Goal: Task Accomplishment & Management: Manage account settings

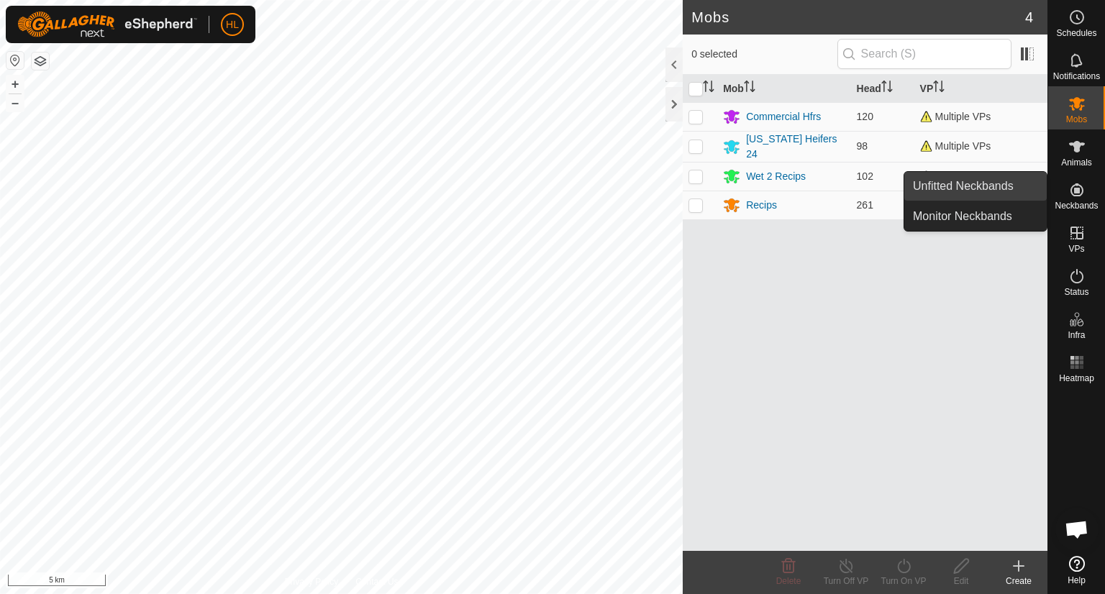
click at [990, 196] on link "Unfitted Neckbands" at bounding box center [976, 186] width 142 height 29
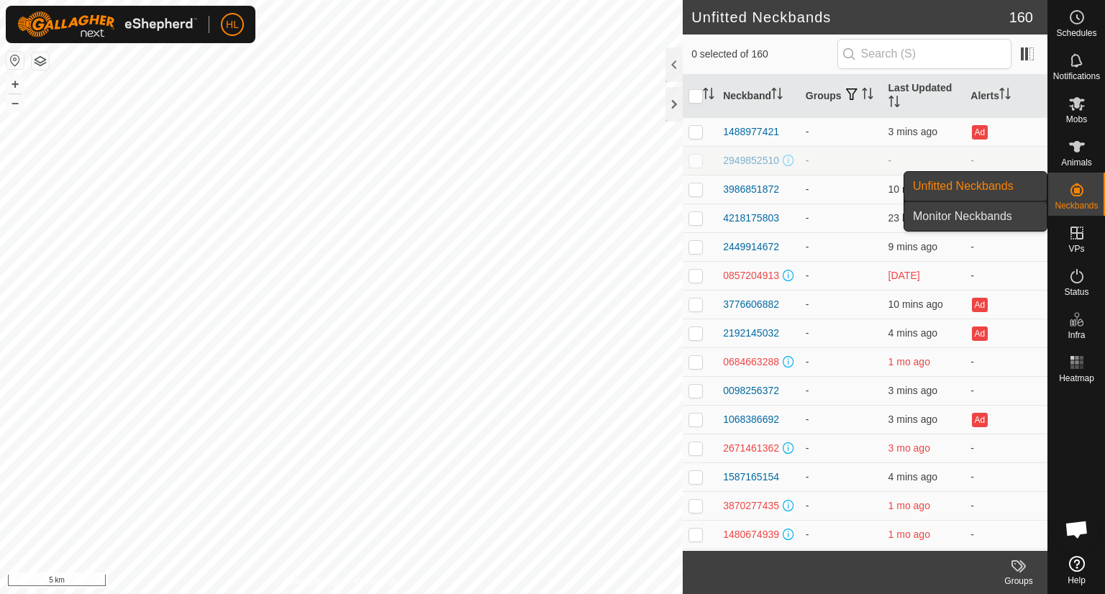
click at [965, 218] on link "Monitor Neckbands" at bounding box center [976, 216] width 142 height 29
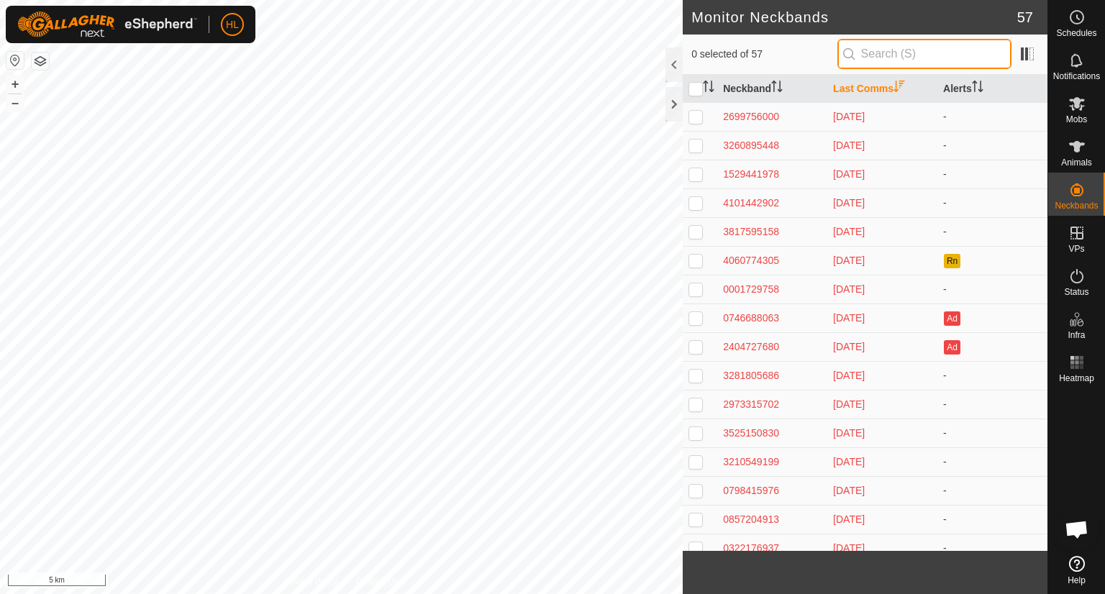
click at [889, 58] on input "text" at bounding box center [925, 54] width 174 height 30
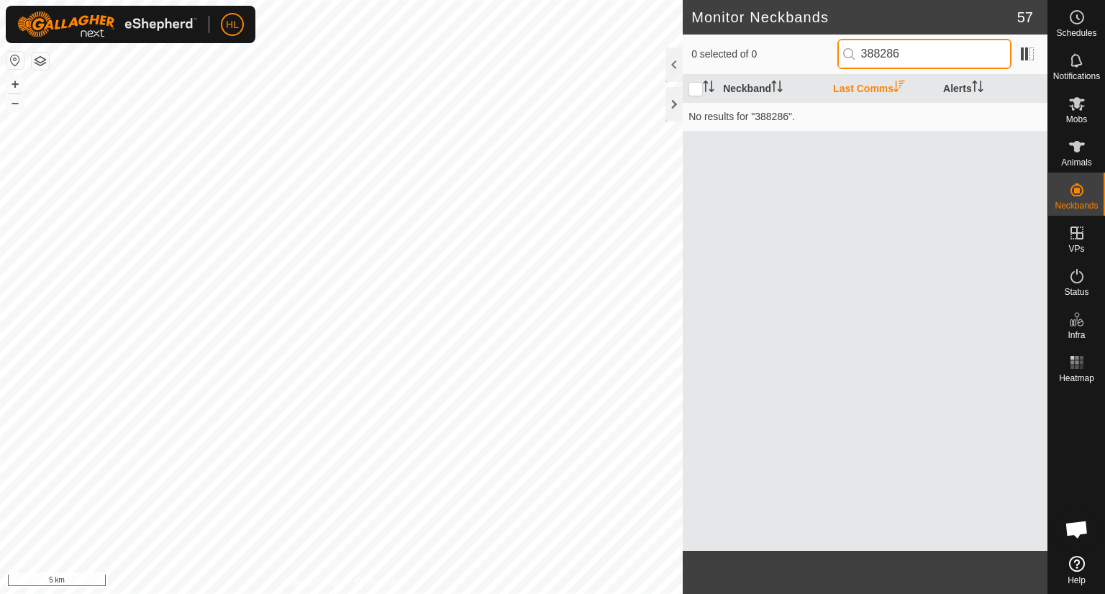
type input "388286"
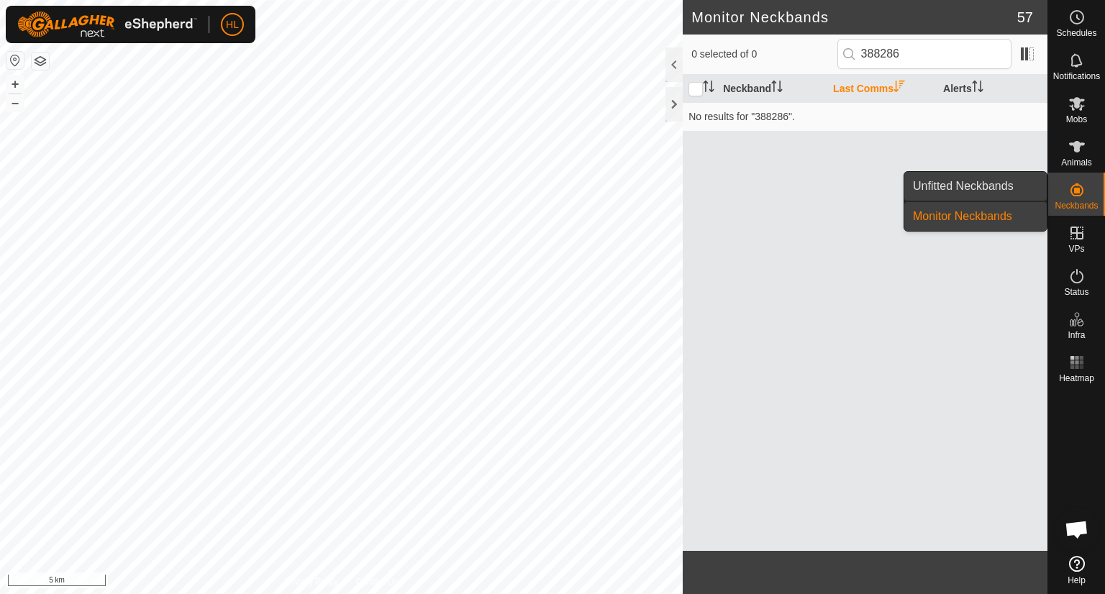
click at [1010, 181] on link "Unfitted Neckbands" at bounding box center [976, 186] width 142 height 29
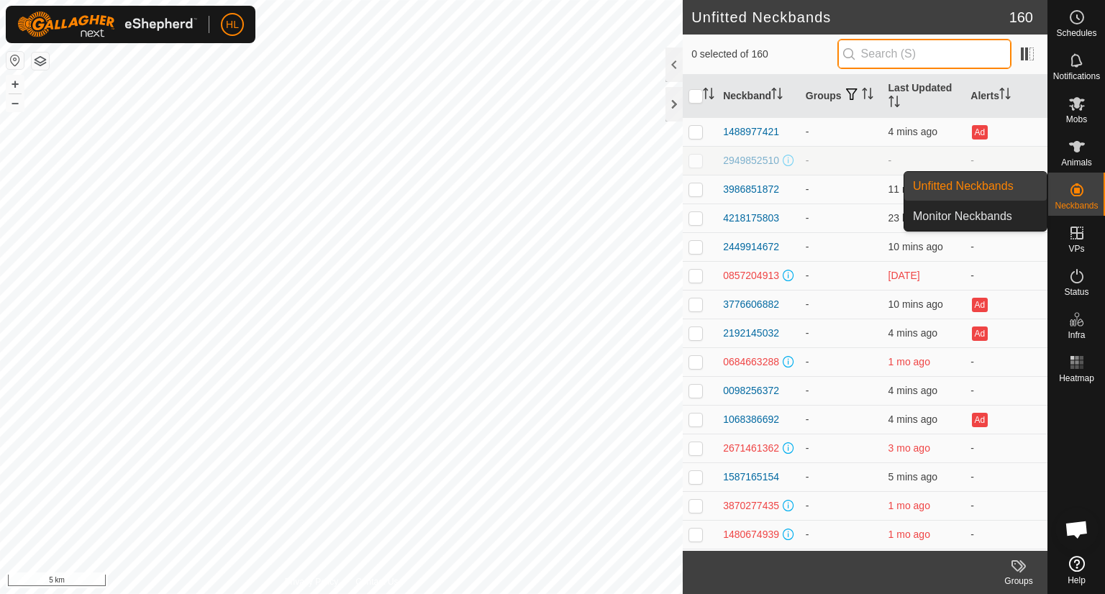
click at [928, 58] on input "text" at bounding box center [925, 54] width 174 height 30
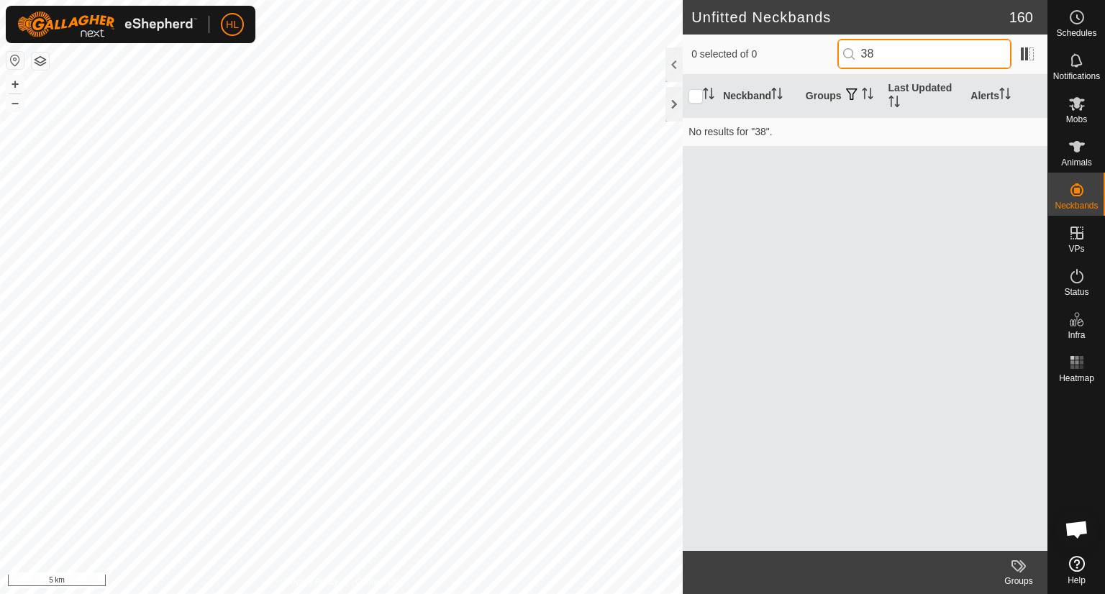
type input "3"
type input "5643"
click at [809, 143] on td "No results for "5643"." at bounding box center [865, 131] width 365 height 29
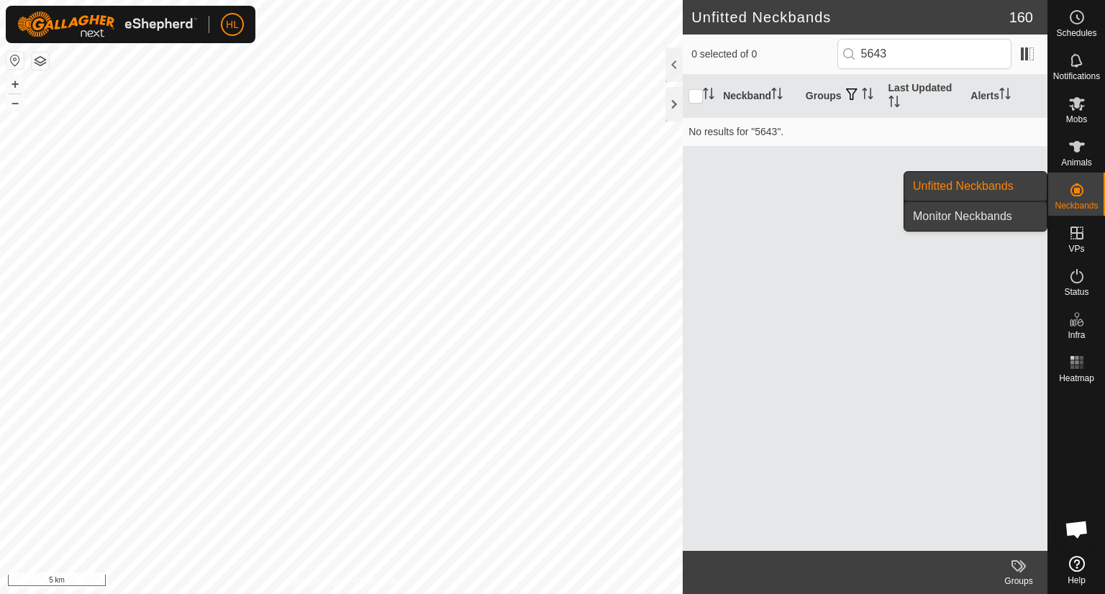
click at [1005, 212] on link "Monitor Neckbands" at bounding box center [976, 216] width 142 height 29
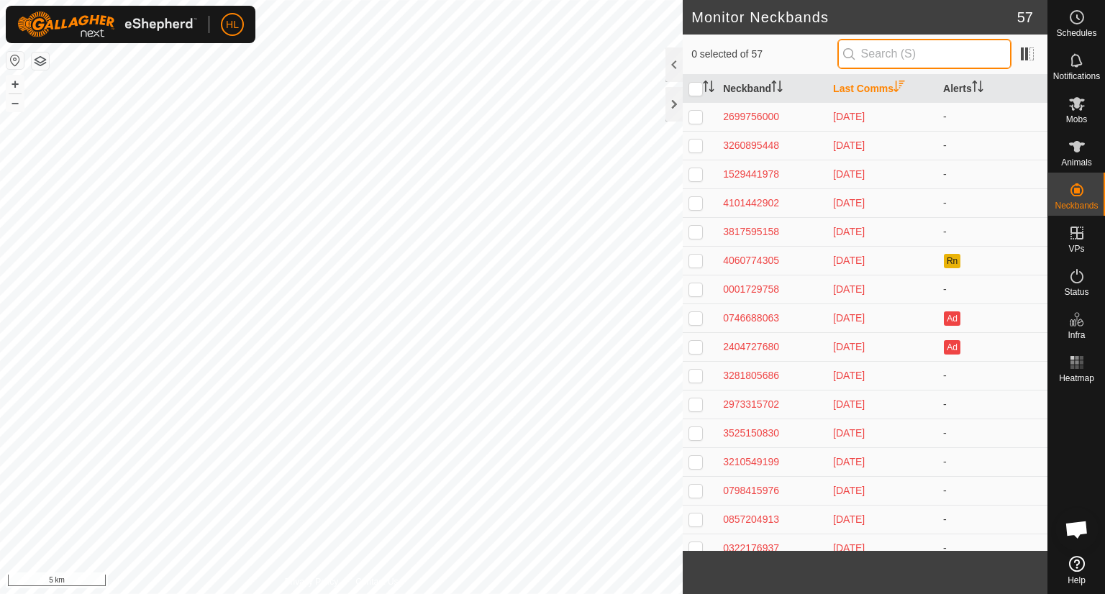
click at [892, 58] on input "text" at bounding box center [925, 54] width 174 height 30
type input "5643"
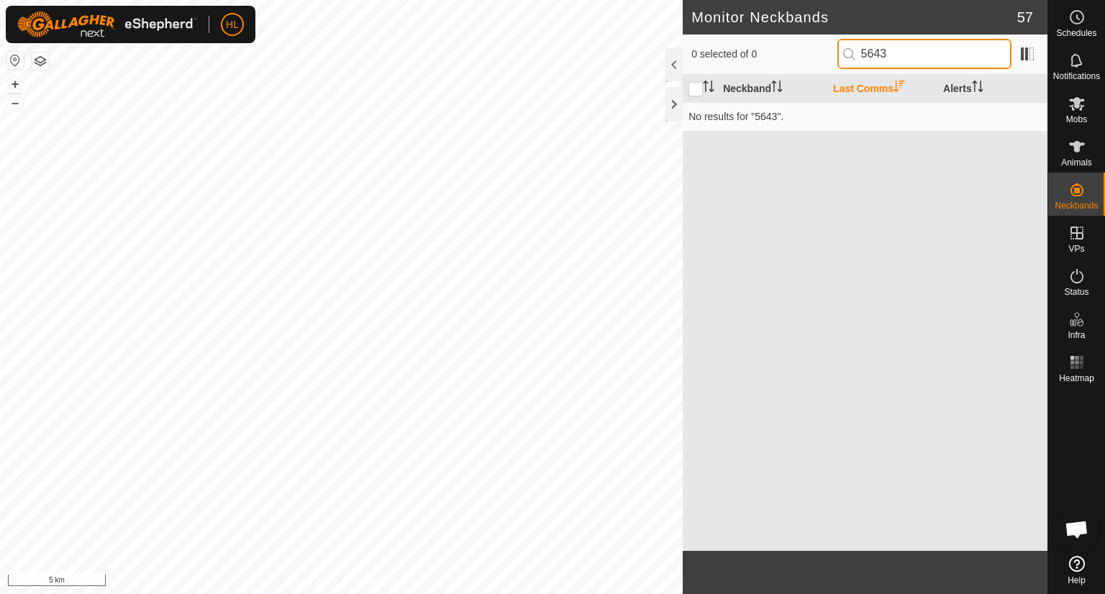
drag, startPoint x: 892, startPoint y: 50, endPoint x: 831, endPoint y: 54, distance: 61.3
click at [831, 54] on div "0 selected of 0 5643" at bounding box center [866, 54] width 348 height 30
type input "344008"
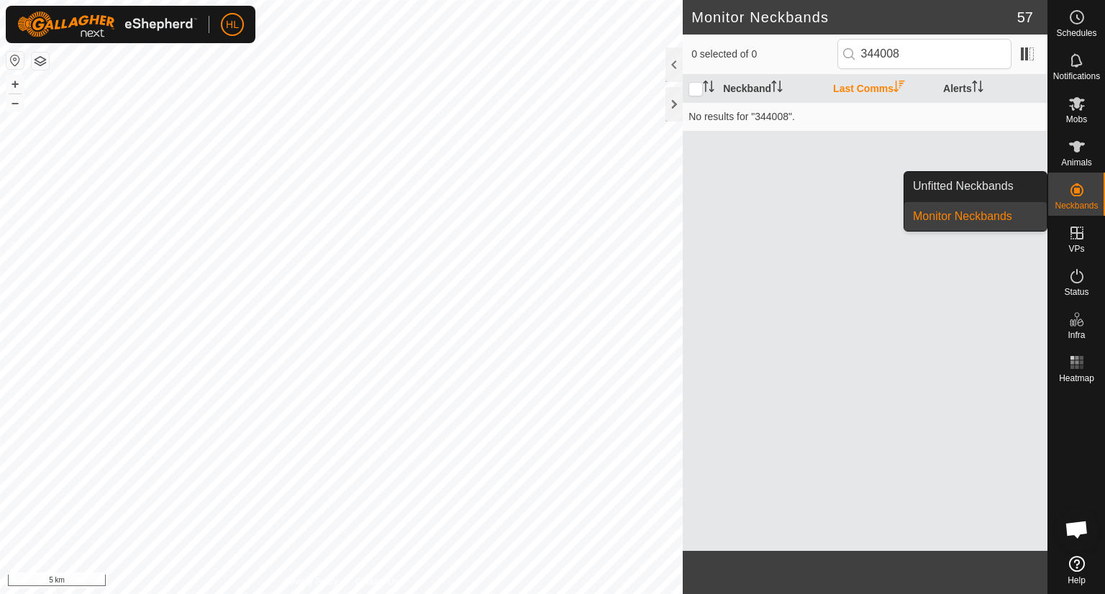
click at [1063, 196] on div "Neckbands" at bounding box center [1077, 194] width 57 height 43
click at [1013, 186] on link "Unfitted Neckbands" at bounding box center [976, 186] width 142 height 29
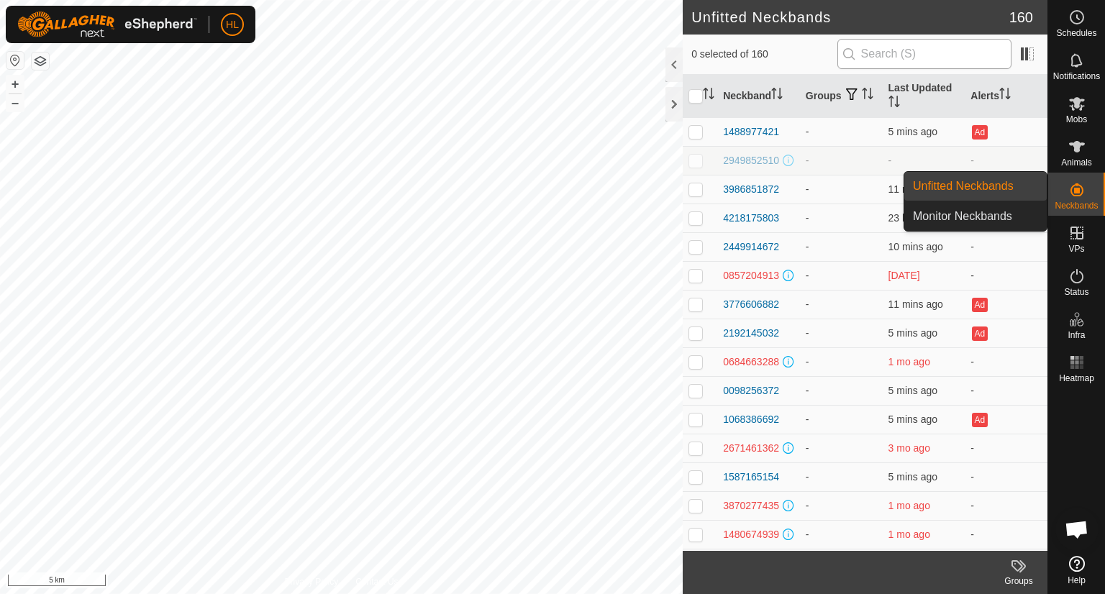
click at [928, 75] on th "Last Updated" at bounding box center [924, 96] width 83 height 43
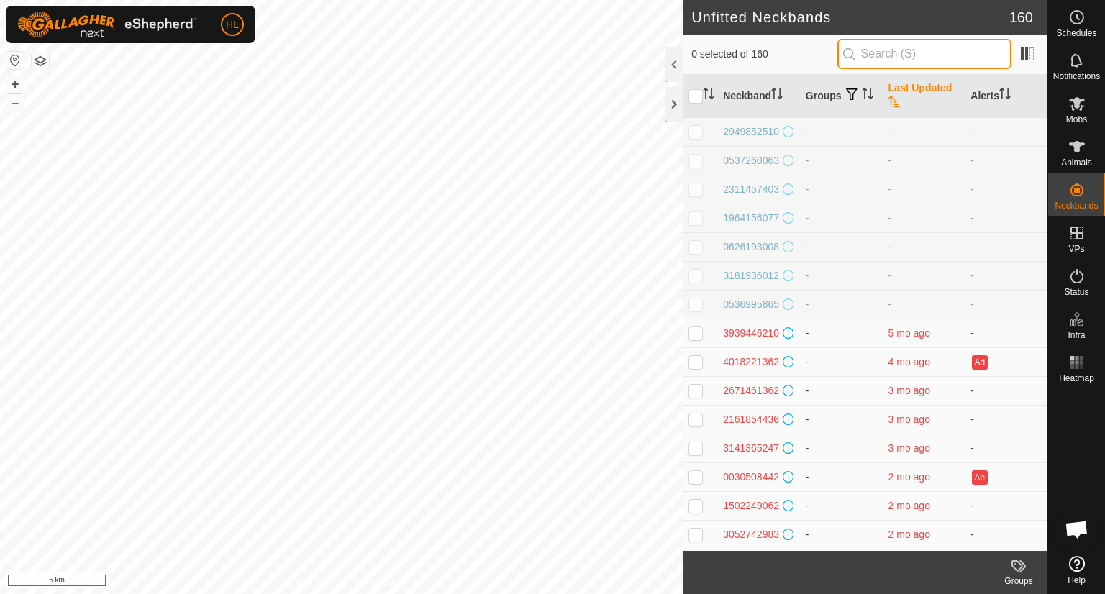
click at [933, 56] on input "text" at bounding box center [925, 54] width 174 height 30
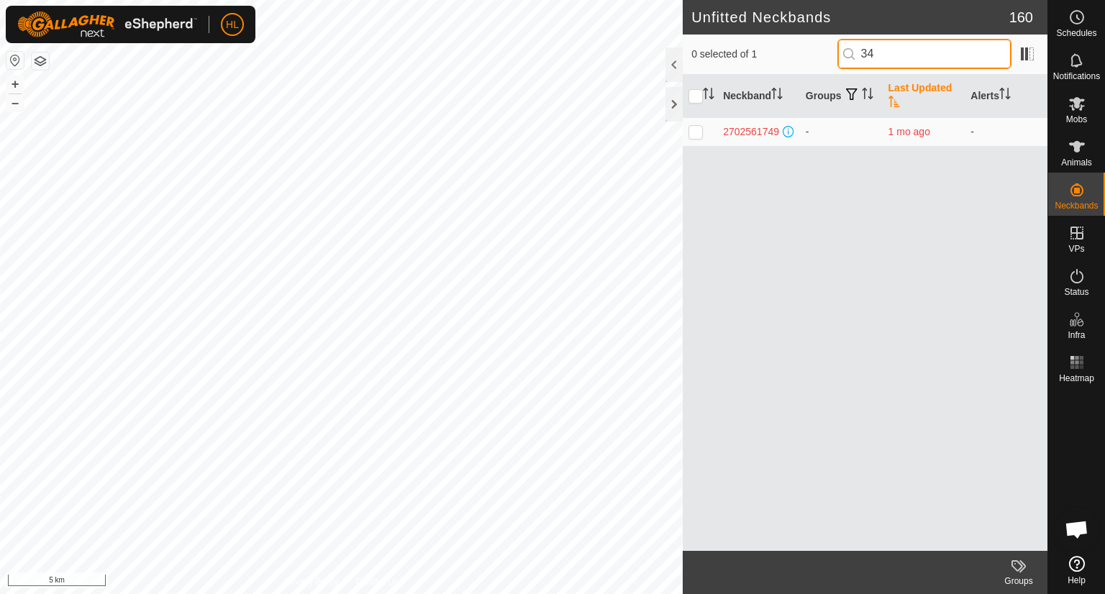
type input "3"
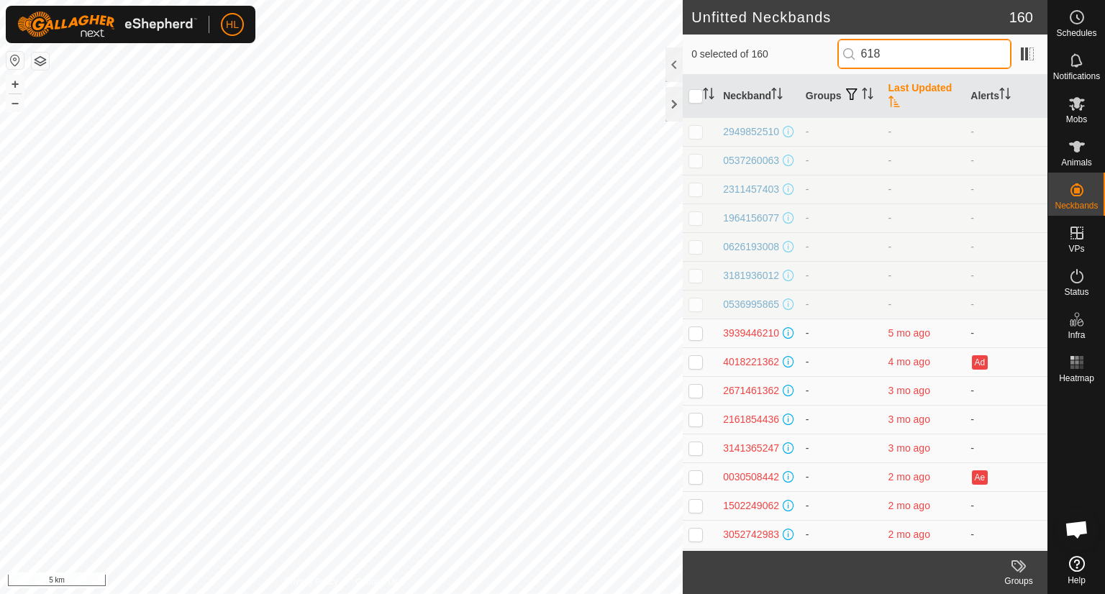
type input "6181"
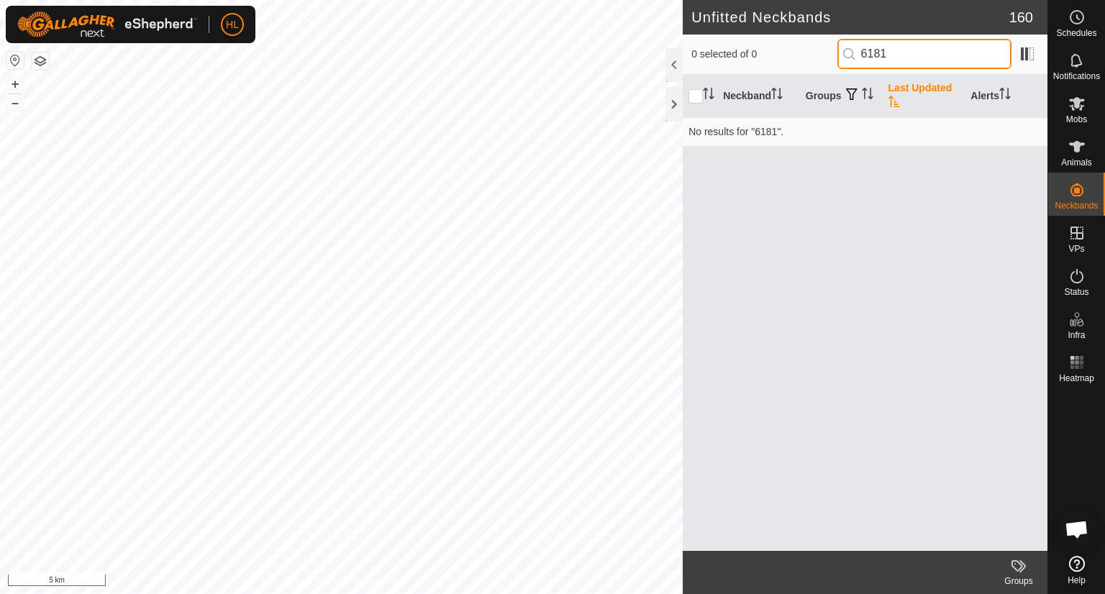
drag, startPoint x: 933, startPoint y: 56, endPoint x: 854, endPoint y: 63, distance: 79.4
click at [854, 63] on input "6181" at bounding box center [925, 54] width 174 height 30
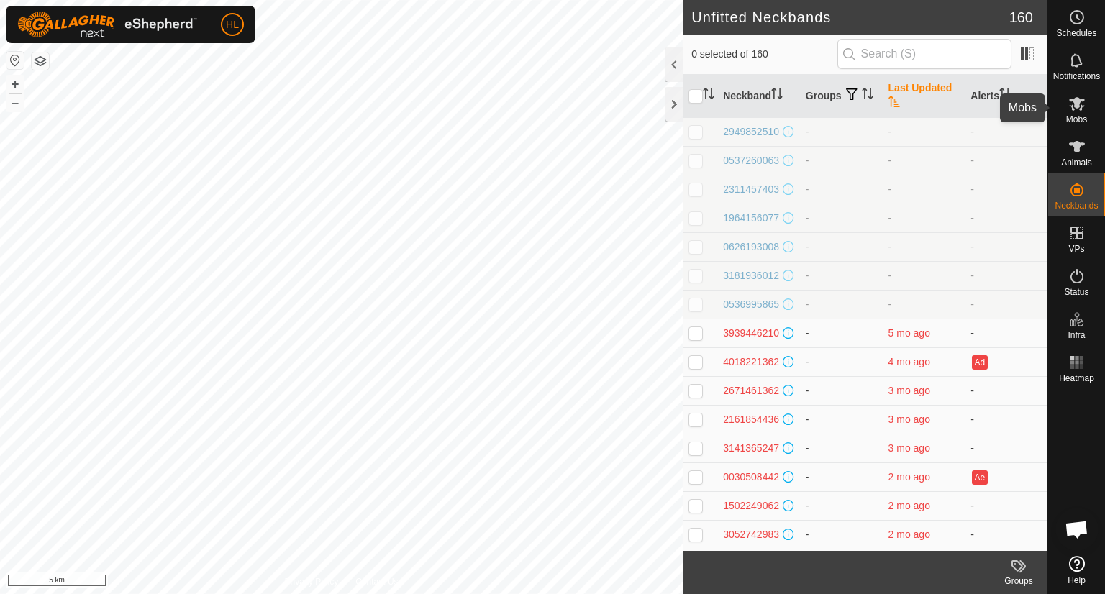
click at [1077, 108] on icon at bounding box center [1077, 104] width 16 height 14
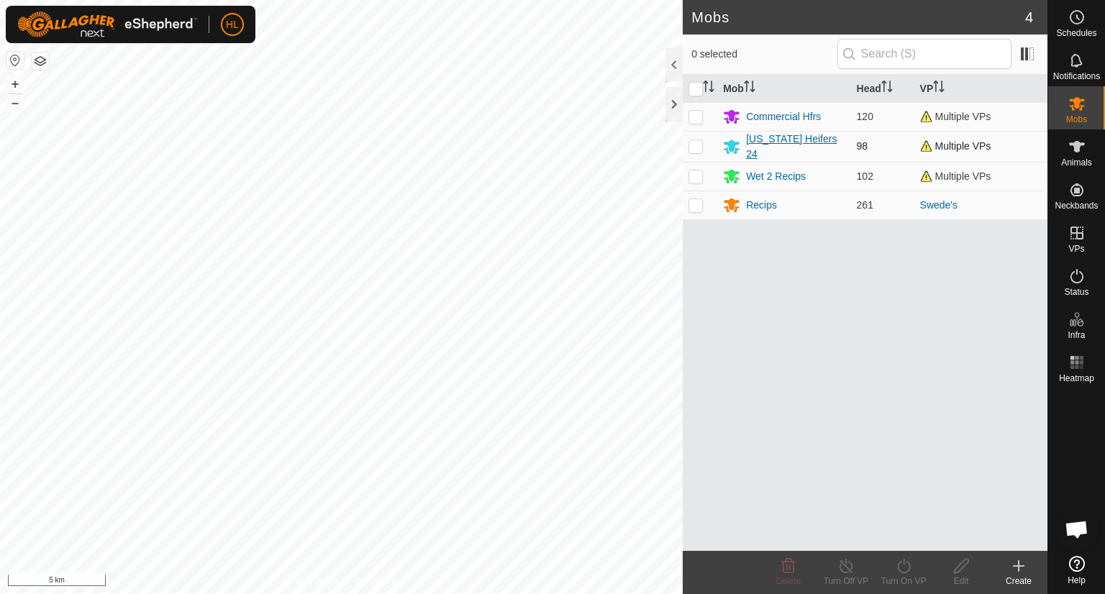
click at [784, 146] on div "[US_STATE] Heifers 24" at bounding box center [795, 147] width 99 height 30
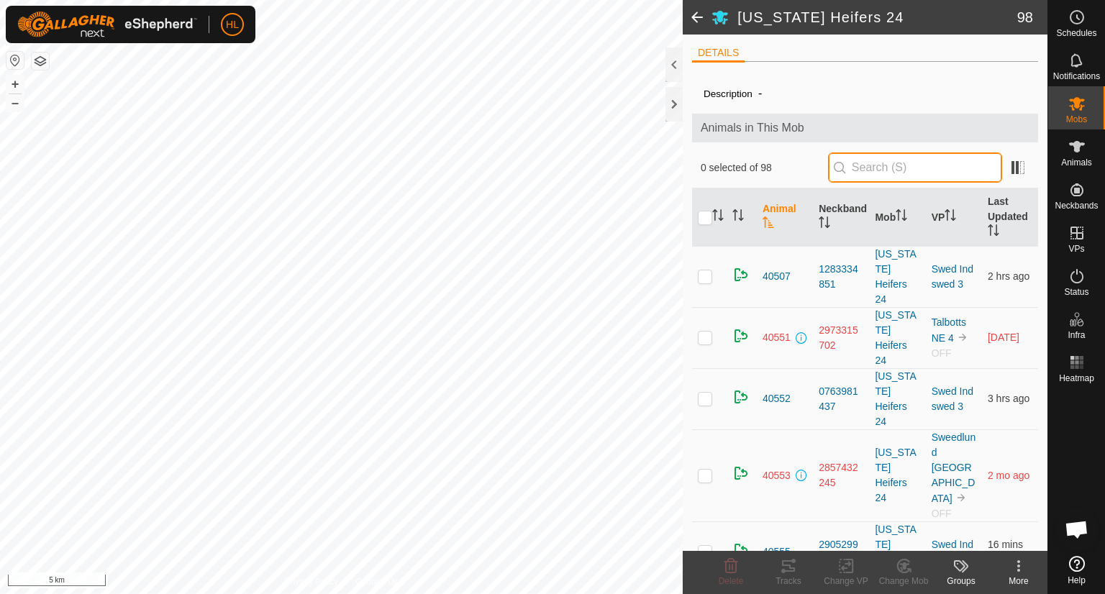
click at [872, 165] on input "text" at bounding box center [915, 168] width 174 height 30
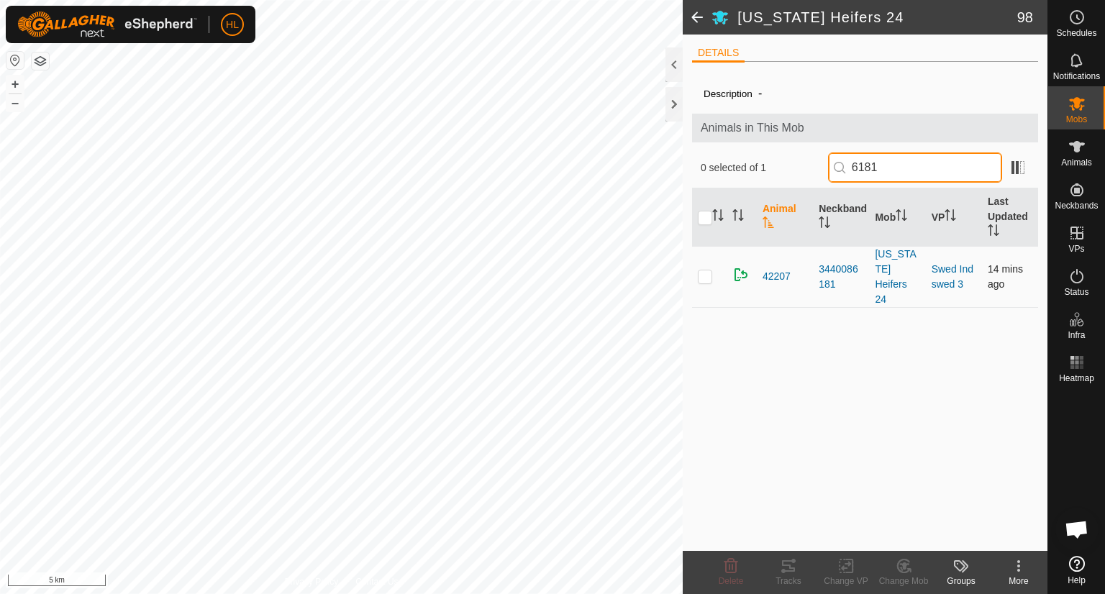
type input "6181"
click at [712, 271] on p-tablecheckbox at bounding box center [705, 277] width 14 height 12
checkbox input "true"
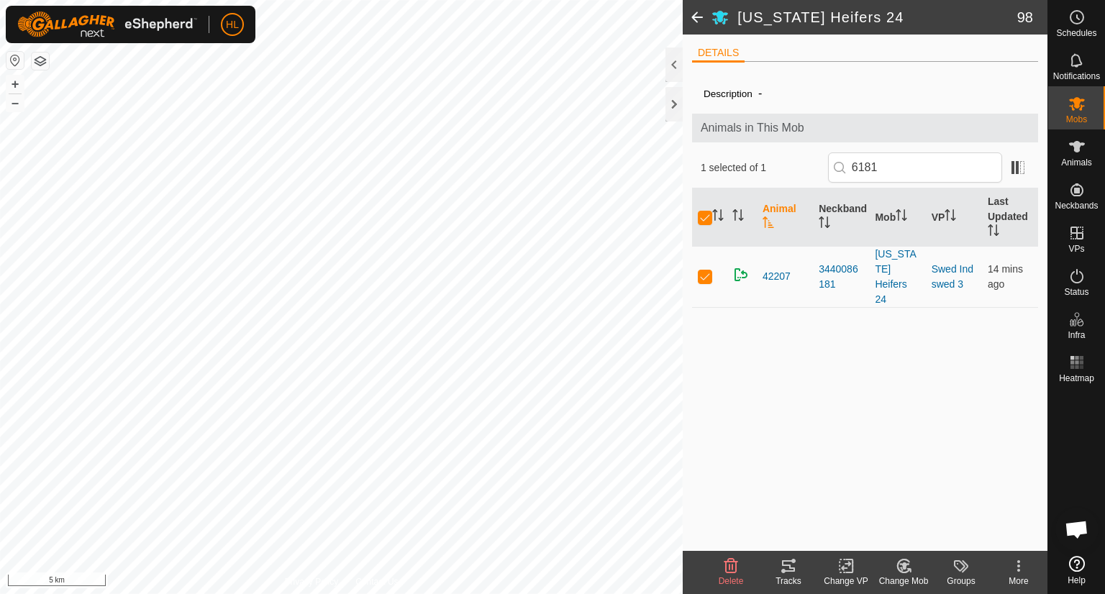
click at [1018, 565] on icon at bounding box center [1019, 566] width 3 height 3
click at [775, 269] on span "42207" at bounding box center [777, 276] width 28 height 15
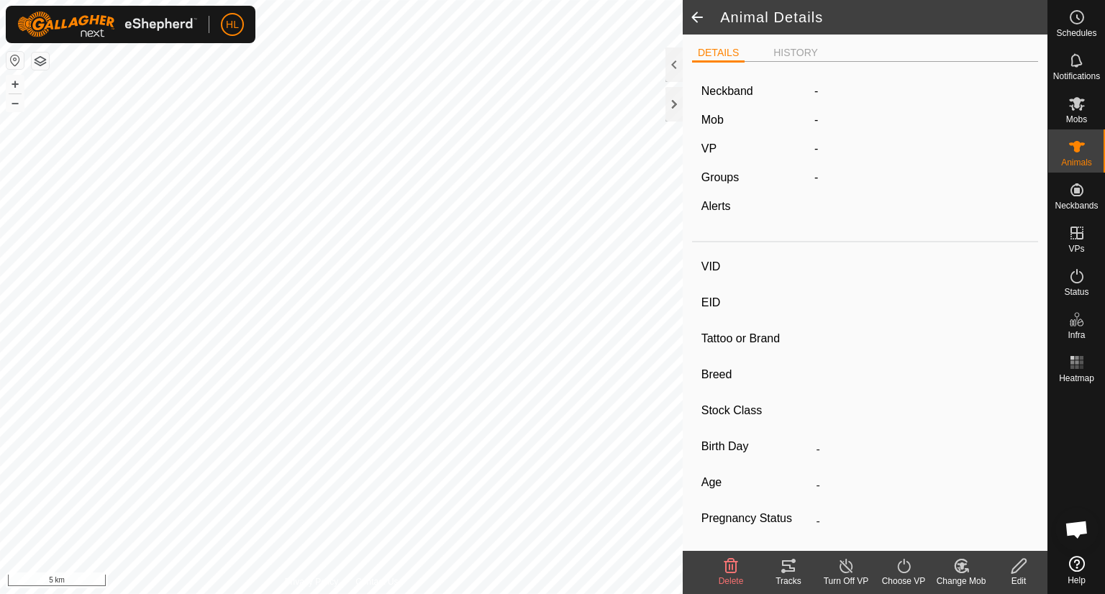
type input "42207"
type input "-"
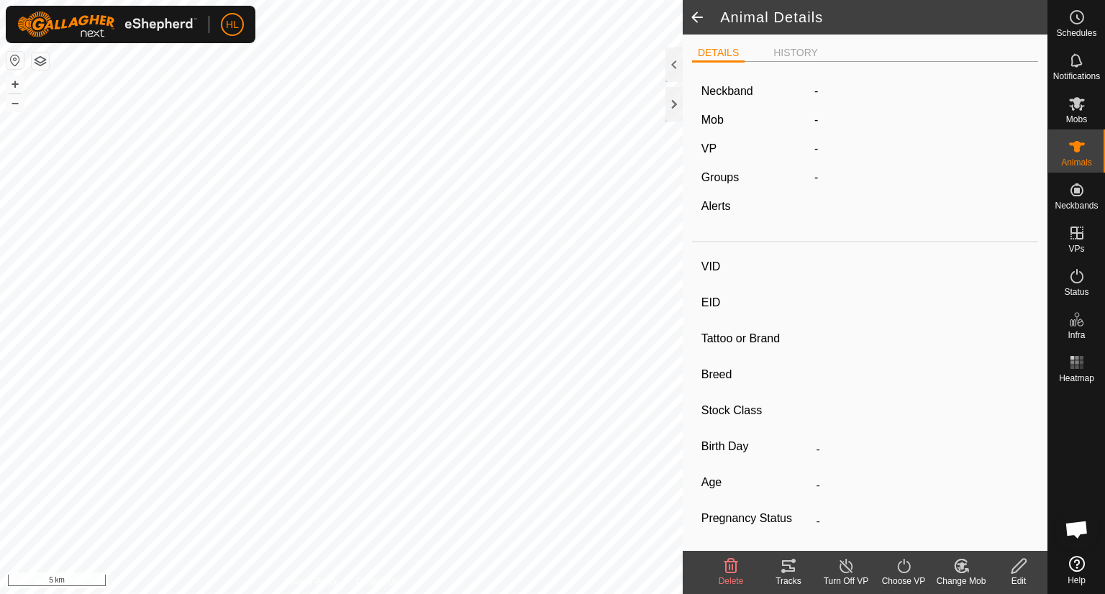
type input "-"
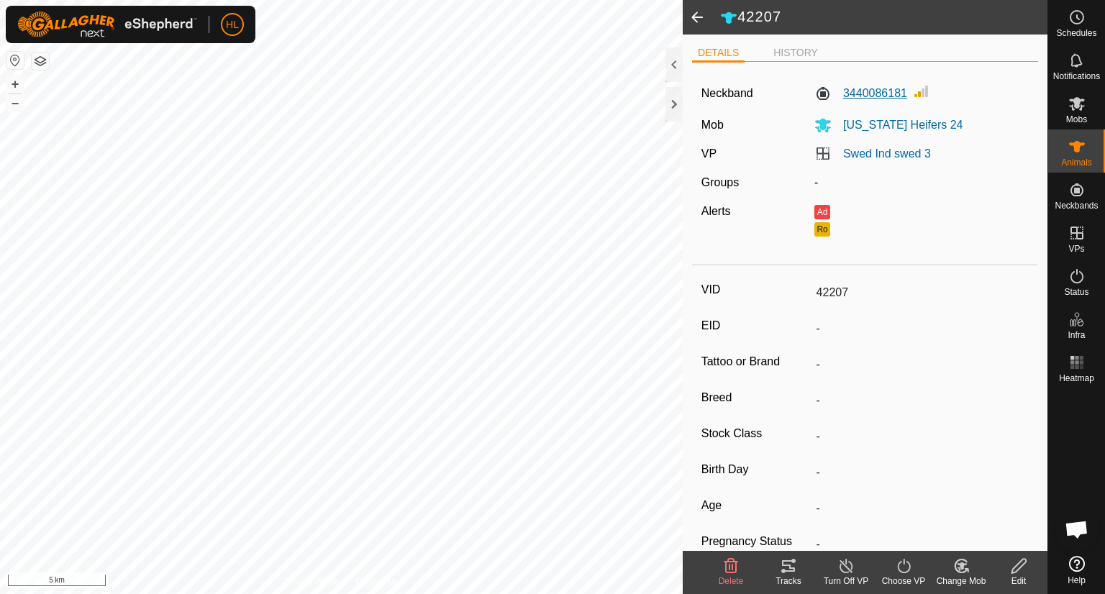
click at [862, 97] on label "3440086181" at bounding box center [861, 93] width 93 height 17
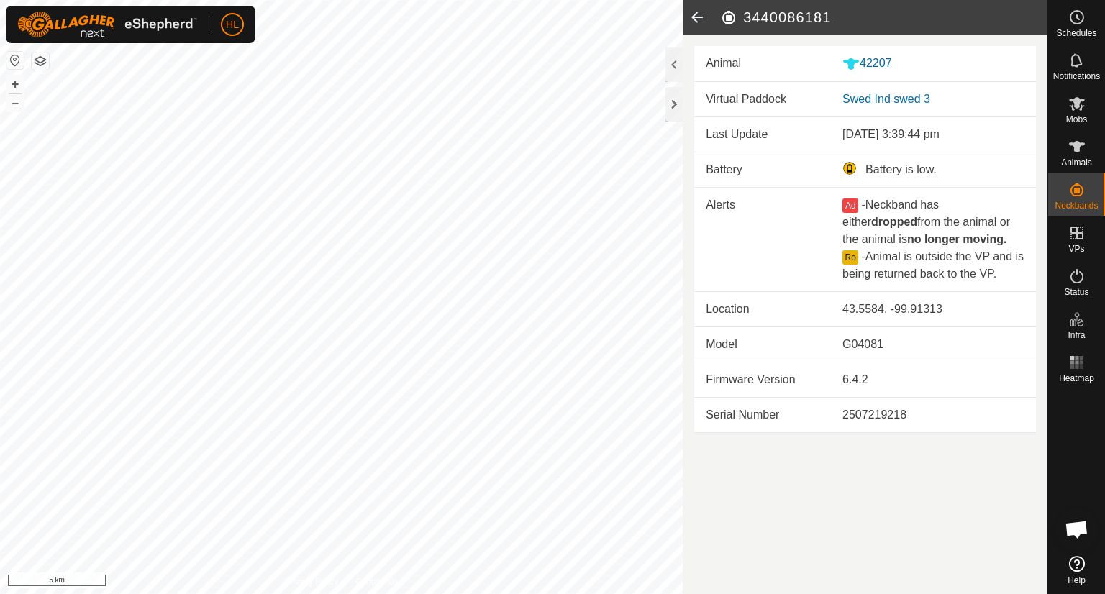
click at [699, 16] on icon at bounding box center [697, 17] width 29 height 35
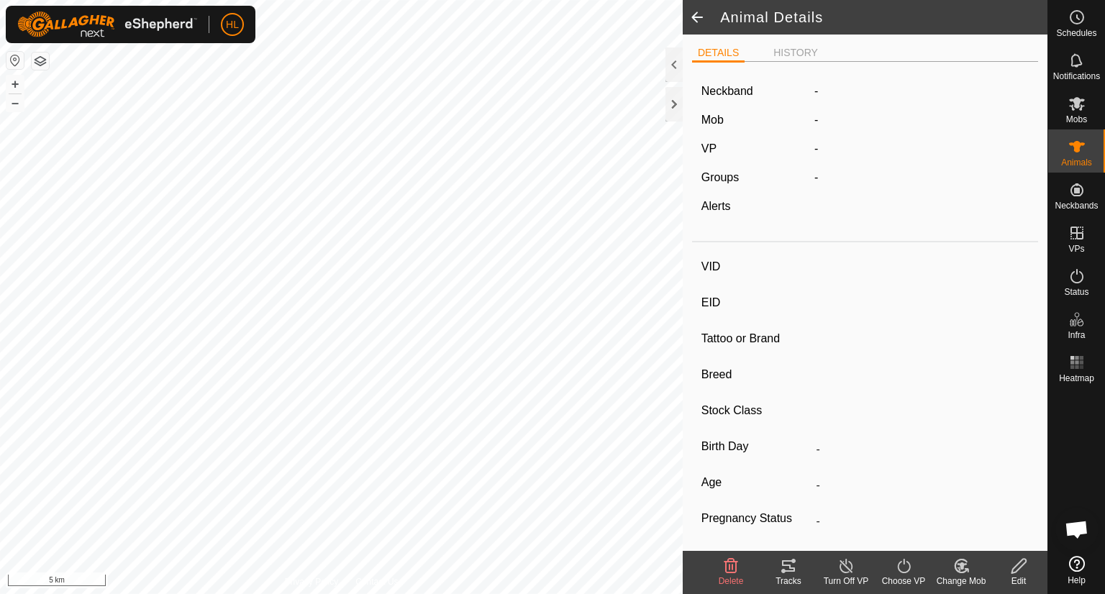
type input "42207"
type input "-"
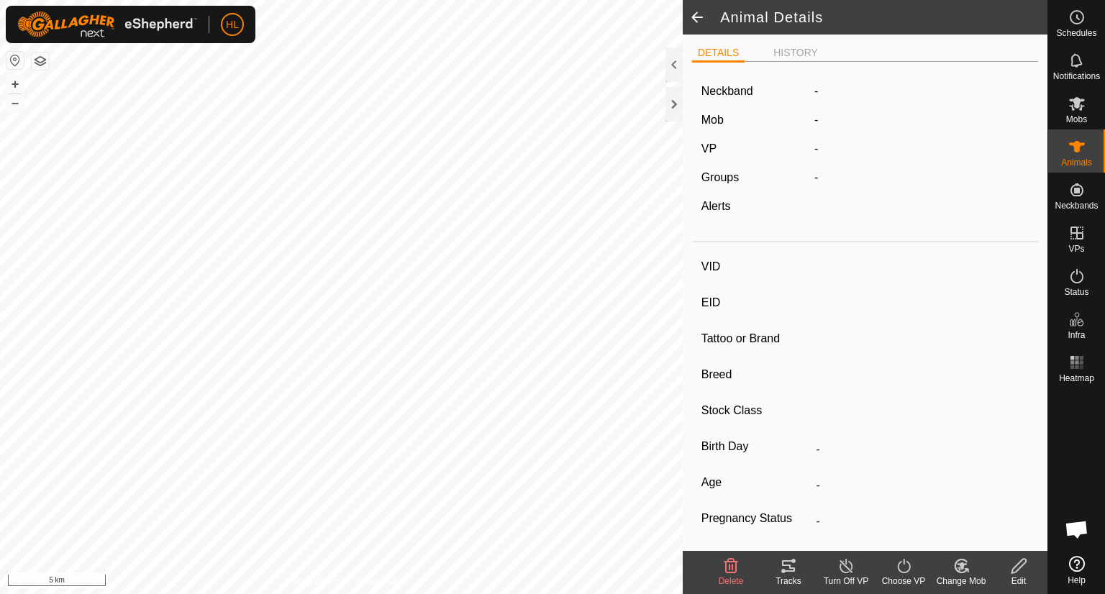
type input "-"
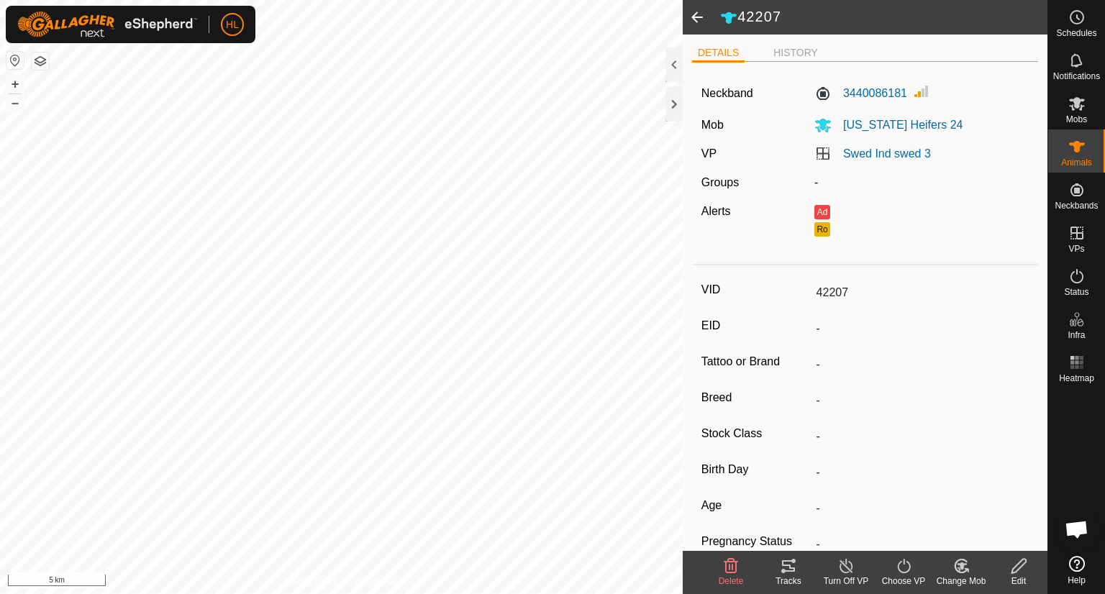
click at [1020, 575] on div "Edit" at bounding box center [1019, 581] width 58 height 13
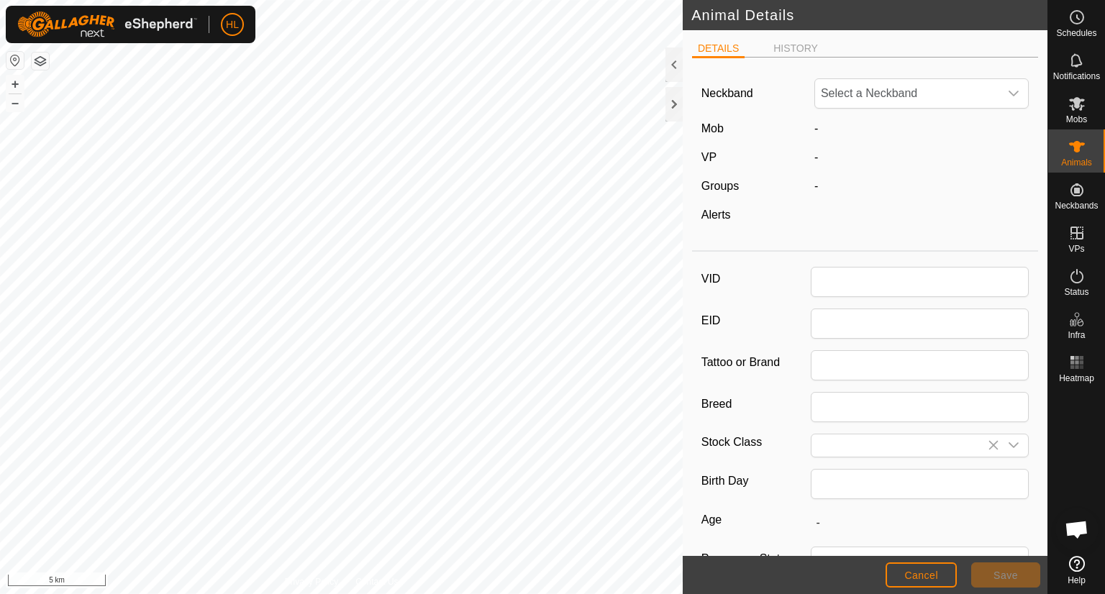
type input "42207"
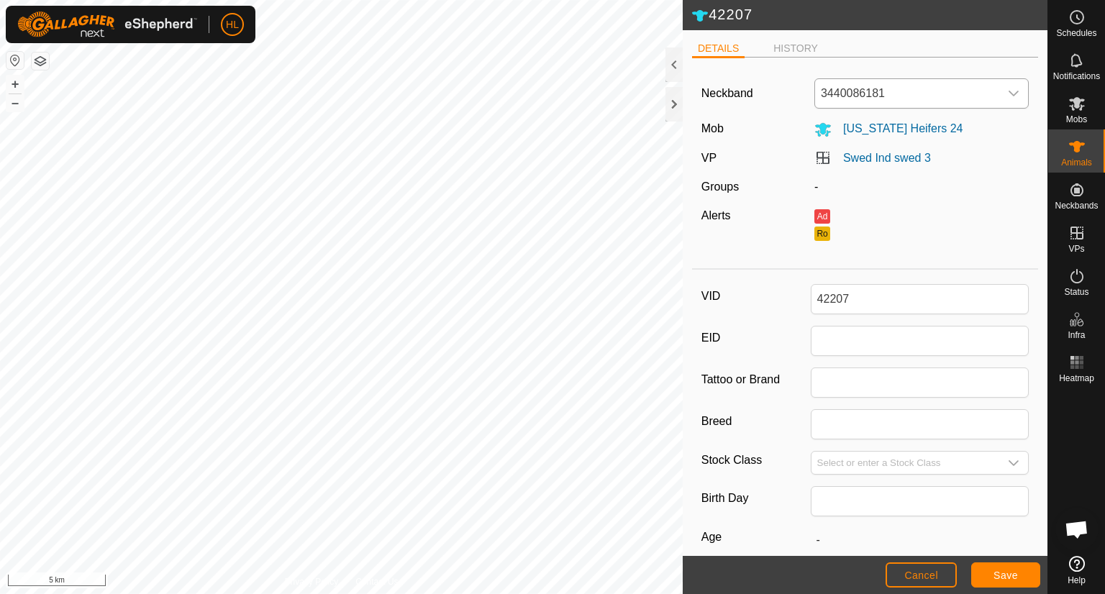
click at [1000, 96] on div "dropdown trigger" at bounding box center [1014, 93] width 29 height 29
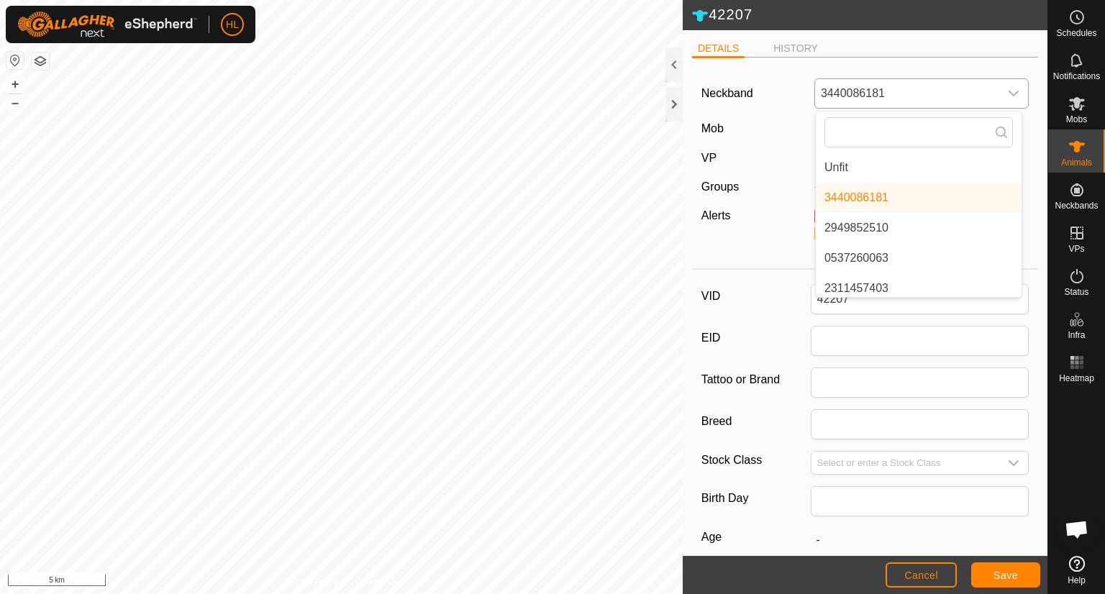
click at [871, 163] on li "Unfit" at bounding box center [919, 167] width 206 height 29
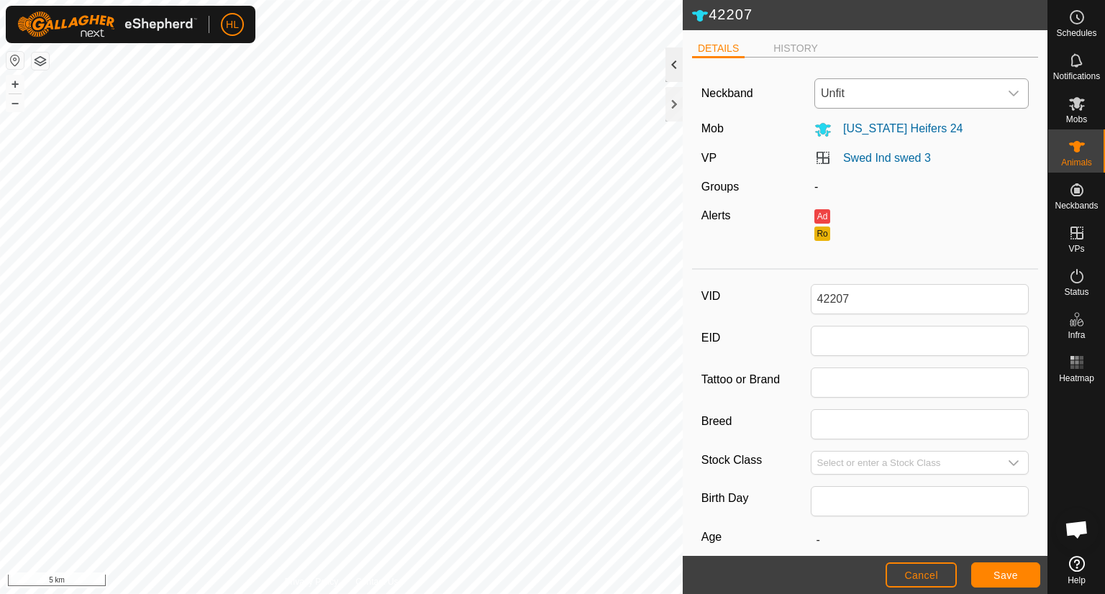
click at [676, 64] on div at bounding box center [674, 64] width 17 height 35
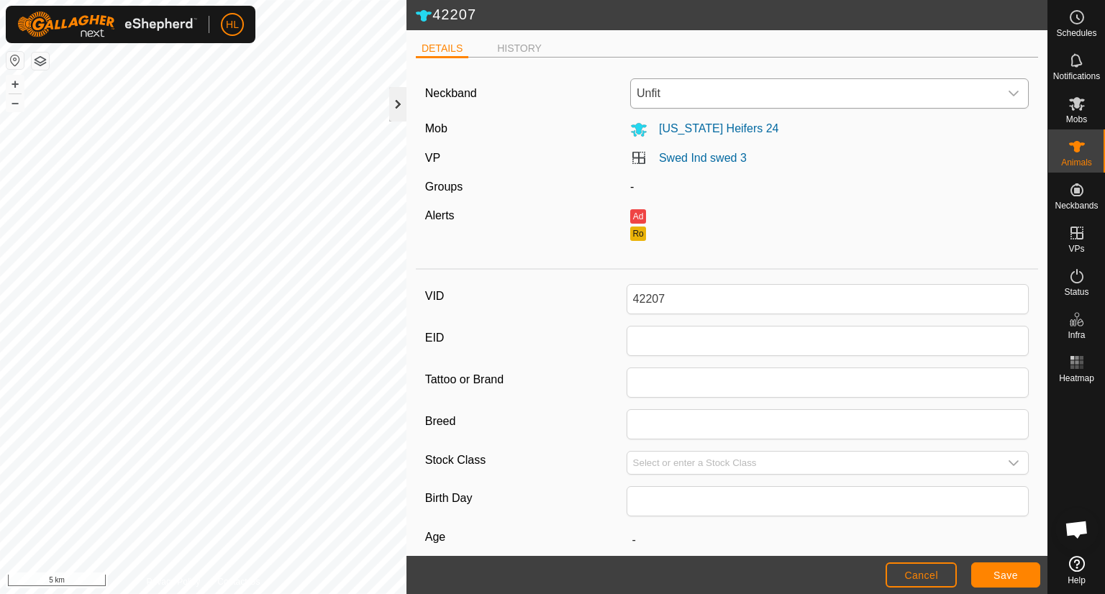
click at [401, 102] on div at bounding box center [397, 104] width 17 height 35
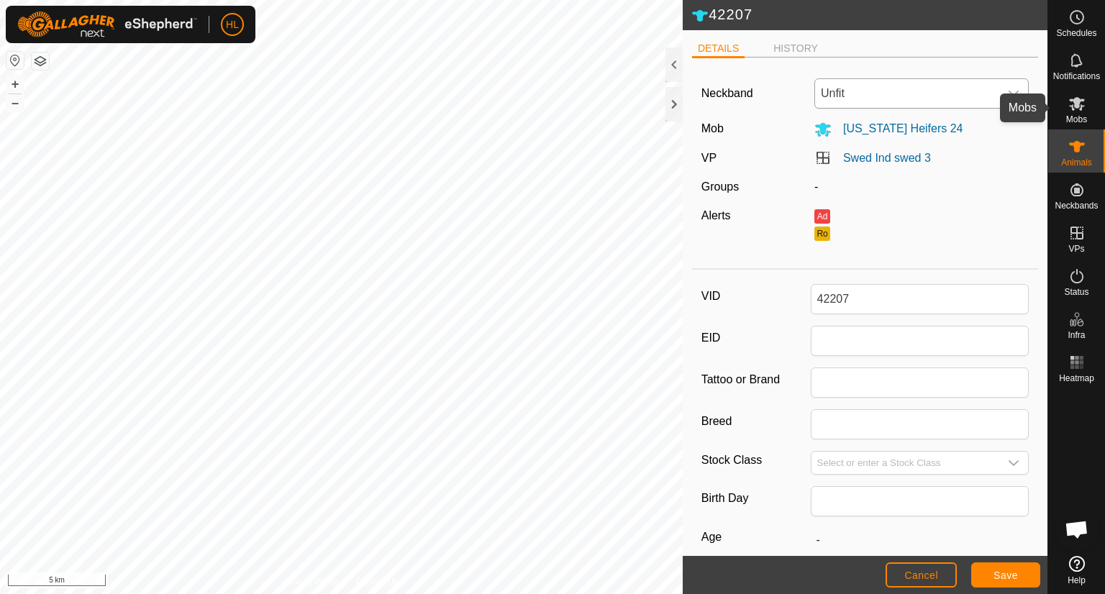
click at [1070, 112] on icon at bounding box center [1077, 103] width 17 height 17
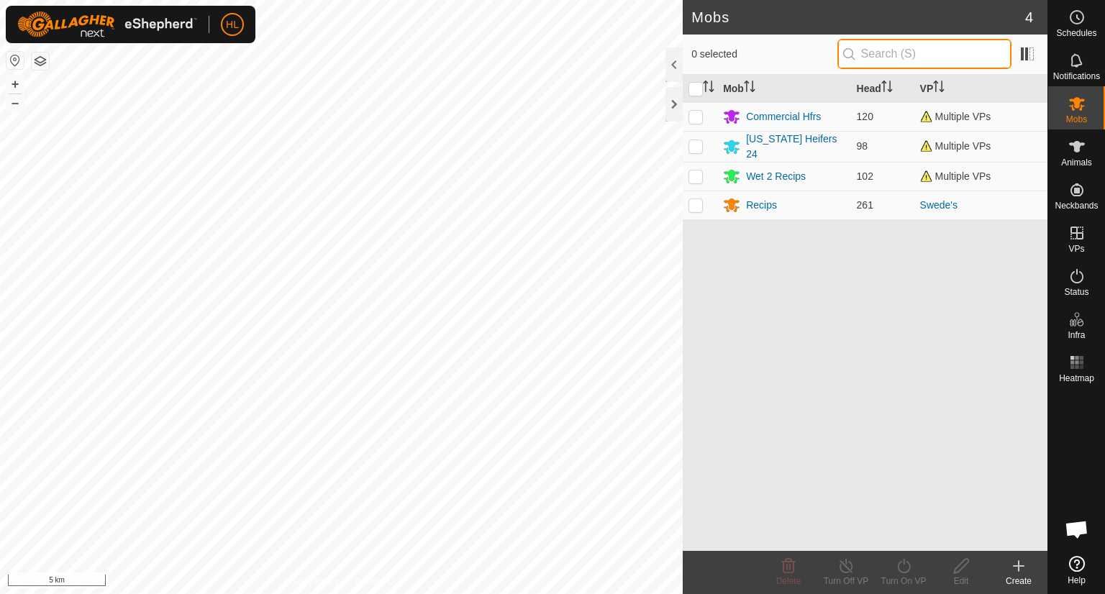
click at [919, 57] on input "text" at bounding box center [925, 54] width 174 height 30
click at [1082, 150] on icon at bounding box center [1077, 146] width 17 height 17
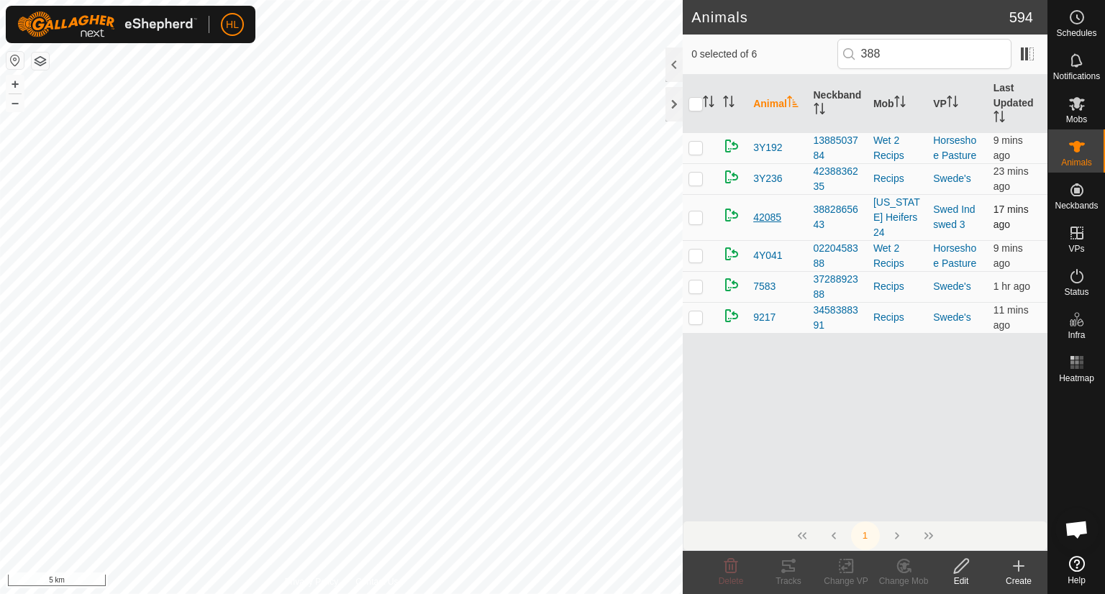
type input "388"
click at [767, 212] on span "42085" at bounding box center [767, 217] width 28 height 15
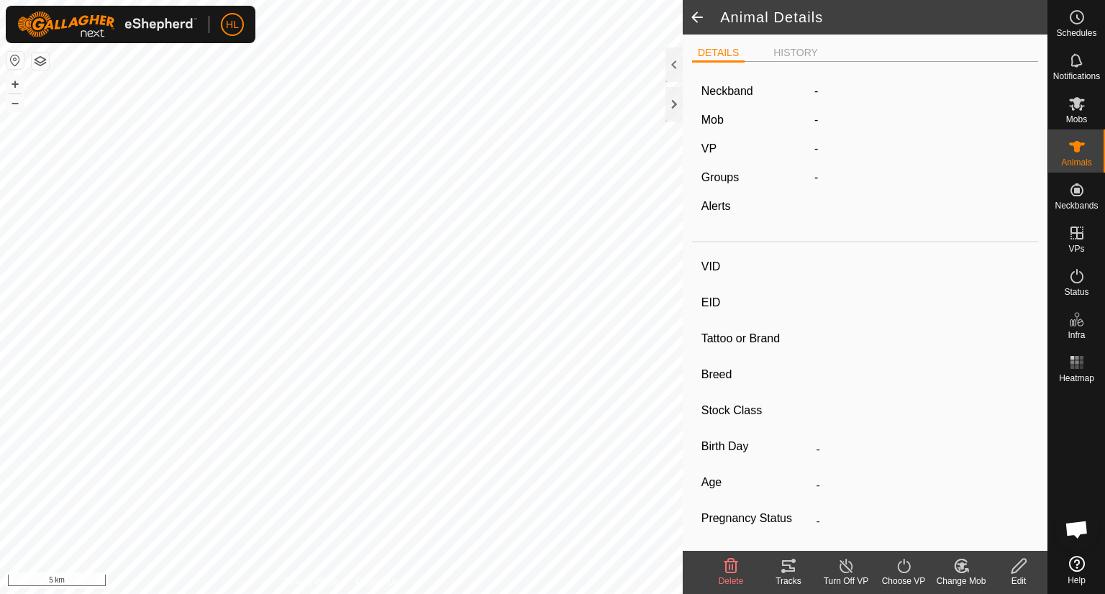
type input "42085"
type input "-"
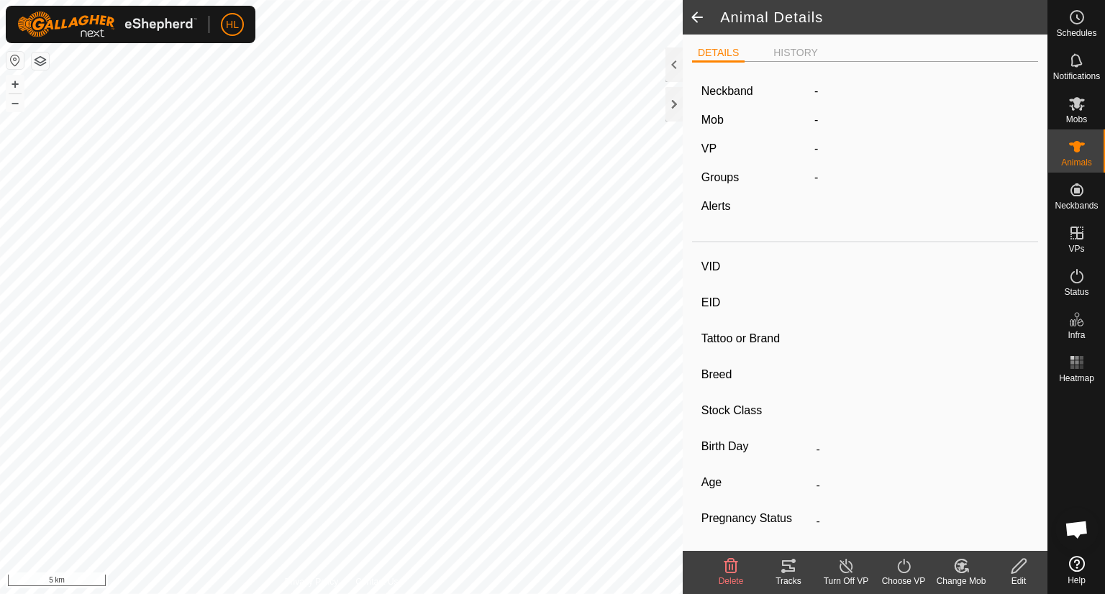
type input "-"
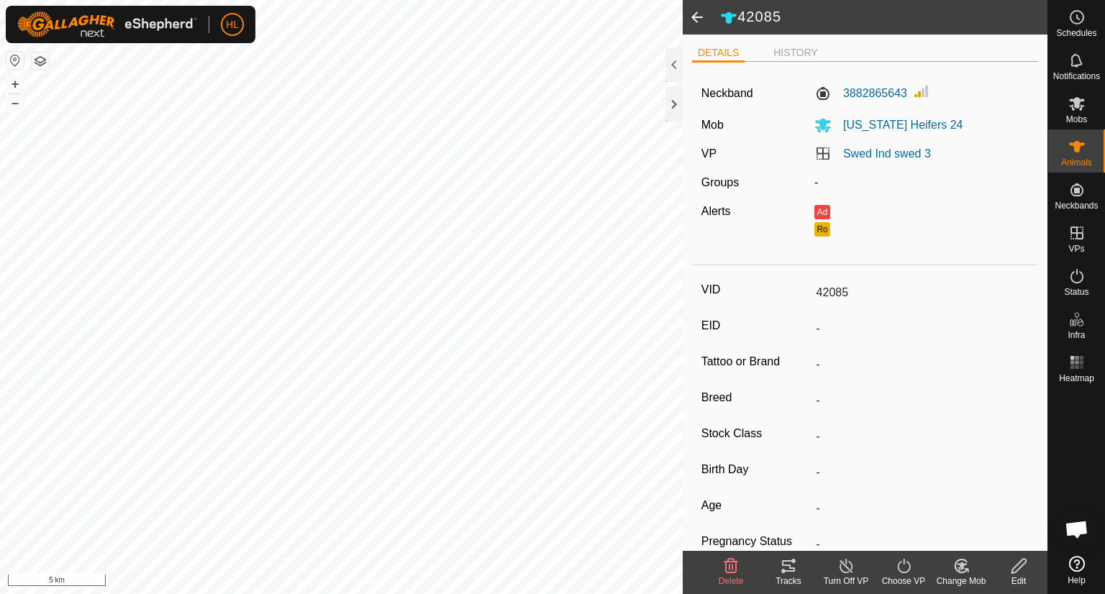
click at [1013, 561] on icon at bounding box center [1019, 566] width 18 height 17
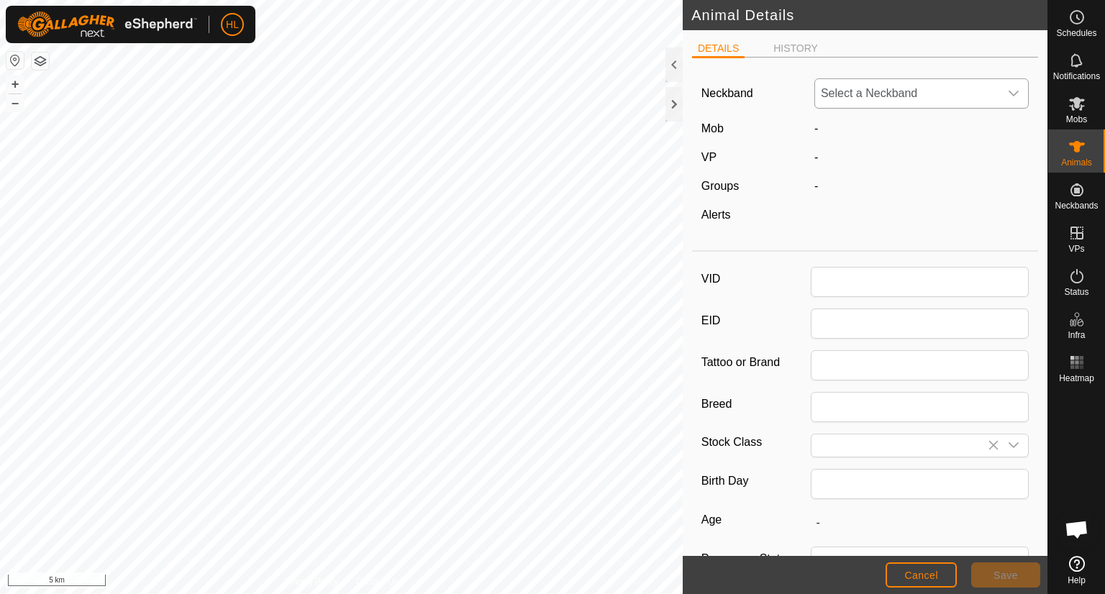
type input "42085"
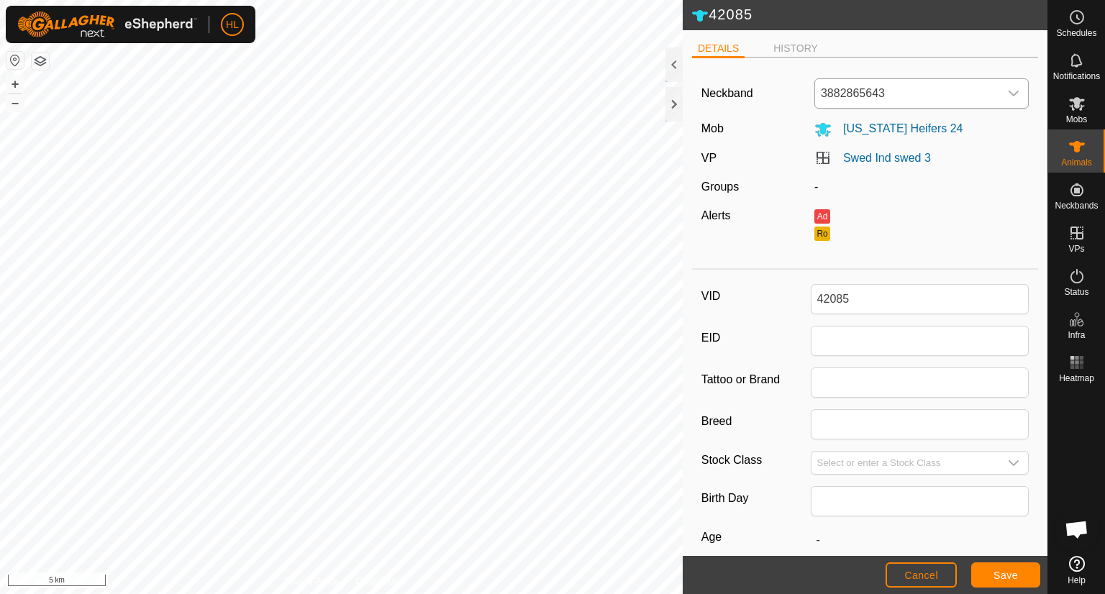
click at [1000, 96] on div "dropdown trigger" at bounding box center [1014, 93] width 29 height 29
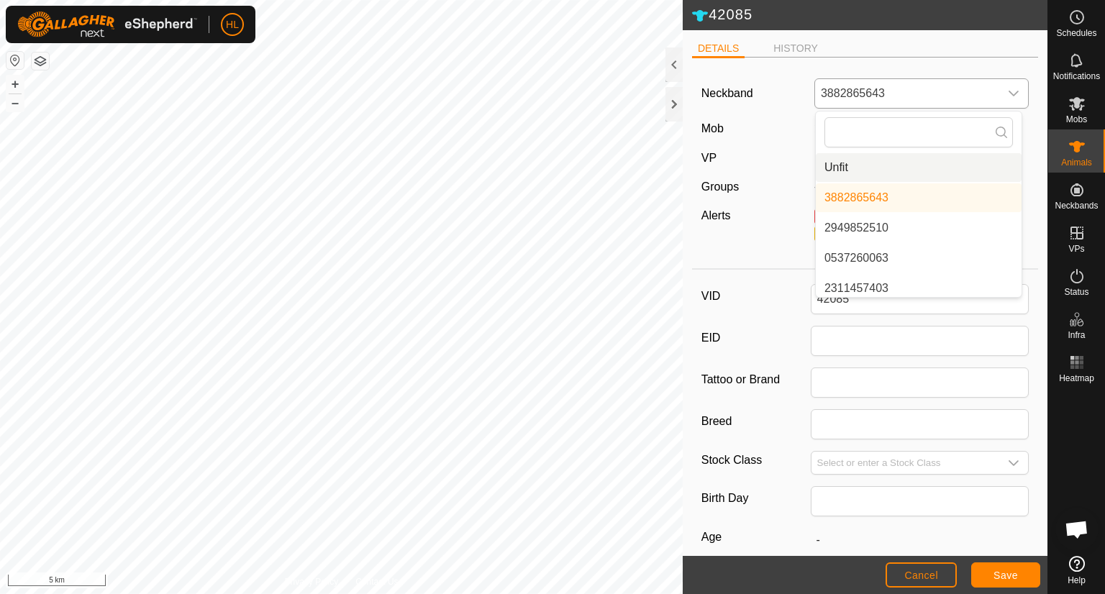
click at [911, 166] on li "Unfit" at bounding box center [919, 167] width 206 height 29
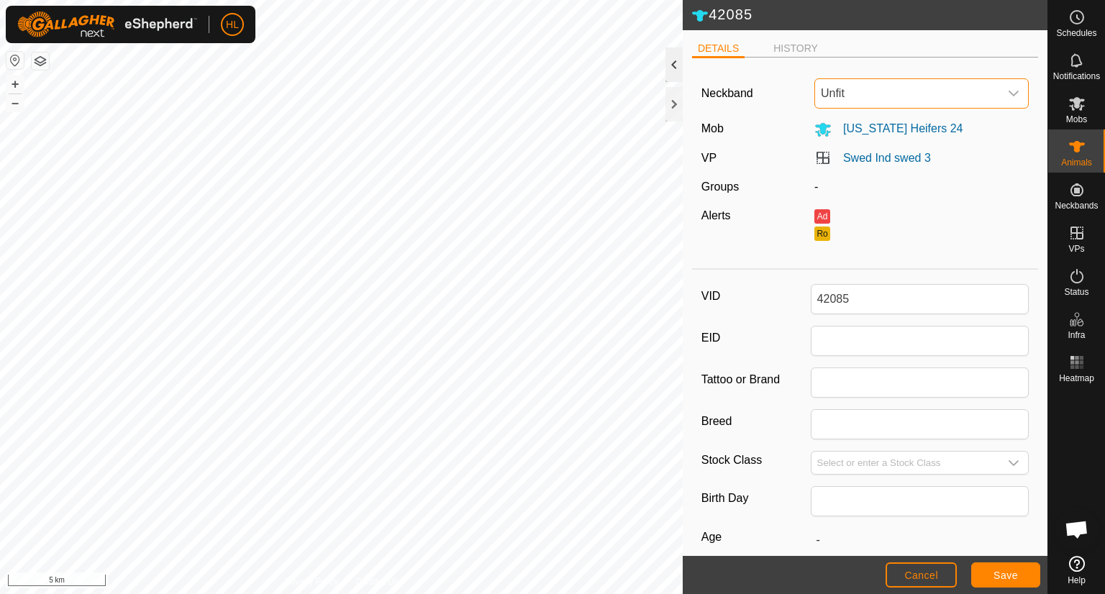
click at [676, 66] on div at bounding box center [674, 64] width 17 height 35
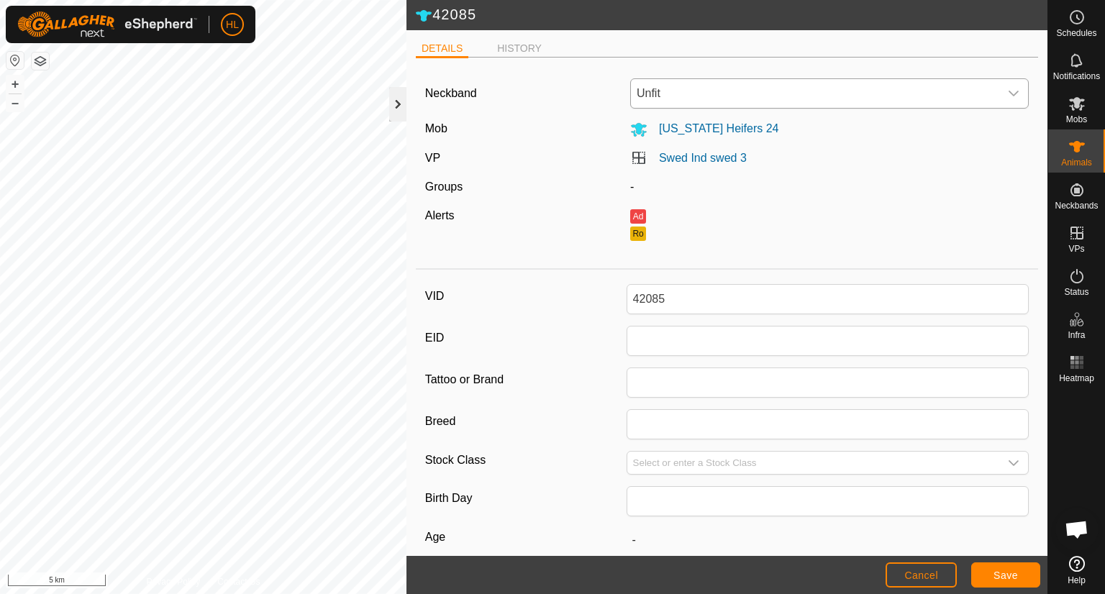
click at [401, 107] on div at bounding box center [397, 104] width 17 height 35
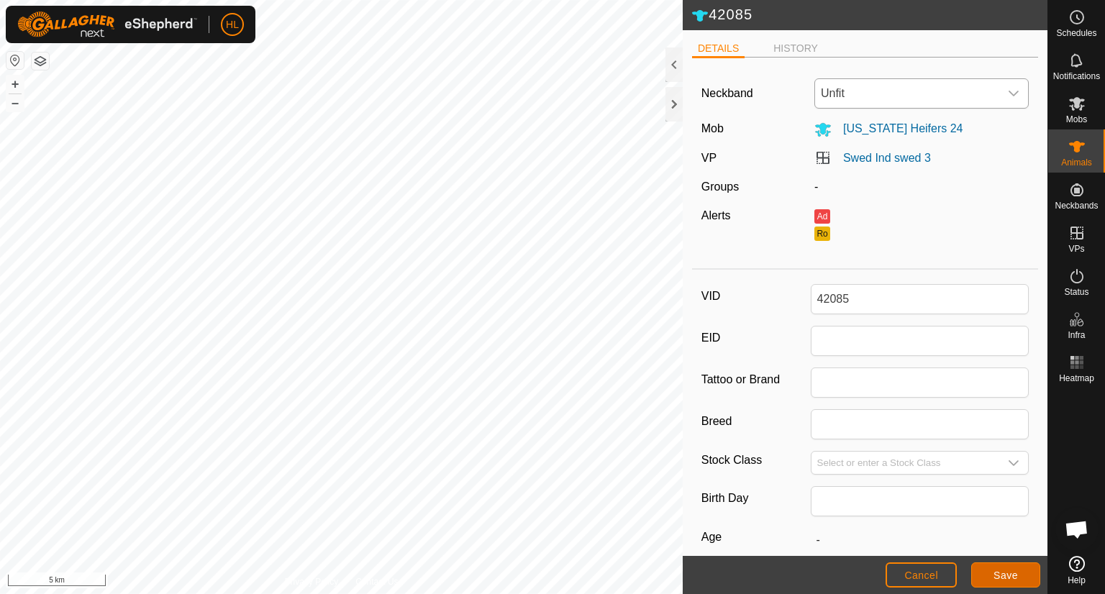
click at [1013, 571] on span "Save" at bounding box center [1006, 576] width 24 height 12
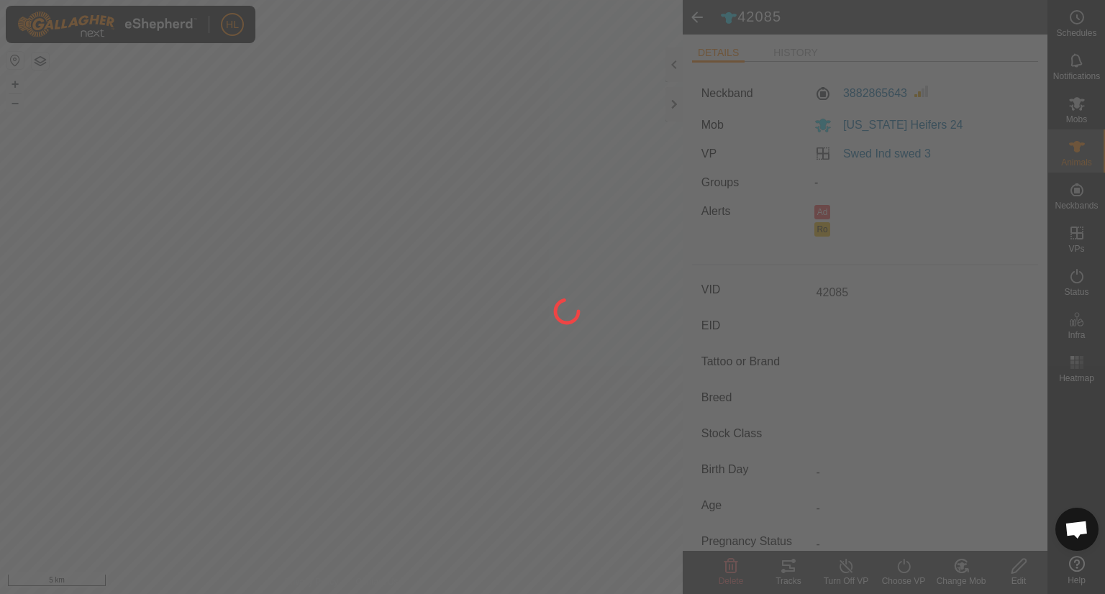
type input "-"
type input "0 kg"
type input "-"
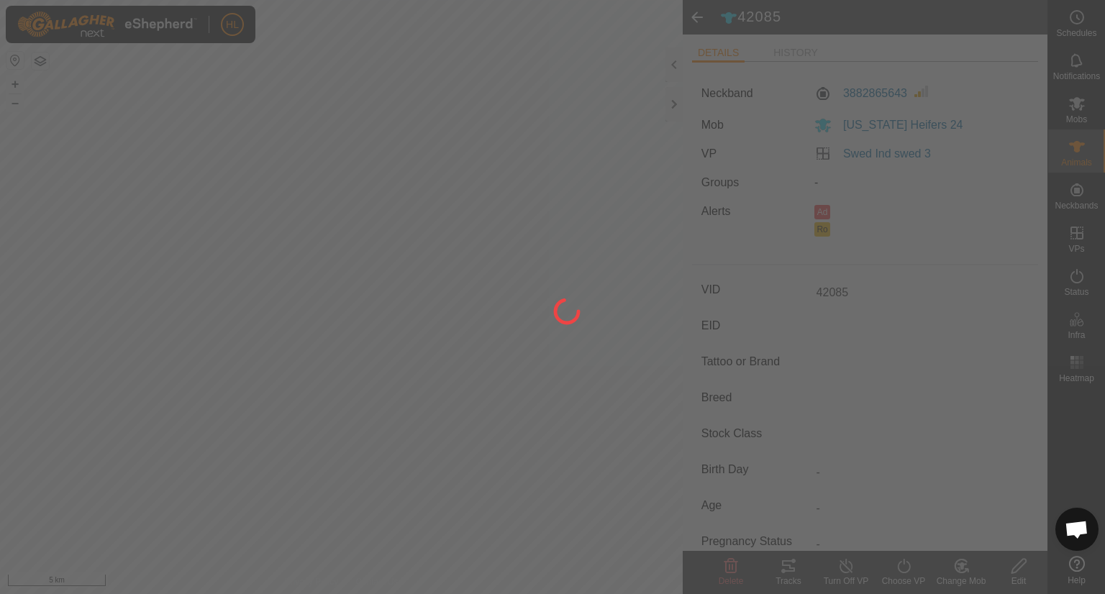
type input "-"
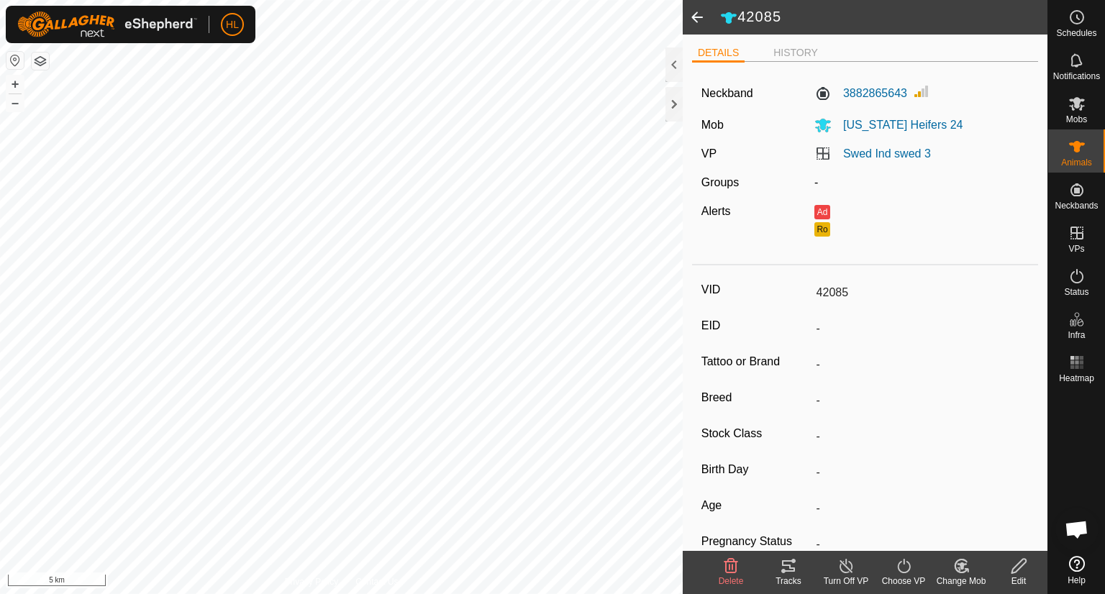
click at [694, 22] on span at bounding box center [697, 17] width 29 height 35
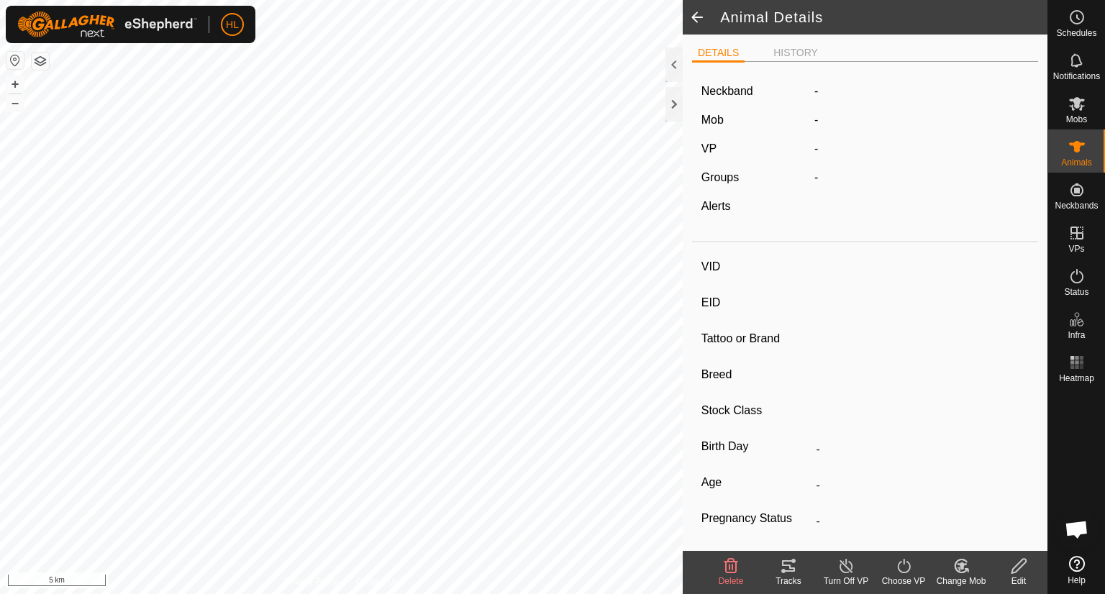
type input "42085"
type input "-"
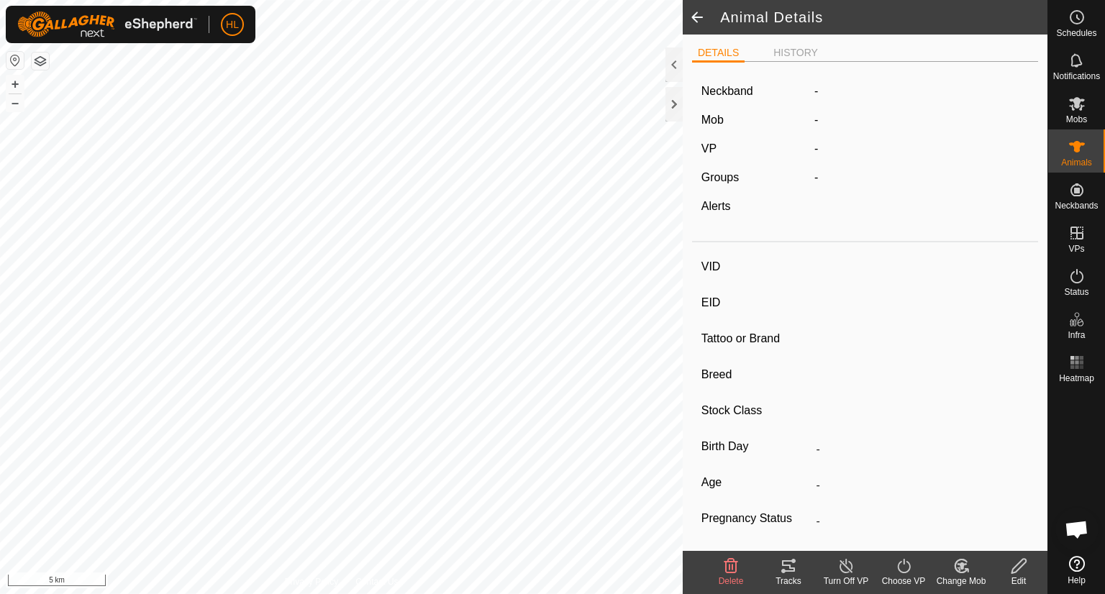
type input "0 kg"
type input "-"
click at [703, 18] on span at bounding box center [697, 17] width 29 height 35
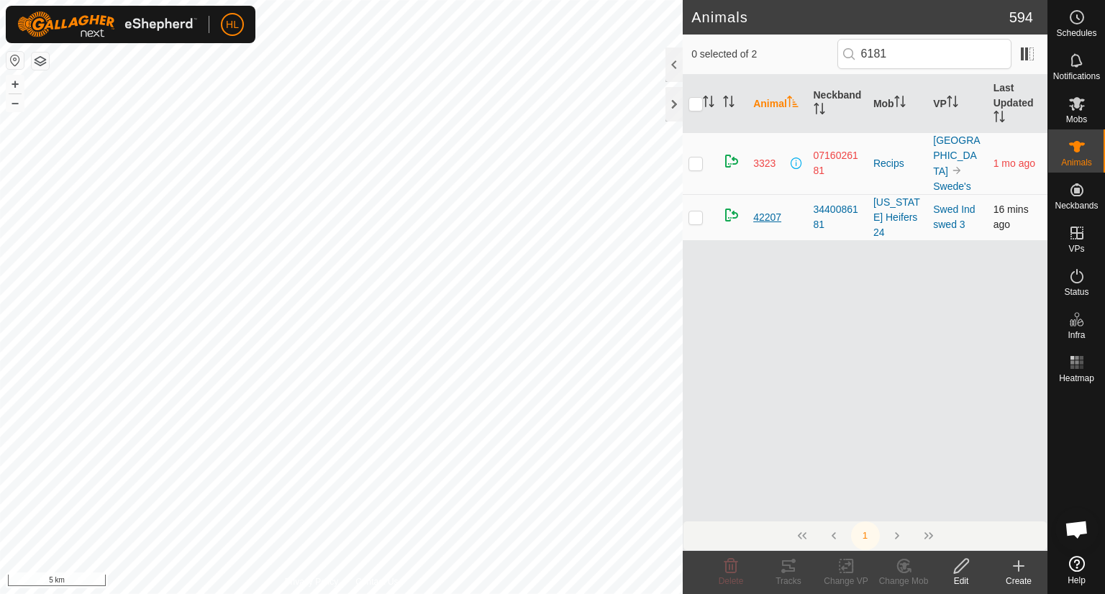
type input "6181"
click at [764, 210] on span "42207" at bounding box center [767, 217] width 28 height 15
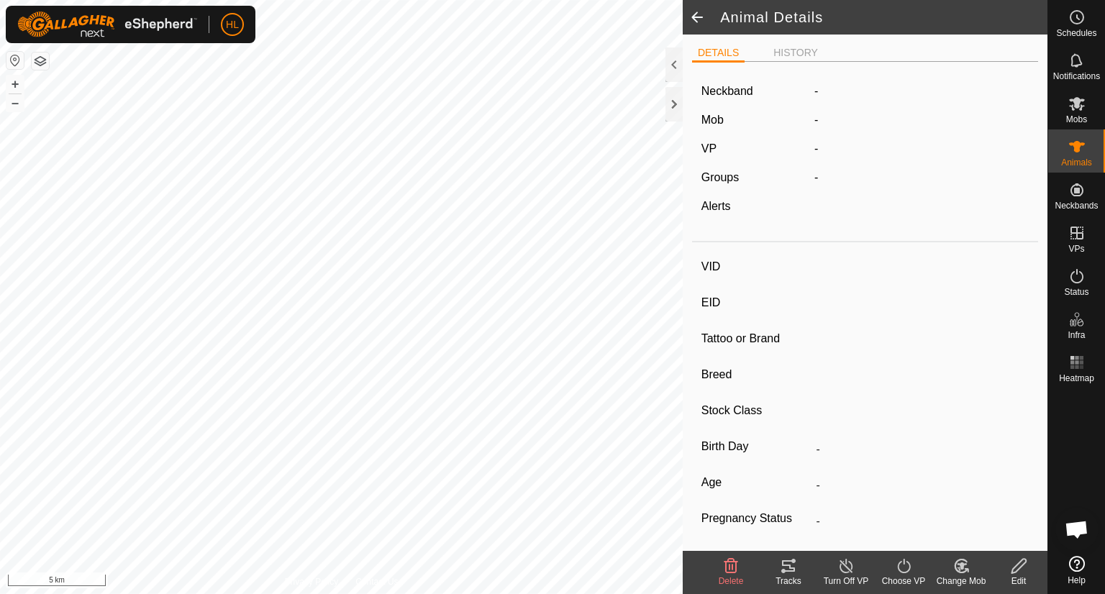
type input "42207"
type input "-"
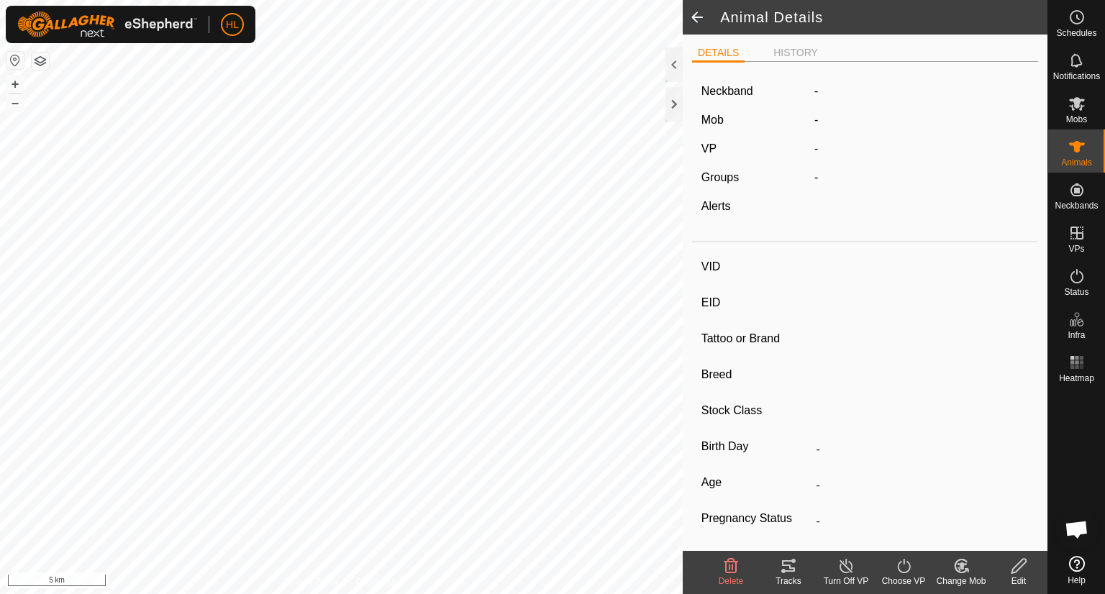
type input "-"
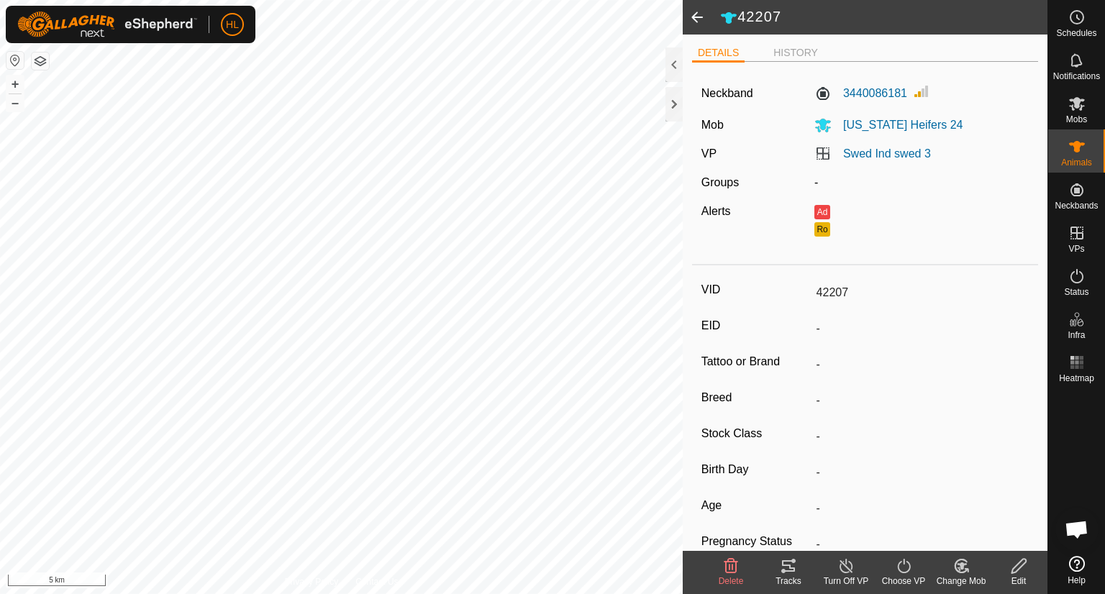
click at [1013, 574] on icon at bounding box center [1019, 566] width 18 height 17
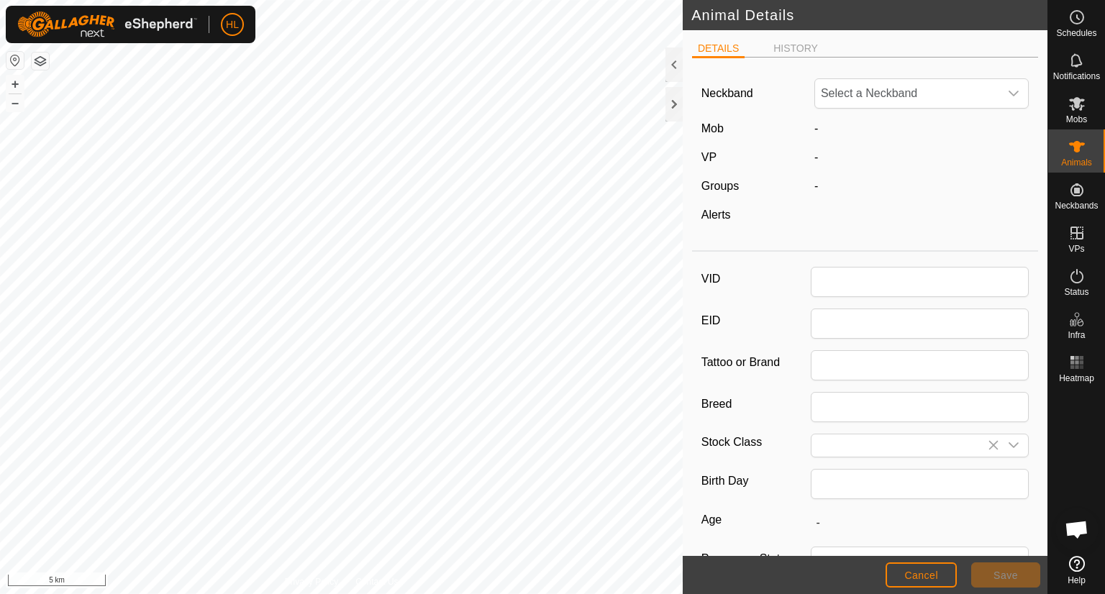
type input "42207"
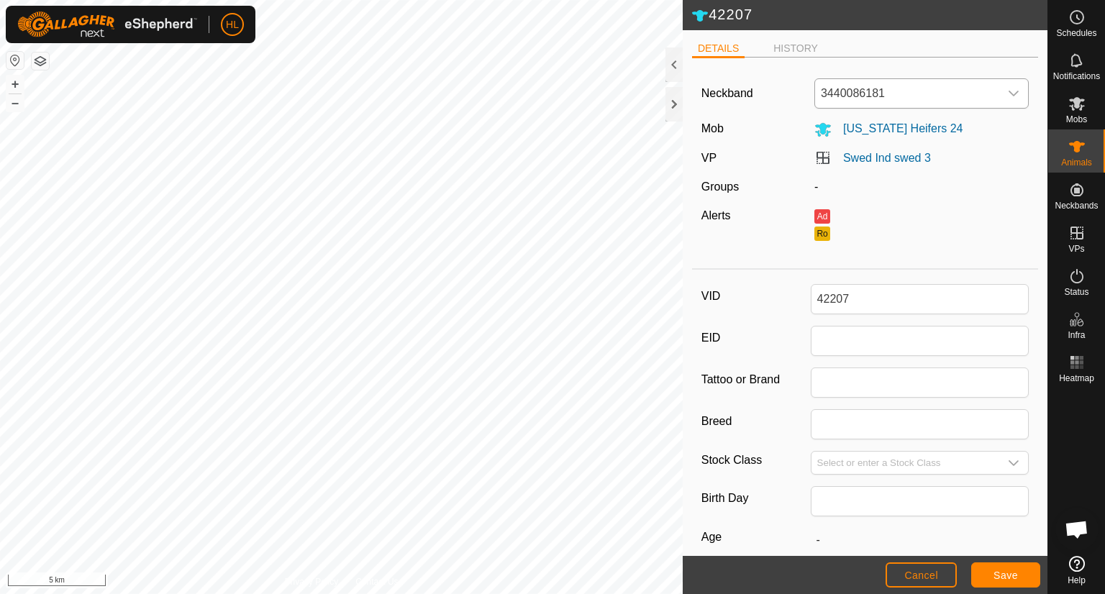
click at [1000, 98] on div "dropdown trigger" at bounding box center [1014, 93] width 29 height 29
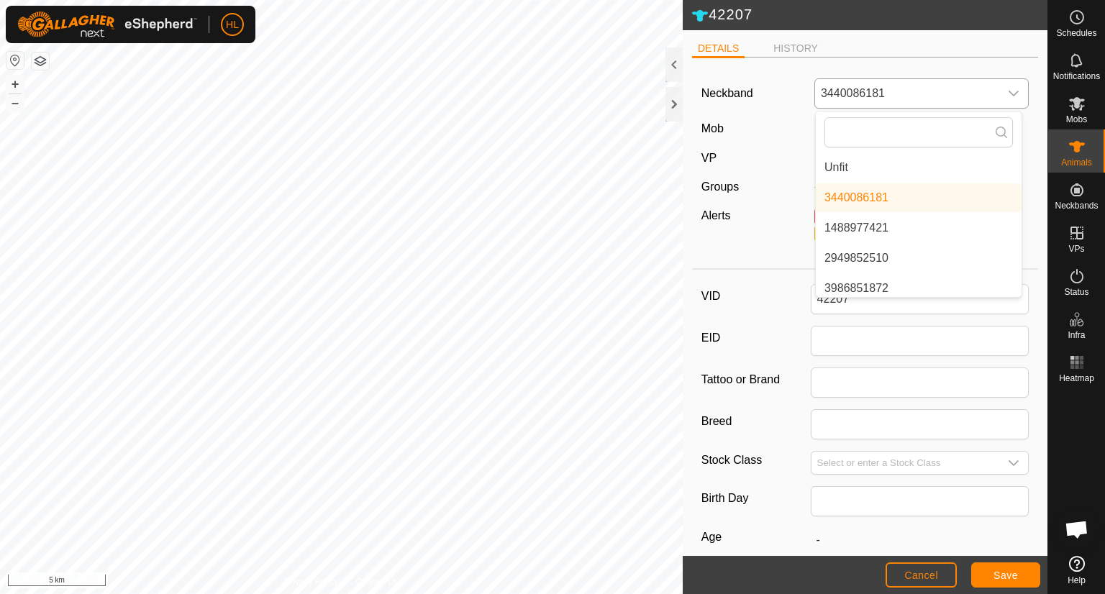
click at [905, 169] on li "Unfit" at bounding box center [919, 167] width 206 height 29
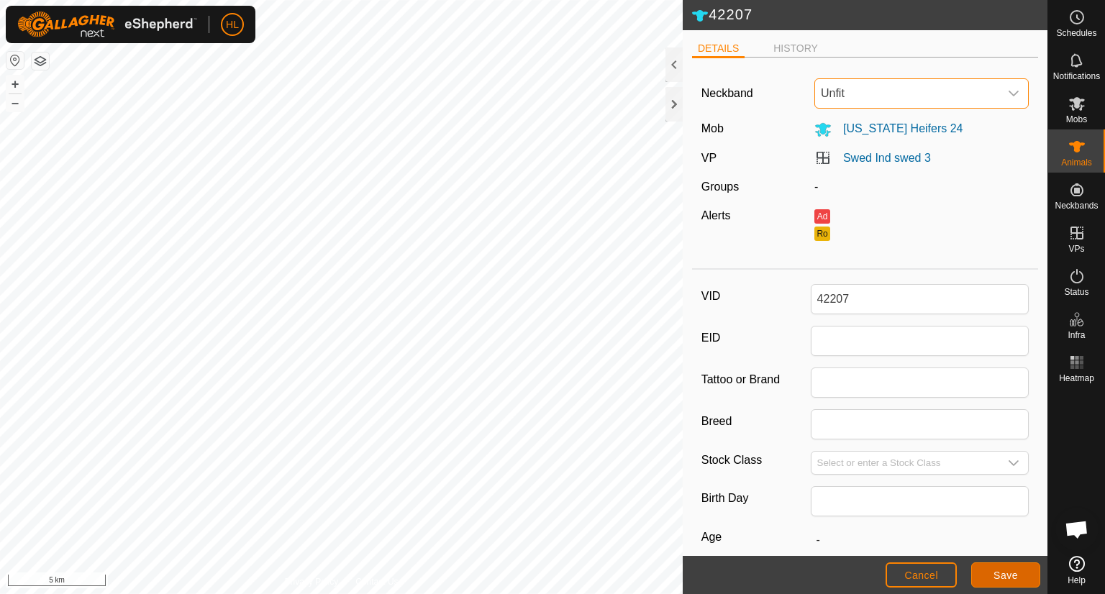
click at [1004, 579] on span "Save" at bounding box center [1006, 576] width 24 height 12
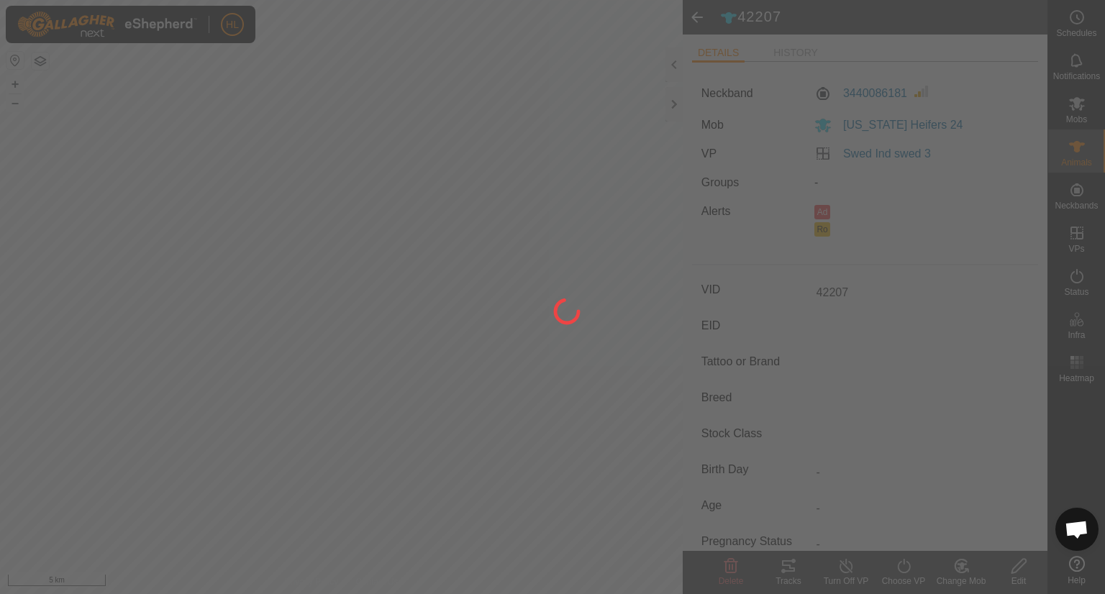
type input "-"
type input "0 kg"
type input "-"
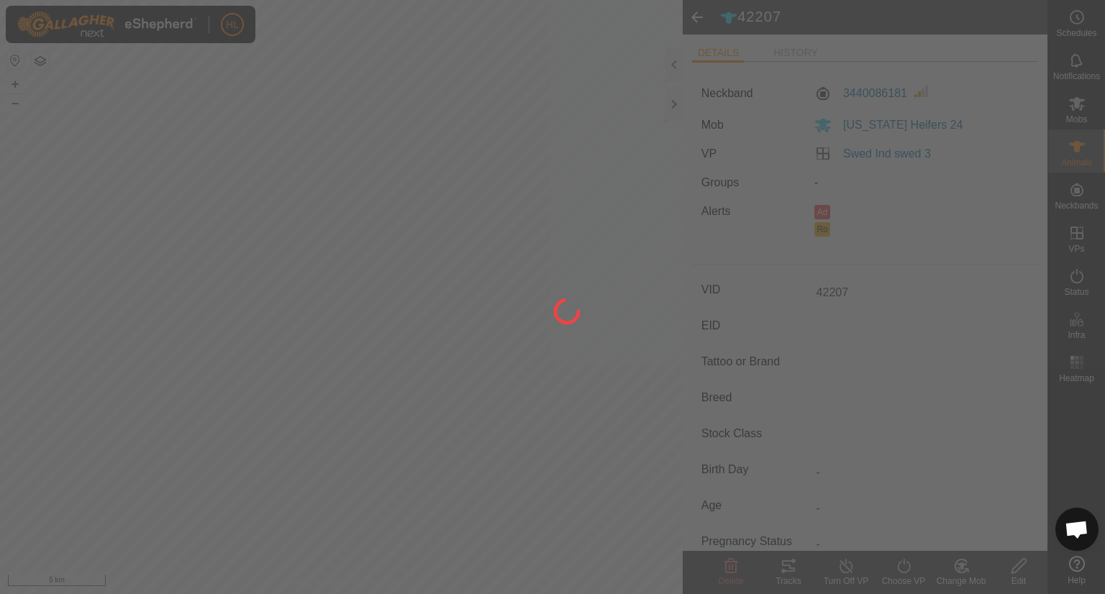
type input "-"
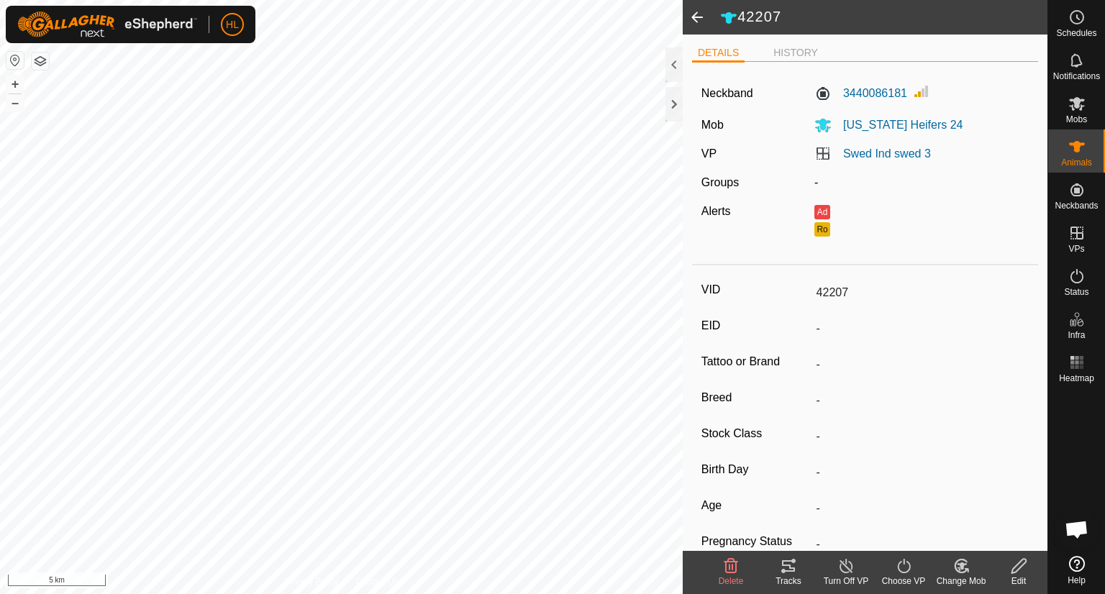
click at [699, 17] on span at bounding box center [697, 17] width 29 height 35
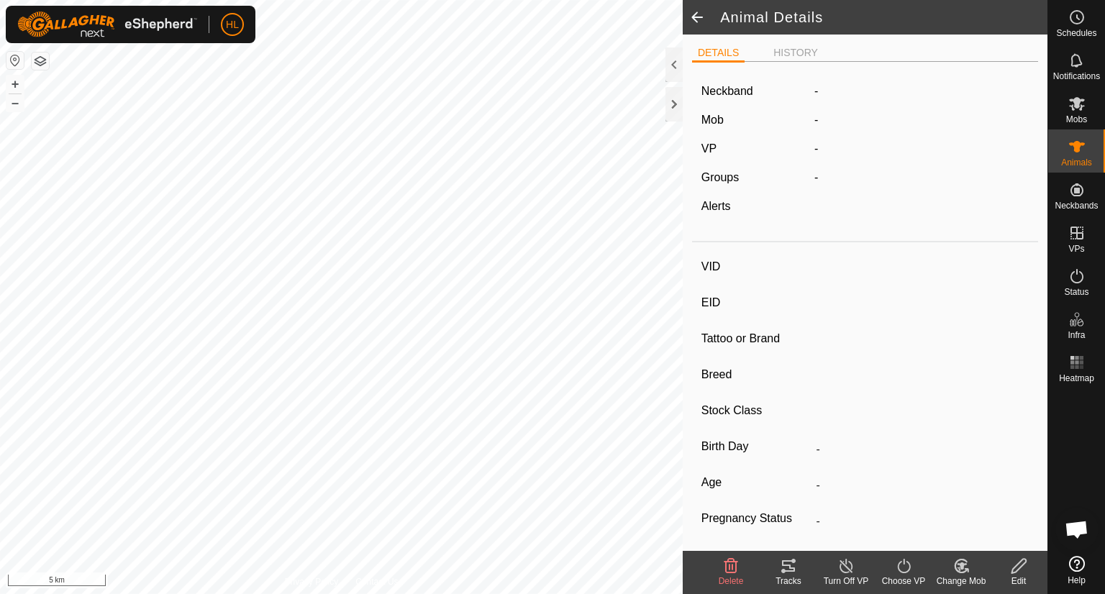
type input "42207"
type input "-"
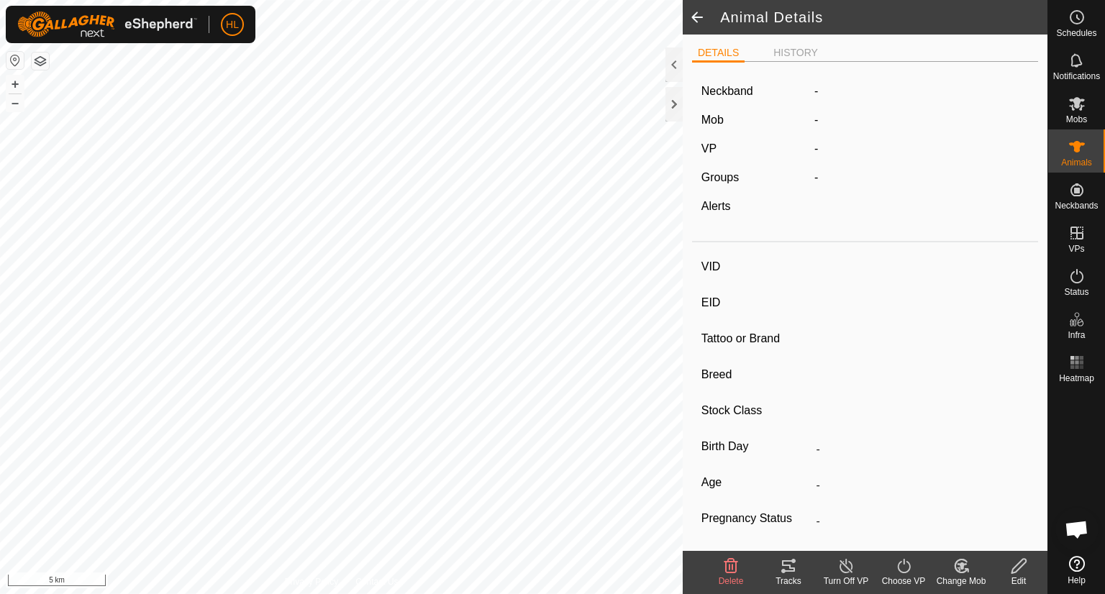
type input "0 kg"
type input "-"
click at [699, 16] on span at bounding box center [697, 17] width 29 height 35
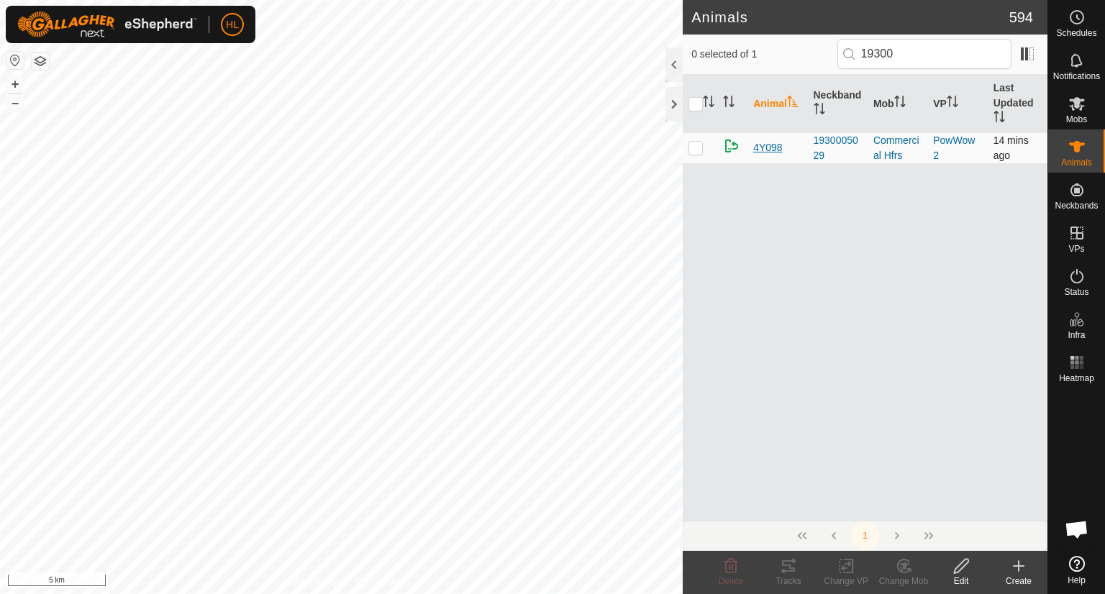
type input "19300"
click at [759, 150] on span "4Y098" at bounding box center [767, 147] width 29 height 15
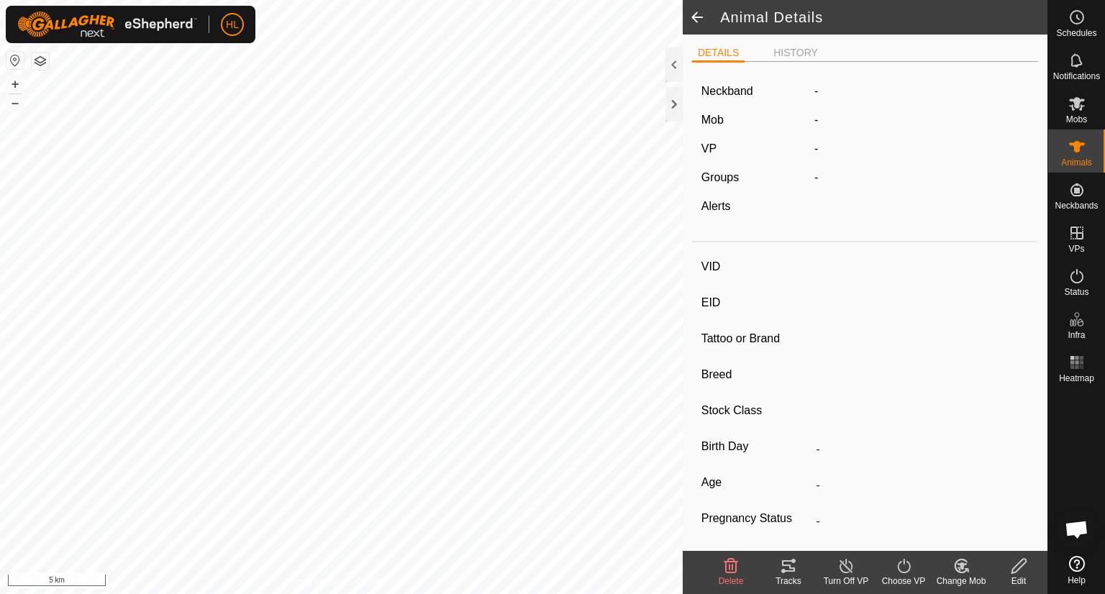
type input "4Y098"
type input "-"
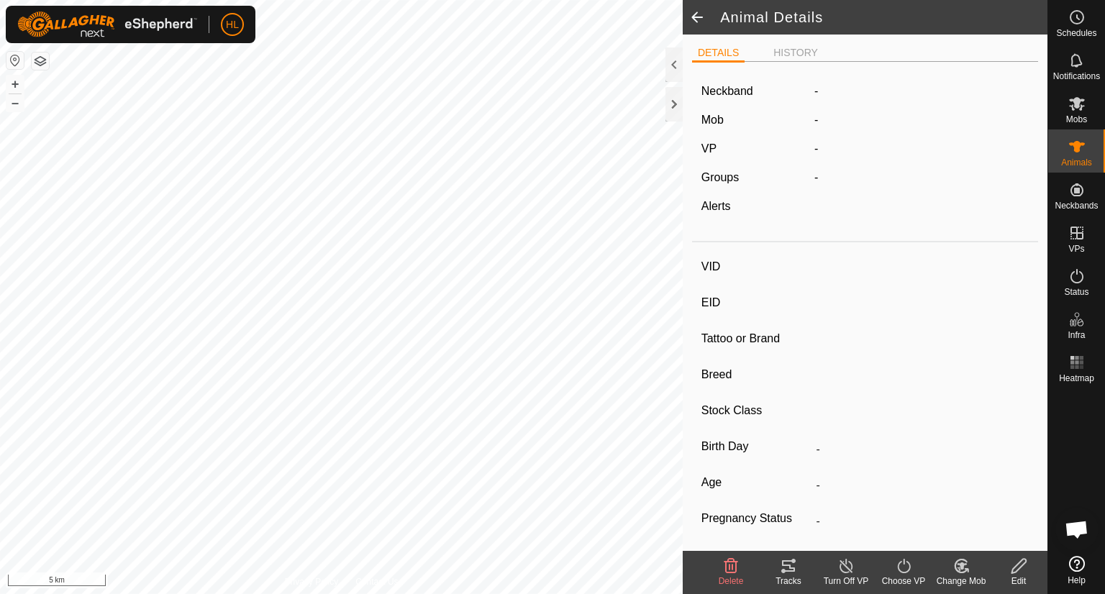
type input "-"
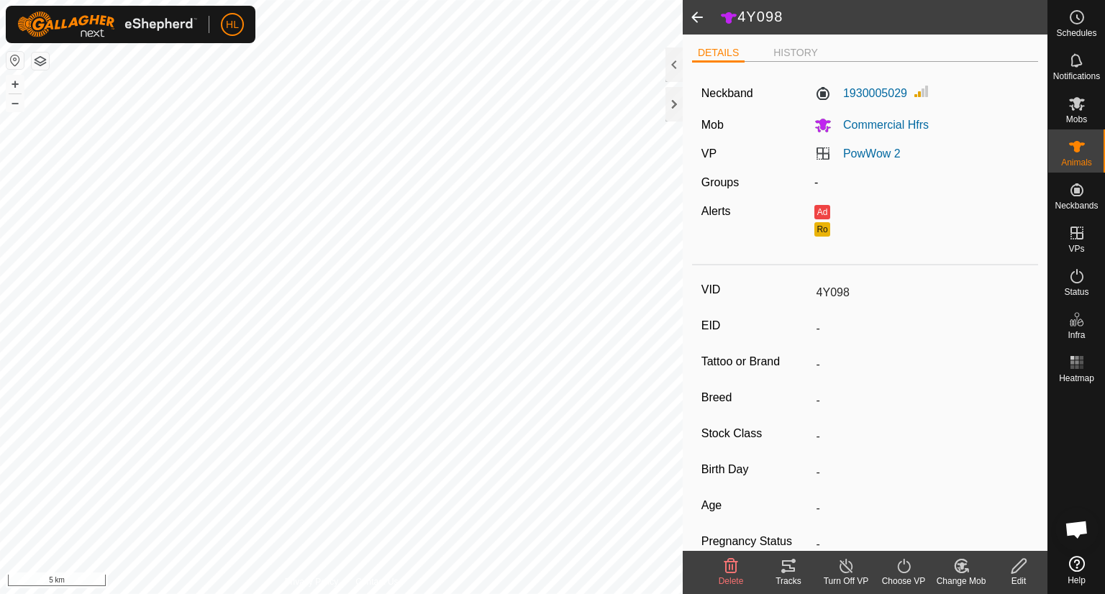
click at [1019, 571] on icon at bounding box center [1019, 566] width 18 height 17
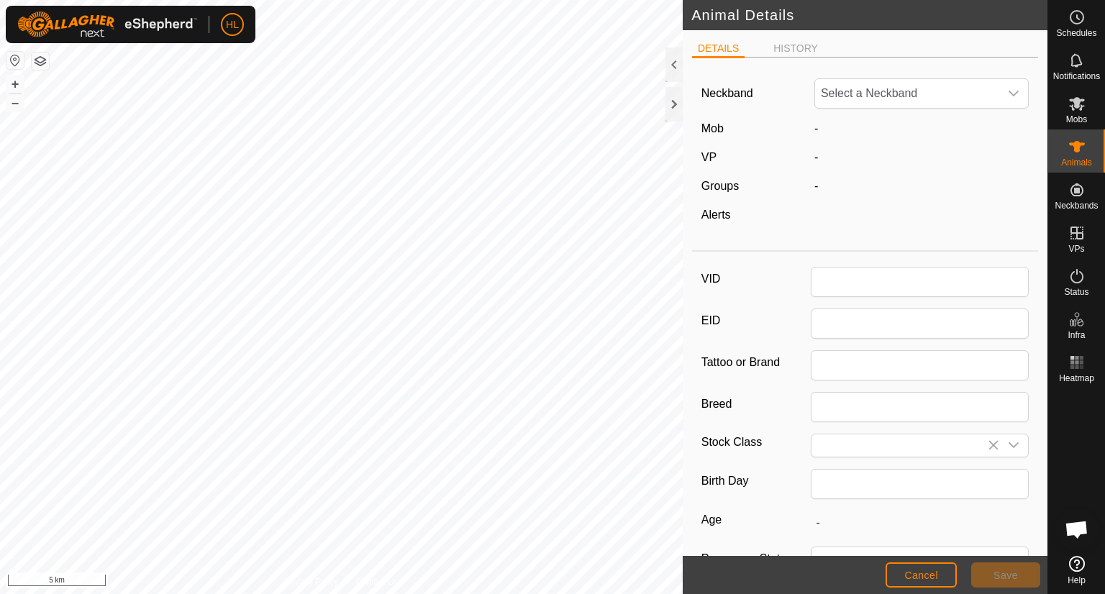
type input "4Y098"
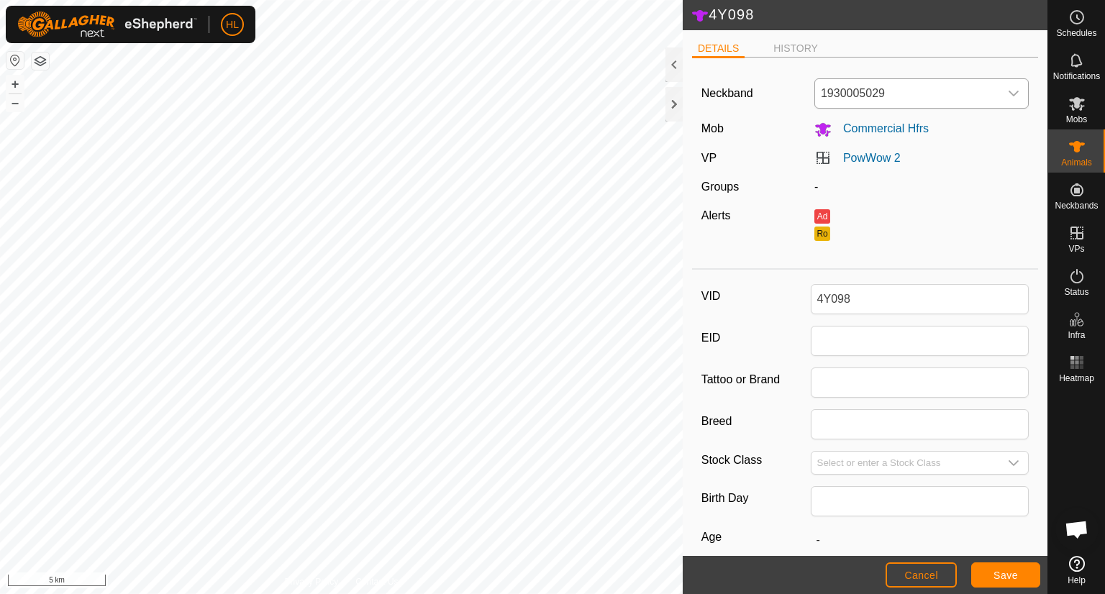
click at [1008, 88] on icon "dropdown trigger" at bounding box center [1014, 94] width 12 height 12
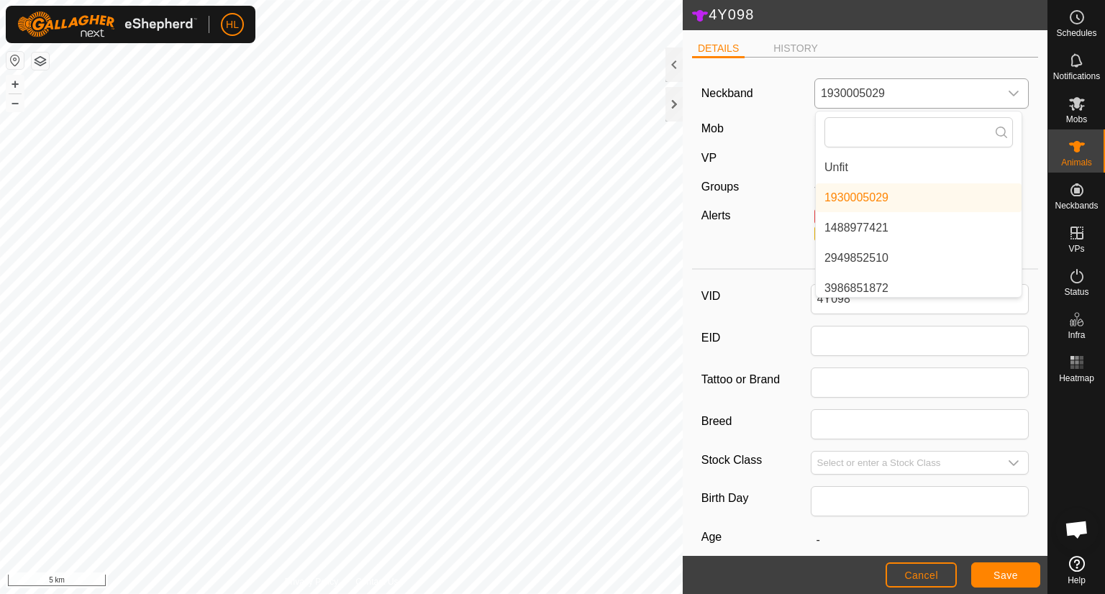
click at [876, 159] on li "Unfit" at bounding box center [919, 167] width 206 height 29
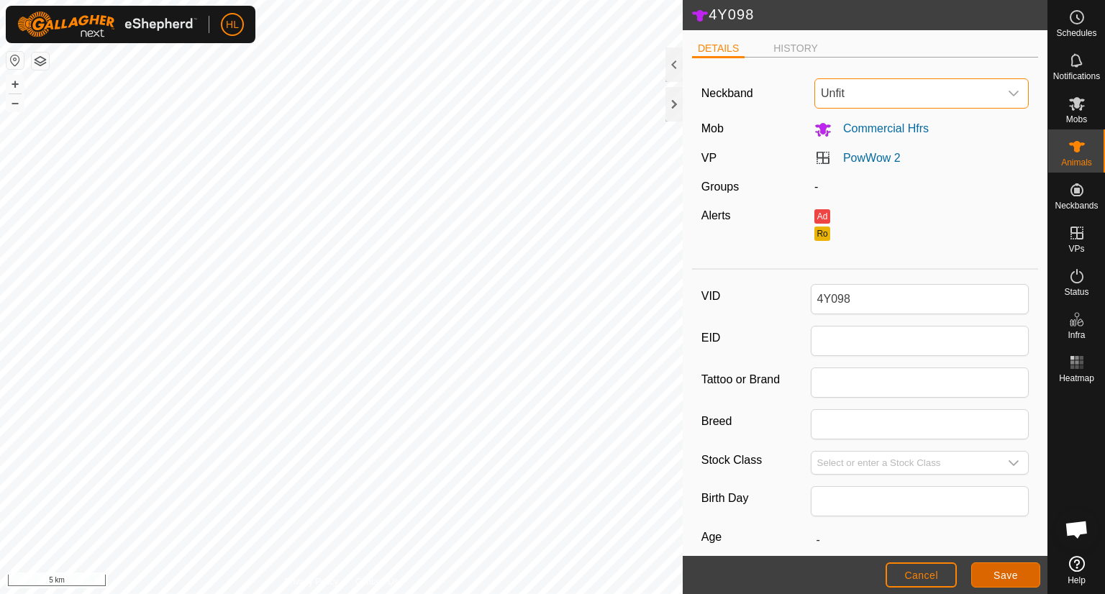
click at [1000, 573] on span "Save" at bounding box center [1006, 576] width 24 height 12
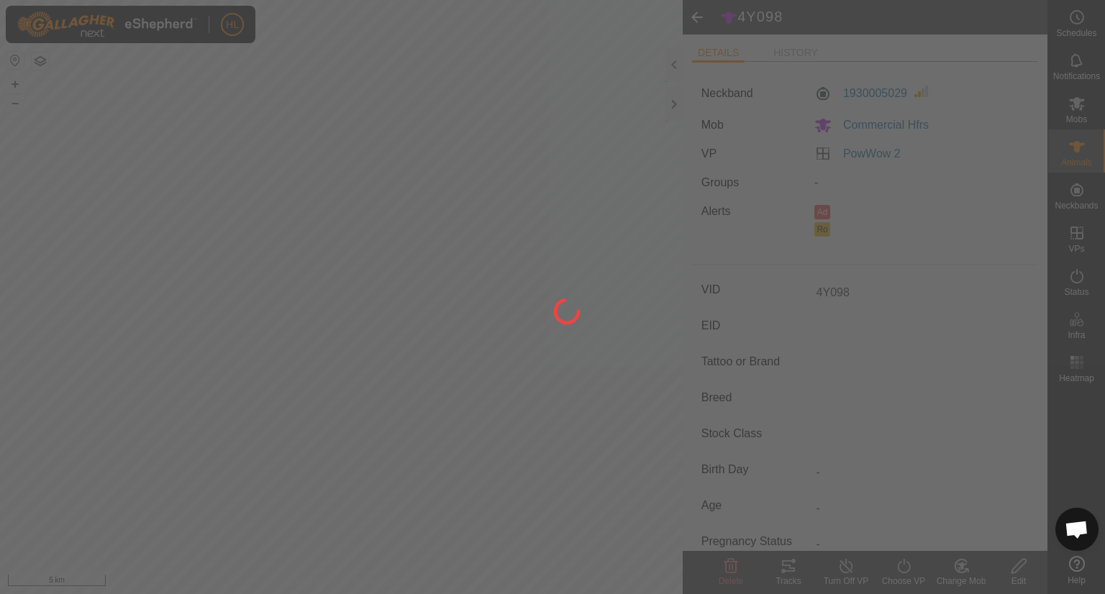
type input "-"
type input "0 kg"
type input "-"
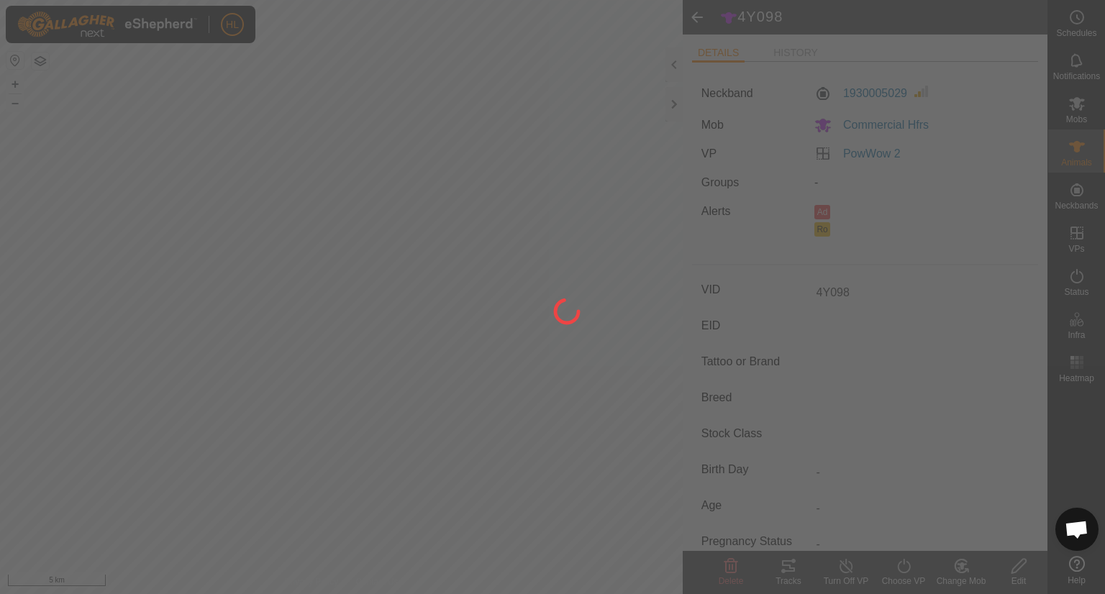
type input "-"
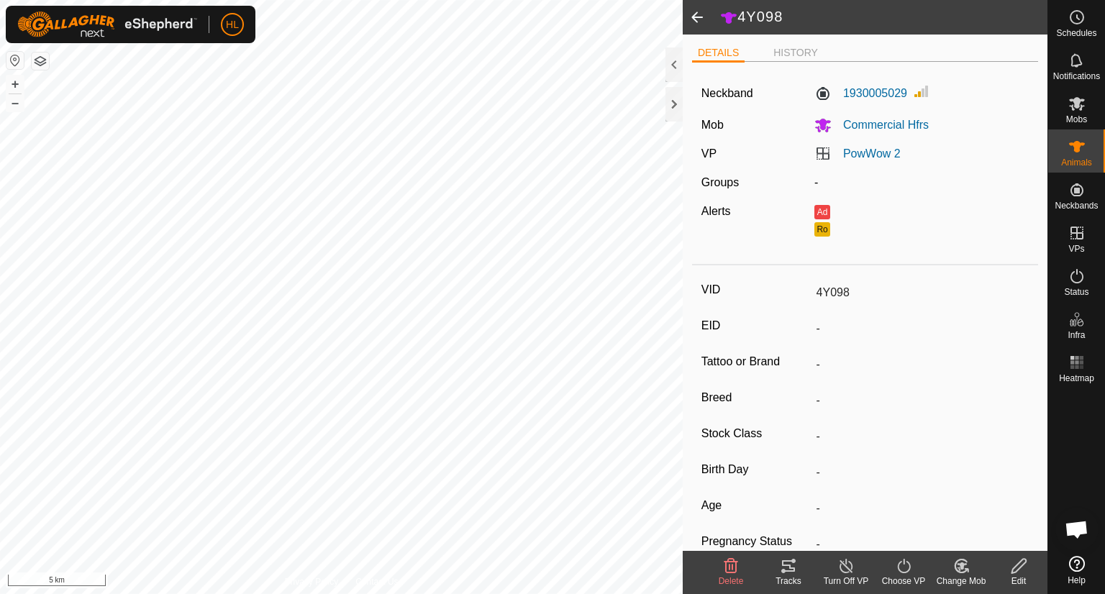
click at [697, 17] on span at bounding box center [697, 17] width 29 height 35
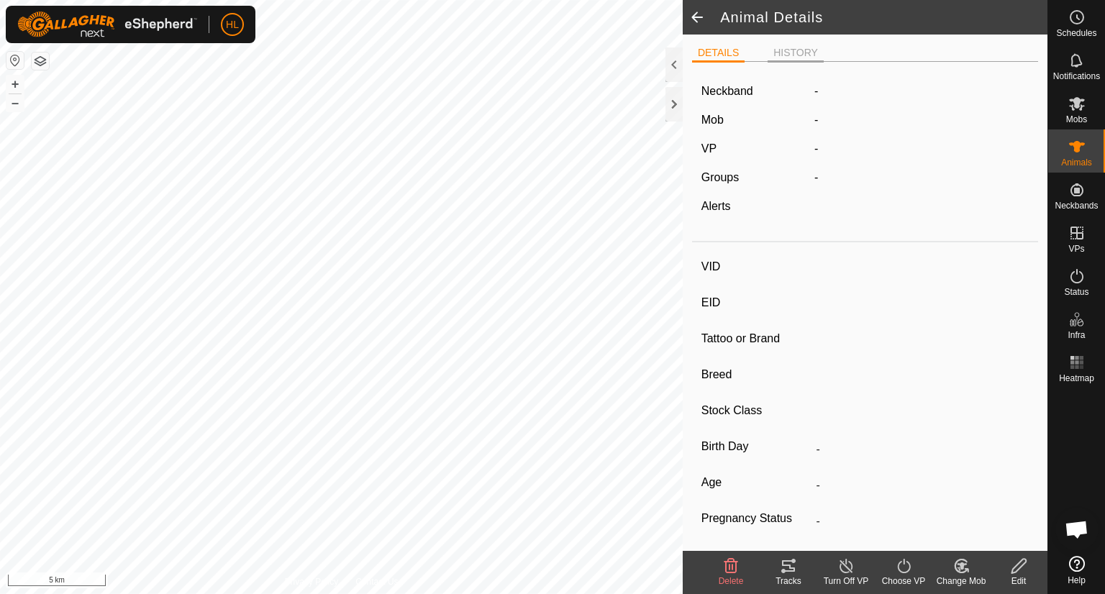
type input "4Y098"
type input "-"
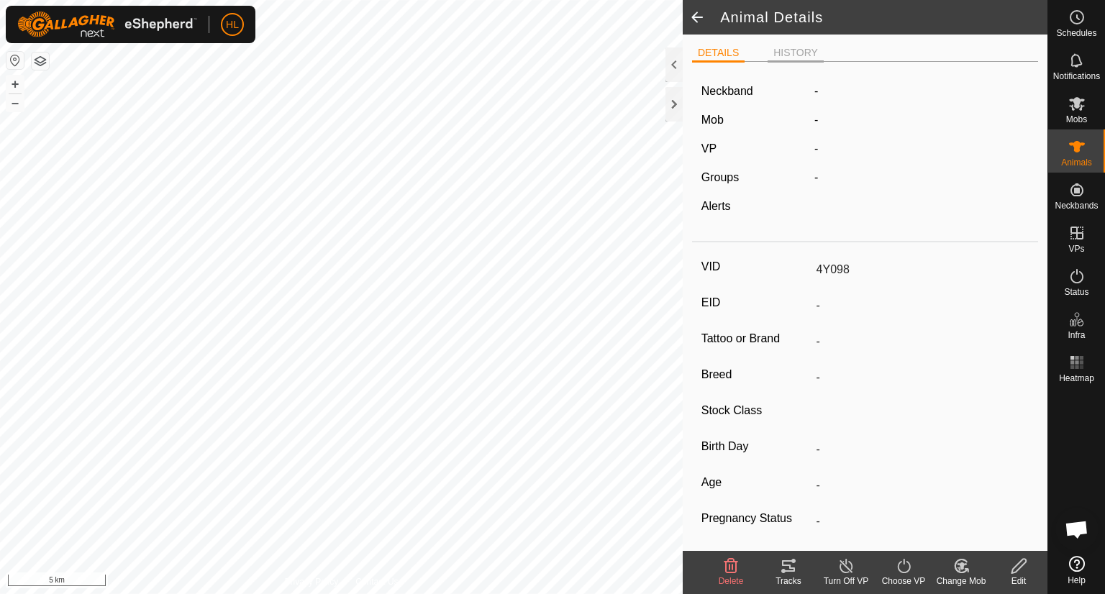
type input "0 kg"
type input "-"
click at [697, 21] on span at bounding box center [697, 17] width 29 height 35
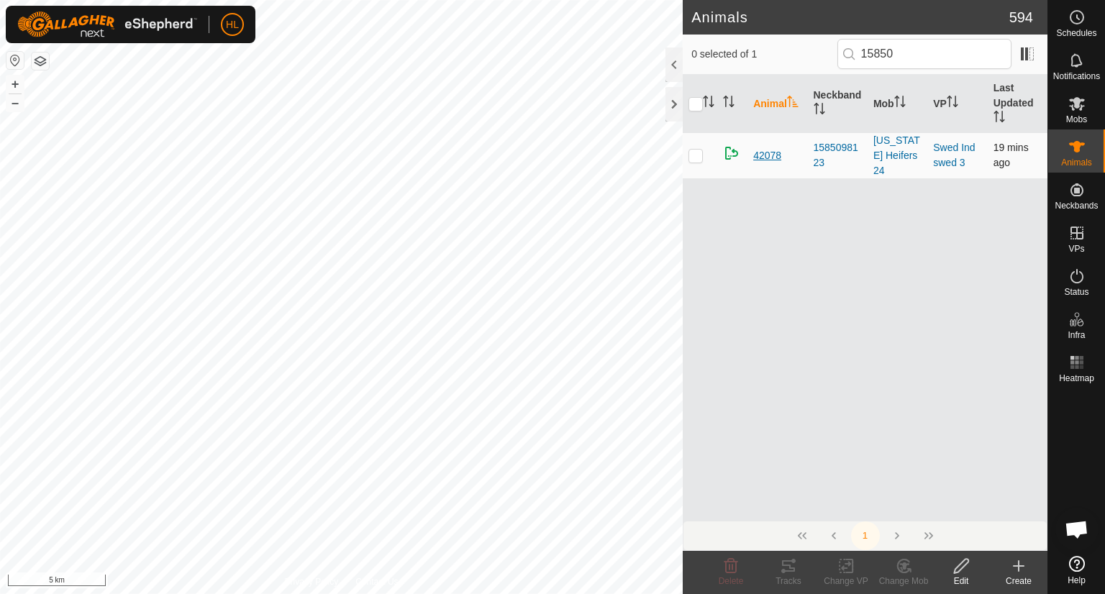
type input "15850"
click at [768, 148] on span "42078" at bounding box center [767, 155] width 28 height 15
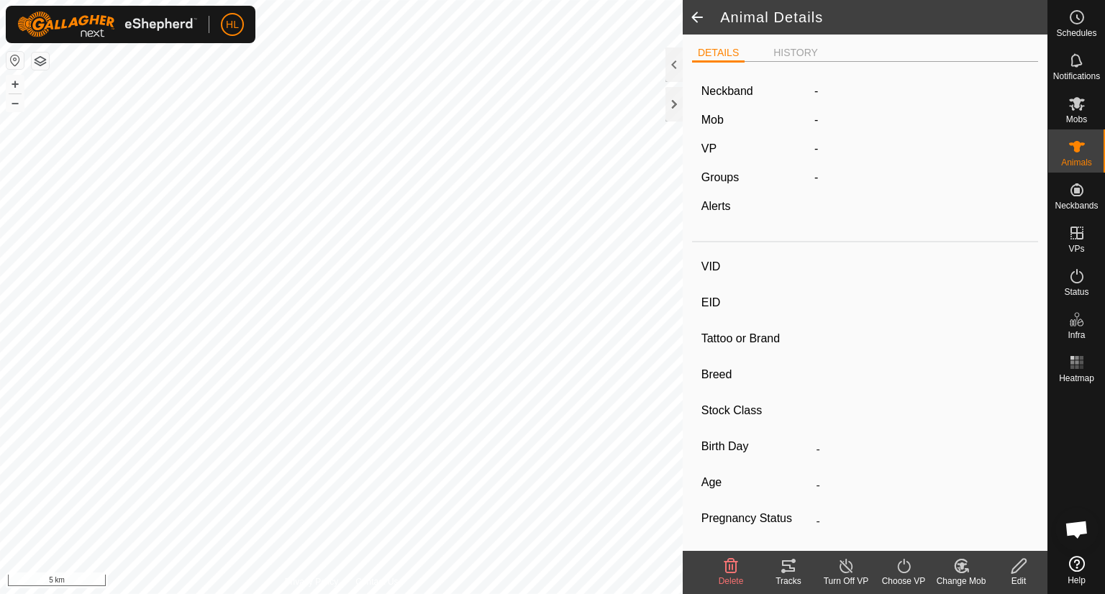
type input "42078"
type input "-"
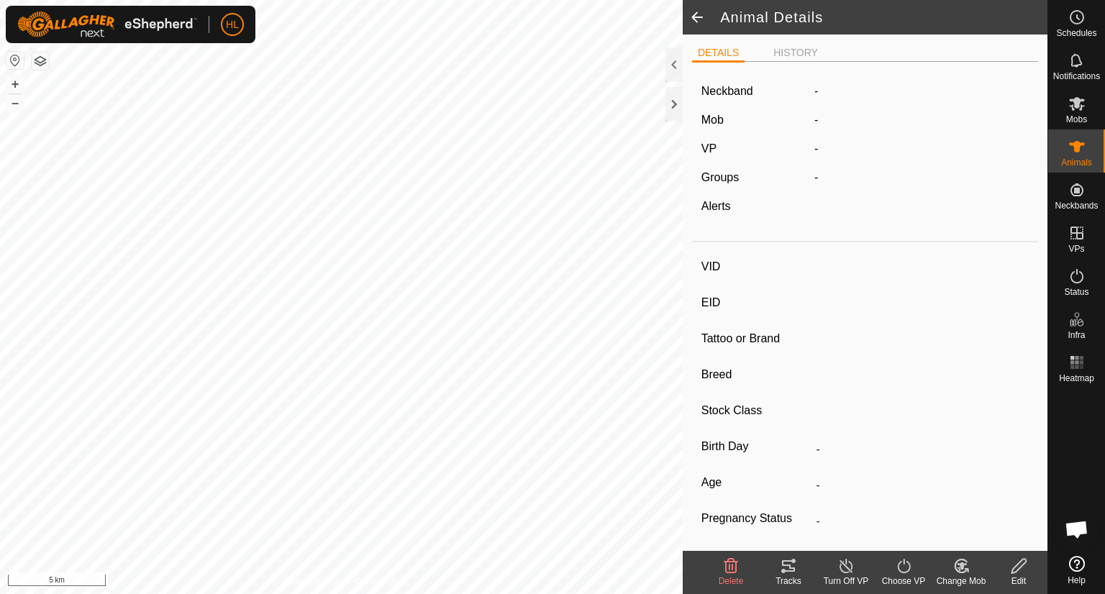
type input "-"
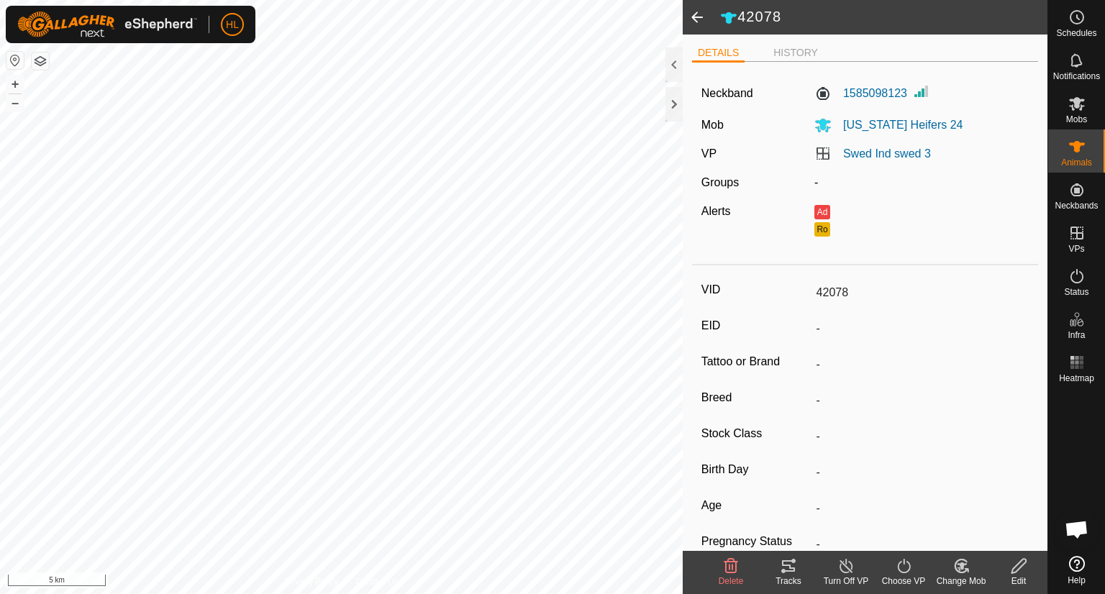
click at [1021, 564] on icon at bounding box center [1019, 566] width 18 height 17
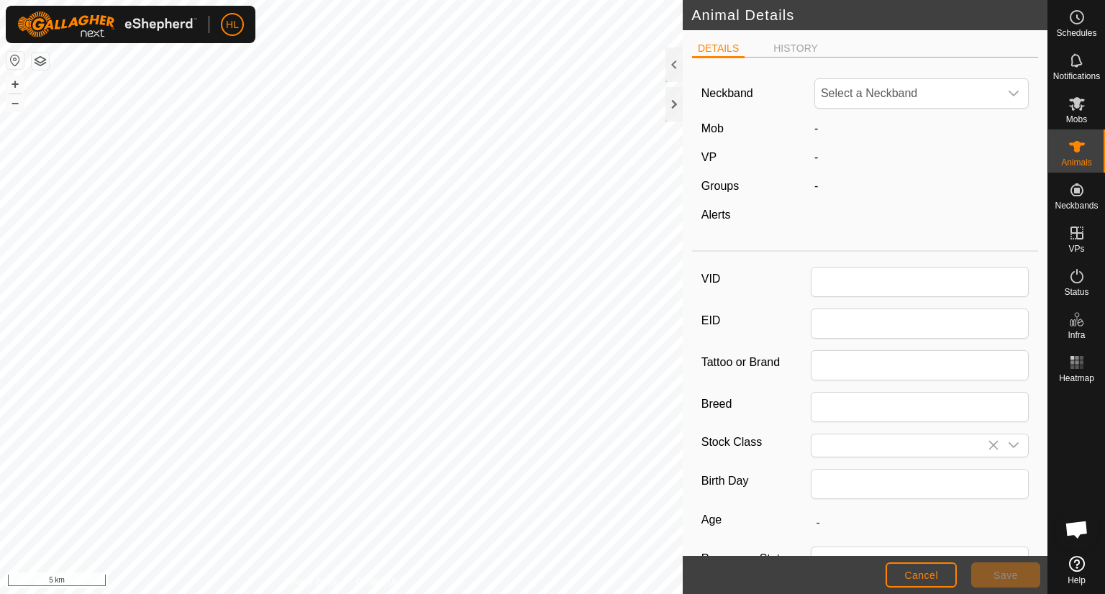
type input "42078"
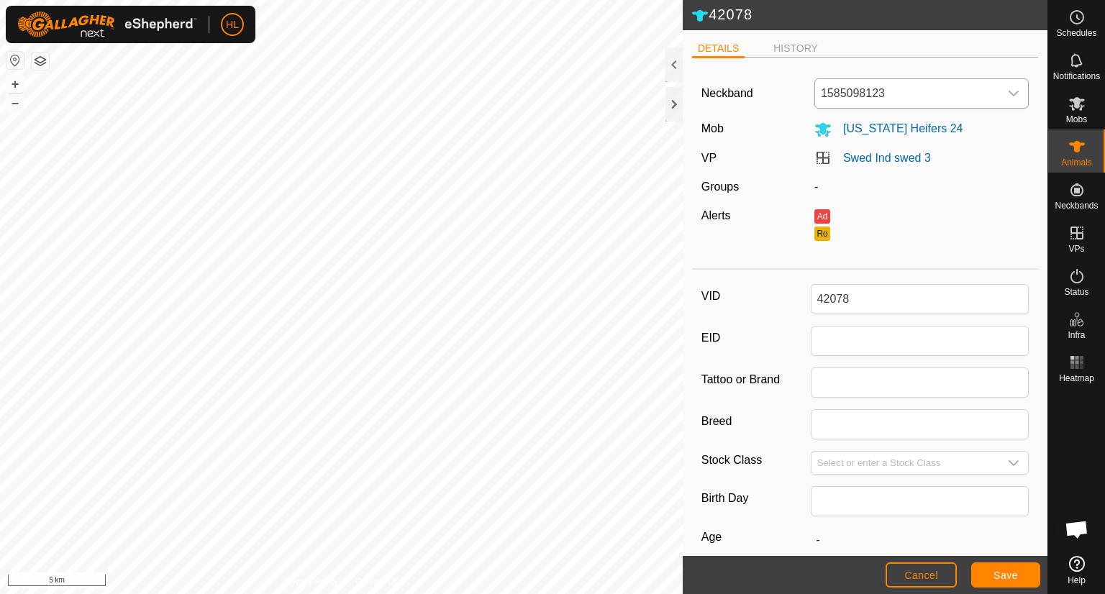
click at [1000, 85] on div "dropdown trigger" at bounding box center [1014, 93] width 29 height 29
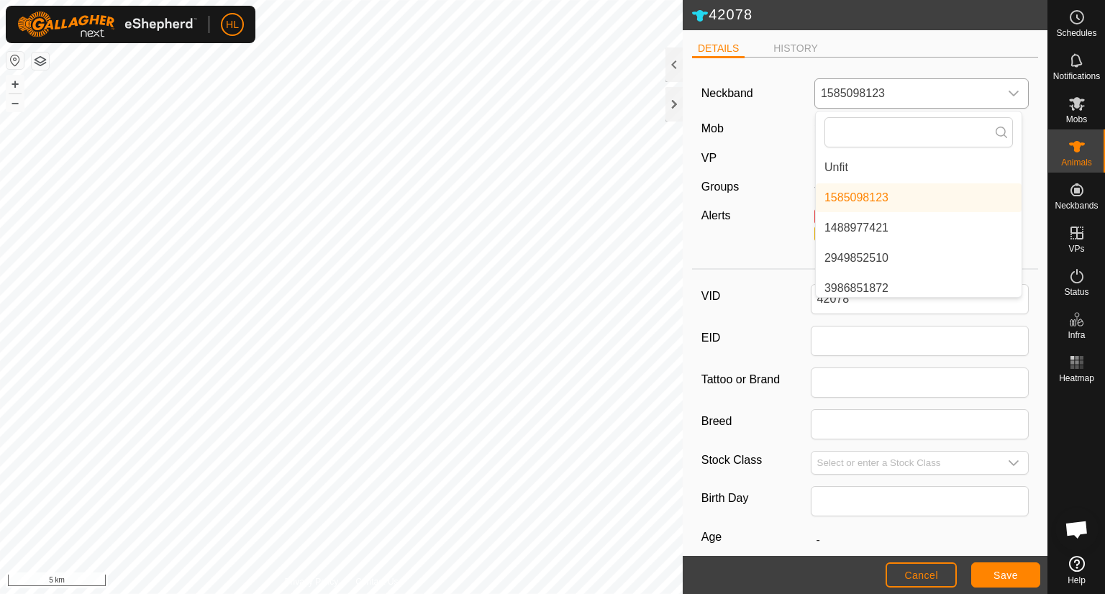
click at [864, 160] on li "Unfit" at bounding box center [919, 167] width 206 height 29
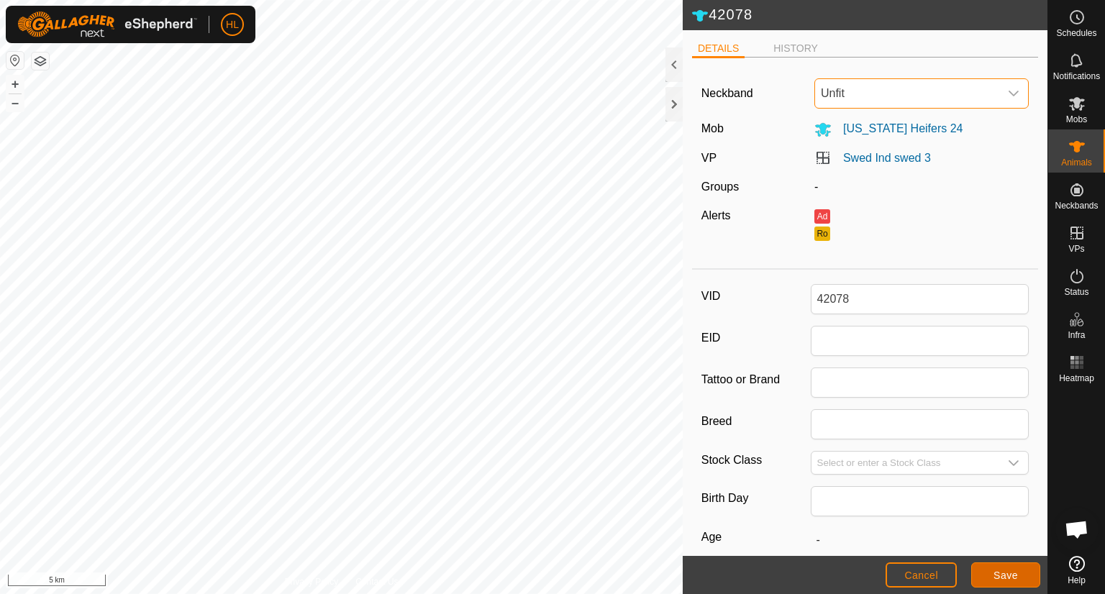
click at [995, 572] on span "Save" at bounding box center [1006, 576] width 24 height 12
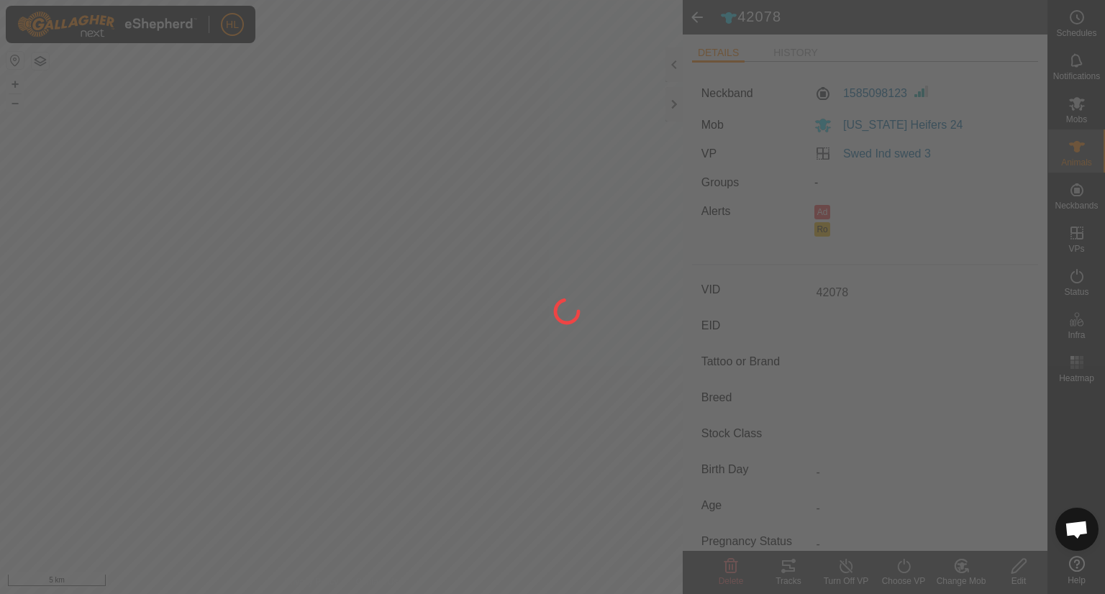
type input "-"
type input "0 kg"
type input "-"
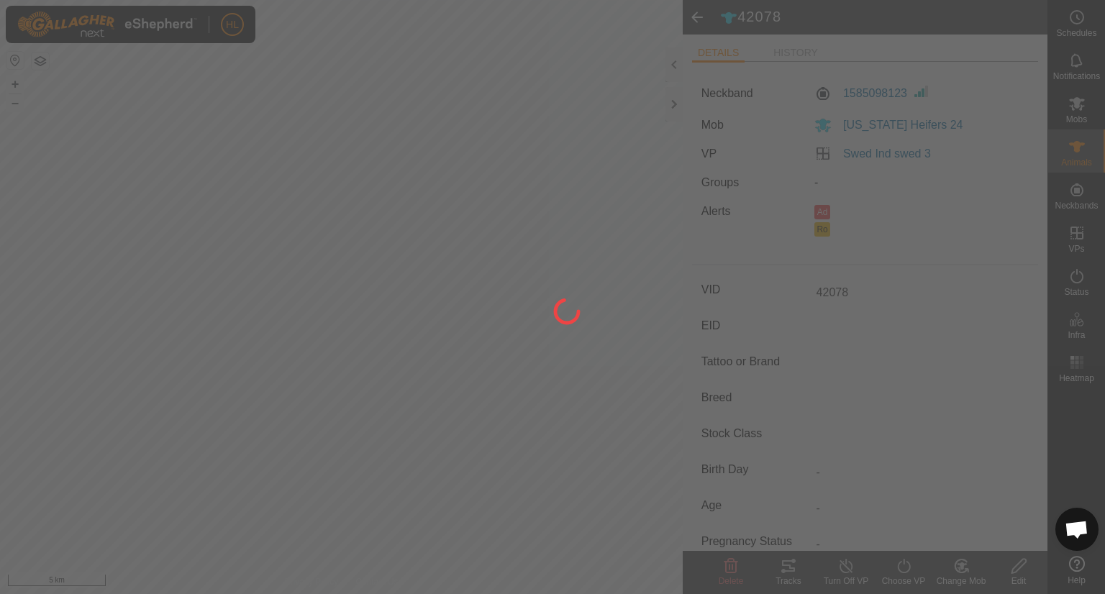
type input "-"
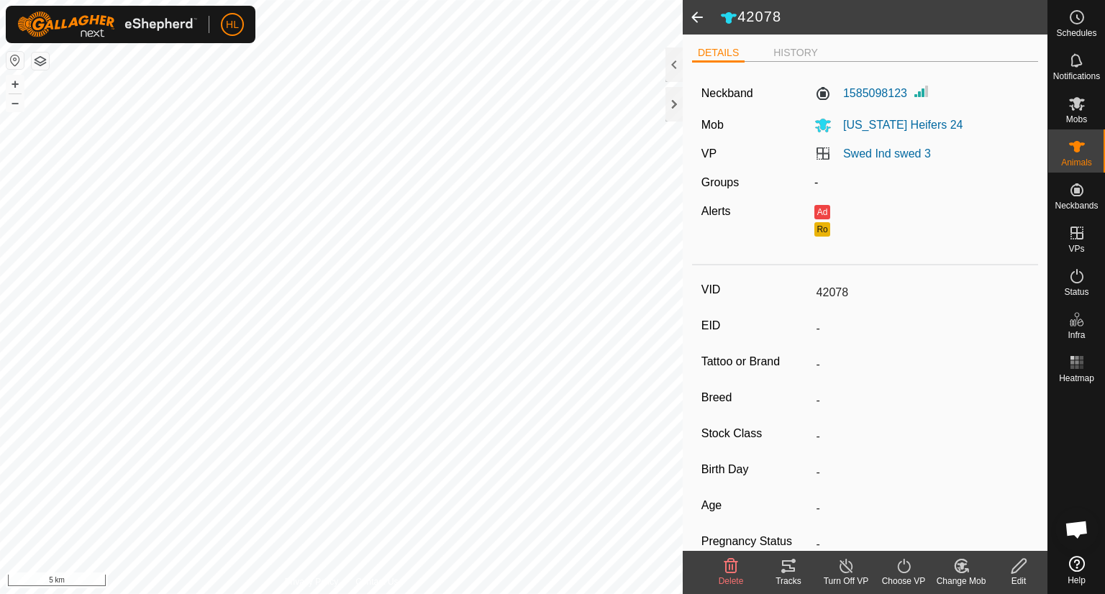
click at [1019, 576] on div "Edit" at bounding box center [1019, 581] width 58 height 13
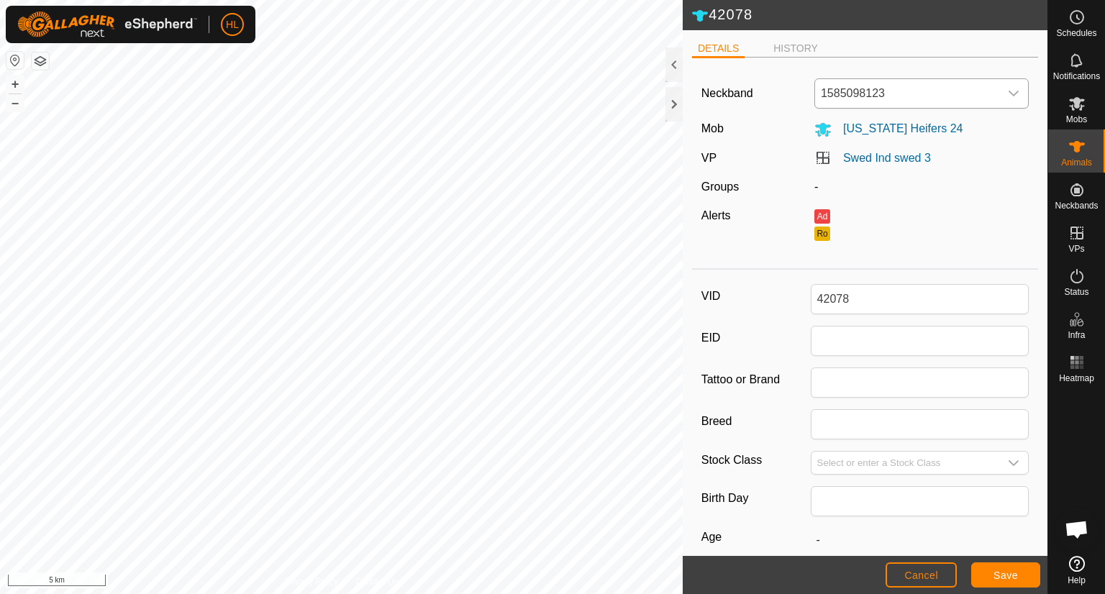
click at [1010, 92] on icon "dropdown trigger" at bounding box center [1015, 94] width 10 height 6
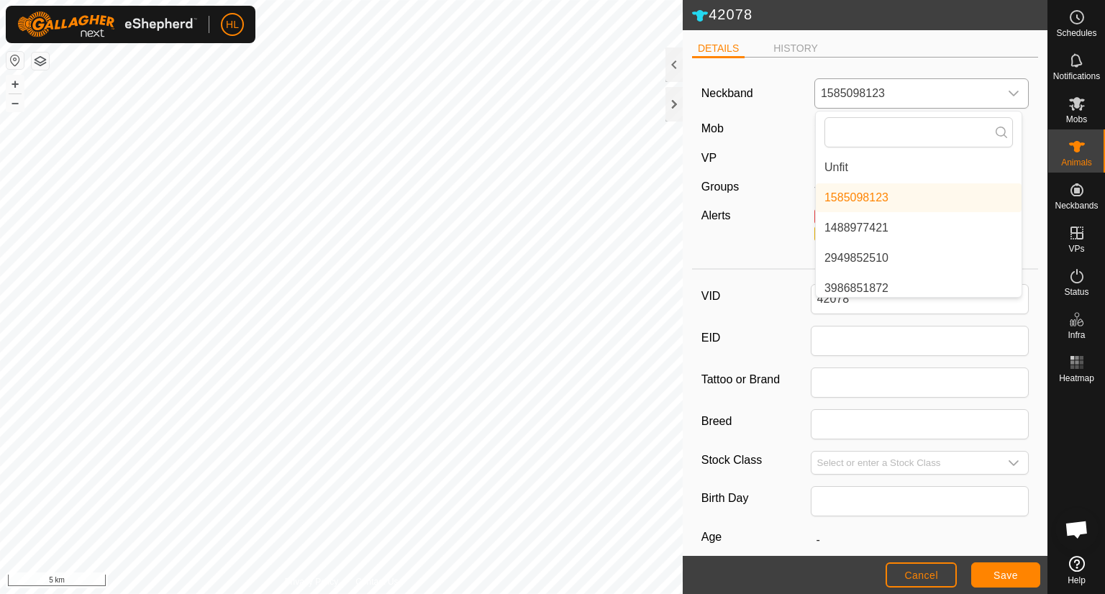
click at [898, 162] on li "Unfit" at bounding box center [919, 167] width 206 height 29
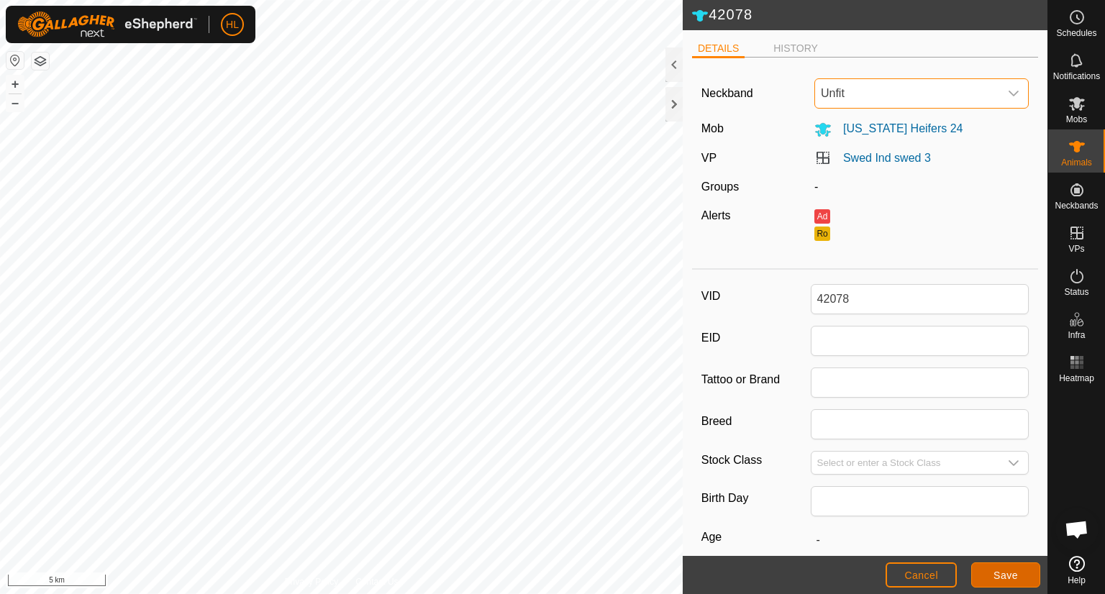
click at [992, 579] on button "Save" at bounding box center [1006, 575] width 69 height 25
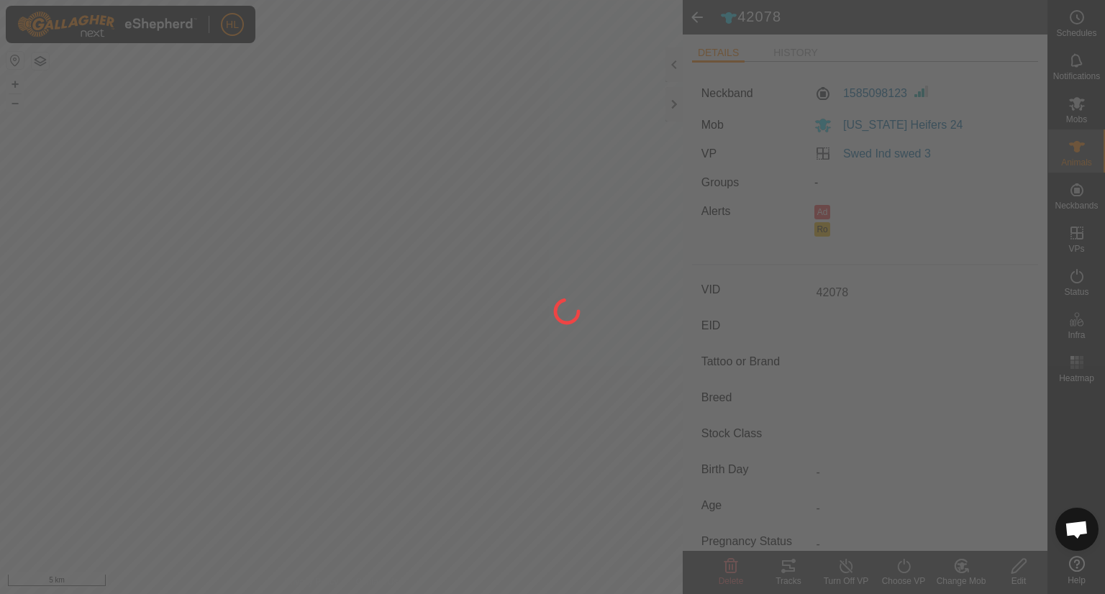
type input "-"
type input "0 kg"
type input "-"
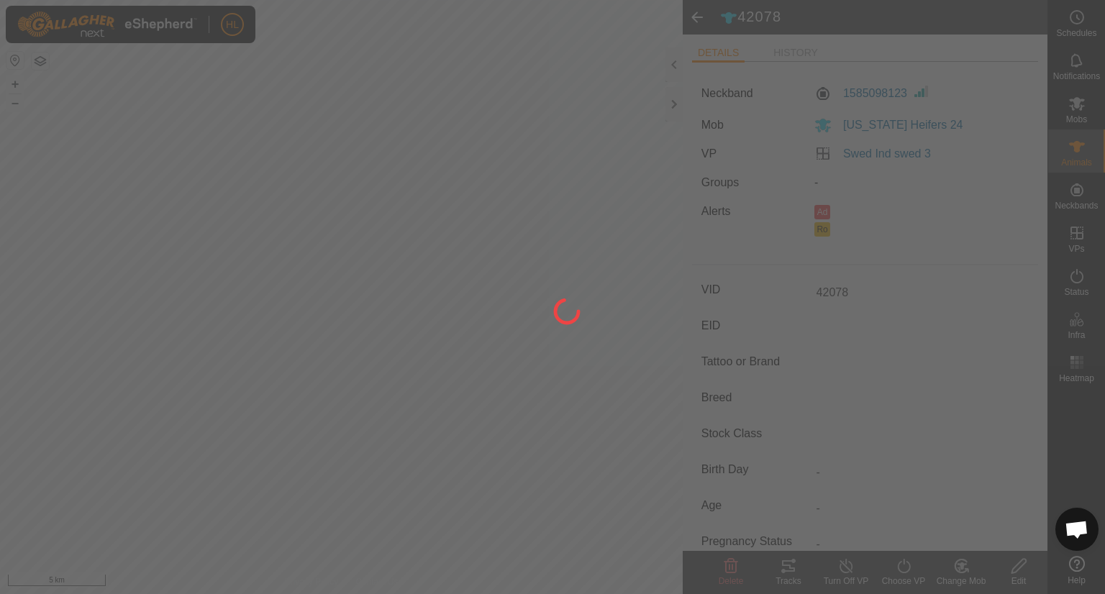
type input "-"
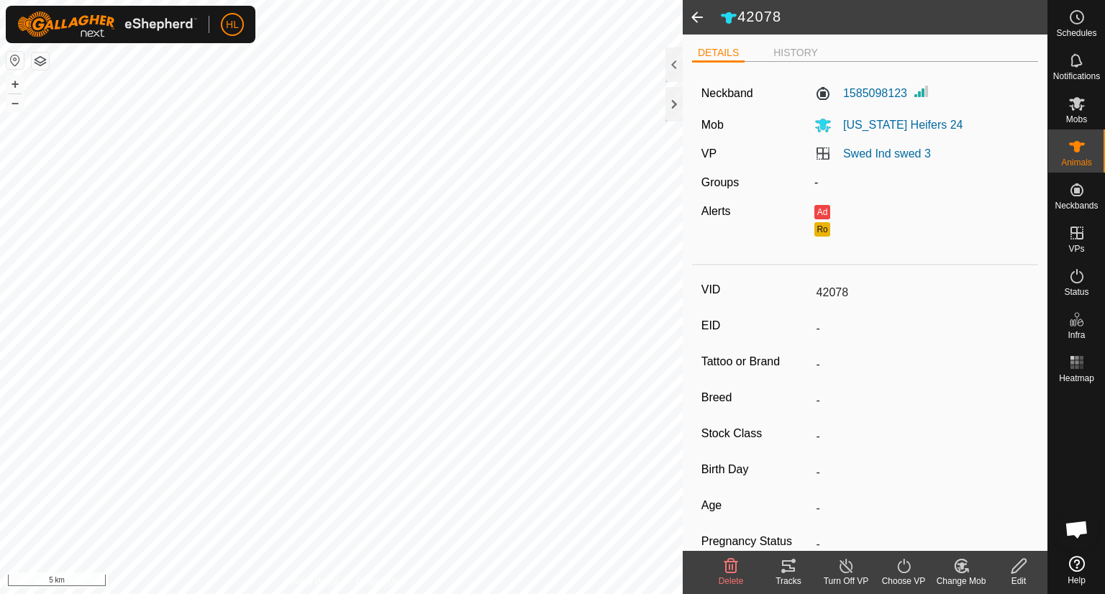
click at [697, 20] on span at bounding box center [697, 17] width 29 height 35
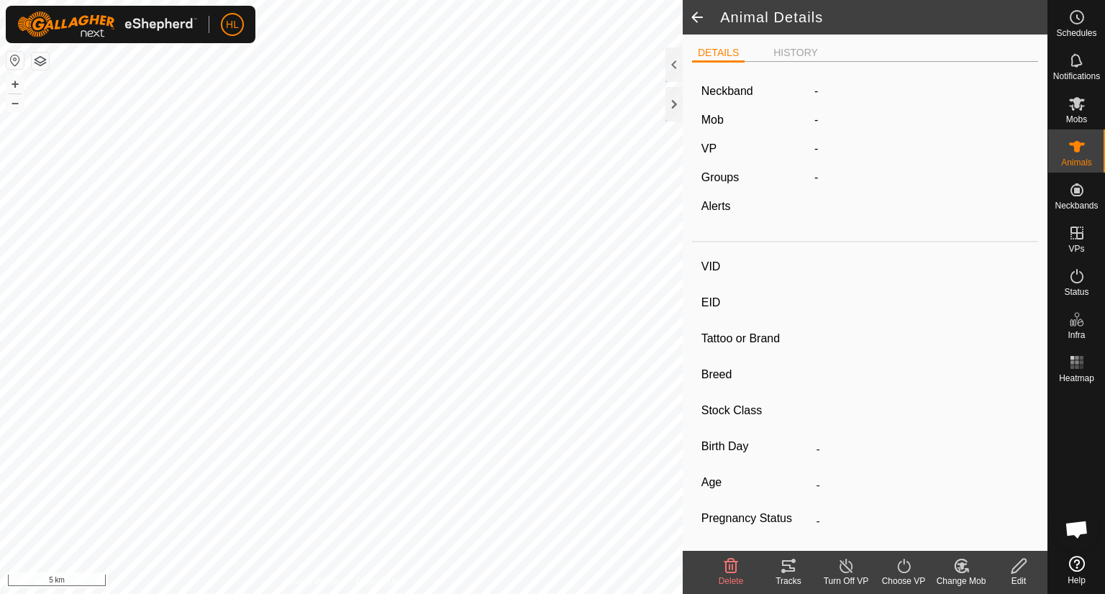
type input "42078"
type input "-"
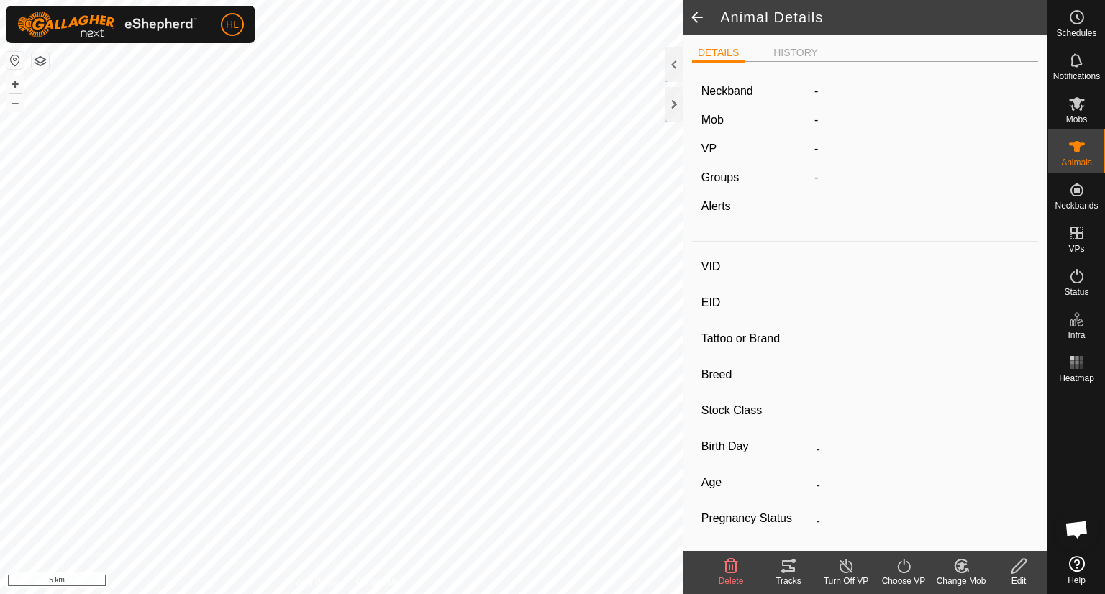
type input "0 kg"
type input "-"
click at [697, 20] on span at bounding box center [697, 17] width 29 height 35
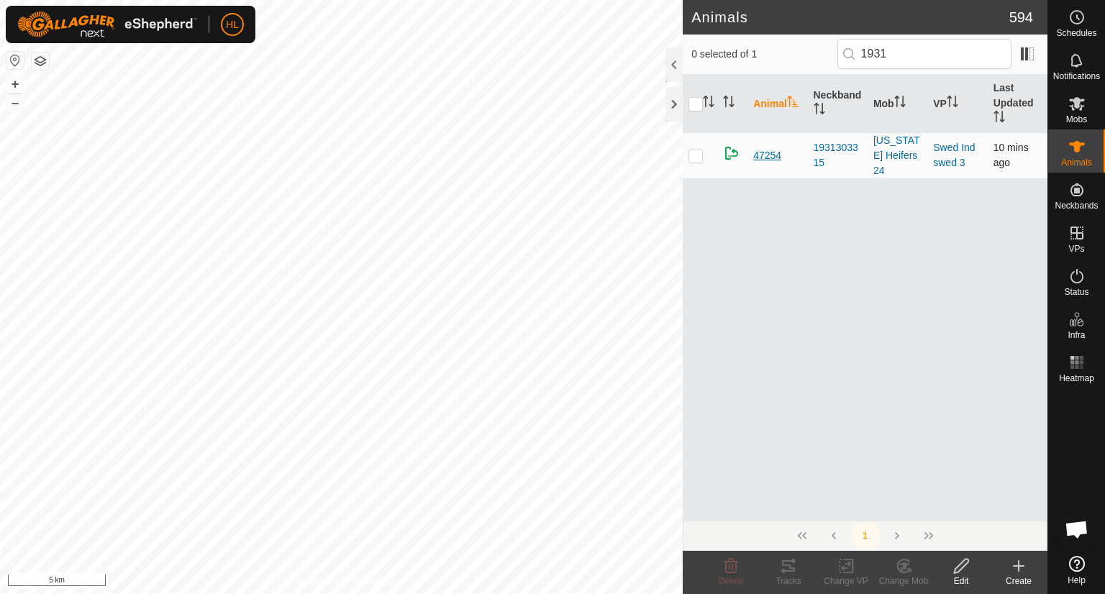
type input "1931"
click at [771, 148] on span "47254" at bounding box center [767, 155] width 28 height 15
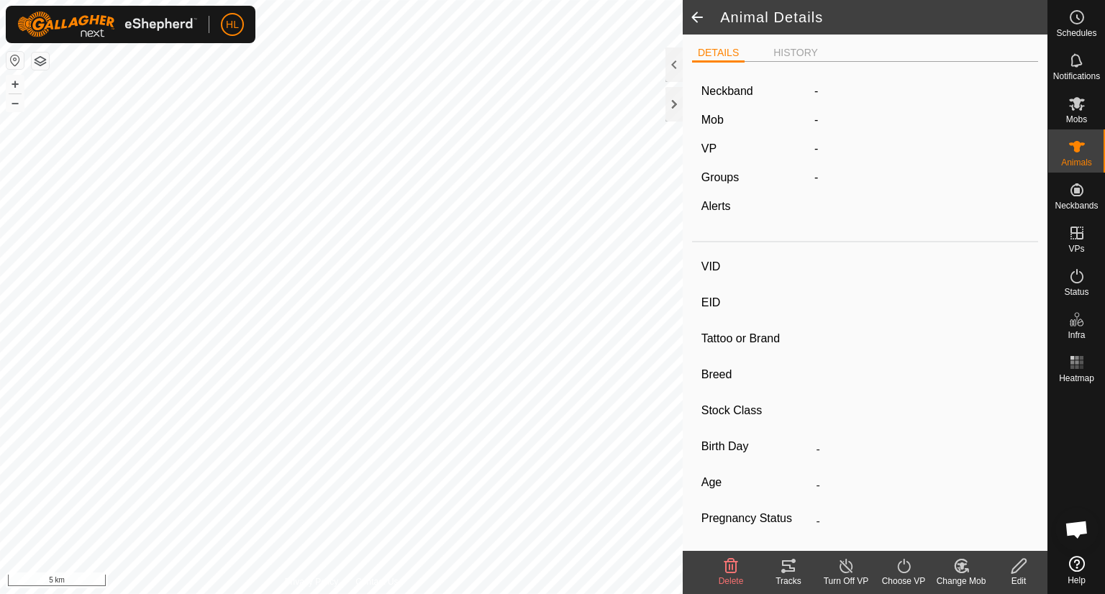
type input "47254"
type input "-"
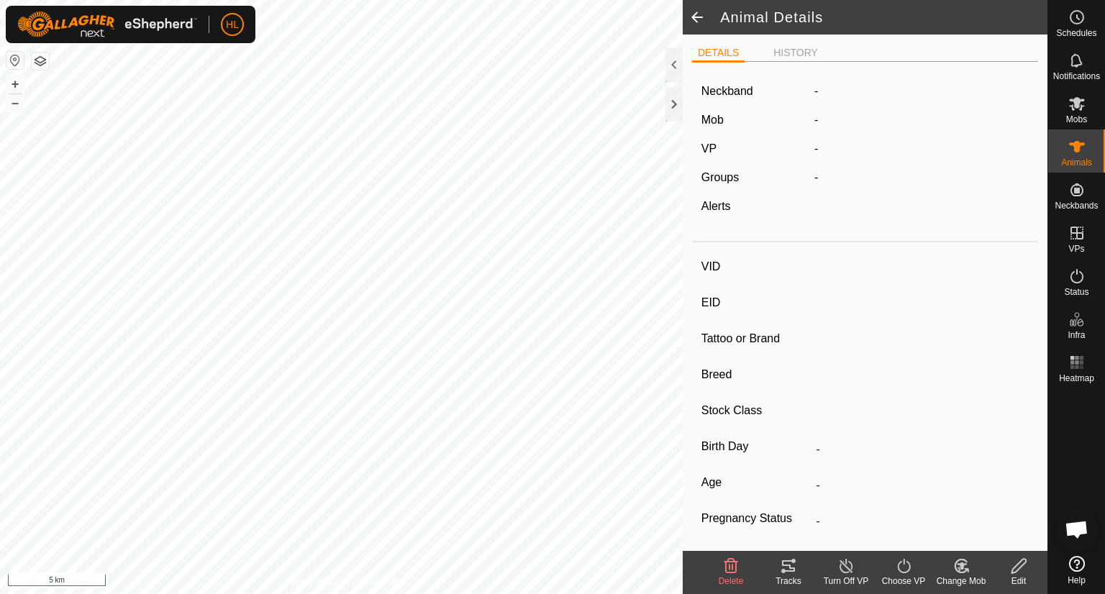
type input "-"
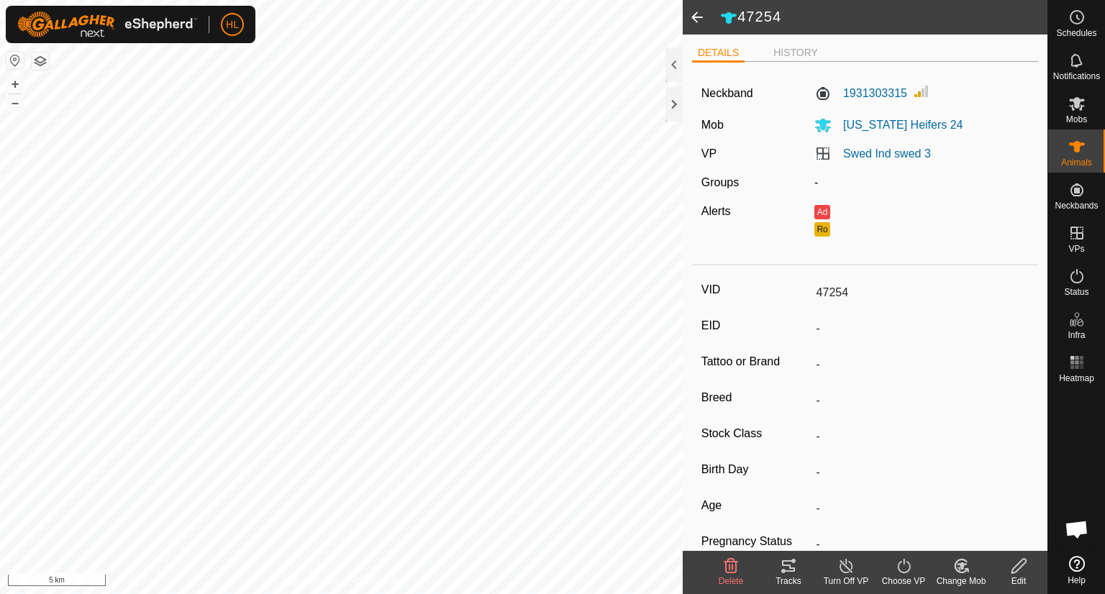
click at [1010, 566] on icon at bounding box center [1019, 566] width 18 height 17
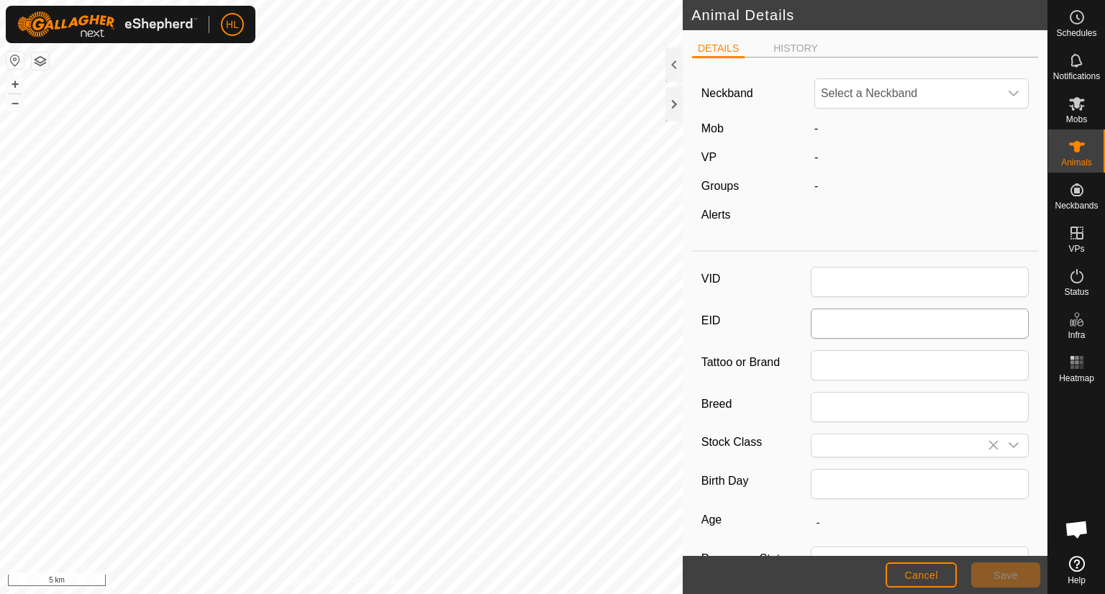
type input "47254"
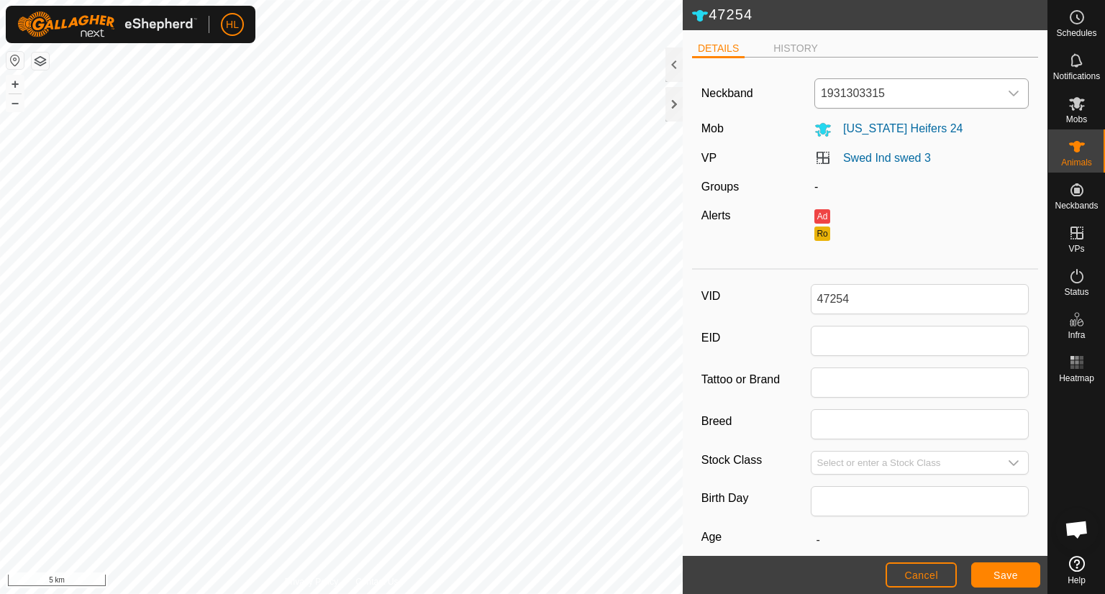
click at [1010, 90] on div "dropdown trigger" at bounding box center [1014, 93] width 29 height 29
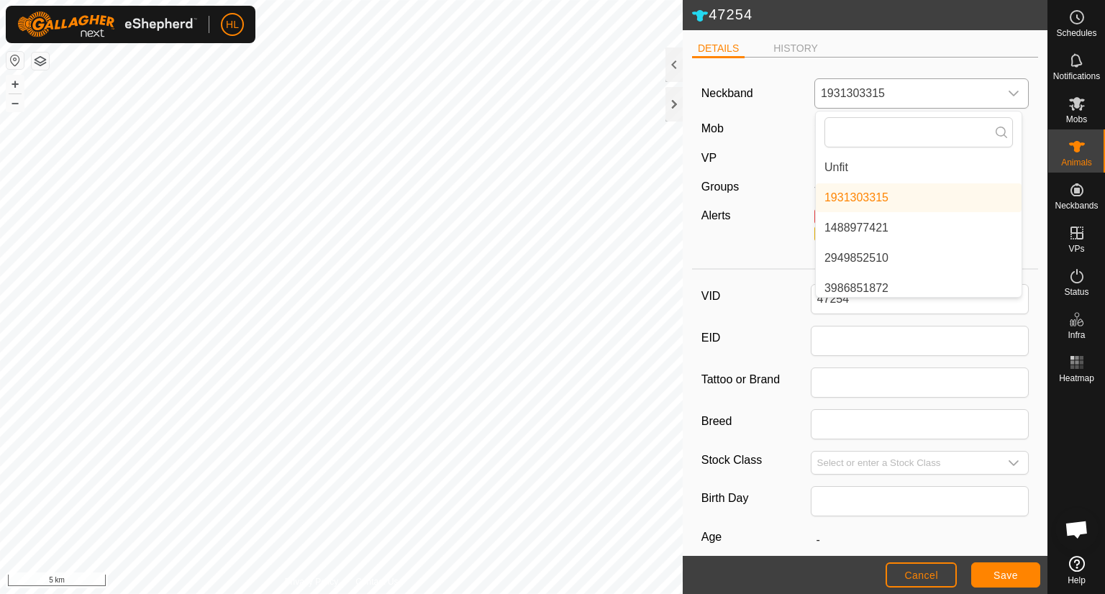
click at [869, 162] on li "Unfit" at bounding box center [919, 167] width 206 height 29
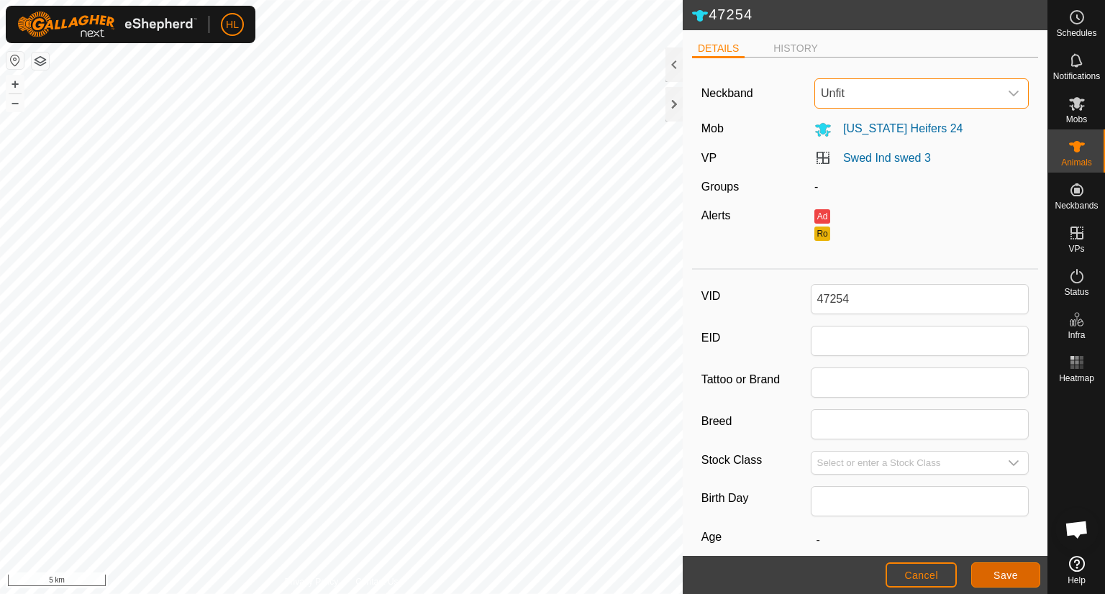
click at [993, 569] on button "Save" at bounding box center [1006, 575] width 69 height 25
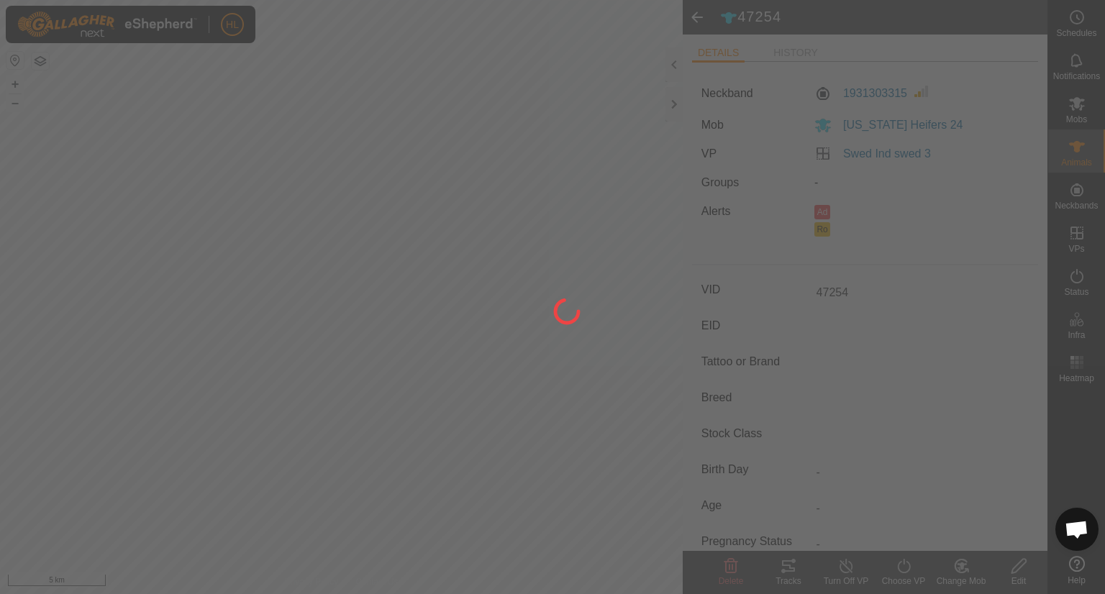
type input "-"
type input "0 kg"
type input "-"
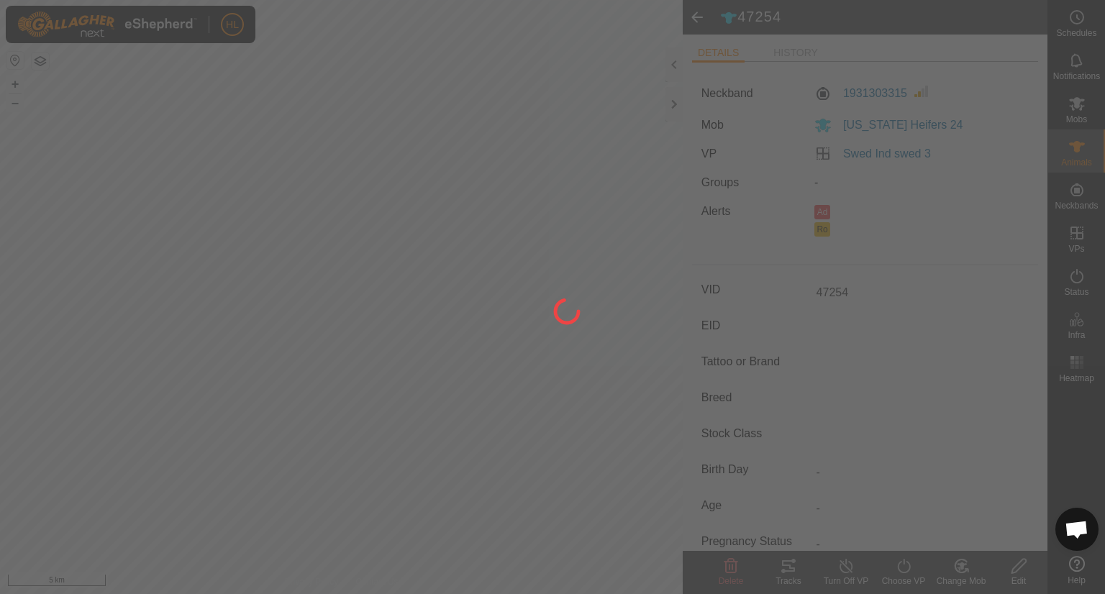
type input "-"
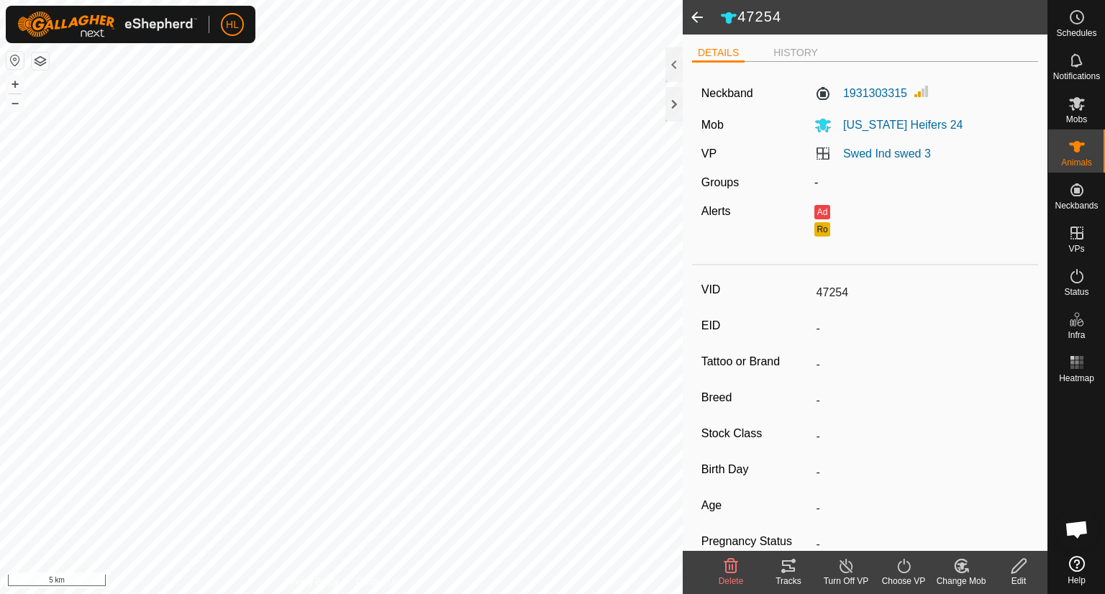
click at [697, 24] on span at bounding box center [697, 17] width 29 height 35
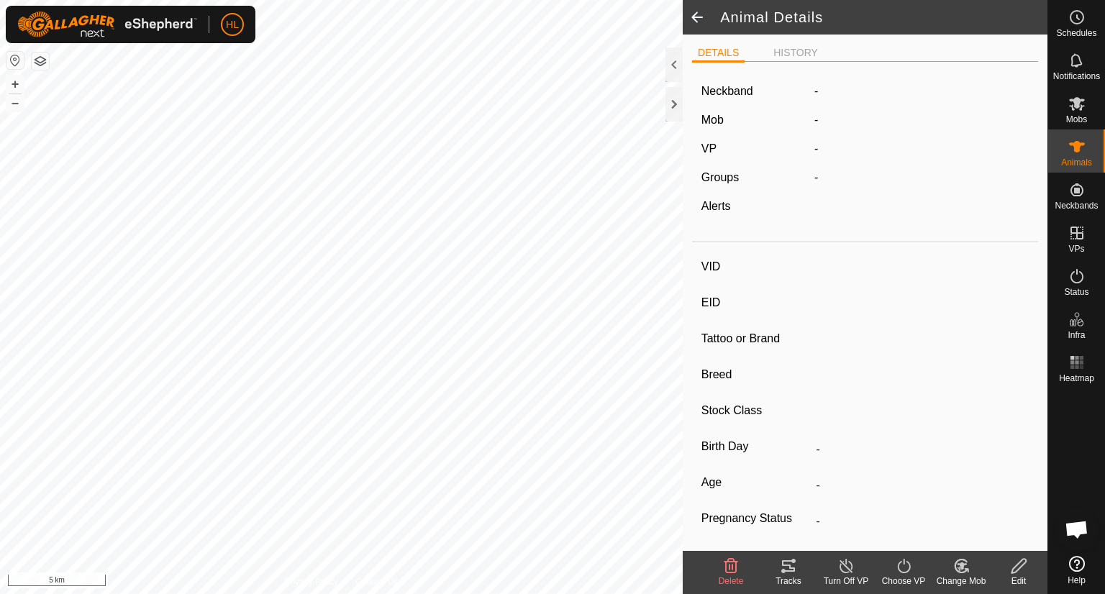
type input "47254"
type input "-"
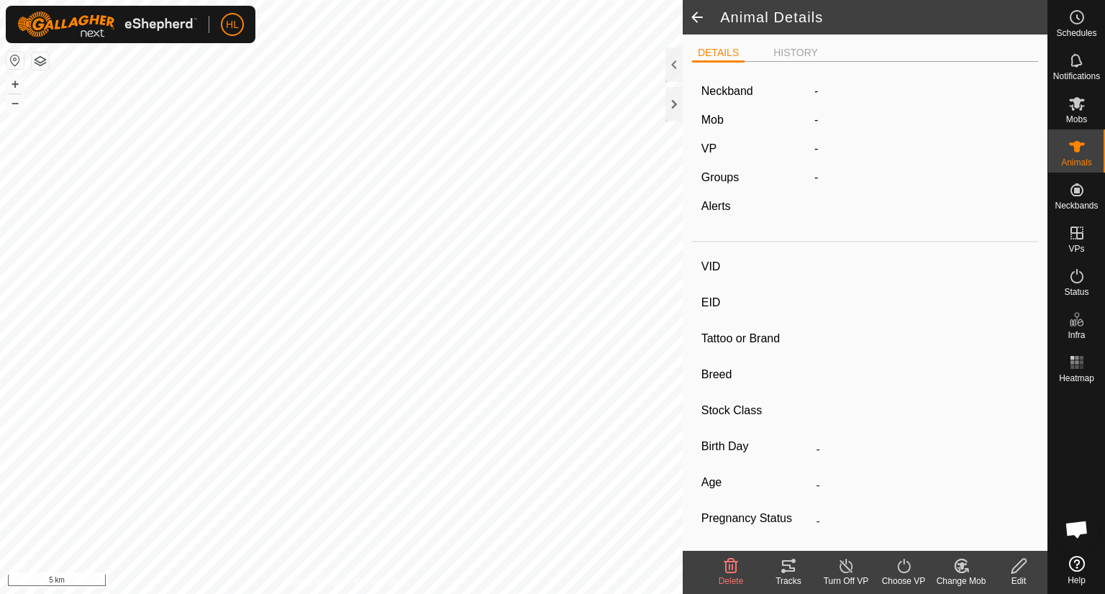
type input "0 kg"
type input "-"
click at [697, 24] on span at bounding box center [697, 17] width 29 height 35
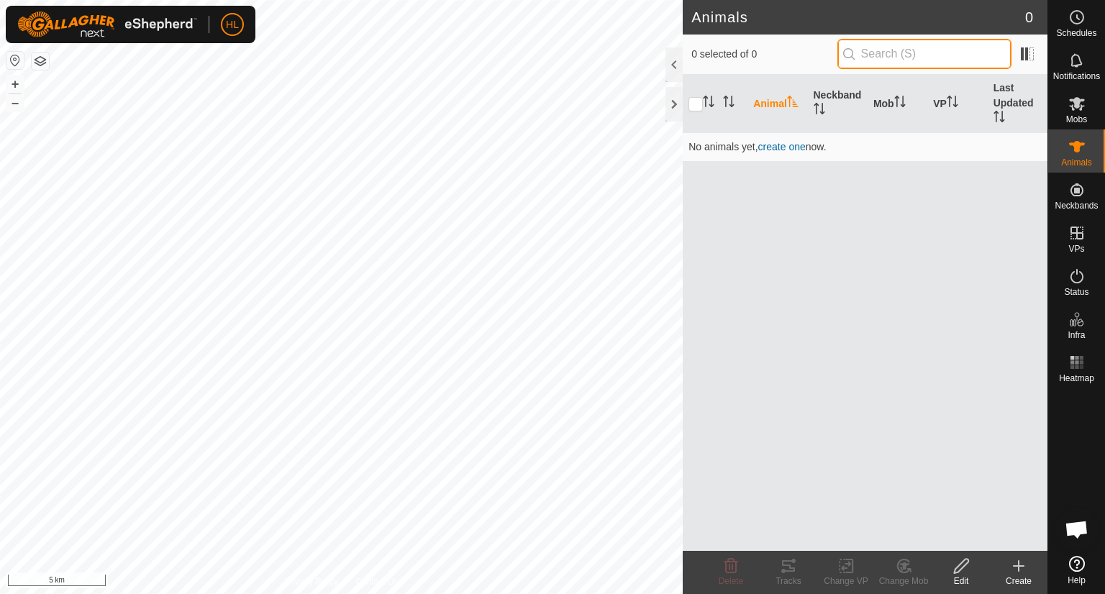
click at [905, 61] on input "text" at bounding box center [925, 54] width 174 height 30
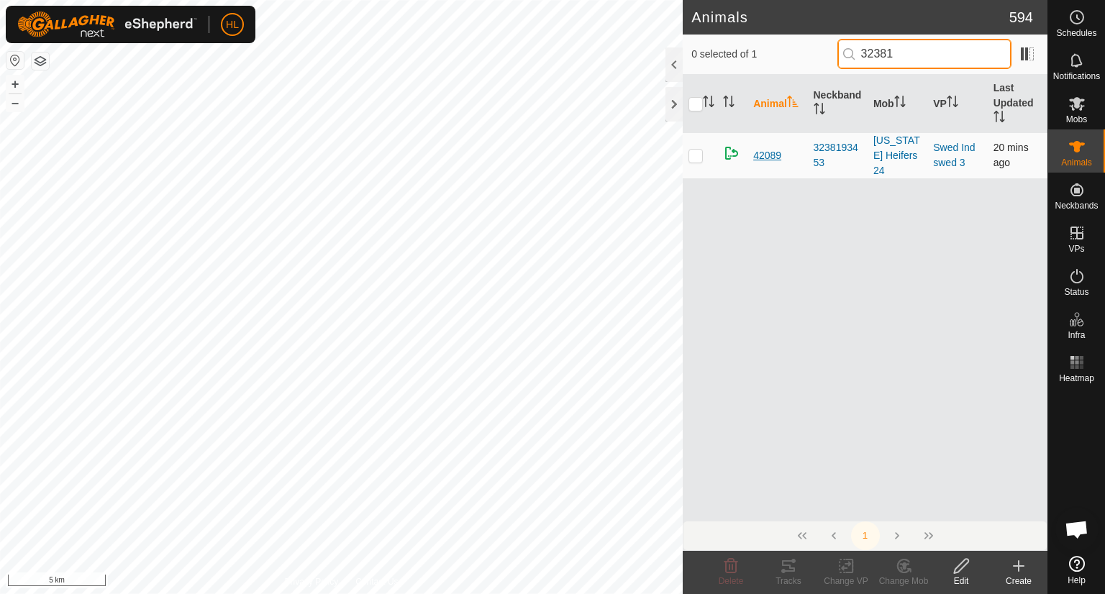
type input "32381"
click at [770, 150] on span "42089" at bounding box center [767, 155] width 28 height 15
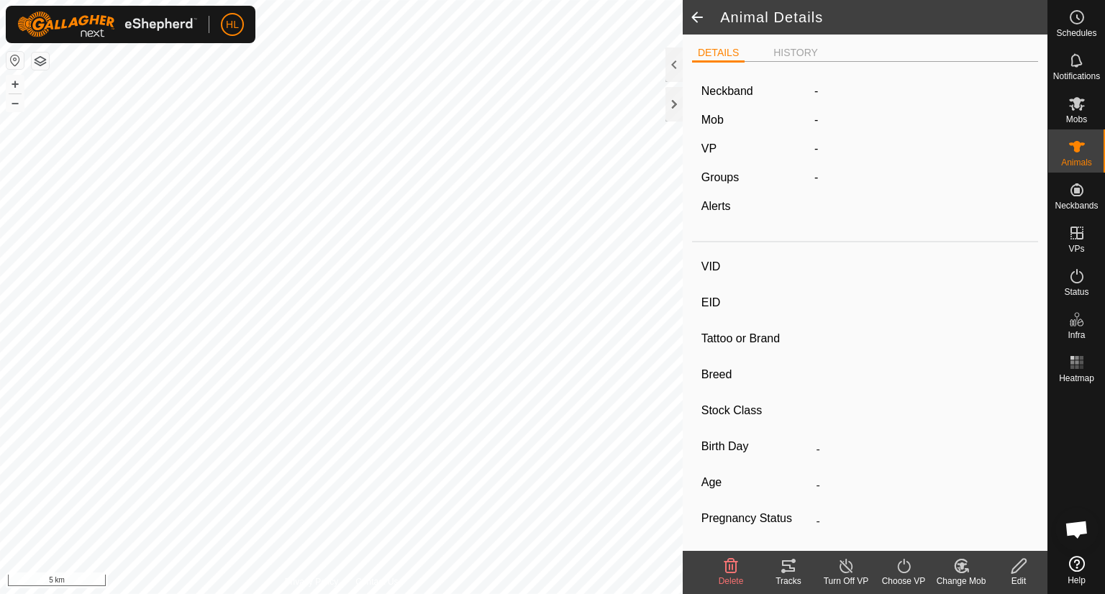
type input "42089"
type input "-"
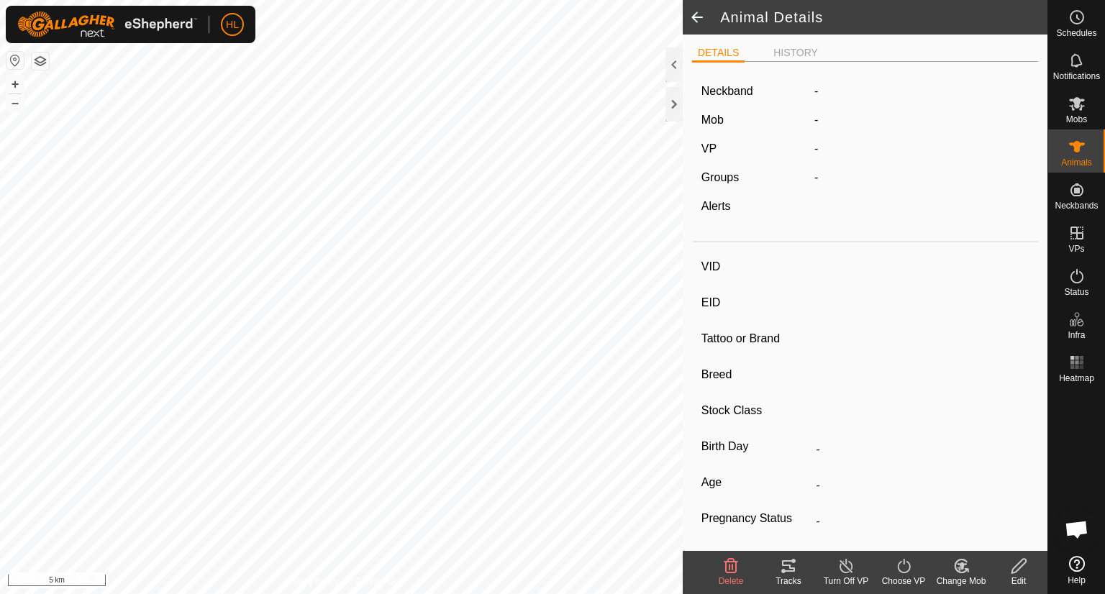
type input "-"
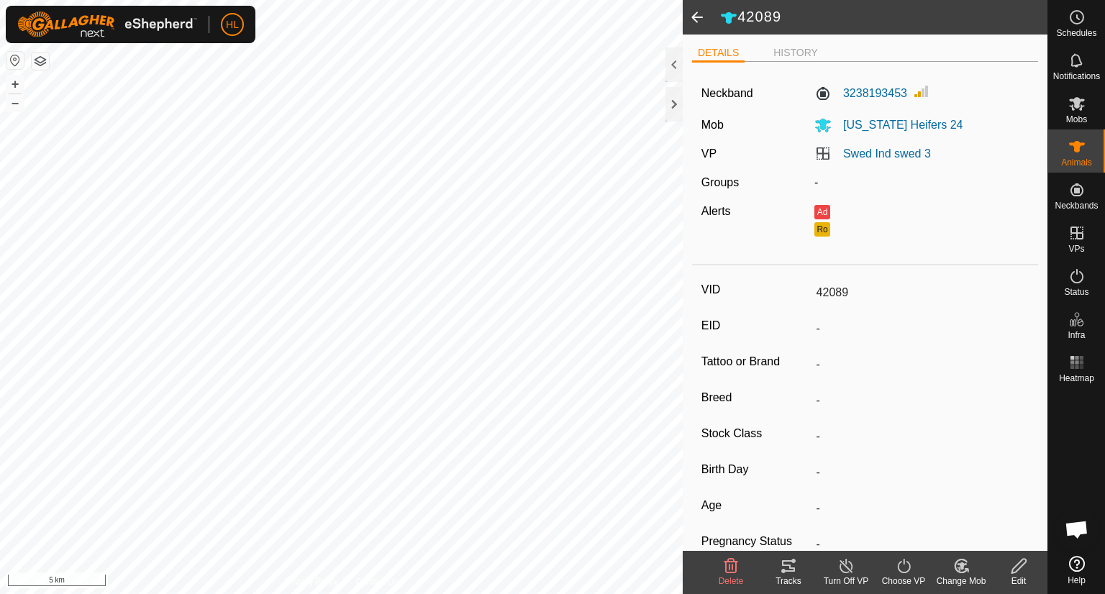
click at [1019, 571] on icon at bounding box center [1019, 566] width 18 height 17
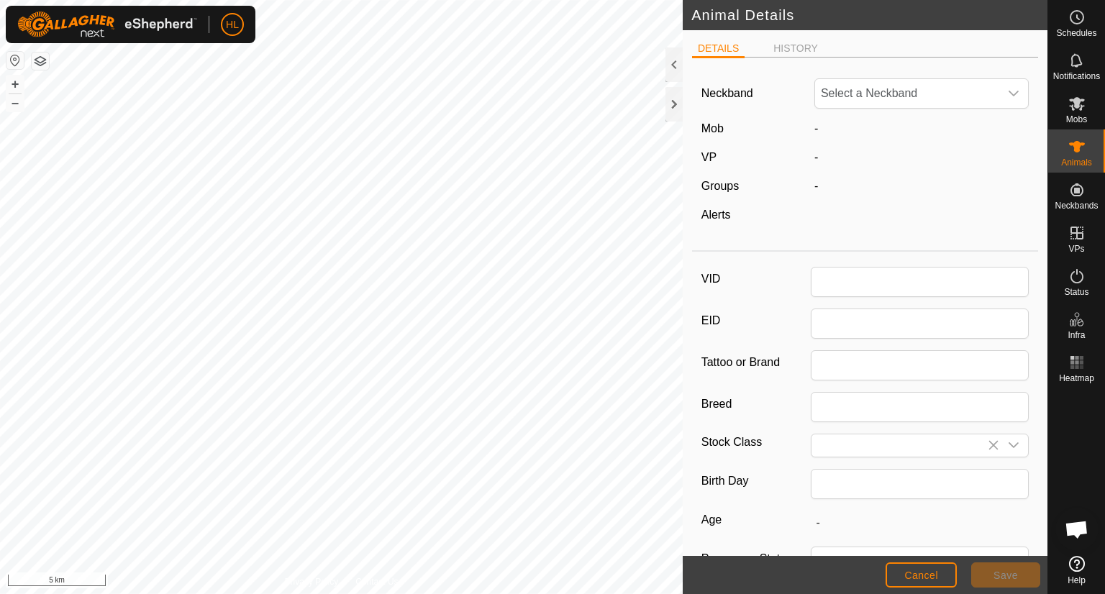
type input "42089"
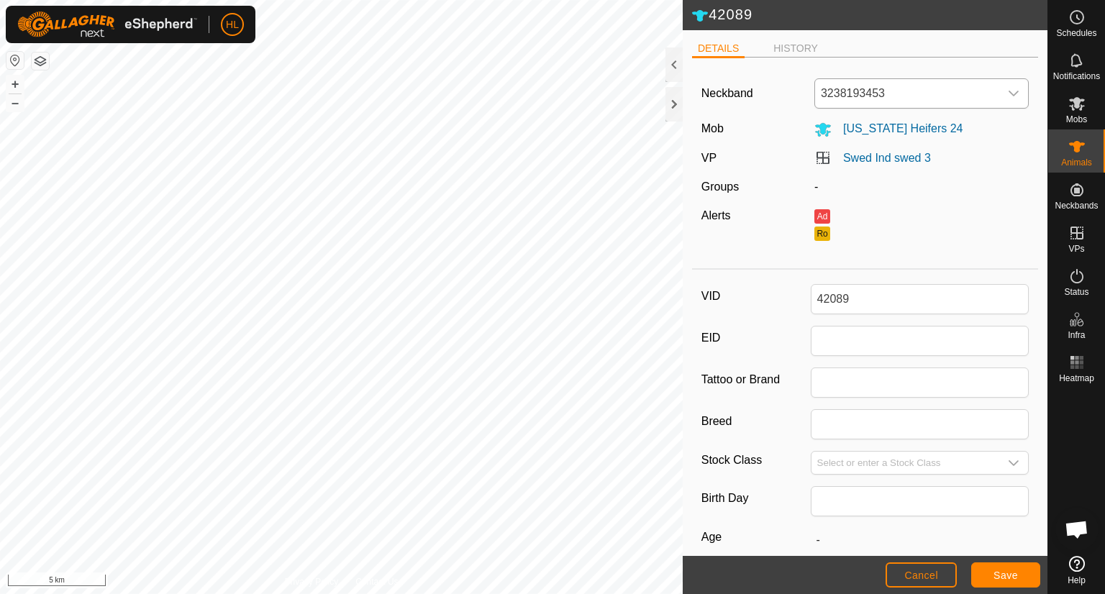
click at [1008, 95] on icon "dropdown trigger" at bounding box center [1014, 94] width 12 height 12
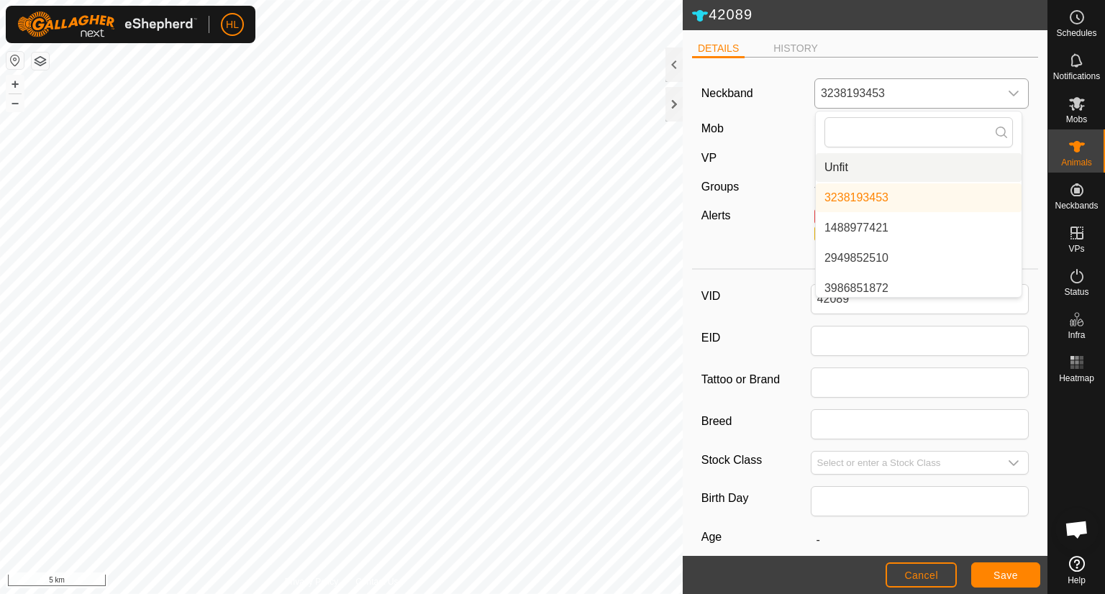
click at [859, 164] on li "Unfit" at bounding box center [919, 167] width 206 height 29
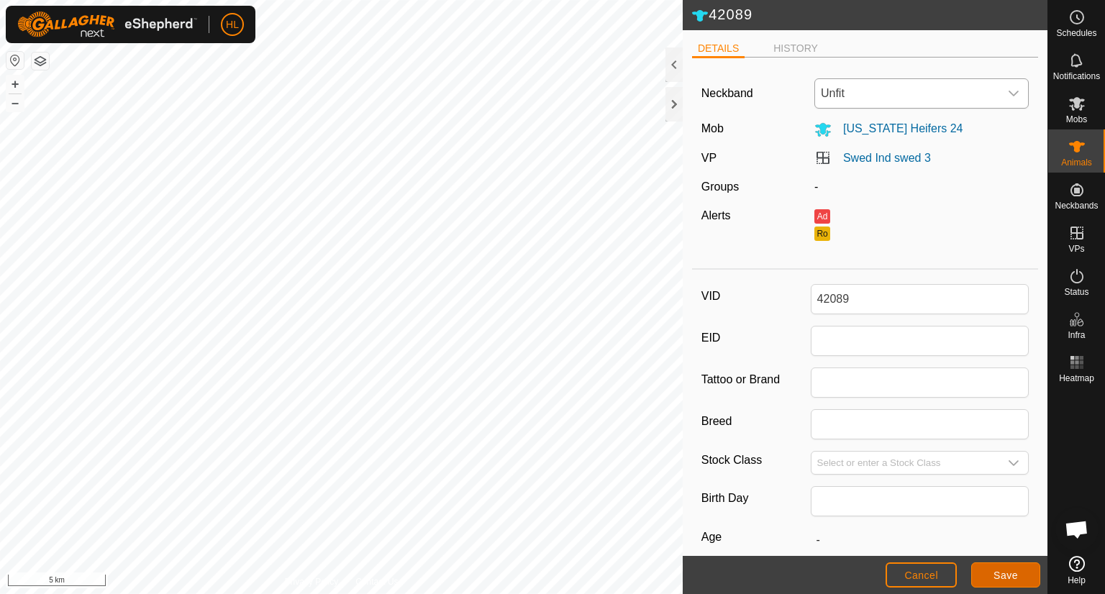
click at [1005, 580] on span "Save" at bounding box center [1006, 576] width 24 height 12
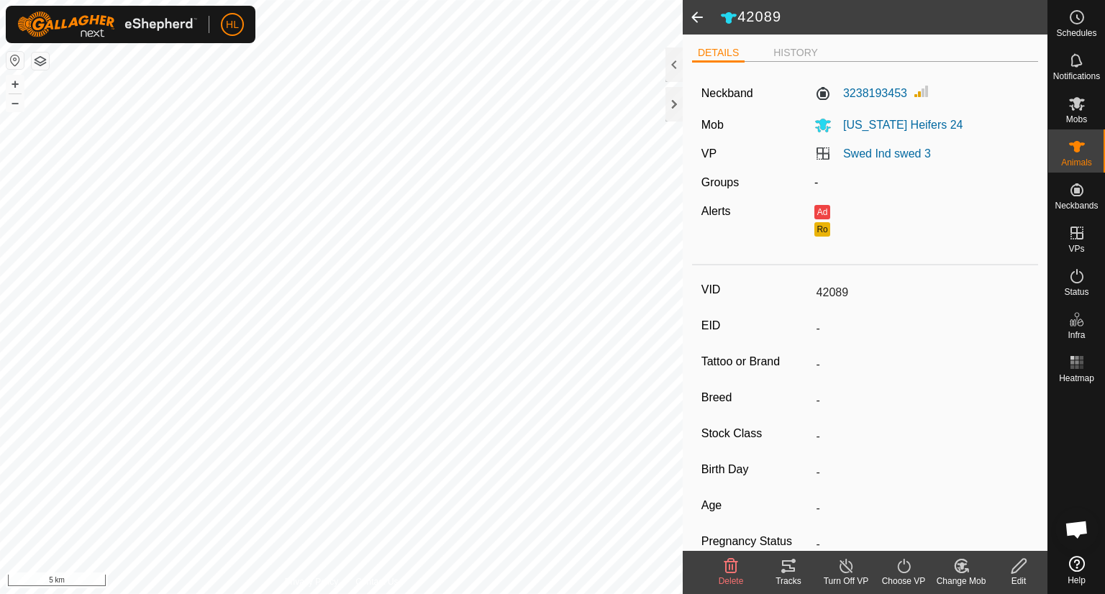
click at [692, 22] on span at bounding box center [697, 17] width 29 height 35
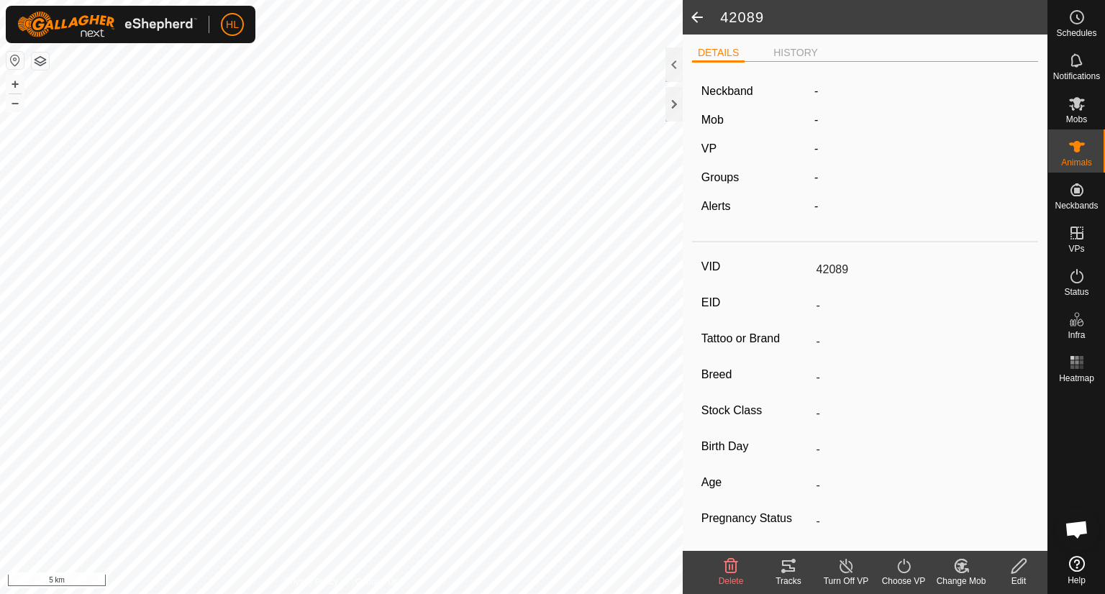
click at [705, 14] on span at bounding box center [697, 17] width 29 height 35
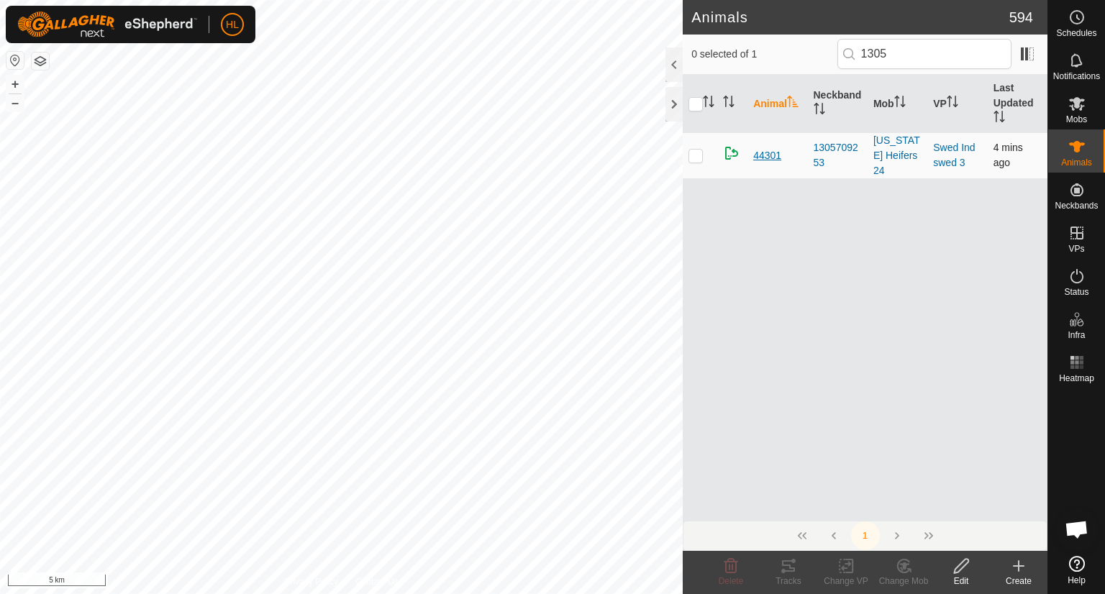
click at [760, 148] on span "44301" at bounding box center [767, 155] width 28 height 15
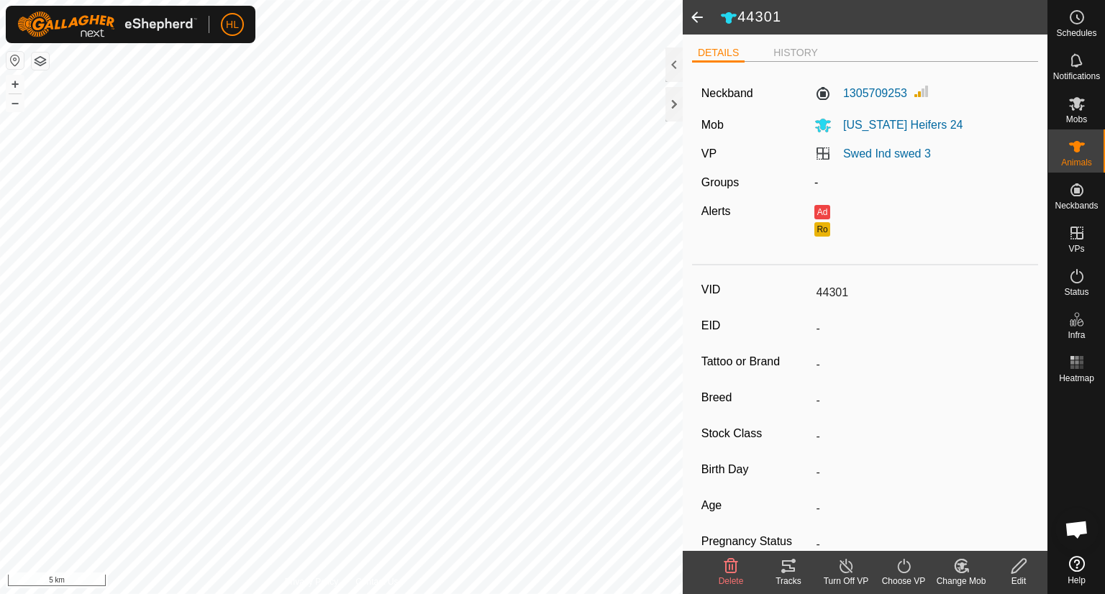
click at [1012, 573] on icon at bounding box center [1019, 566] width 14 height 14
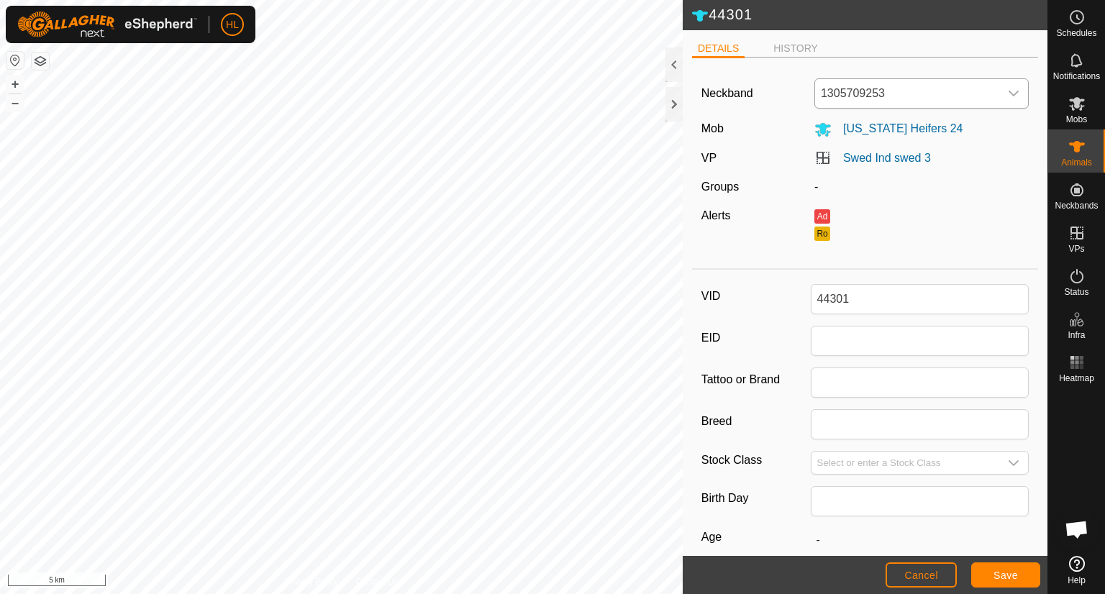
click at [1008, 96] on icon "dropdown trigger" at bounding box center [1014, 94] width 12 height 12
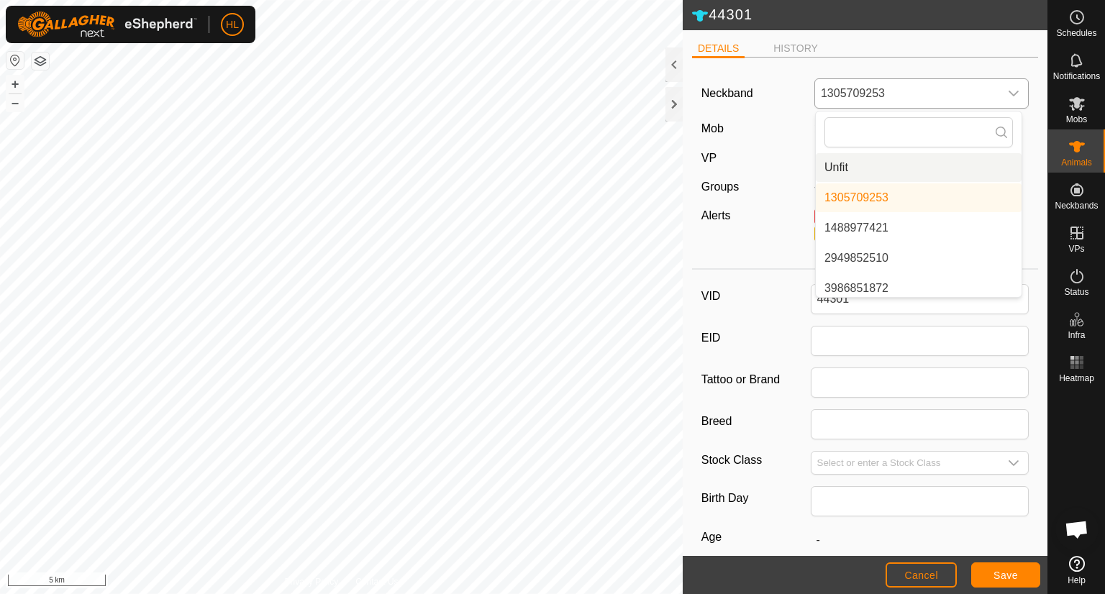
click at [901, 166] on li "Unfit" at bounding box center [919, 167] width 206 height 29
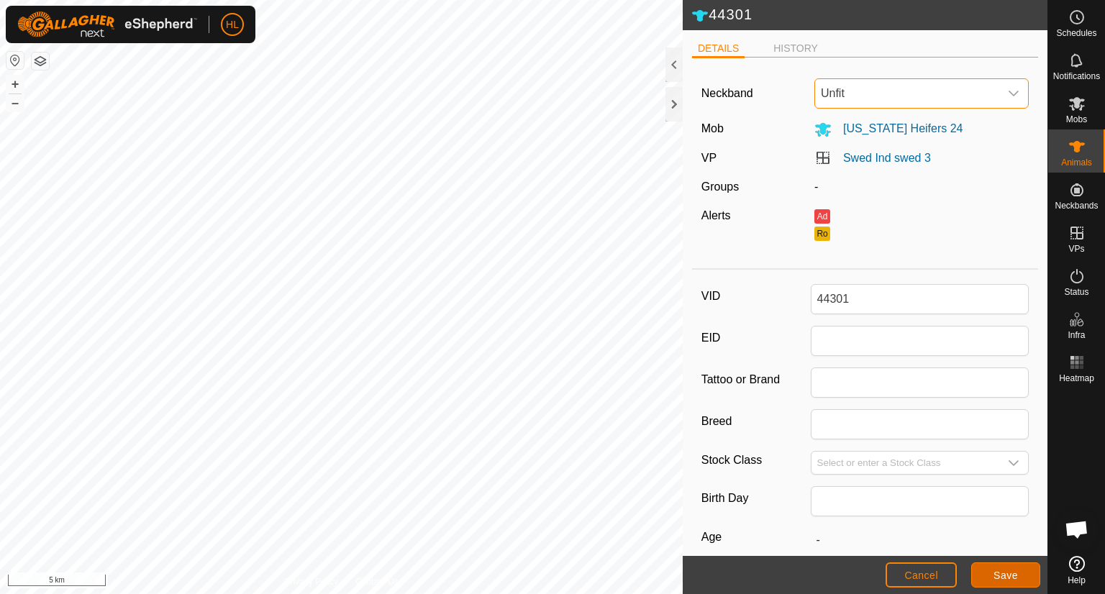
click at [996, 574] on span "Save" at bounding box center [1006, 576] width 24 height 12
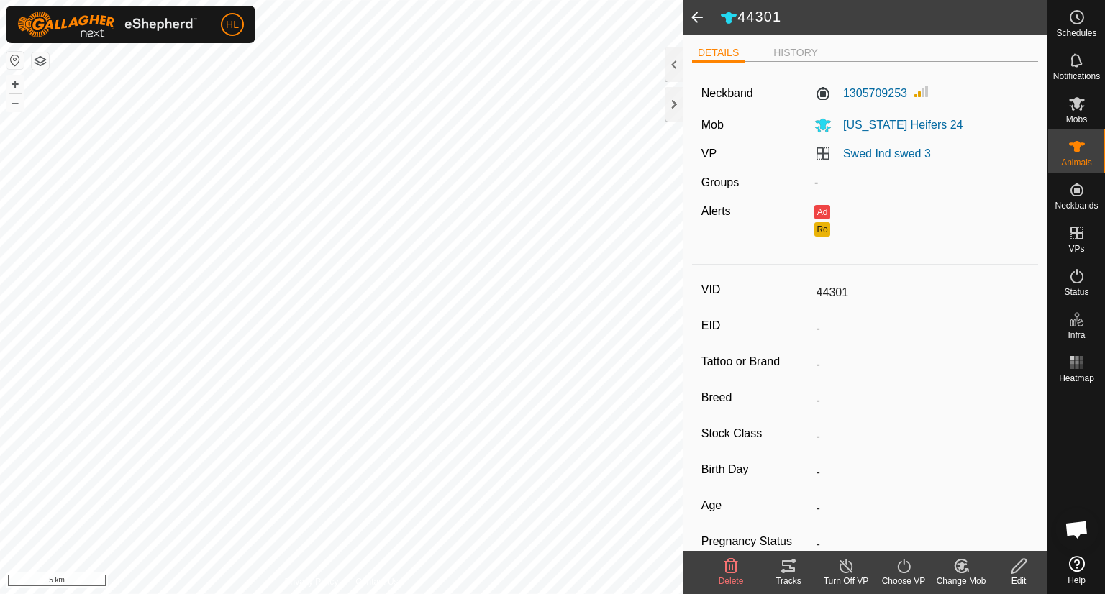
click at [695, 18] on span at bounding box center [697, 17] width 29 height 35
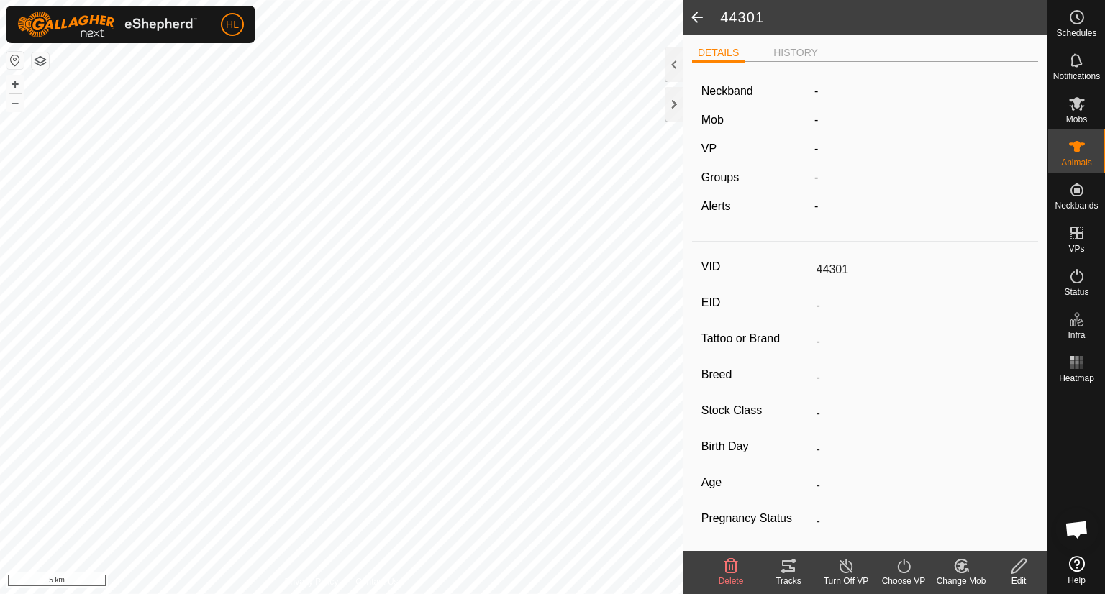
click at [696, 19] on span at bounding box center [697, 17] width 29 height 35
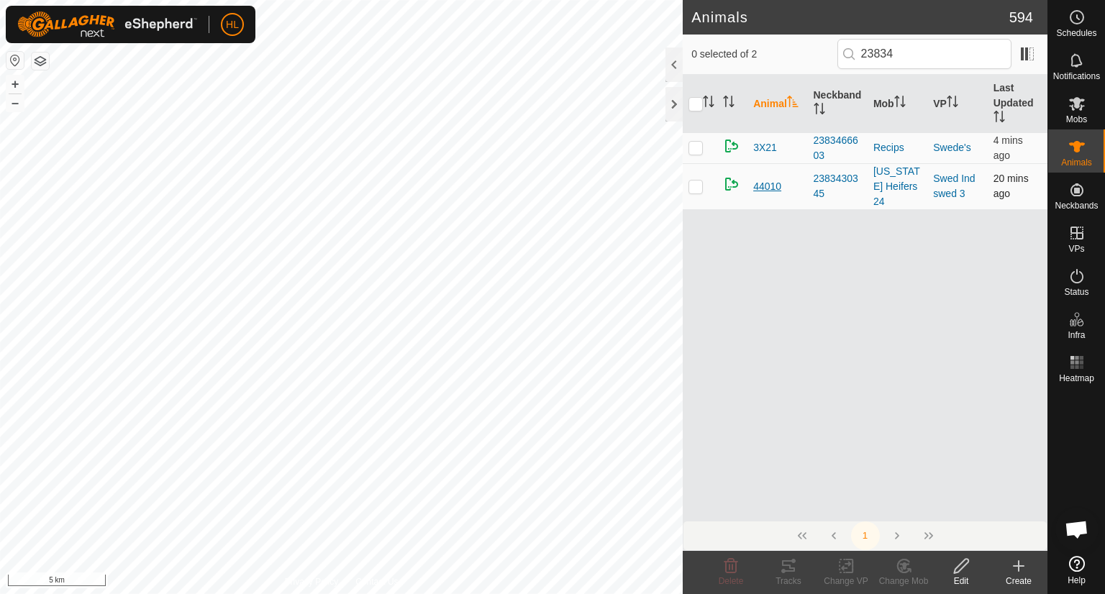
click at [766, 179] on span "44010" at bounding box center [767, 186] width 28 height 15
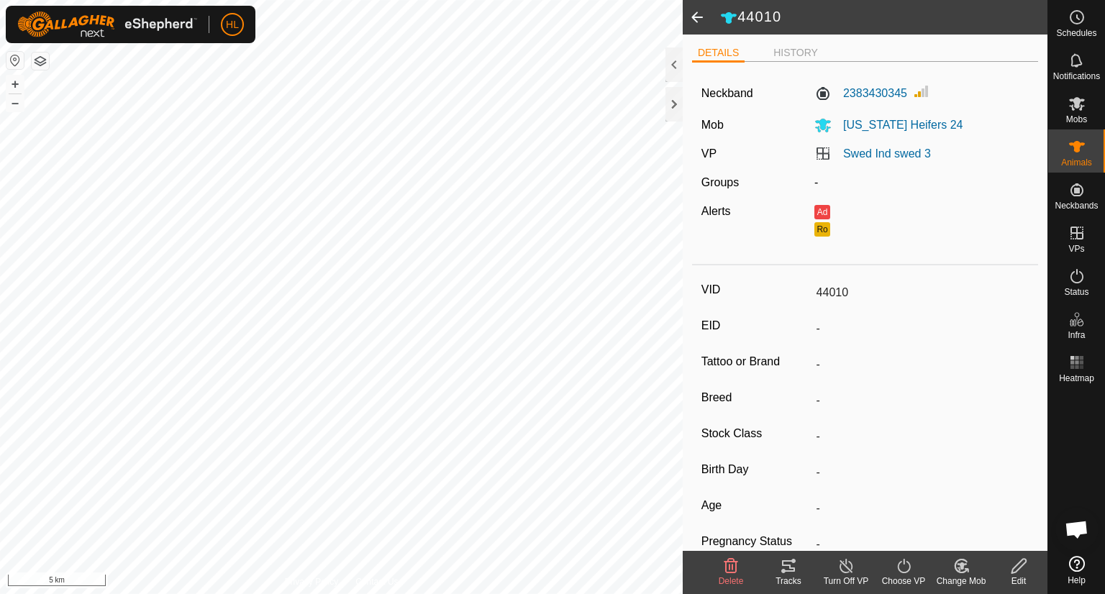
click at [1012, 563] on icon at bounding box center [1019, 566] width 18 height 17
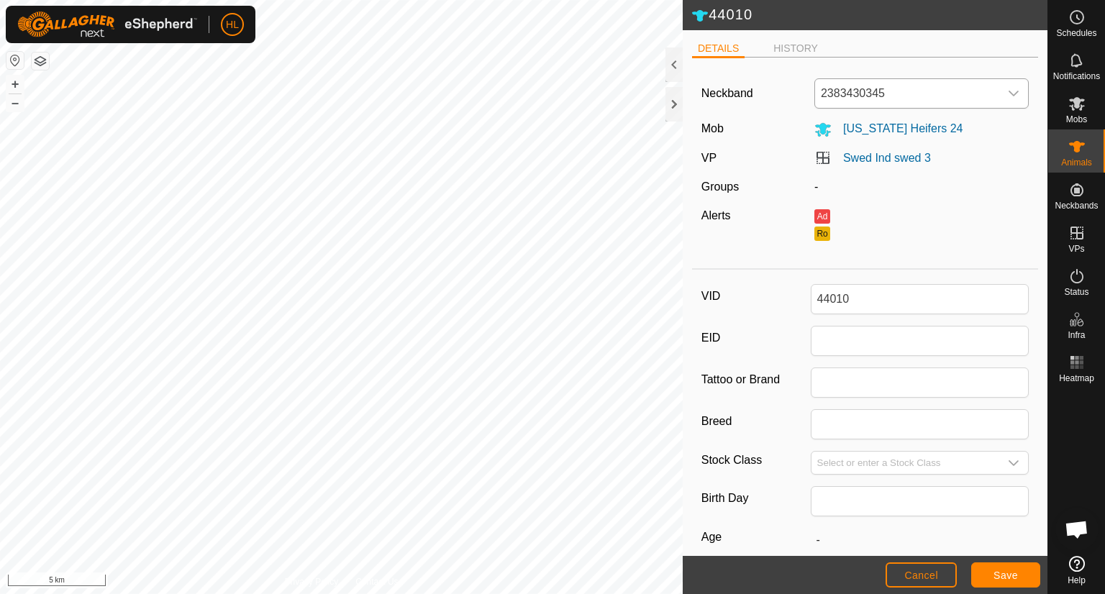
click at [1008, 97] on icon "dropdown trigger" at bounding box center [1014, 94] width 12 height 12
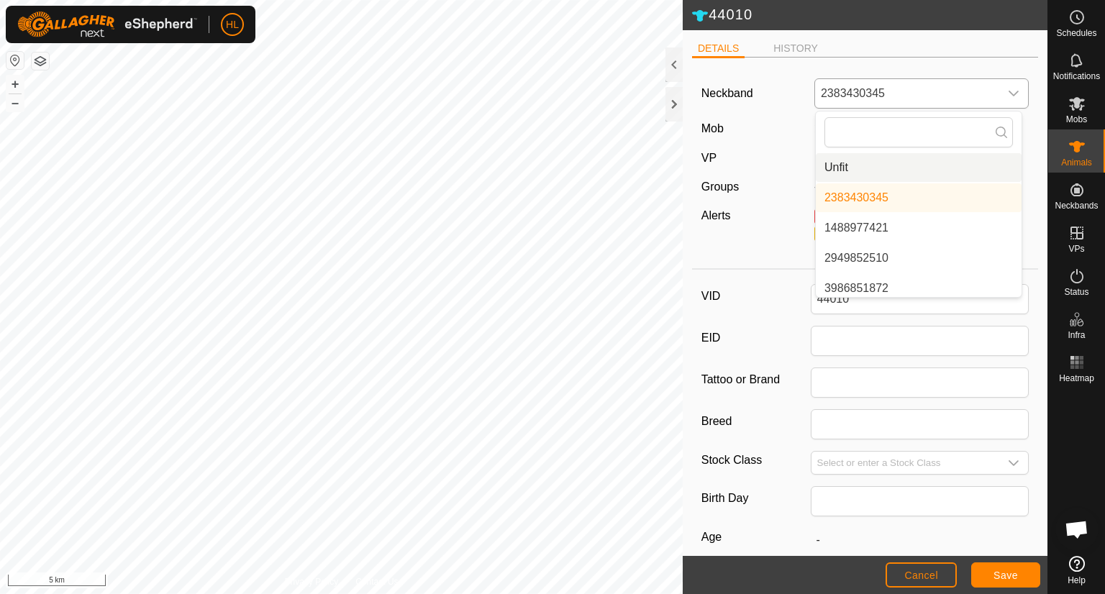
click at [926, 171] on li "Unfit" at bounding box center [919, 167] width 206 height 29
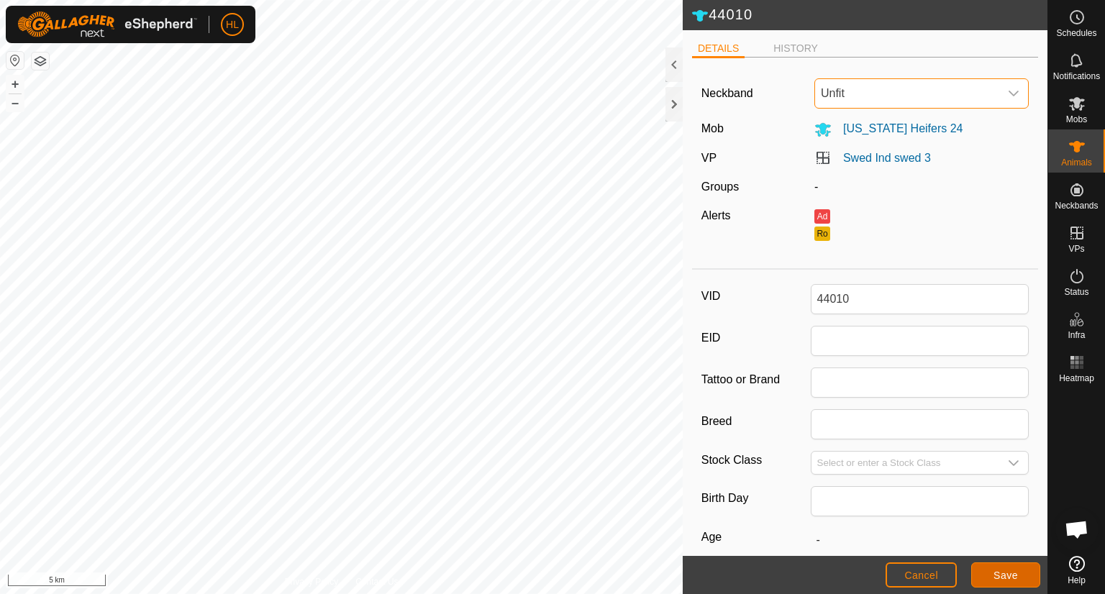
click at [987, 563] on button "Save" at bounding box center [1006, 575] width 69 height 25
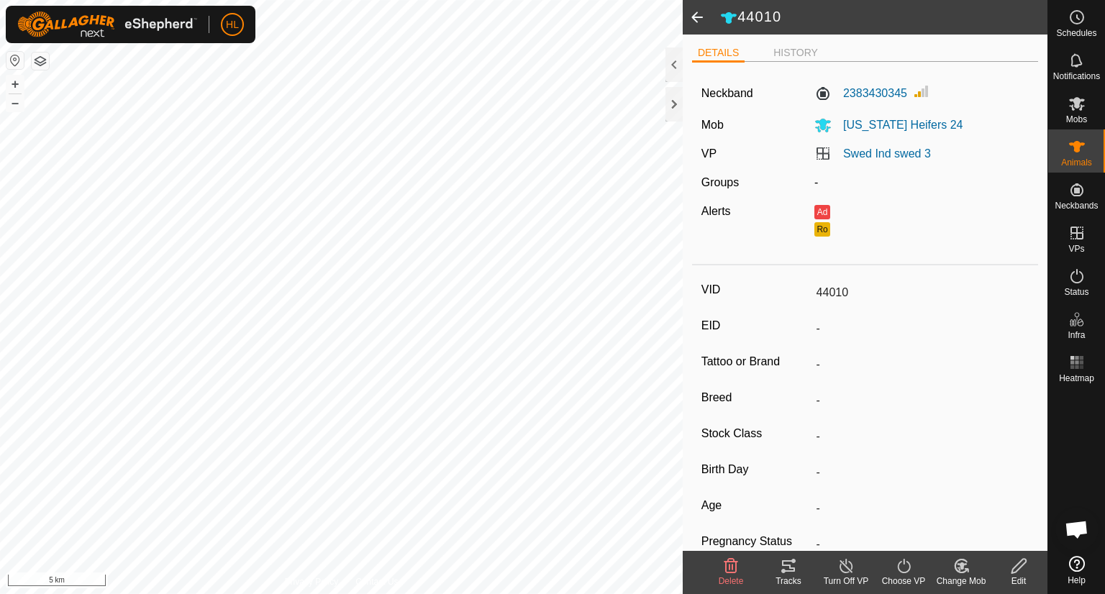
click at [698, 24] on span at bounding box center [697, 17] width 29 height 35
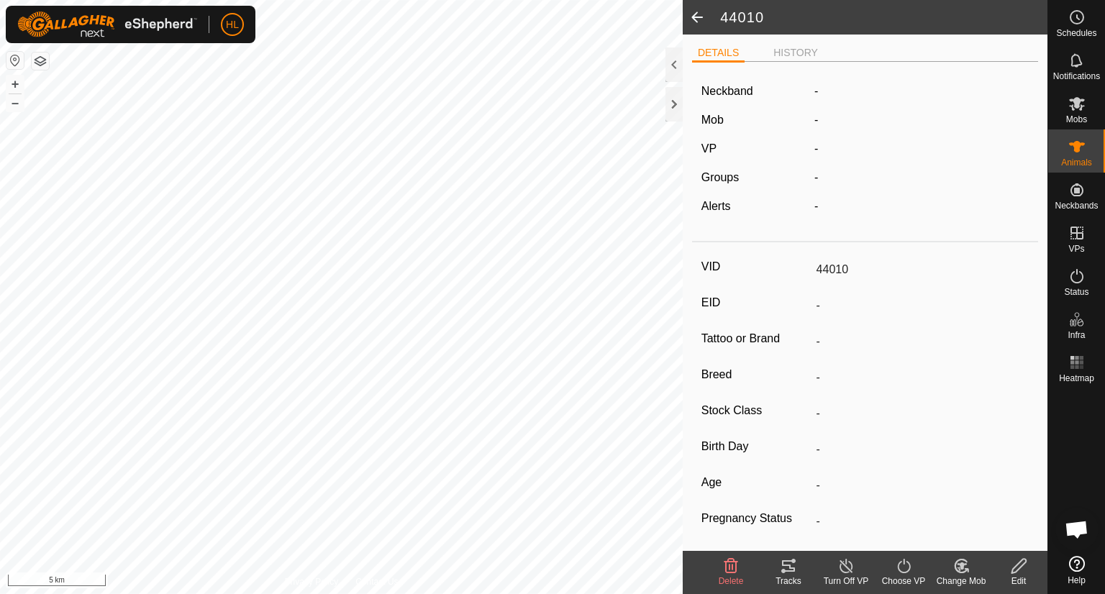
click at [697, 21] on span at bounding box center [697, 17] width 29 height 35
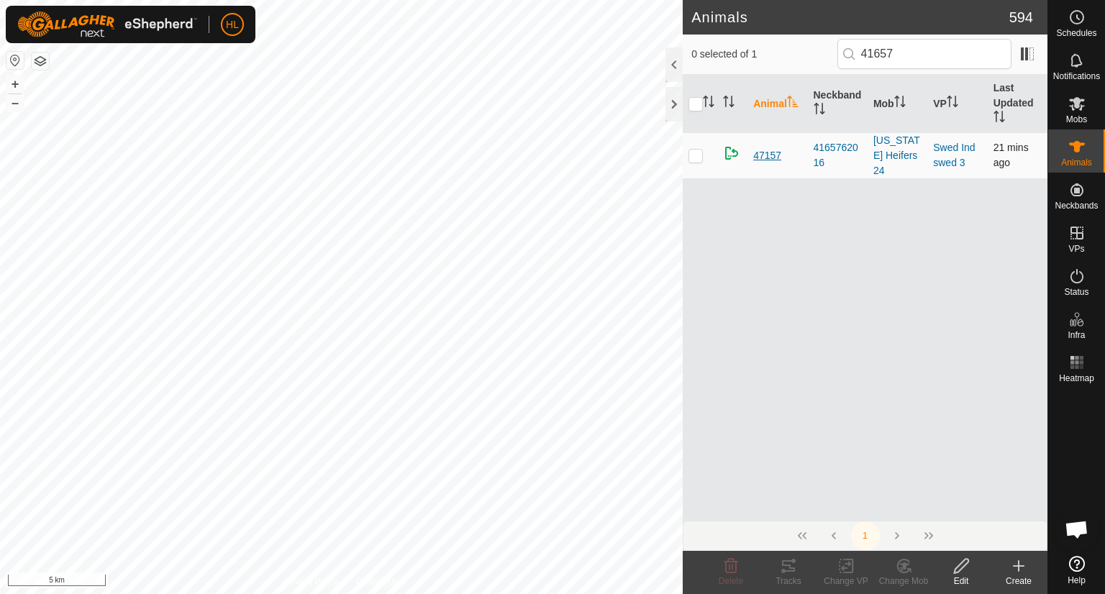
click at [766, 148] on span "47157" at bounding box center [767, 155] width 28 height 15
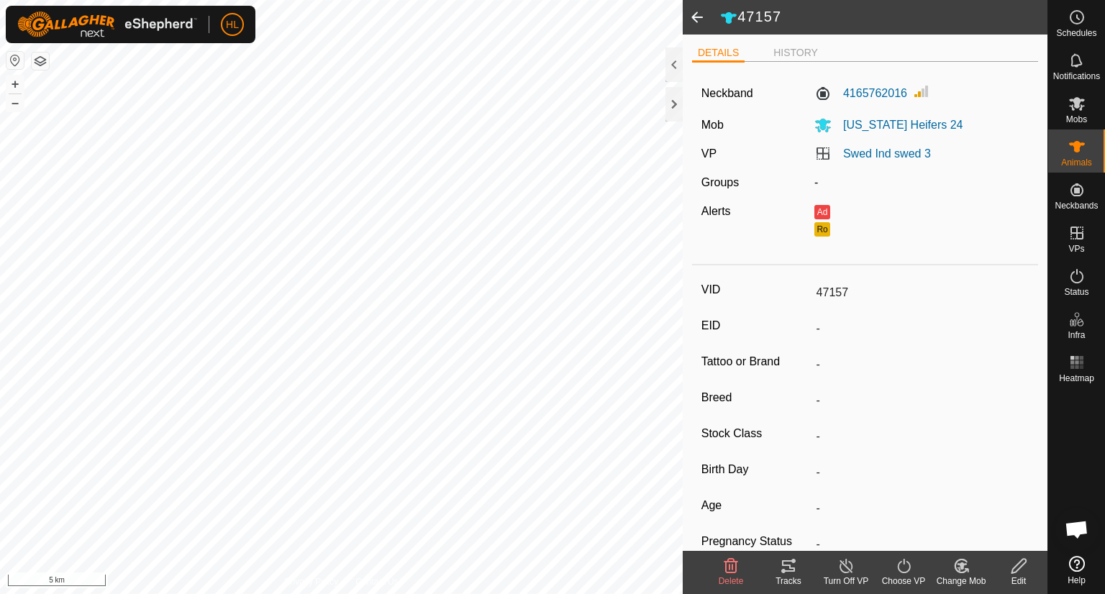
click at [1013, 567] on icon at bounding box center [1019, 566] width 18 height 17
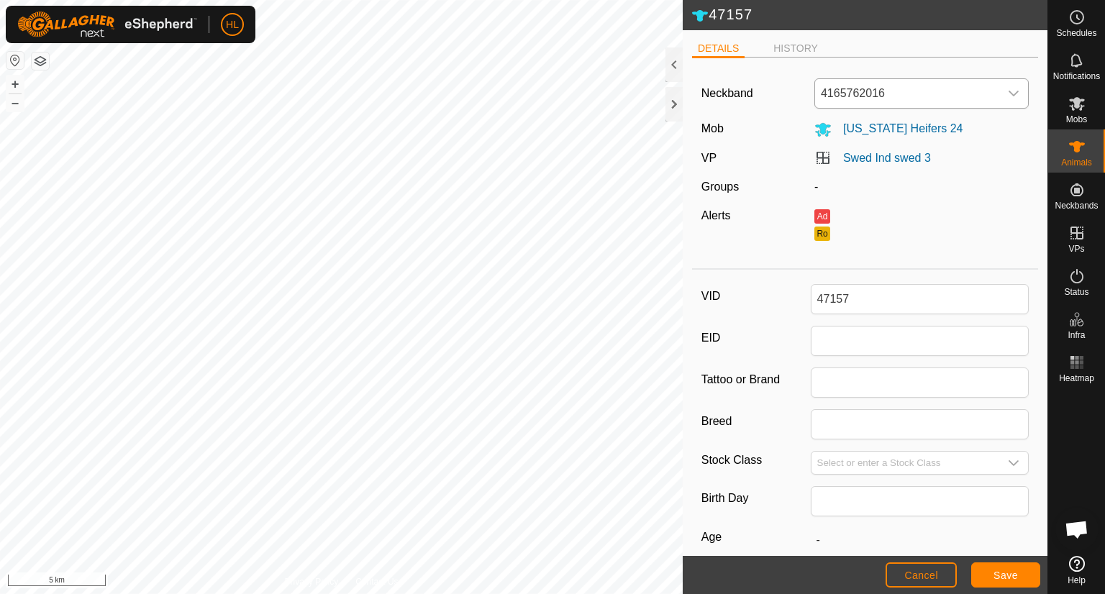
click at [1005, 100] on div "dropdown trigger" at bounding box center [1014, 93] width 29 height 29
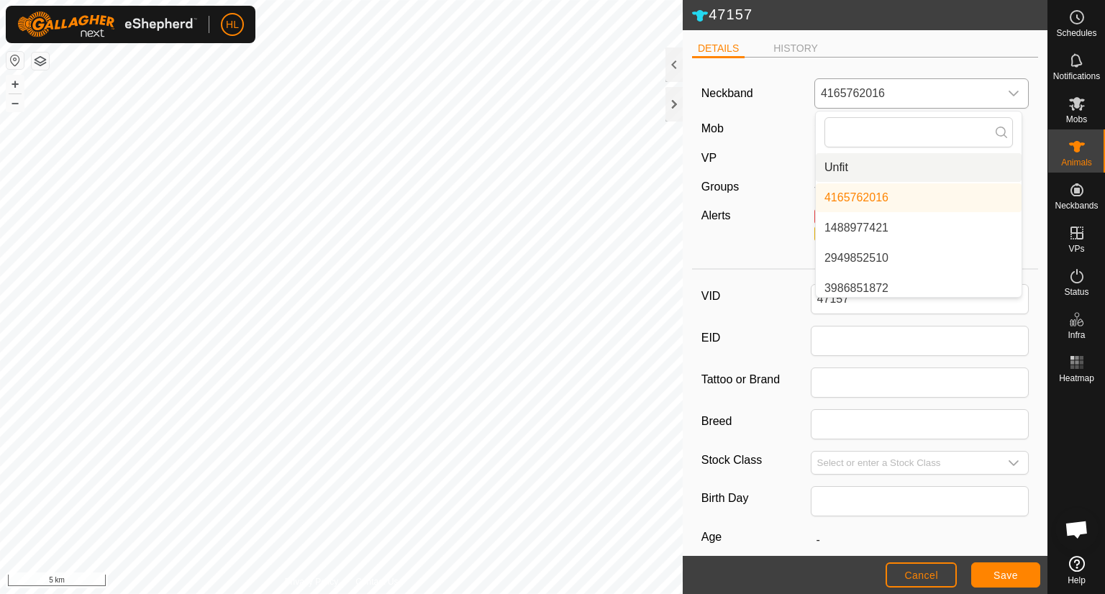
click at [853, 164] on li "Unfit" at bounding box center [919, 167] width 206 height 29
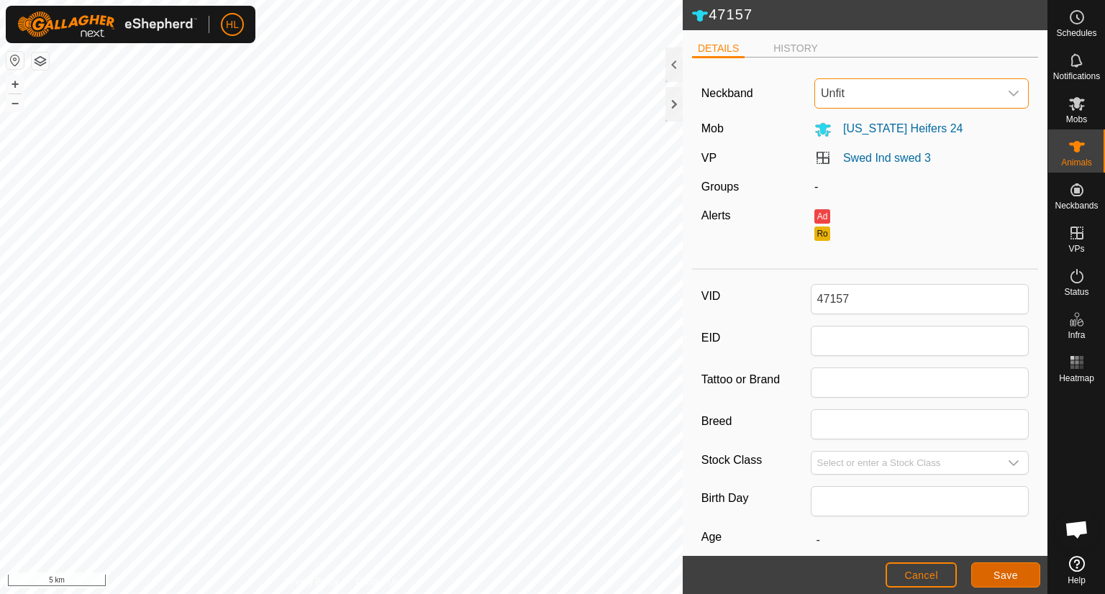
click at [1013, 579] on span "Save" at bounding box center [1006, 576] width 24 height 12
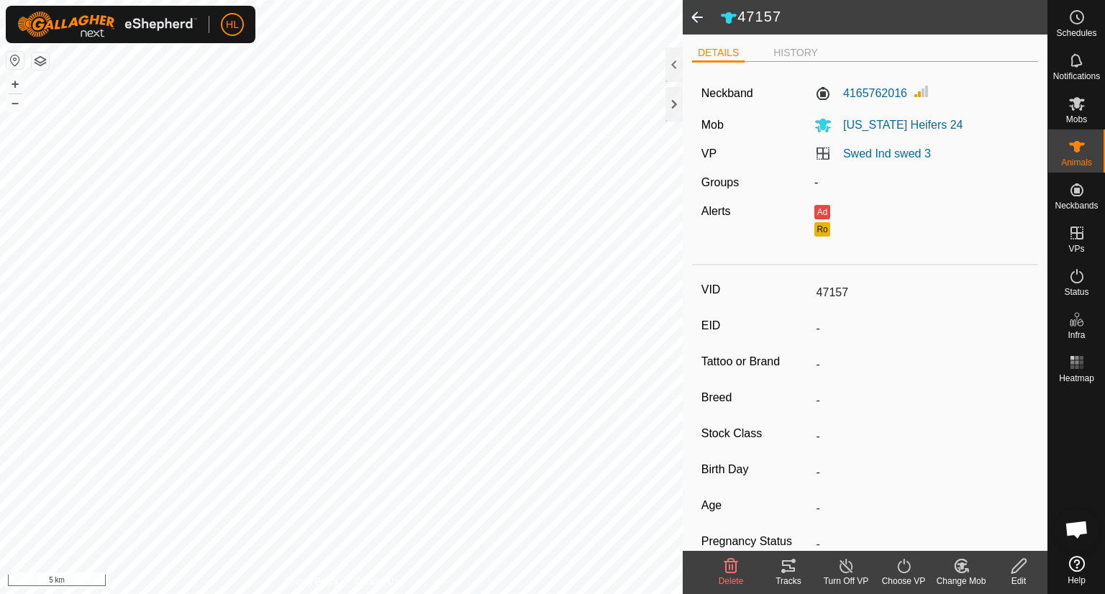
click at [696, 21] on span at bounding box center [697, 17] width 29 height 35
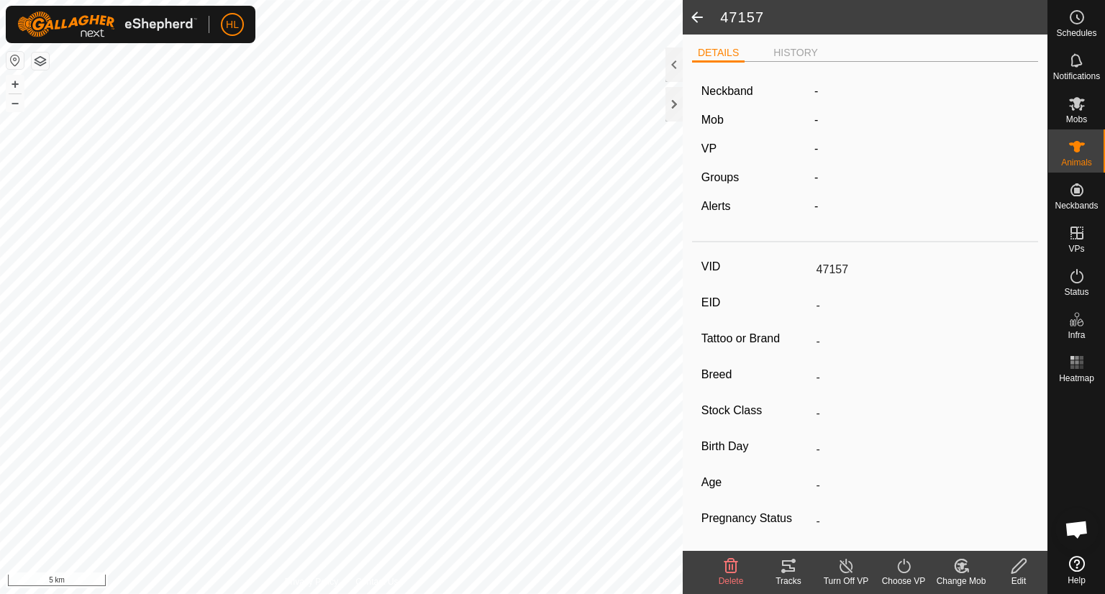
click at [696, 21] on span at bounding box center [697, 17] width 29 height 35
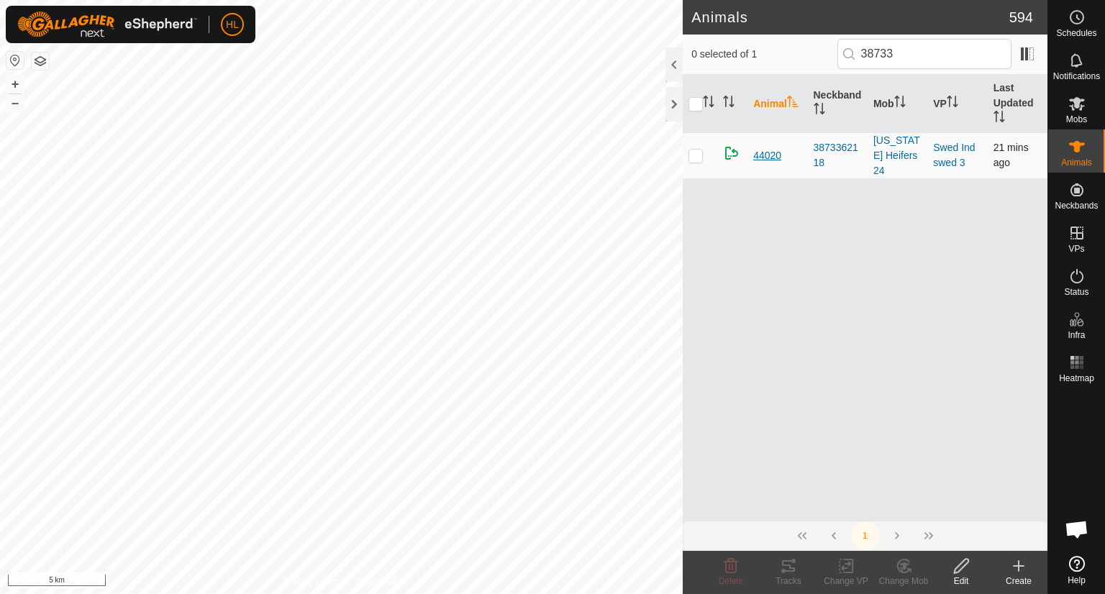
click at [769, 150] on span "44020" at bounding box center [767, 155] width 28 height 15
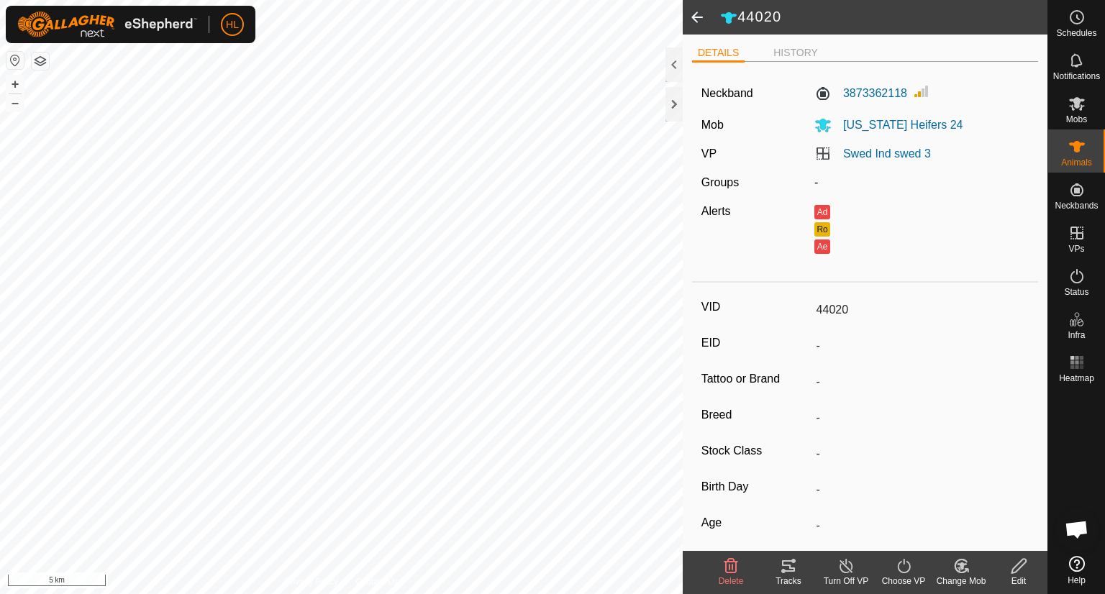
click at [1018, 568] on icon at bounding box center [1019, 566] width 18 height 17
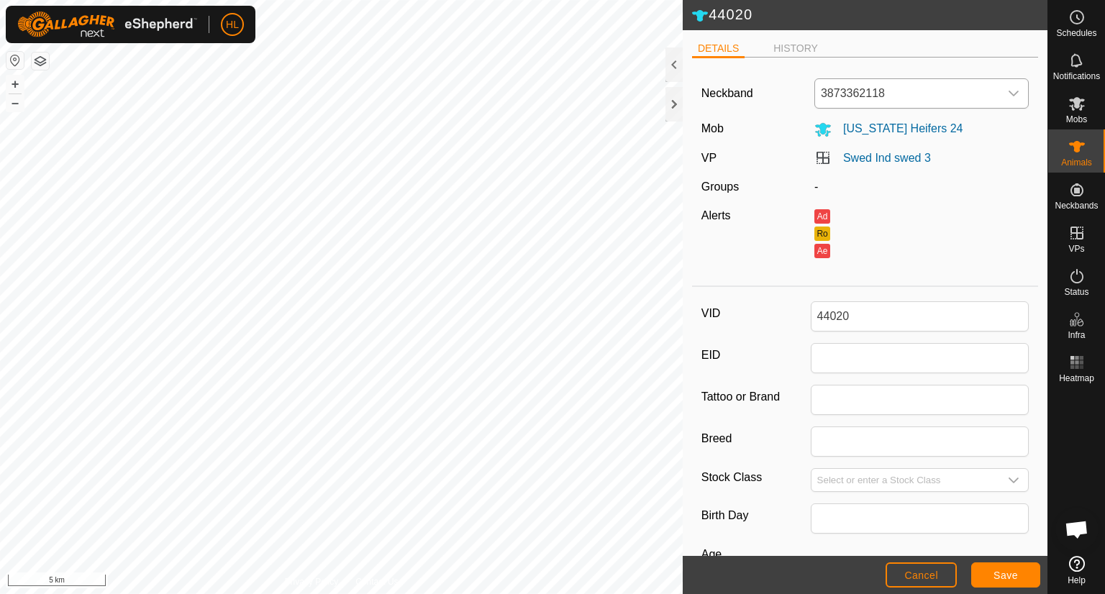
click at [929, 107] on span "3873362118" at bounding box center [907, 93] width 184 height 29
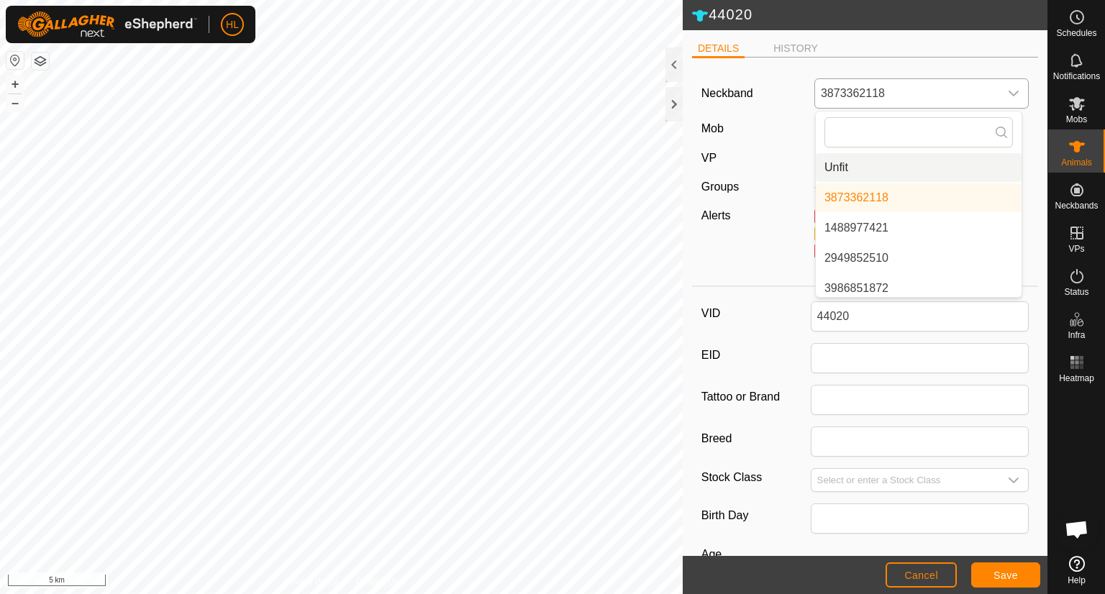
click at [879, 163] on li "Unfit" at bounding box center [919, 167] width 206 height 29
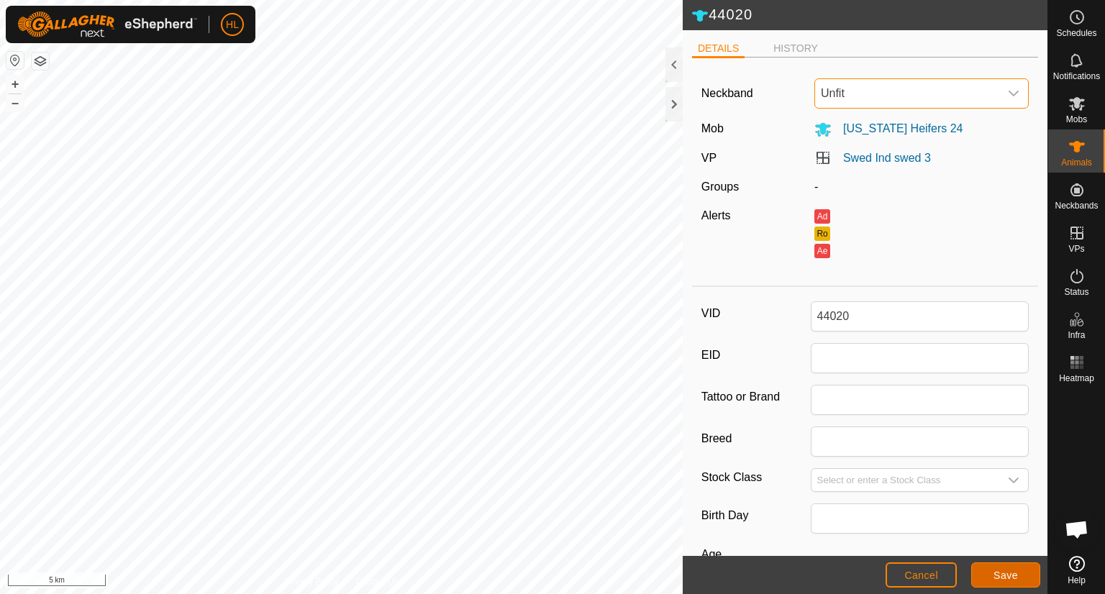
click at [990, 574] on button "Save" at bounding box center [1006, 575] width 69 height 25
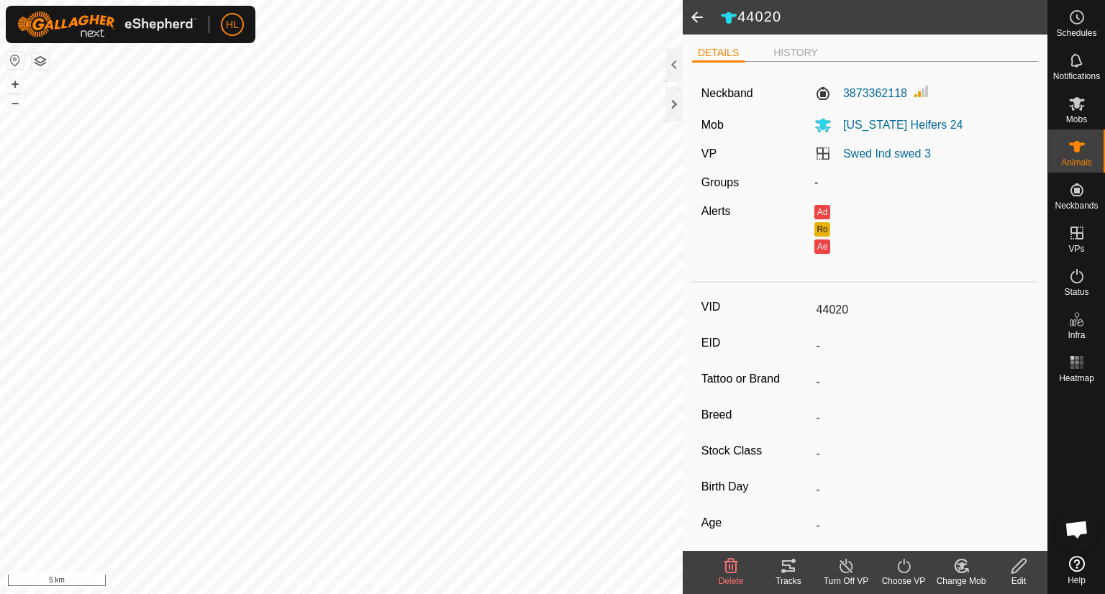
click at [694, 21] on span at bounding box center [697, 17] width 29 height 35
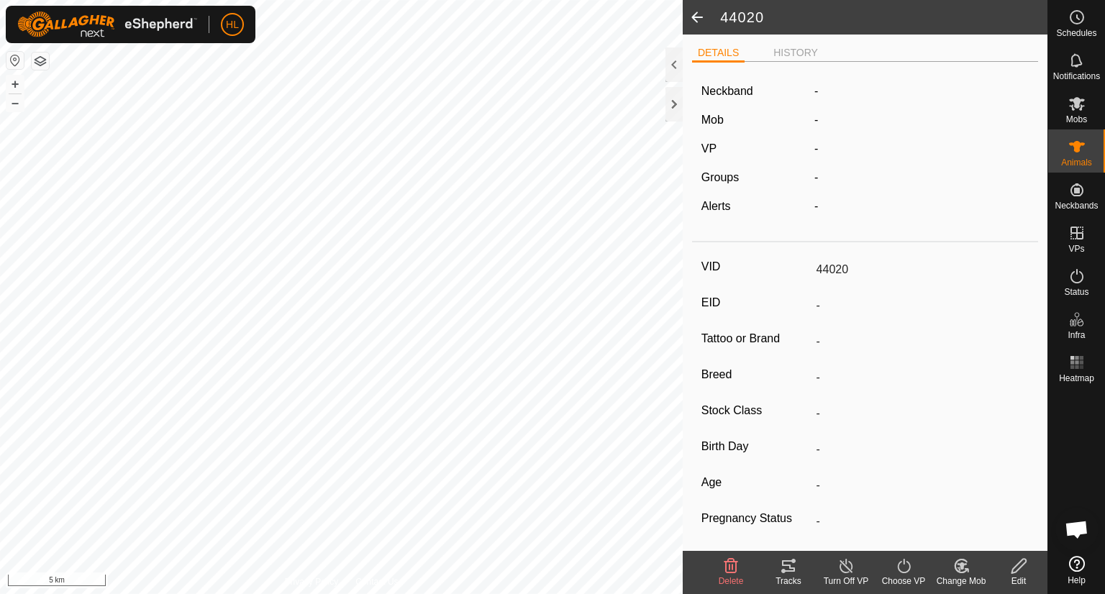
click at [694, 21] on span at bounding box center [697, 17] width 29 height 35
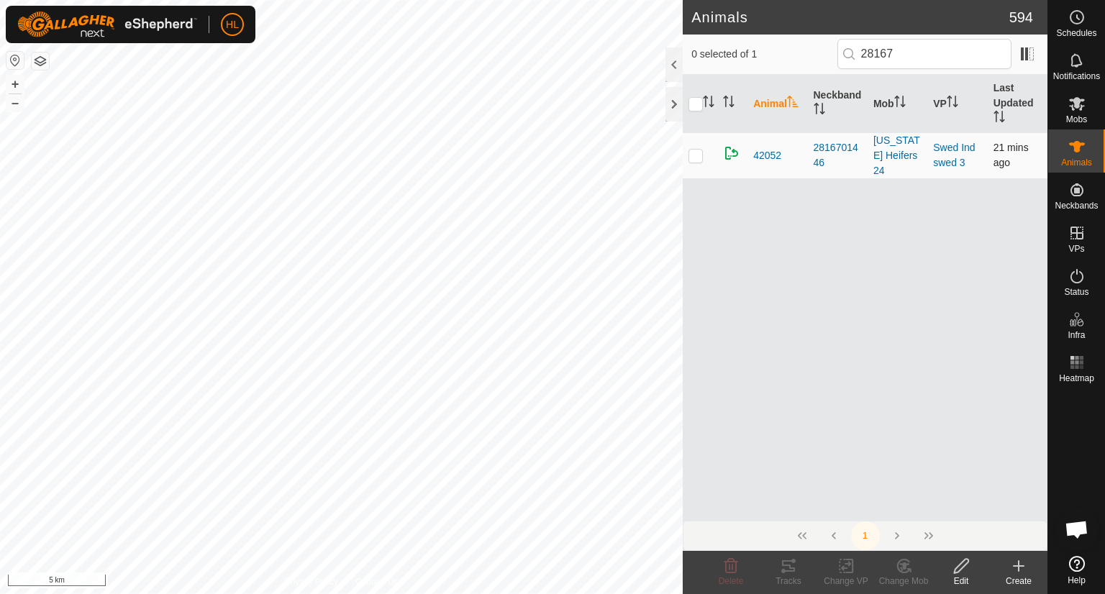
click at [764, 156] on td "42052" at bounding box center [778, 155] width 60 height 46
click at [763, 150] on span "42052" at bounding box center [767, 155] width 28 height 15
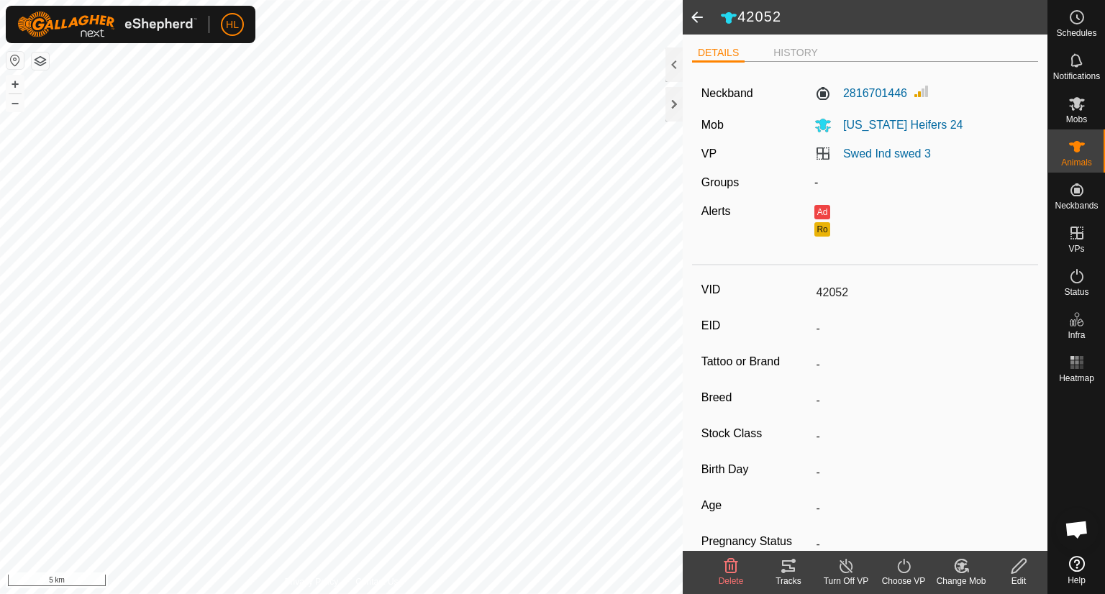
click at [1016, 571] on icon at bounding box center [1019, 566] width 14 height 14
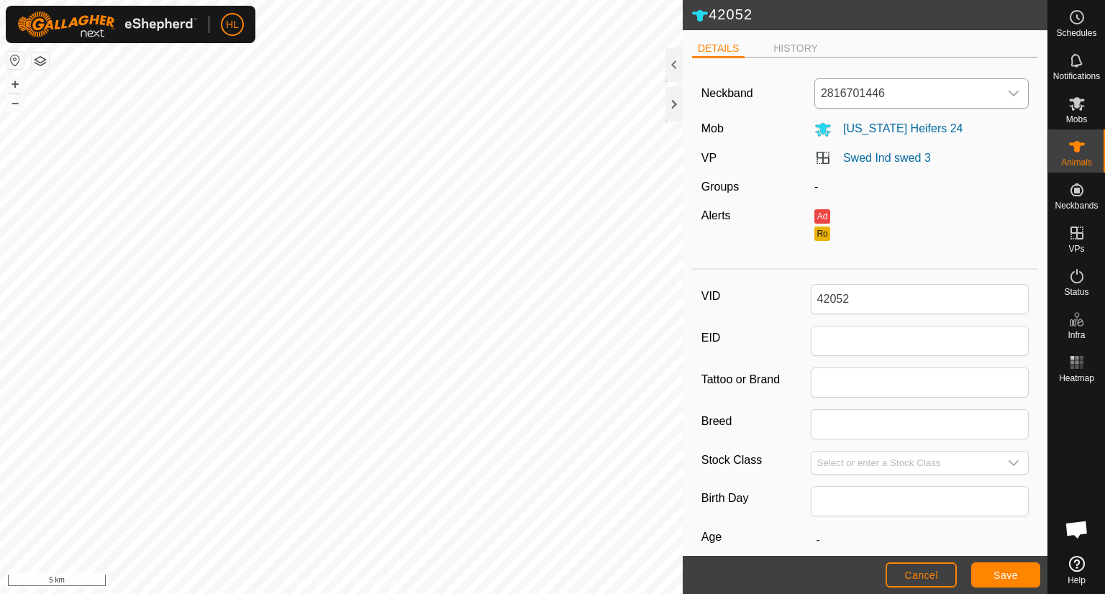
click at [1008, 93] on icon "dropdown trigger" at bounding box center [1014, 94] width 12 height 12
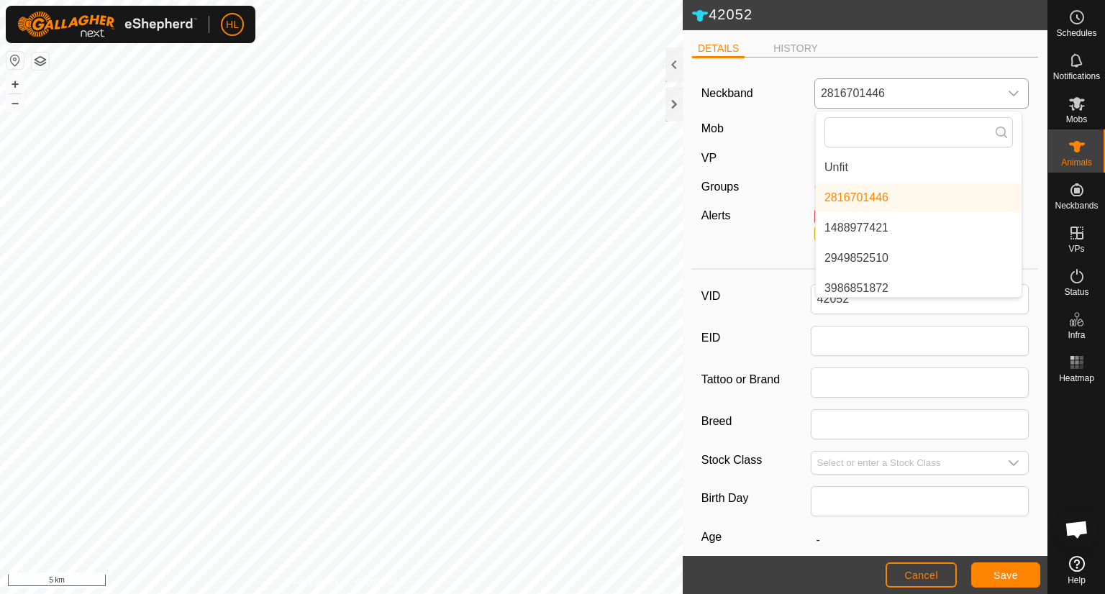
click at [928, 164] on li "Unfit" at bounding box center [919, 167] width 206 height 29
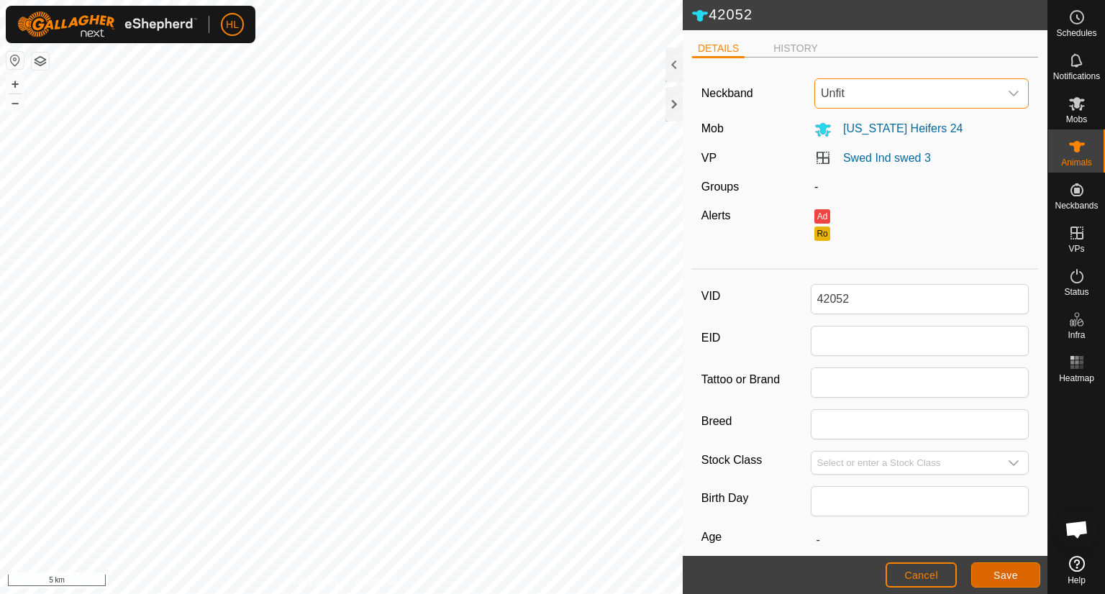
click at [996, 565] on button "Save" at bounding box center [1006, 575] width 69 height 25
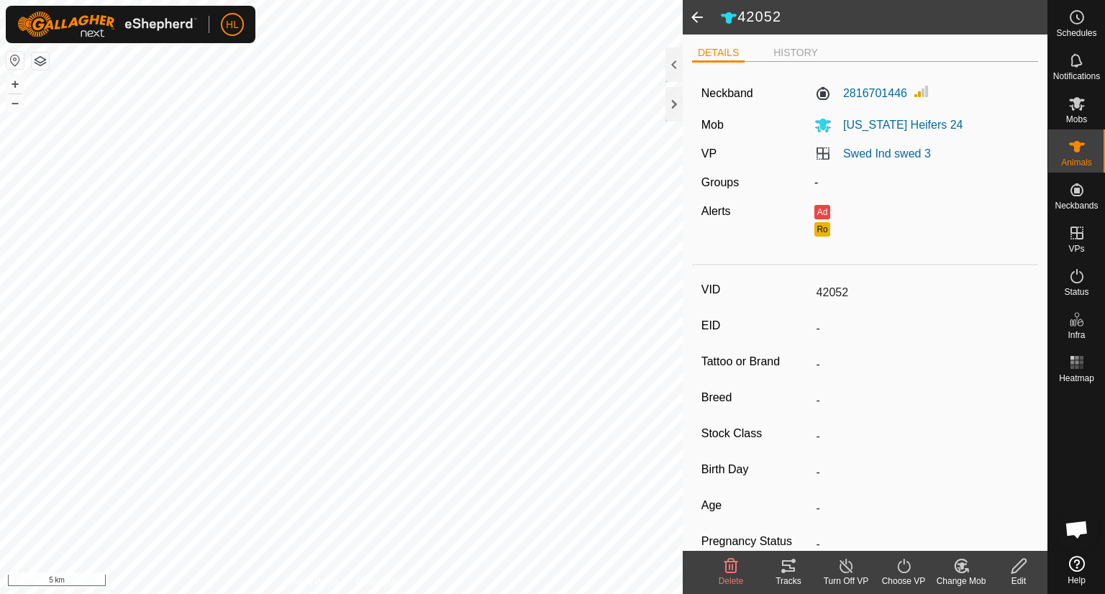
click at [697, 19] on span at bounding box center [697, 17] width 29 height 35
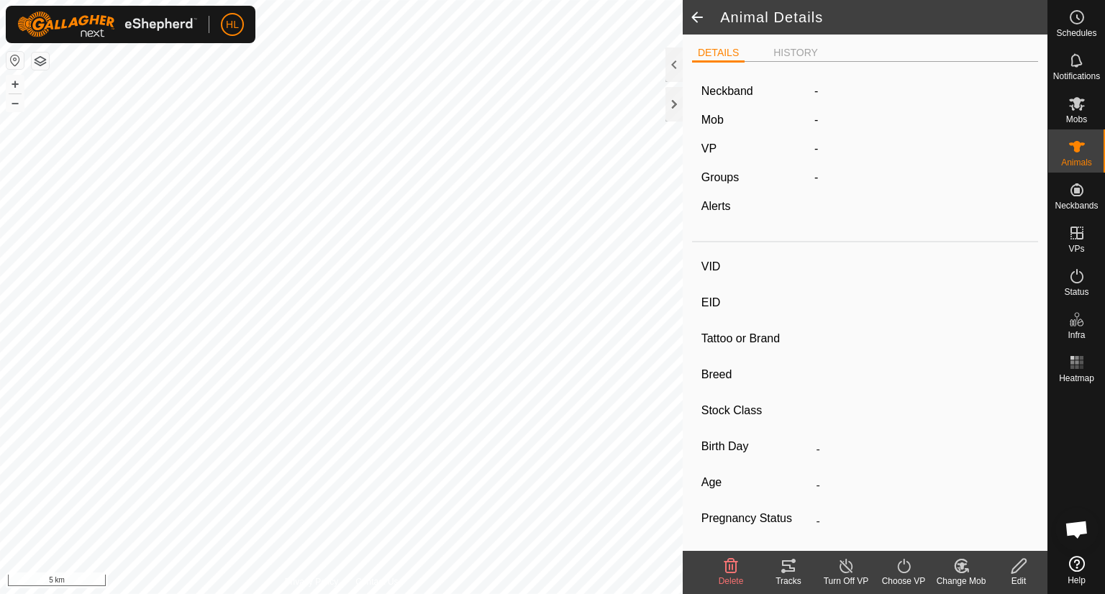
click at [697, 19] on span at bounding box center [697, 17] width 29 height 35
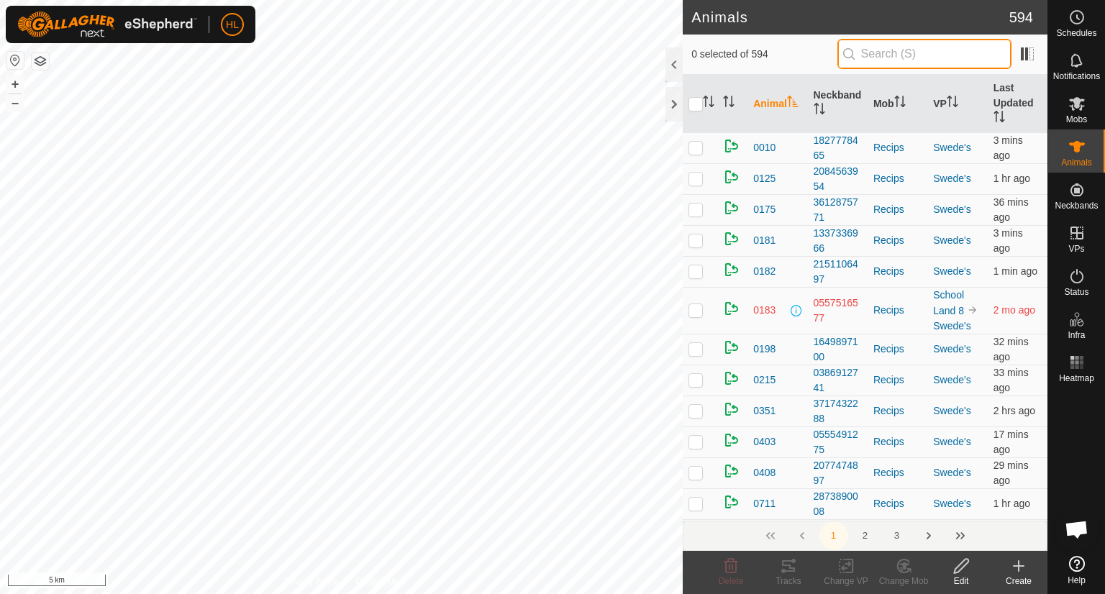
click at [887, 56] on input "text" at bounding box center [925, 54] width 174 height 30
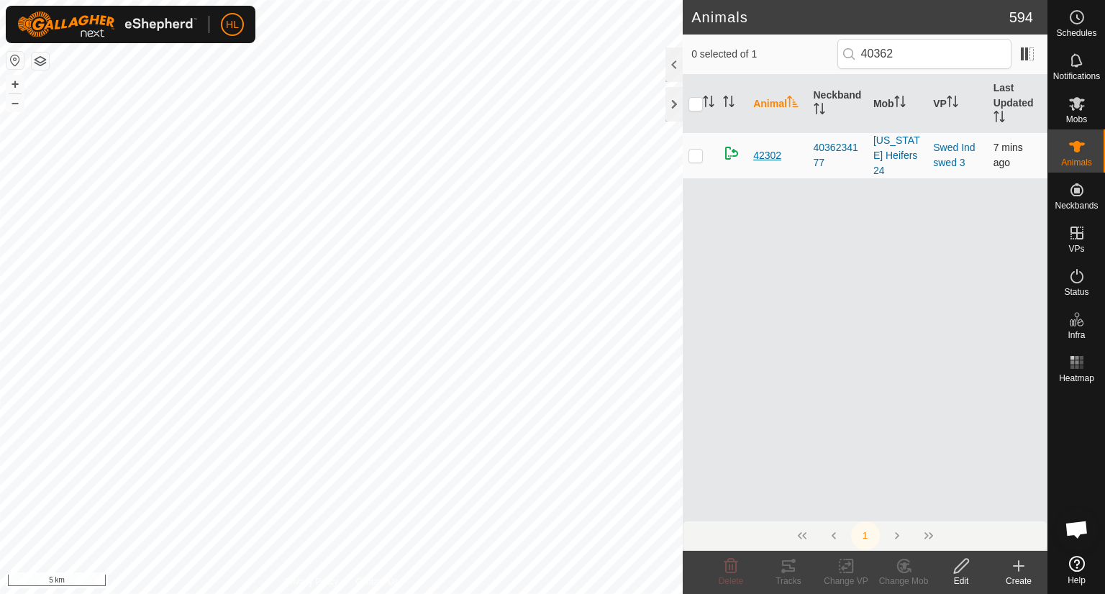
click at [774, 148] on span "42302" at bounding box center [767, 155] width 28 height 15
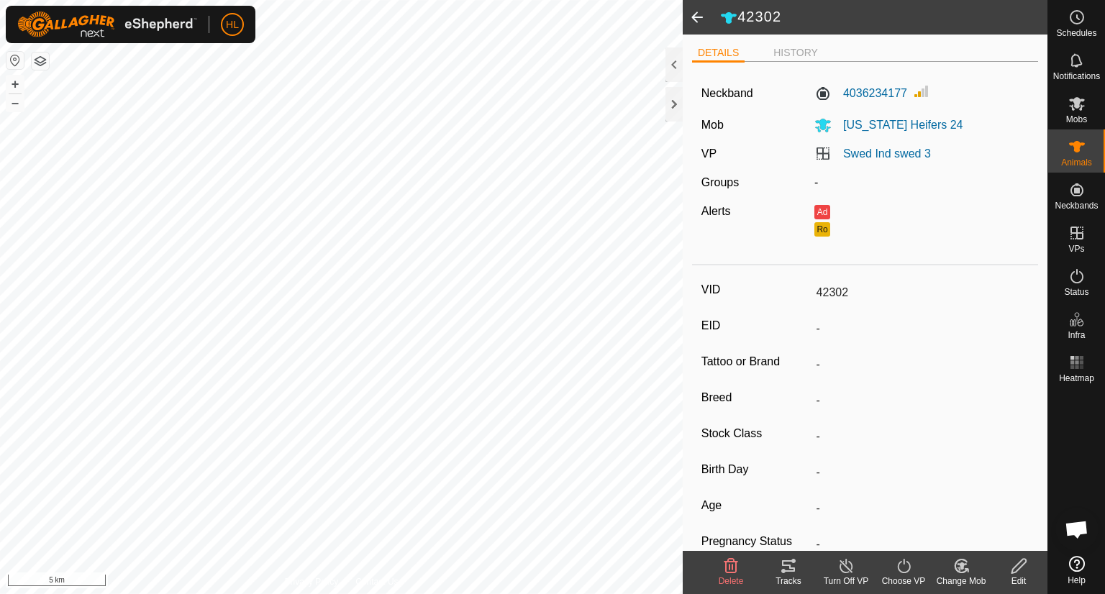
click at [1021, 562] on icon at bounding box center [1019, 566] width 18 height 17
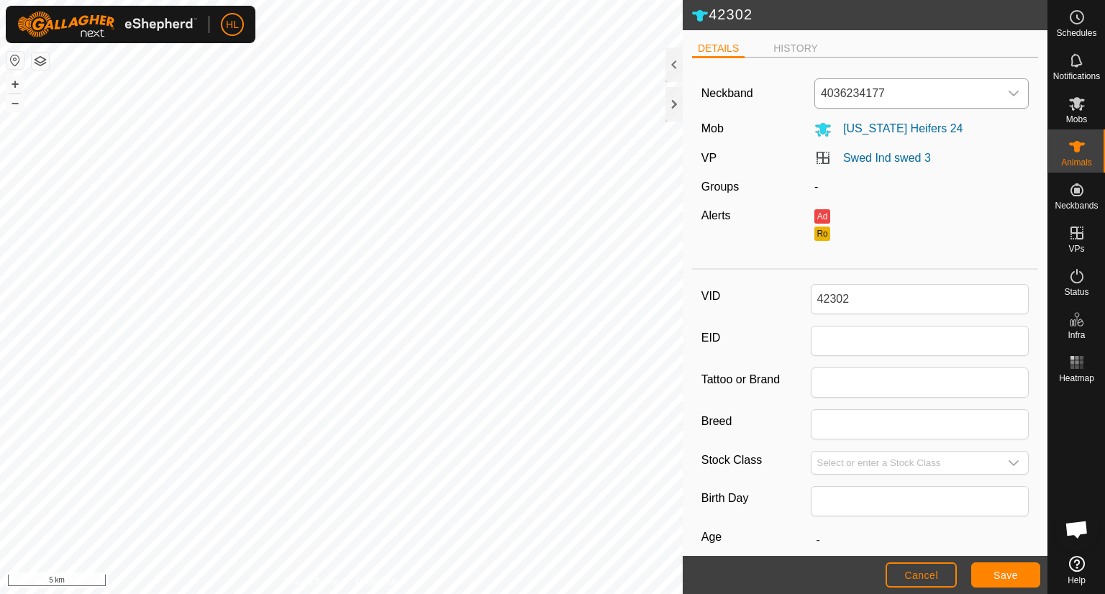
click at [1008, 96] on icon "dropdown trigger" at bounding box center [1014, 94] width 12 height 12
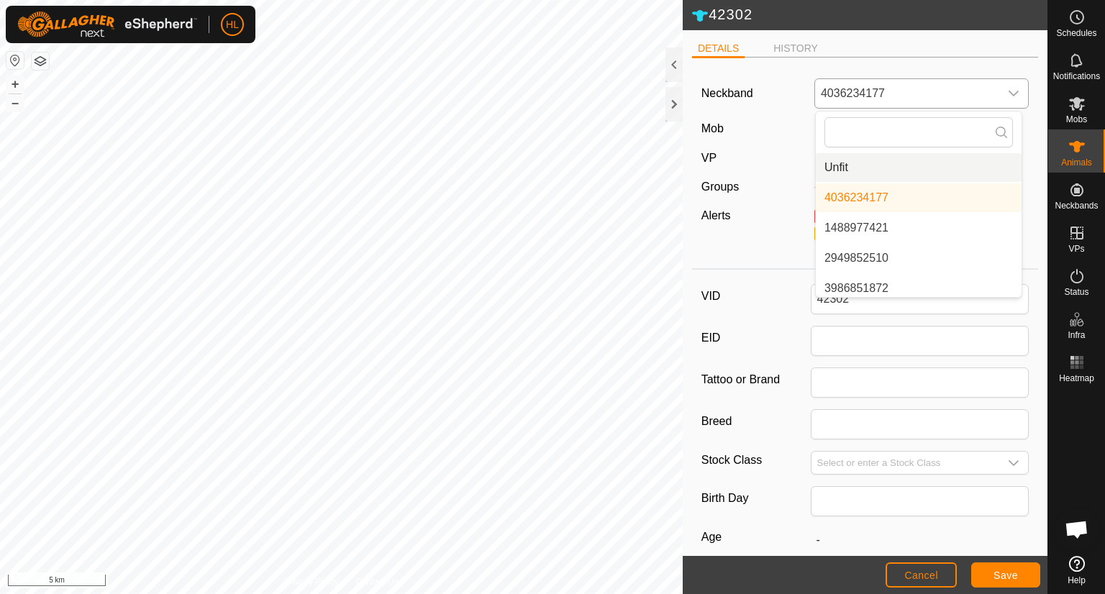
click at [889, 167] on li "Unfit" at bounding box center [919, 167] width 206 height 29
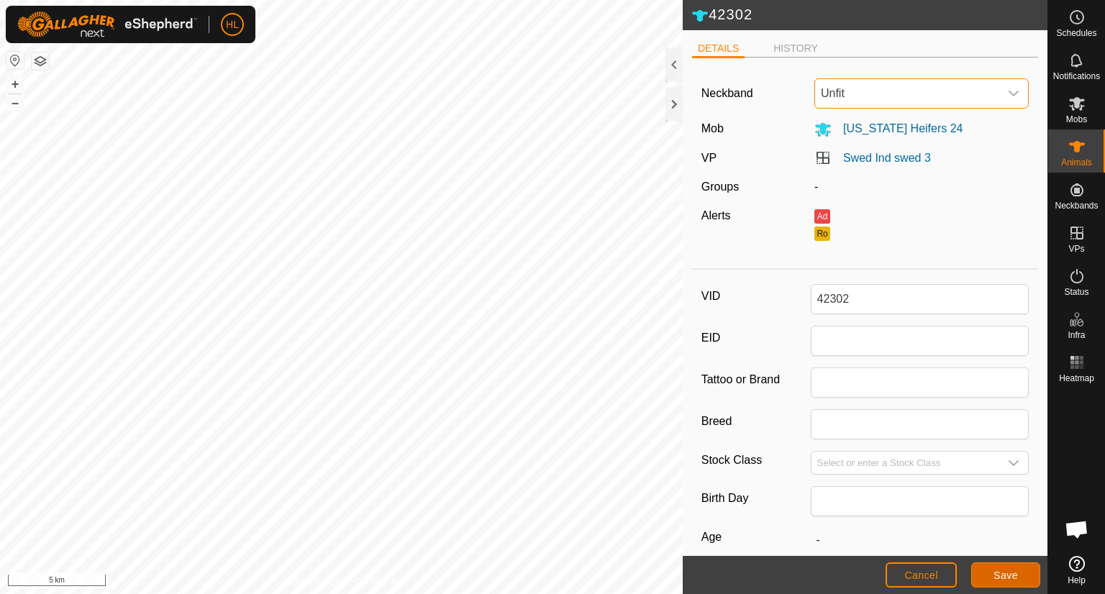
click at [994, 576] on span "Save" at bounding box center [1006, 576] width 24 height 12
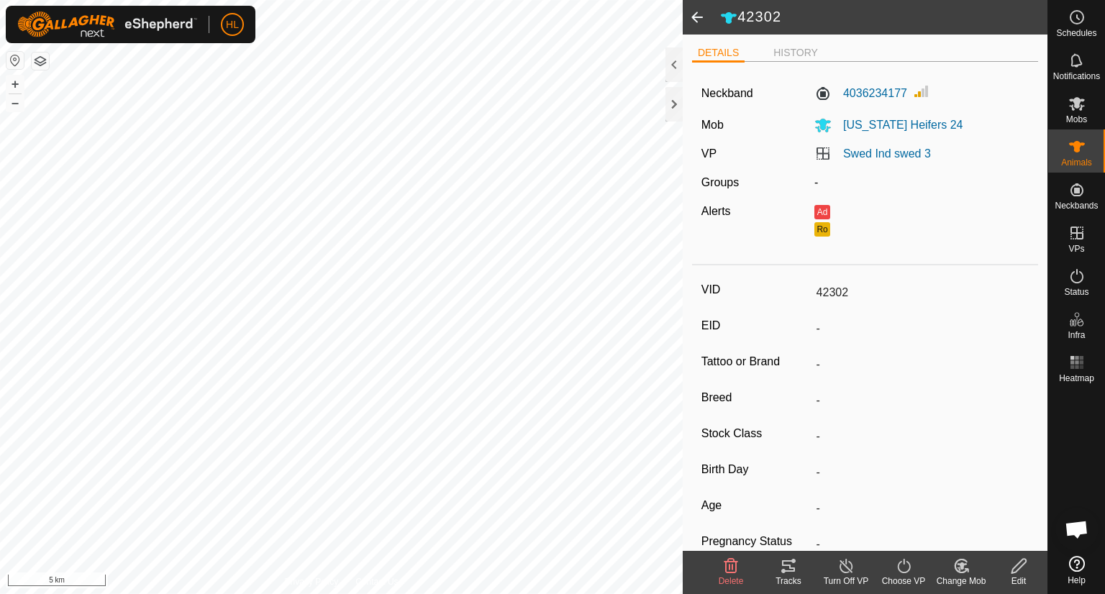
click at [691, 22] on span at bounding box center [697, 17] width 29 height 35
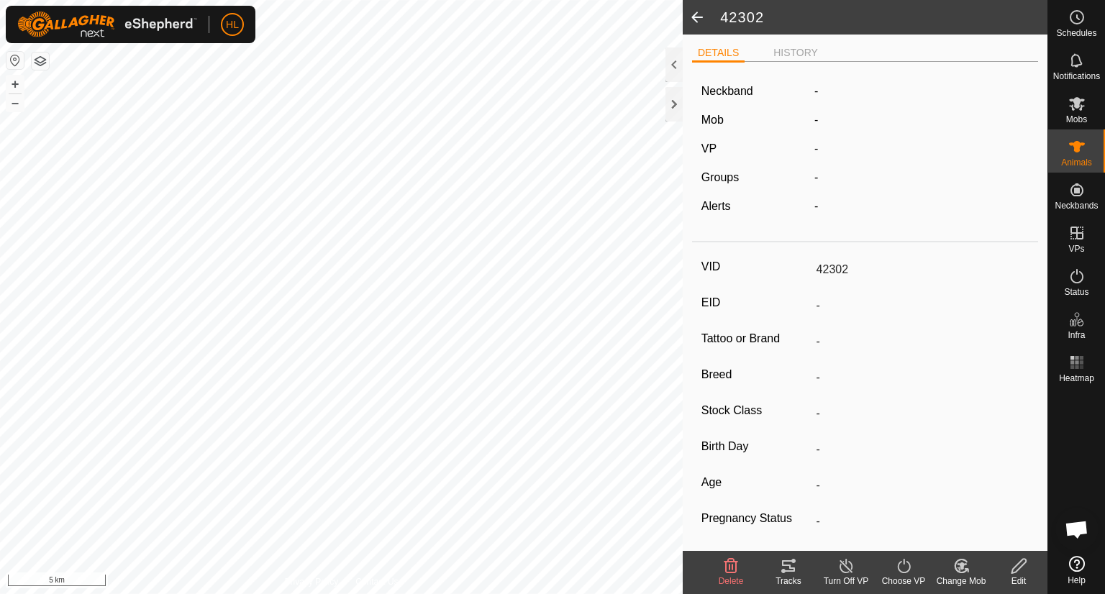
click at [691, 22] on span at bounding box center [697, 17] width 29 height 35
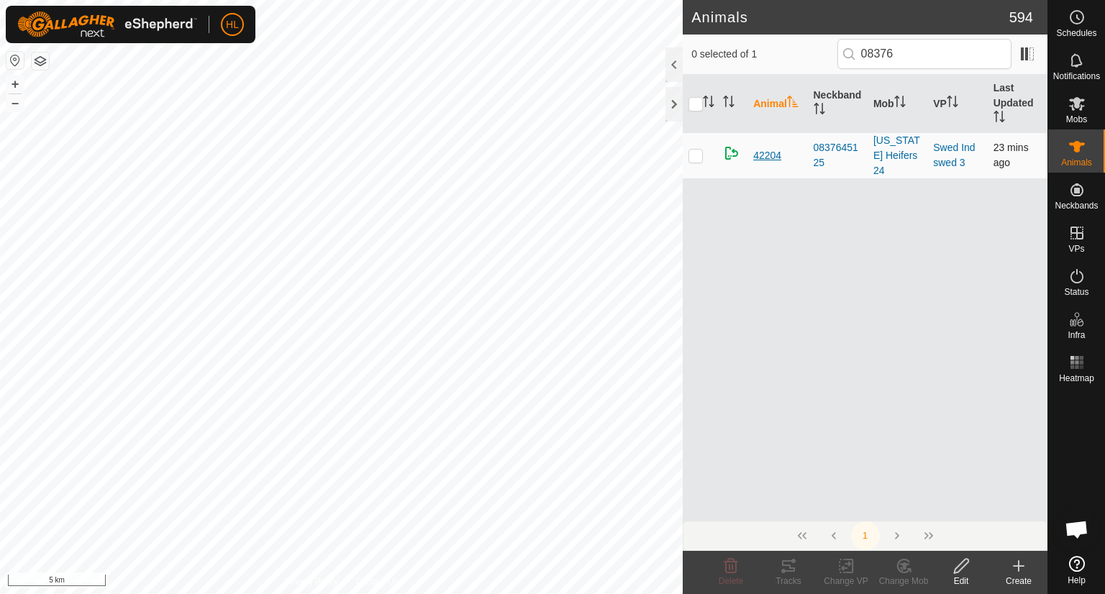
click at [774, 148] on span "42204" at bounding box center [767, 155] width 28 height 15
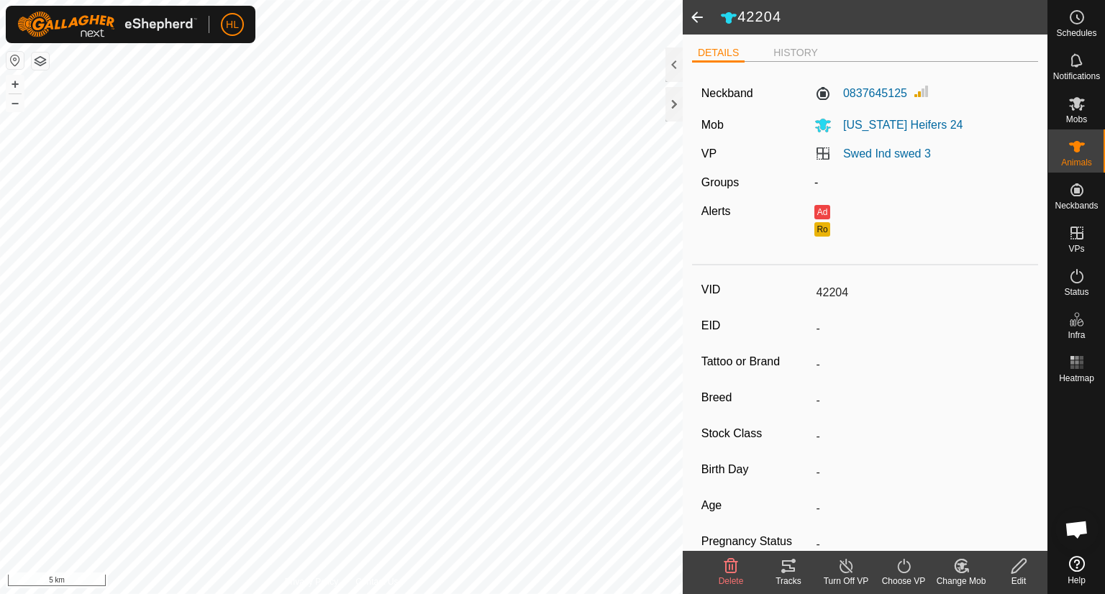
click at [1022, 572] on icon at bounding box center [1019, 566] width 18 height 17
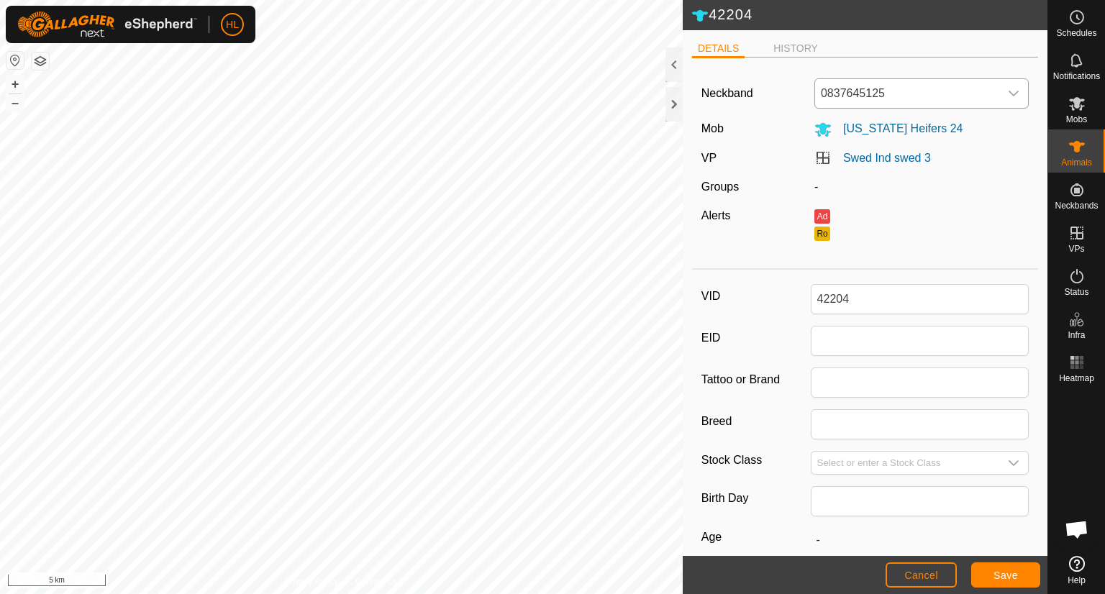
click at [1008, 96] on icon "dropdown trigger" at bounding box center [1014, 94] width 12 height 12
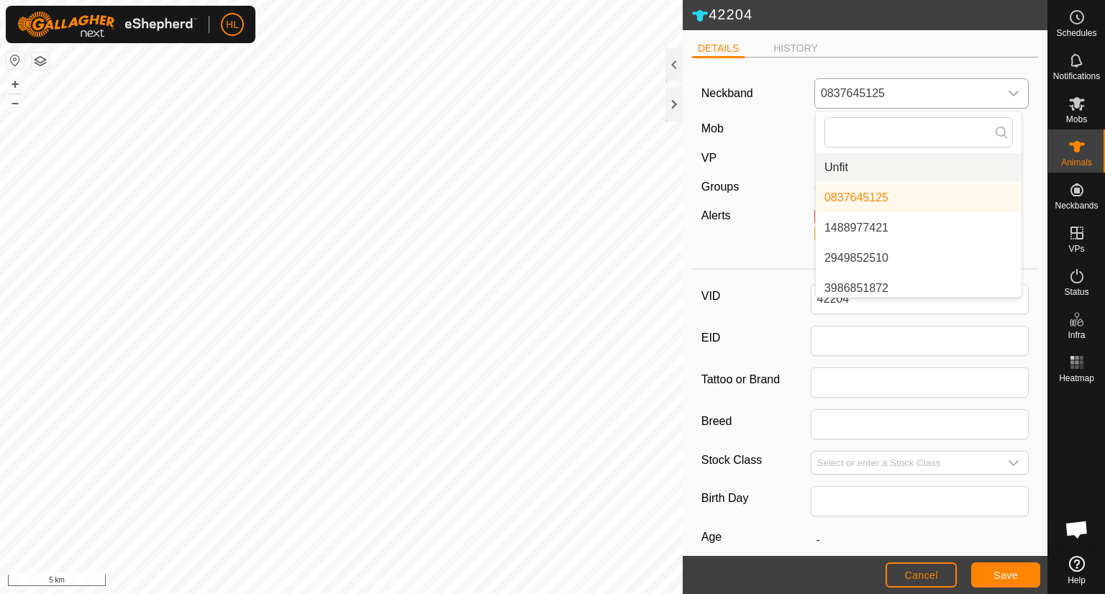
click at [887, 171] on li "Unfit" at bounding box center [919, 167] width 206 height 29
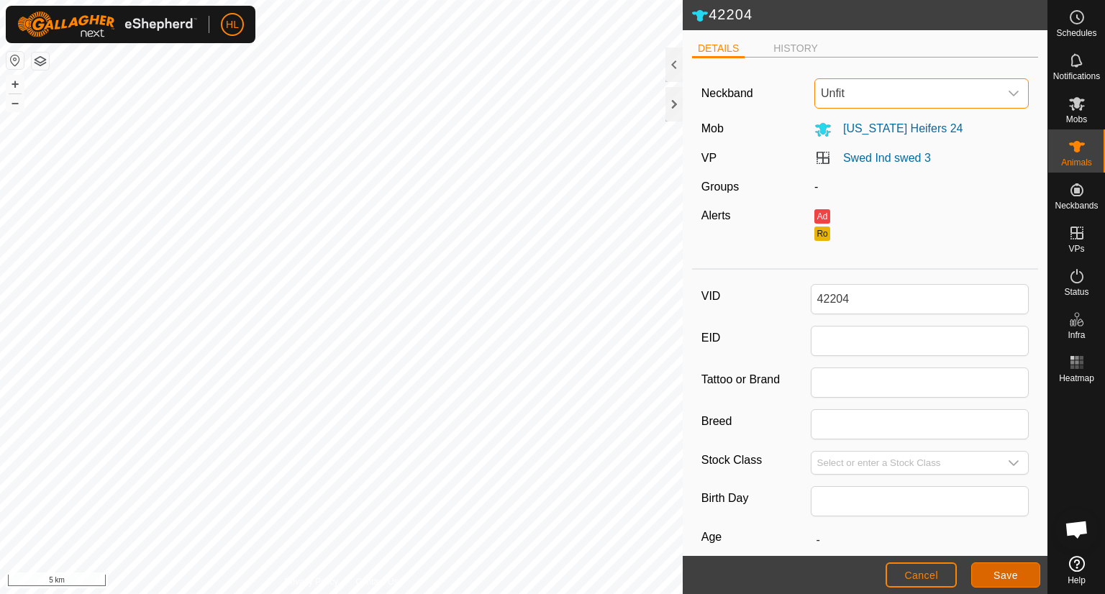
click at [996, 572] on span "Save" at bounding box center [1006, 576] width 24 height 12
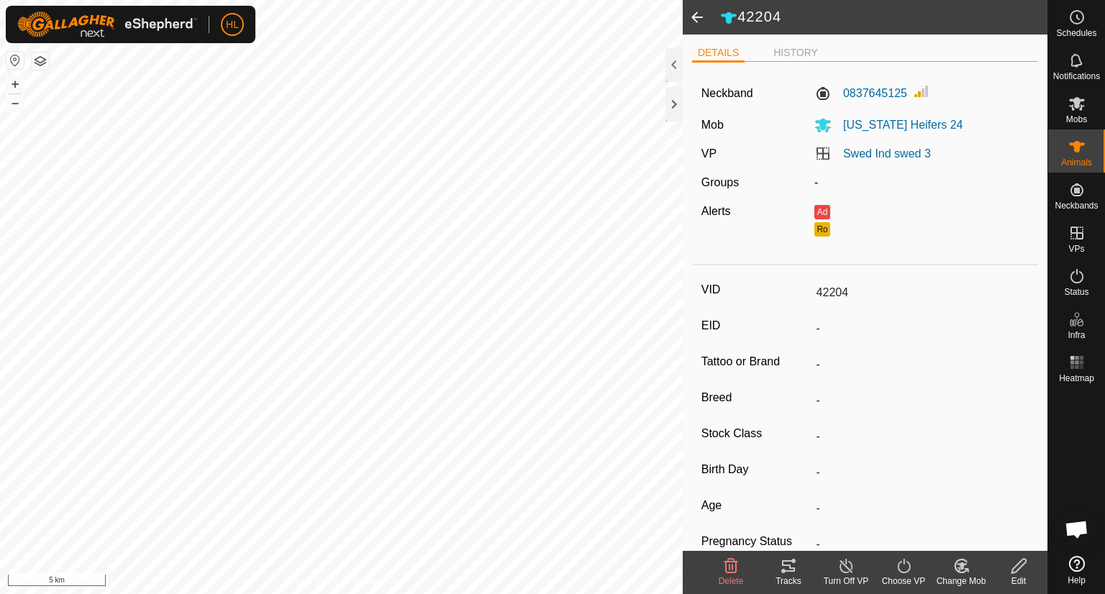
click at [697, 19] on span at bounding box center [697, 17] width 29 height 35
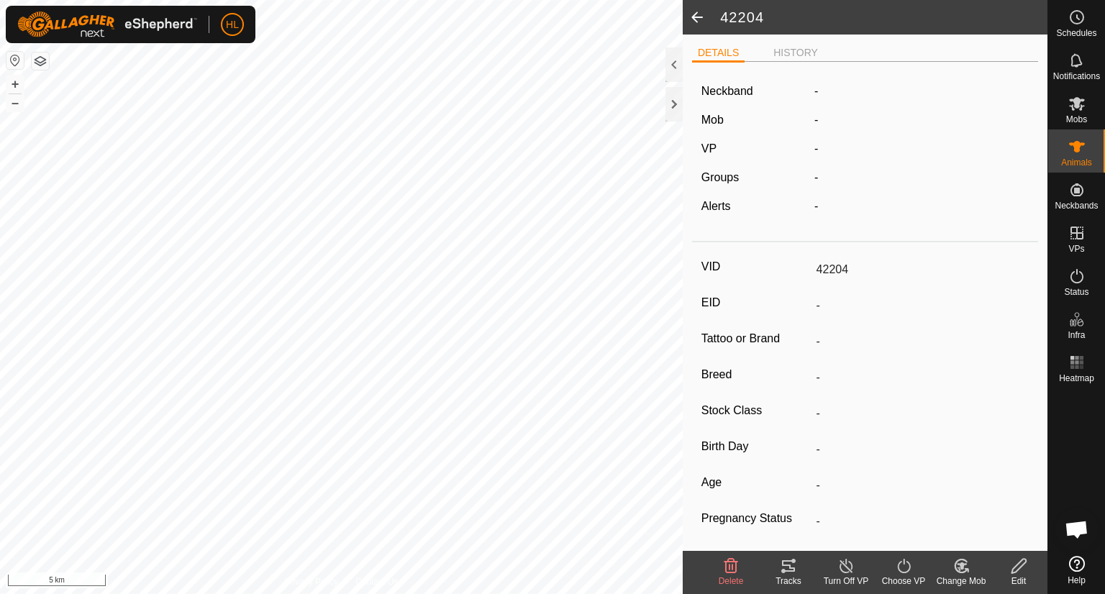
click at [697, 19] on span at bounding box center [697, 17] width 29 height 35
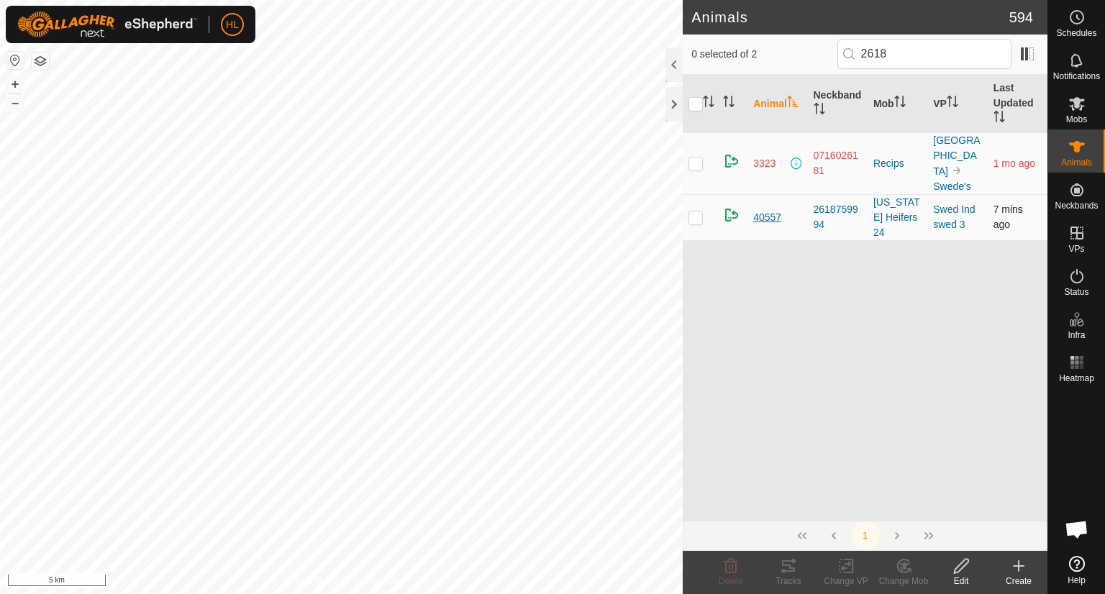
click at [764, 210] on span "40557" at bounding box center [767, 217] width 28 height 15
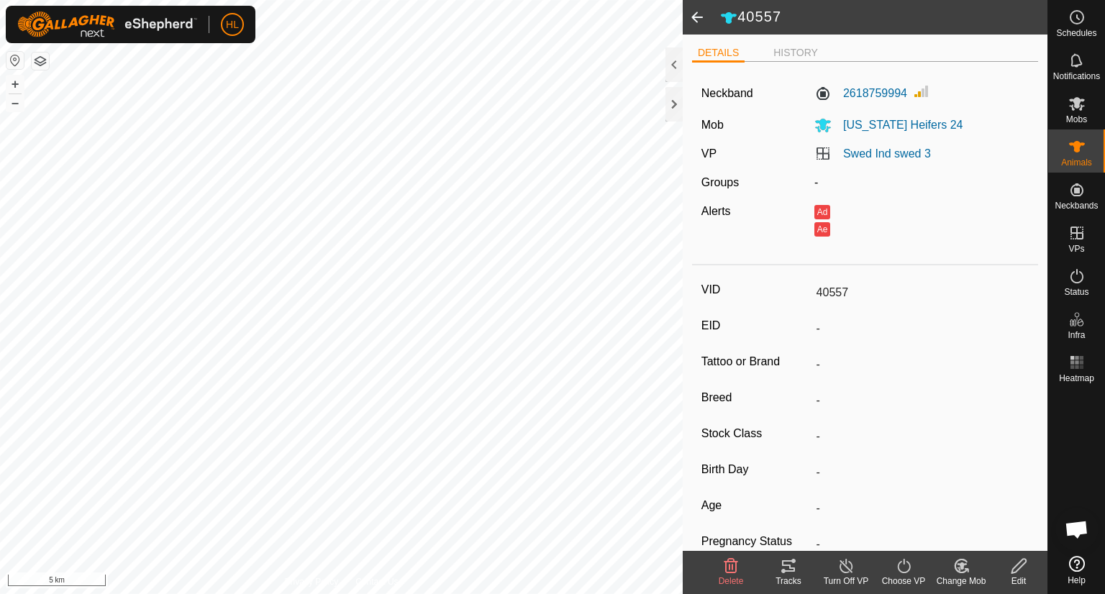
click at [1023, 571] on icon at bounding box center [1019, 566] width 18 height 17
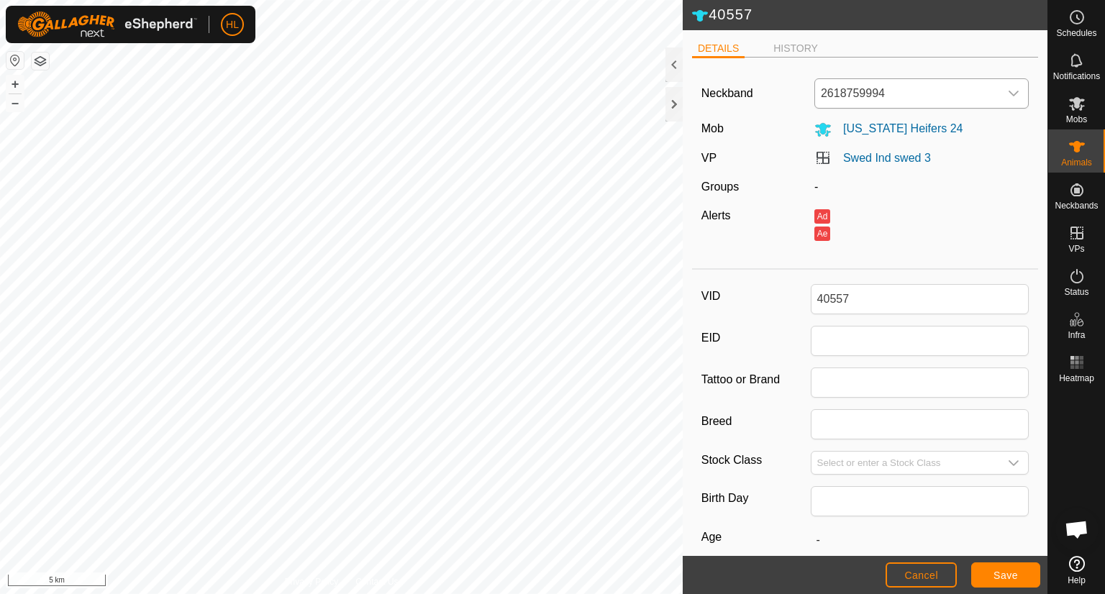
click at [966, 79] on span "2618759994" at bounding box center [907, 93] width 184 height 29
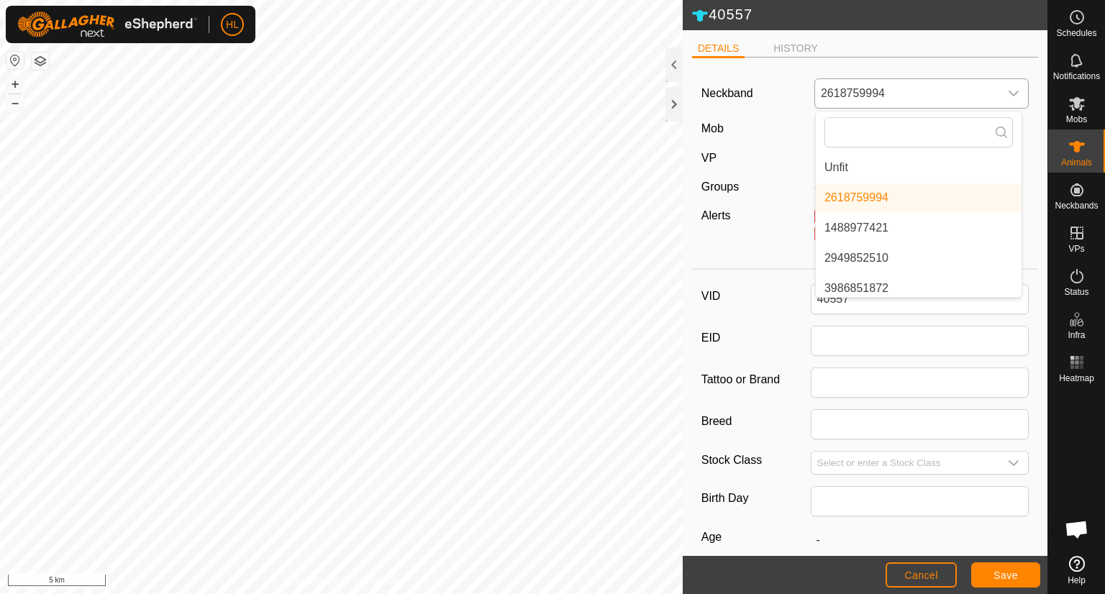
click at [871, 156] on li "Unfit" at bounding box center [919, 167] width 206 height 29
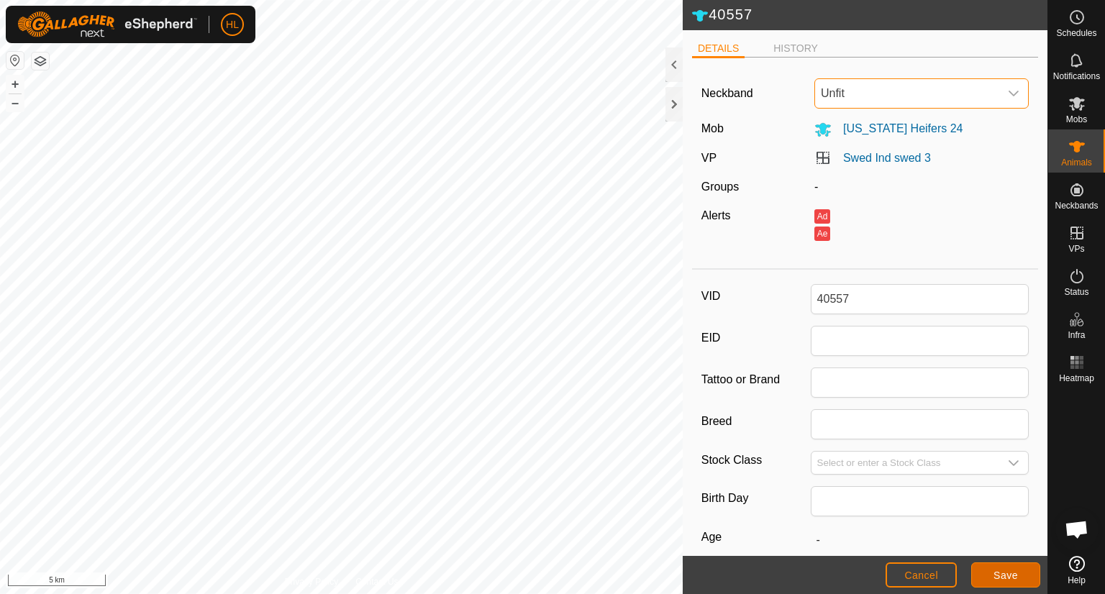
click at [994, 573] on span "Save" at bounding box center [1006, 576] width 24 height 12
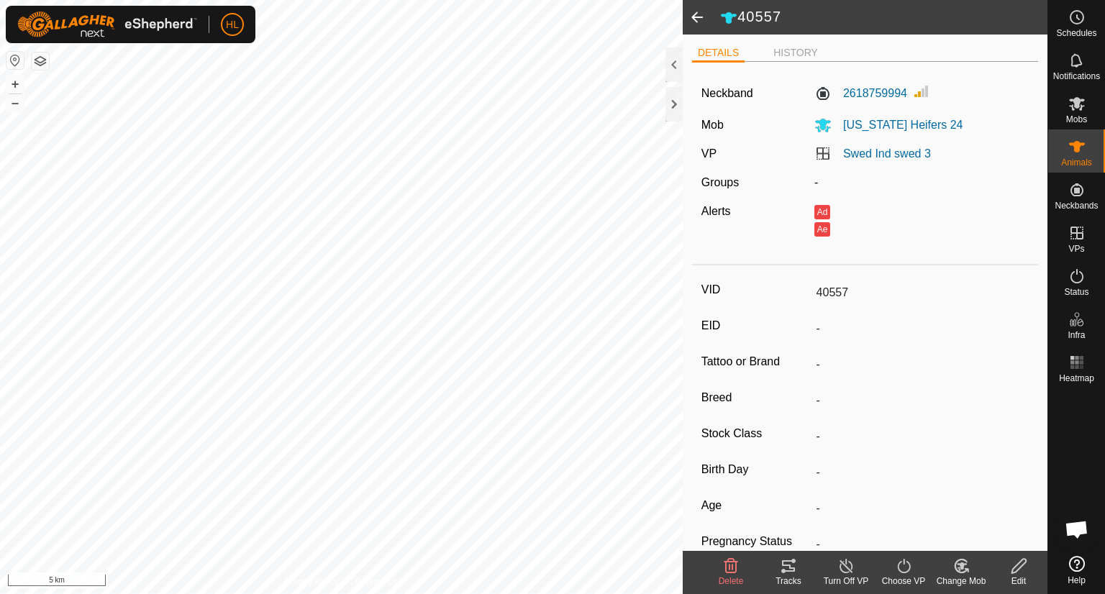
click at [697, 21] on span at bounding box center [697, 17] width 29 height 35
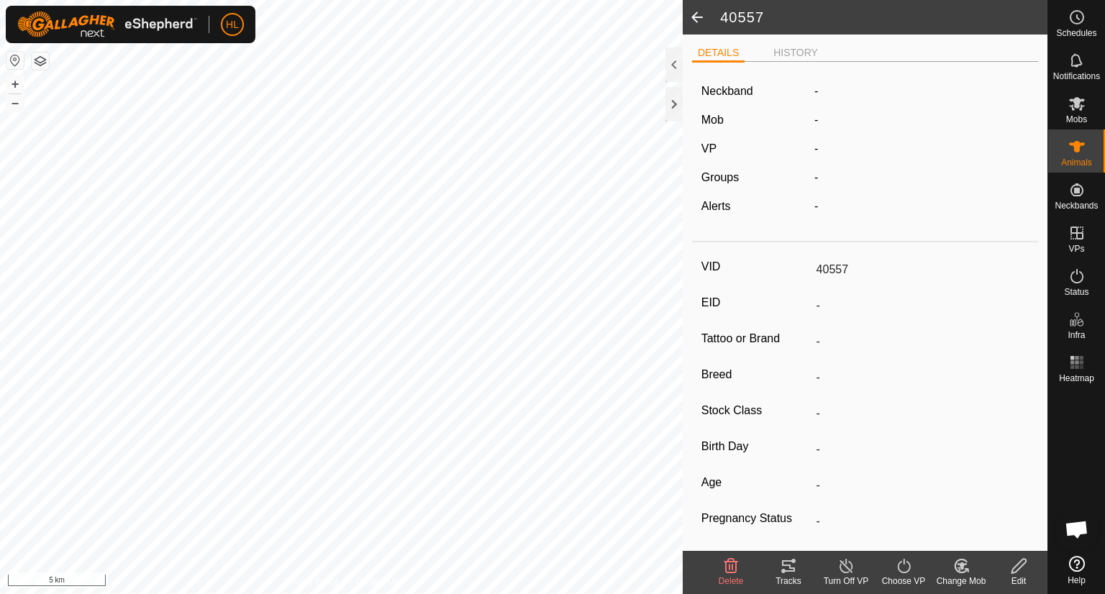
click at [697, 21] on span at bounding box center [697, 17] width 29 height 35
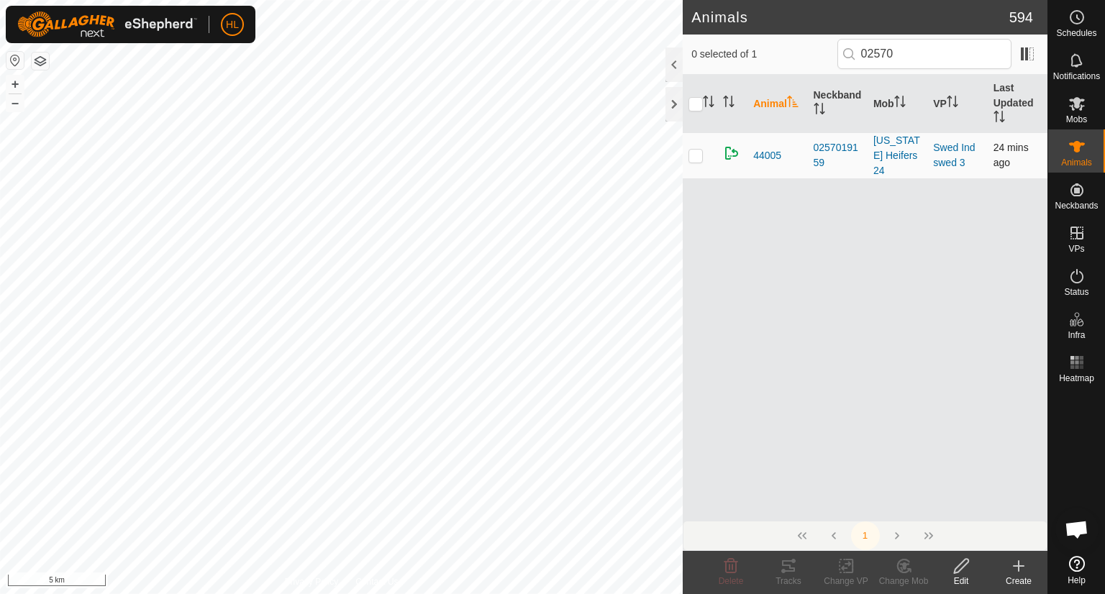
click at [751, 148] on td "44005" at bounding box center [778, 155] width 60 height 46
click at [765, 148] on span "44005" at bounding box center [767, 155] width 28 height 15
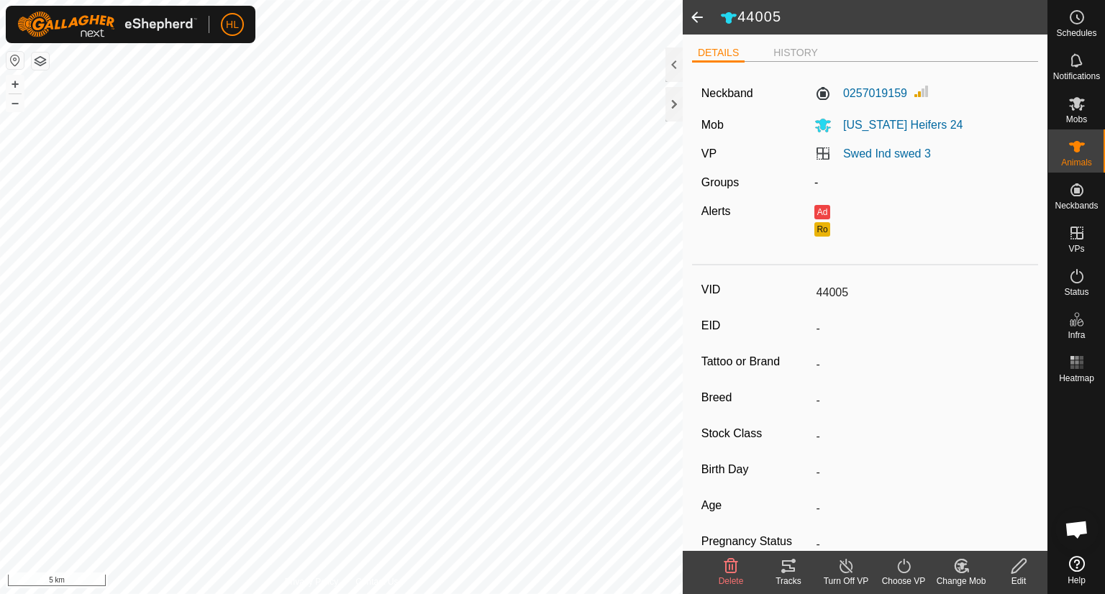
click at [1022, 568] on icon at bounding box center [1019, 566] width 18 height 17
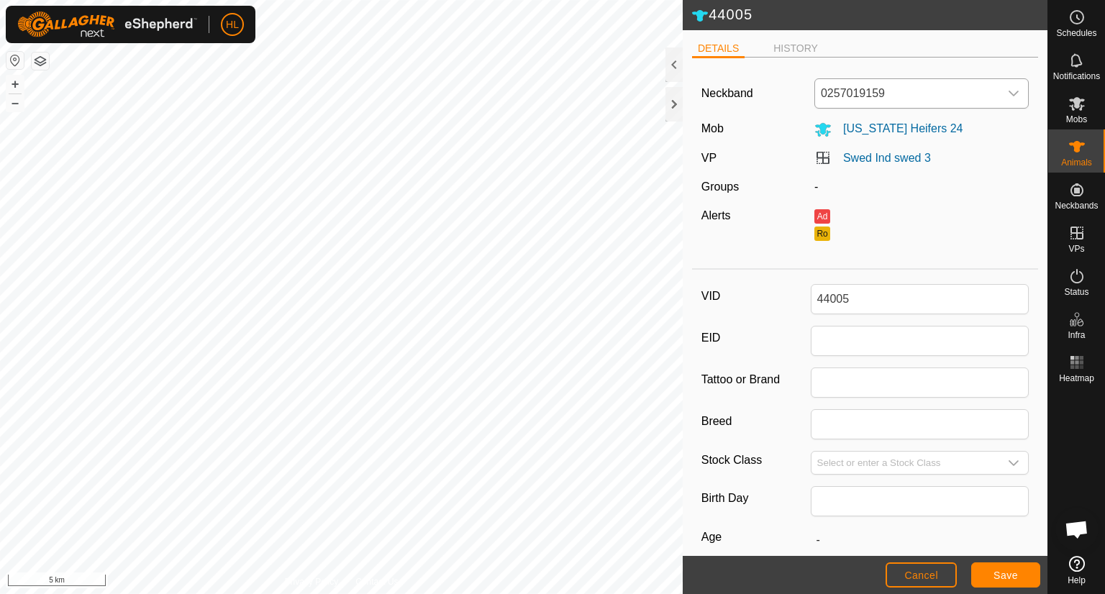
click at [1000, 96] on div "dropdown trigger" at bounding box center [1014, 93] width 29 height 29
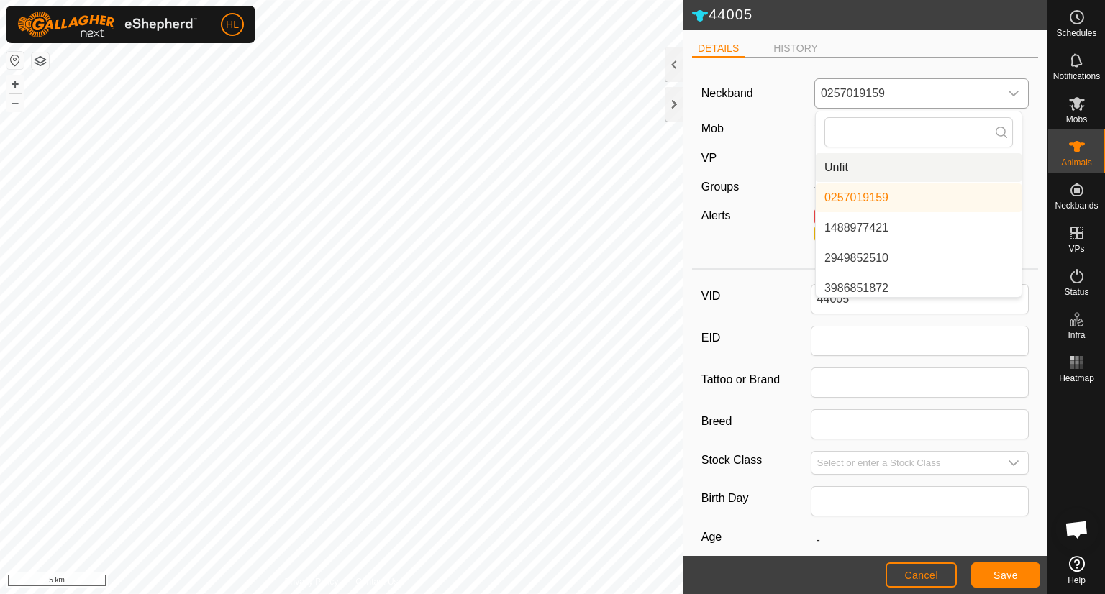
click at [862, 168] on li "Unfit" at bounding box center [919, 167] width 206 height 29
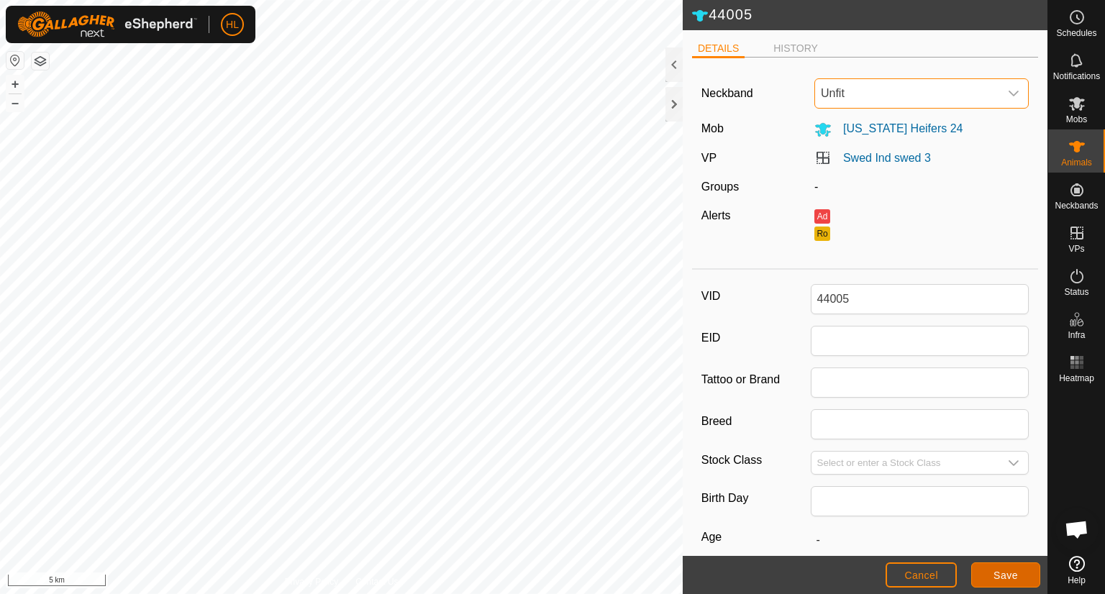
click at [1010, 577] on span "Save" at bounding box center [1006, 576] width 24 height 12
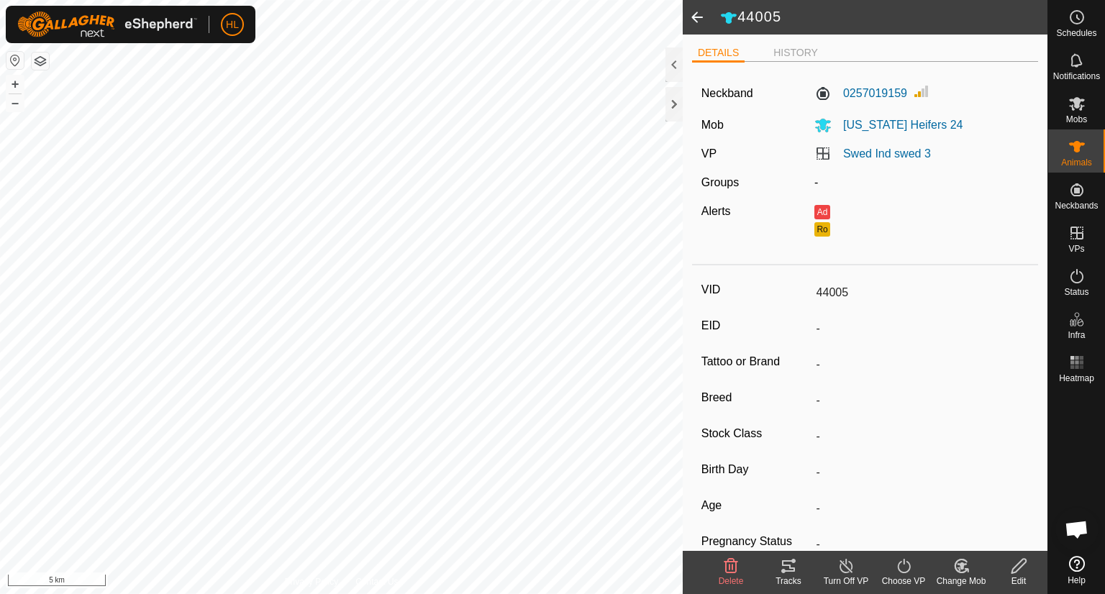
click at [702, 21] on span at bounding box center [697, 17] width 29 height 35
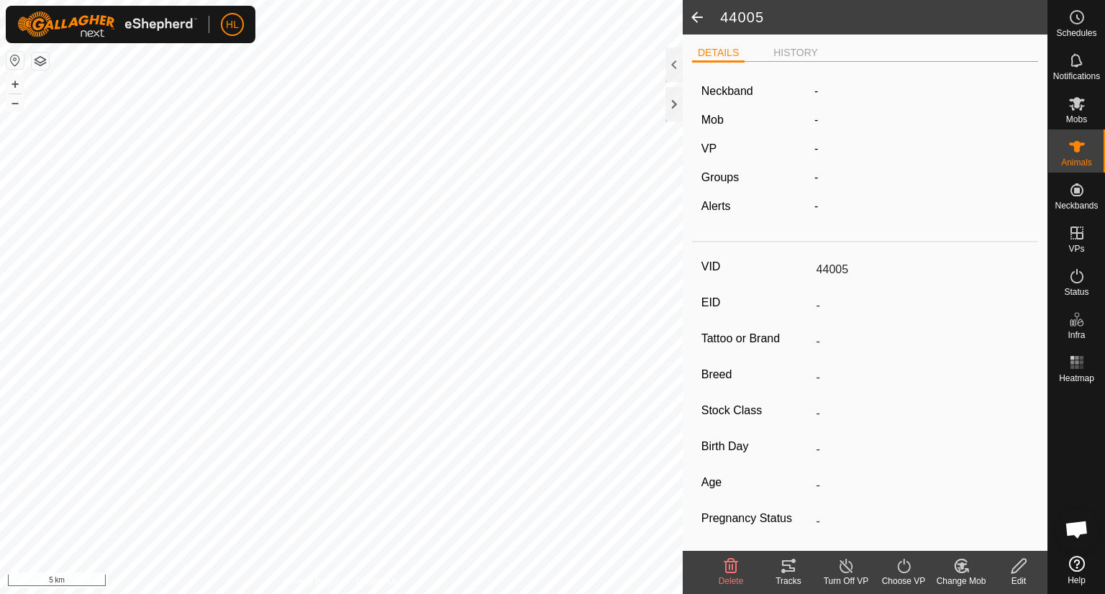
click at [697, 18] on span at bounding box center [697, 17] width 29 height 35
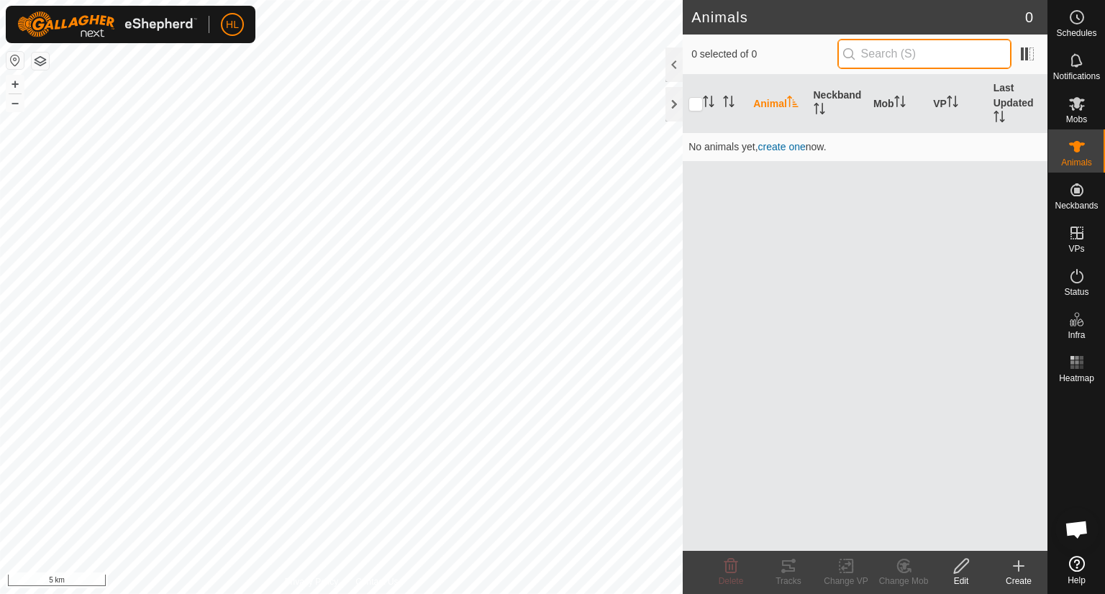
click at [920, 53] on input "text" at bounding box center [925, 54] width 174 height 30
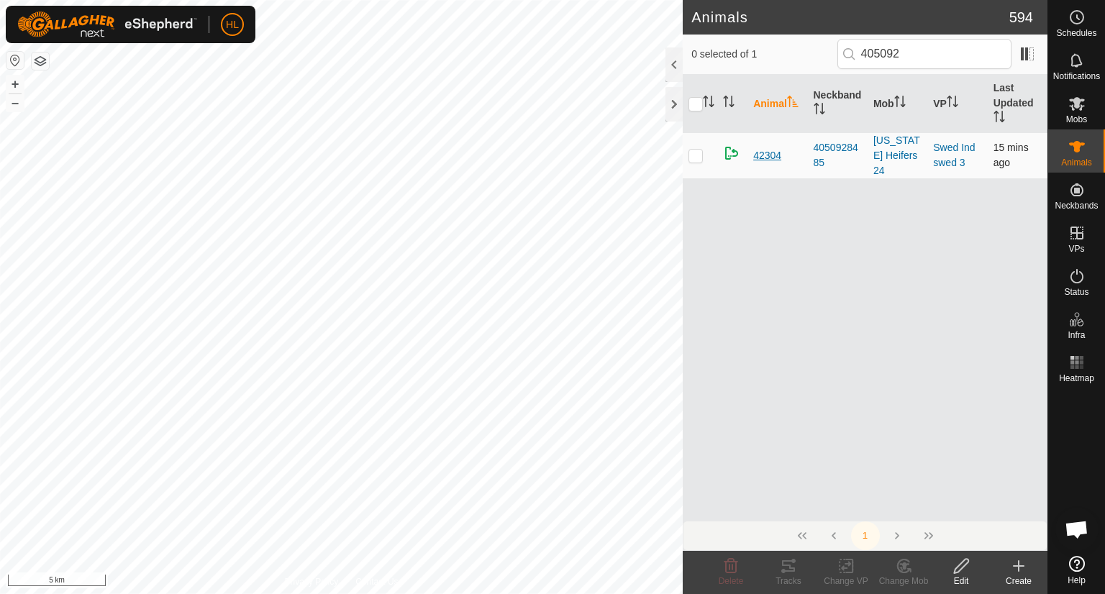
click at [757, 150] on span "42304" at bounding box center [767, 155] width 28 height 15
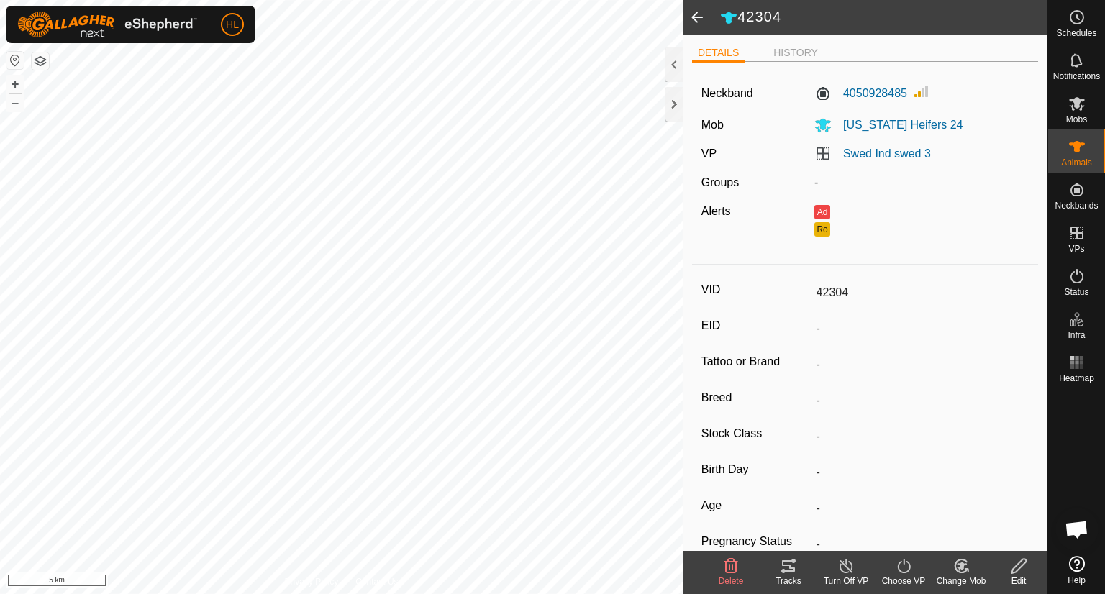
click at [1015, 566] on icon at bounding box center [1019, 566] width 14 height 14
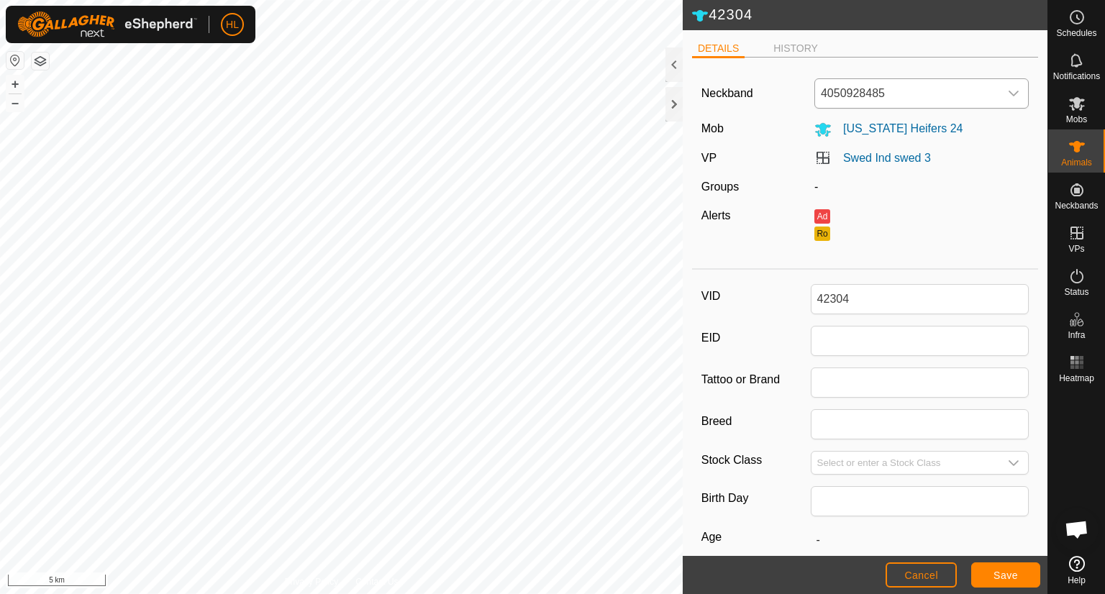
click at [1008, 96] on icon "dropdown trigger" at bounding box center [1014, 94] width 12 height 12
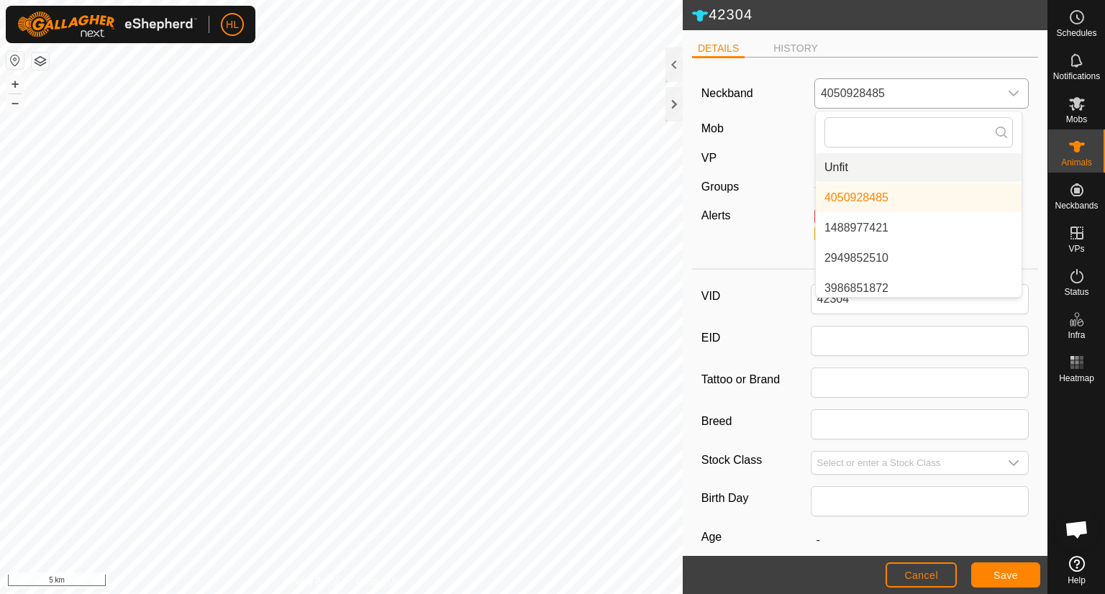
click at [903, 168] on li "Unfit" at bounding box center [919, 167] width 206 height 29
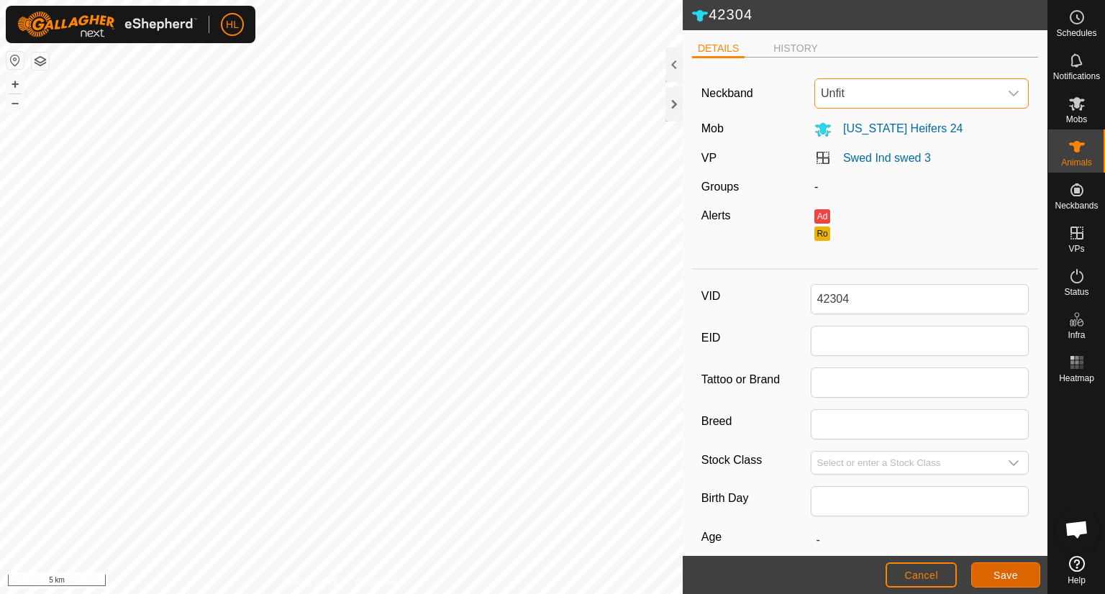
click at [995, 573] on span "Save" at bounding box center [1006, 576] width 24 height 12
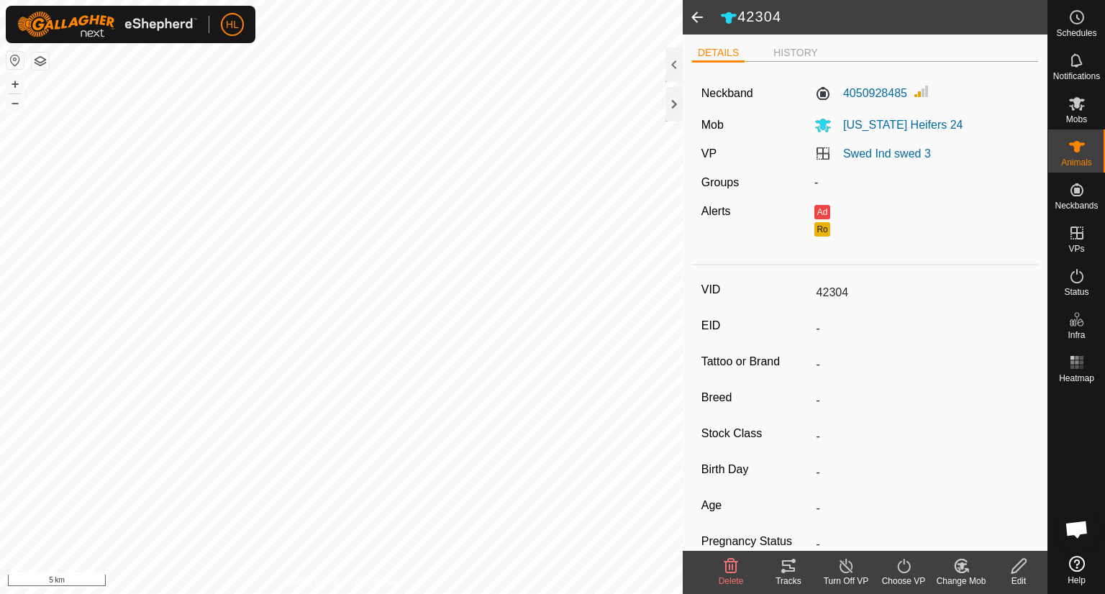
click at [699, 19] on span at bounding box center [697, 17] width 29 height 35
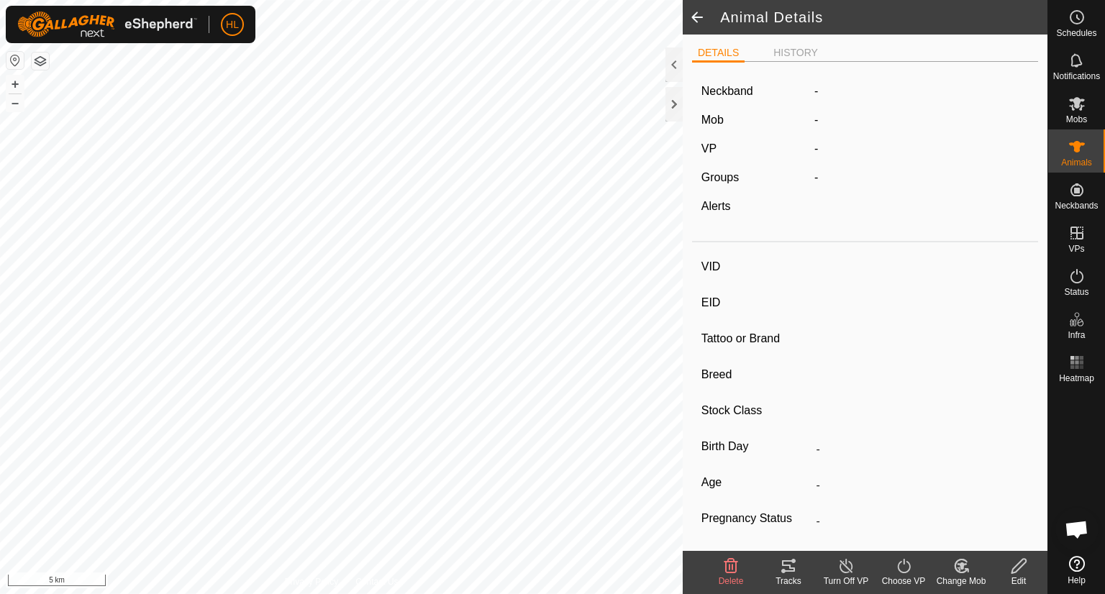
click at [699, 19] on span at bounding box center [697, 17] width 29 height 35
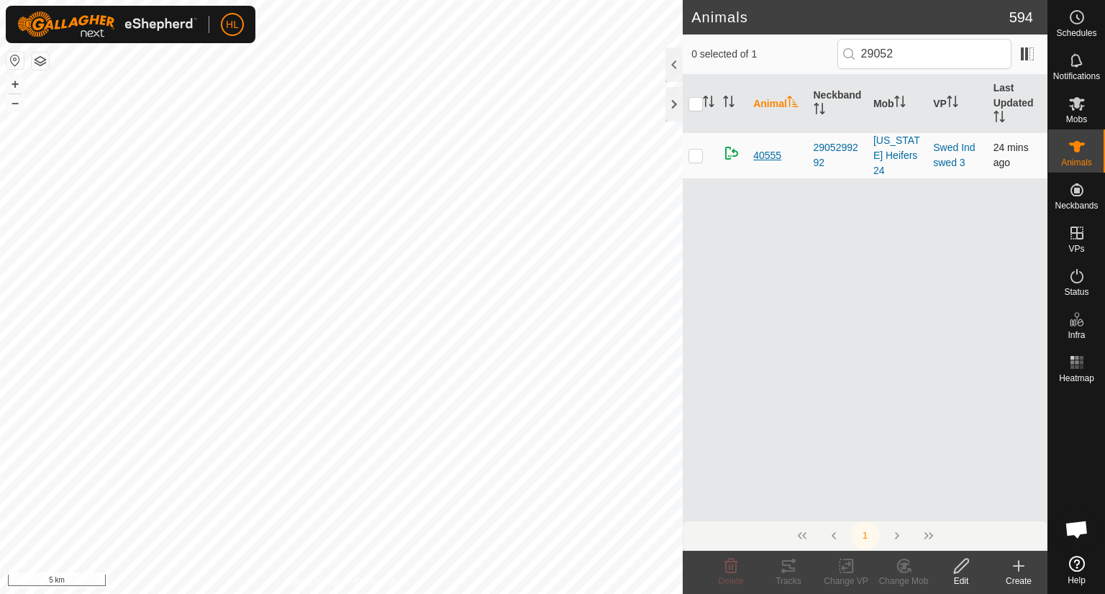
click at [760, 148] on span "40555" at bounding box center [767, 155] width 28 height 15
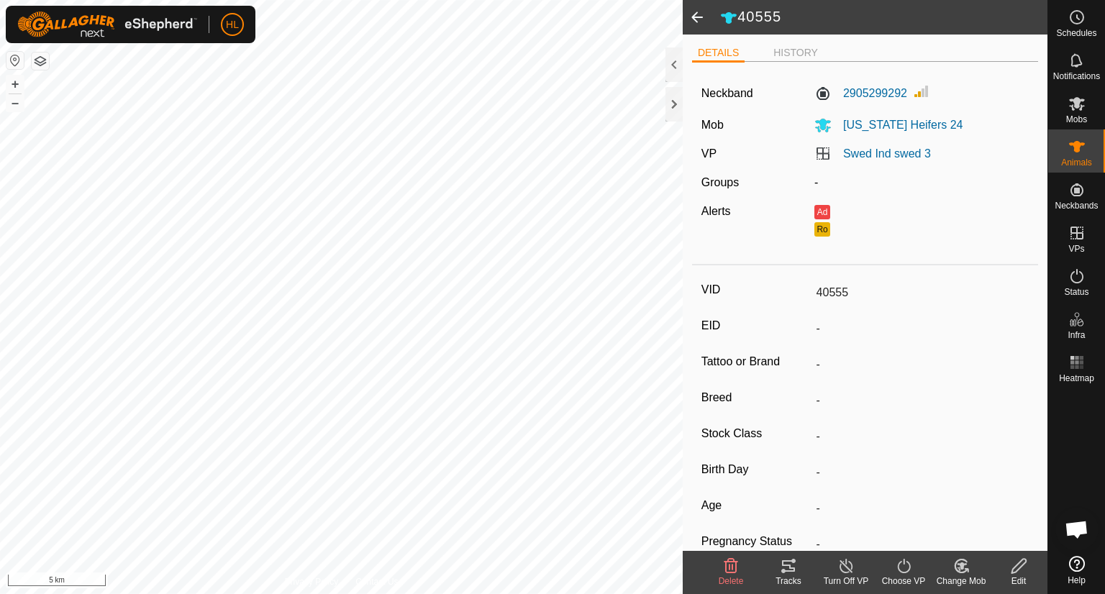
click at [1019, 570] on icon at bounding box center [1019, 566] width 18 height 17
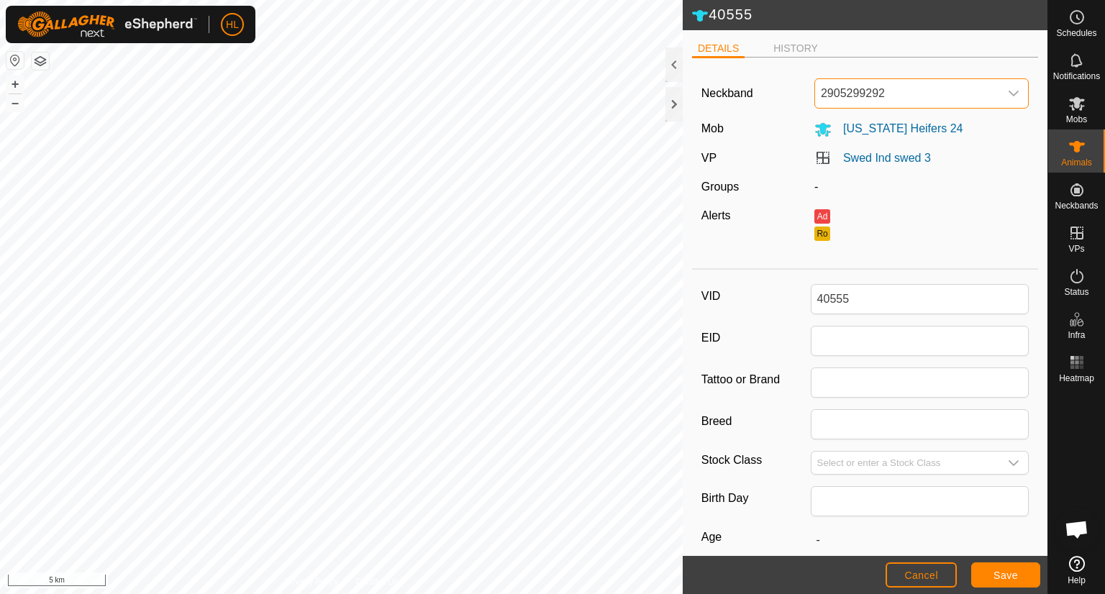
click at [987, 96] on span "2905299292" at bounding box center [907, 93] width 184 height 29
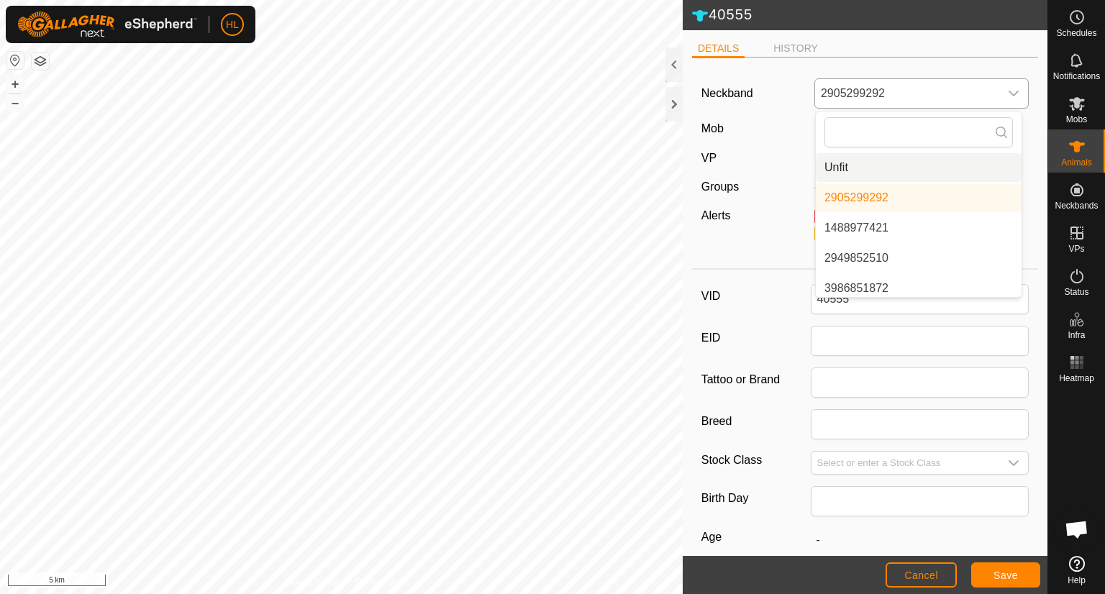
click at [877, 168] on li "Unfit" at bounding box center [919, 167] width 206 height 29
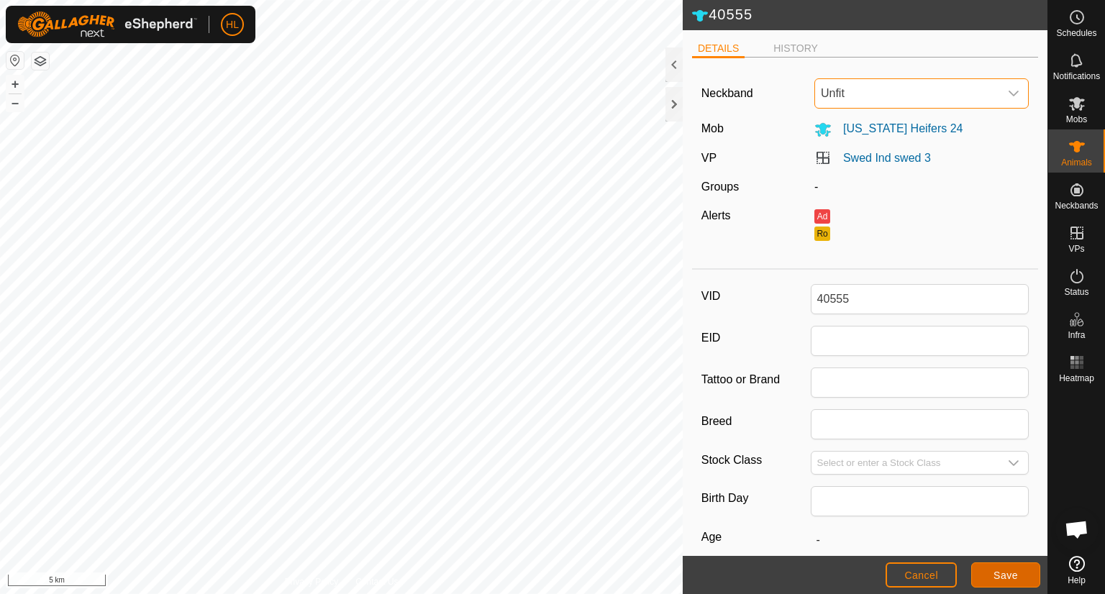
click at [1007, 577] on span "Save" at bounding box center [1006, 576] width 24 height 12
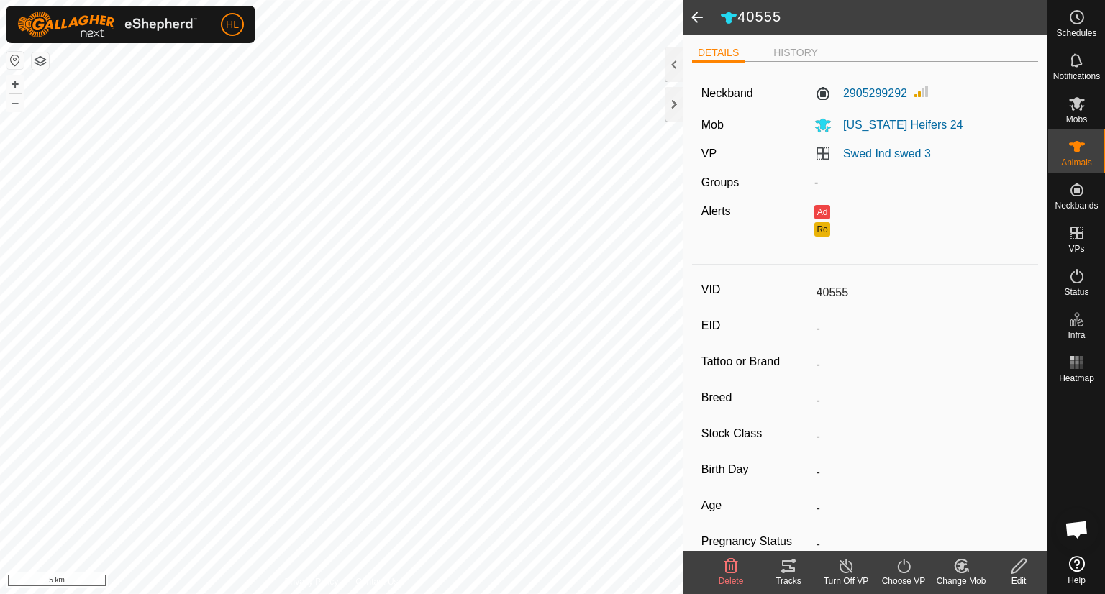
click at [700, 14] on span at bounding box center [697, 17] width 29 height 35
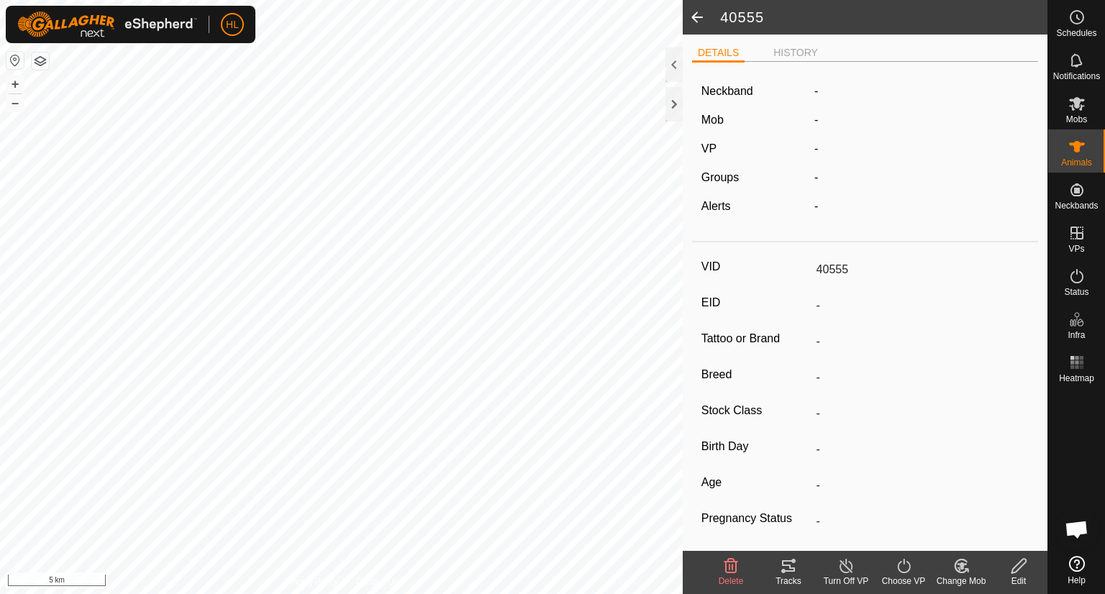
click at [695, 19] on span at bounding box center [697, 17] width 29 height 35
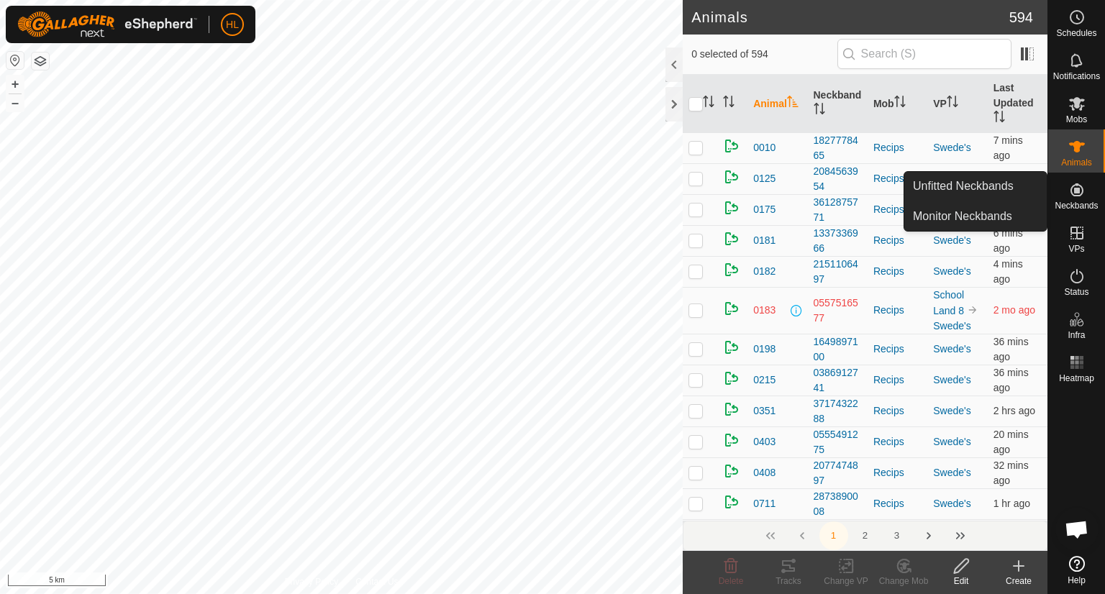
click at [1050, 192] on div "Neckbands" at bounding box center [1077, 194] width 57 height 43
click at [975, 194] on link "Unfitted Neckbands" at bounding box center [976, 186] width 142 height 29
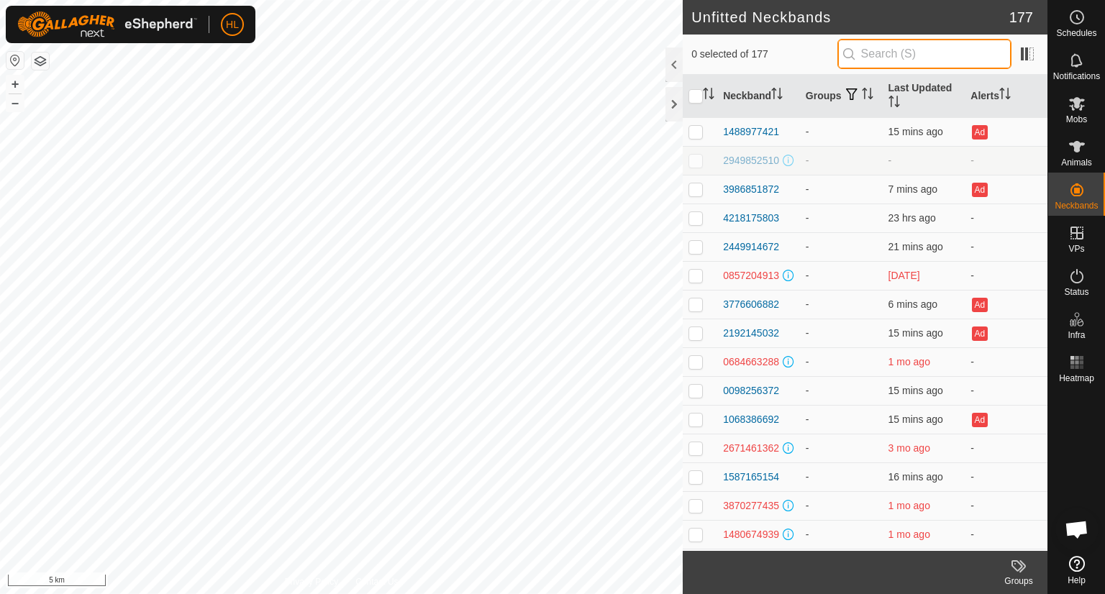
click at [923, 49] on input "text" at bounding box center [925, 54] width 174 height 30
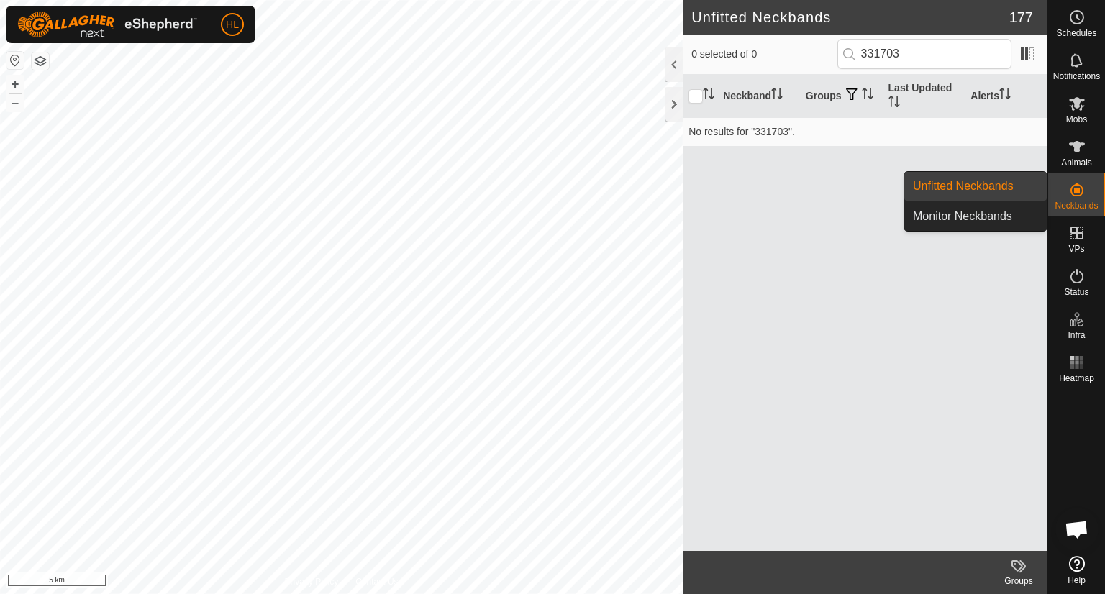
click at [1073, 187] on icon at bounding box center [1077, 190] width 13 height 13
click at [1003, 219] on link "Monitor Neckbands" at bounding box center [976, 216] width 142 height 29
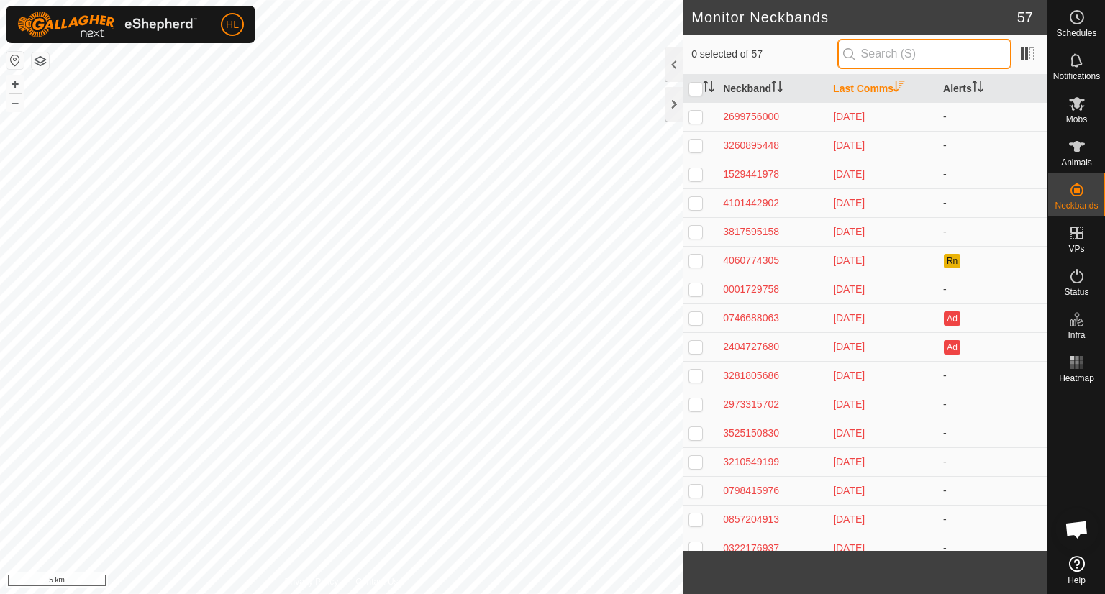
click at [936, 42] on input "text" at bounding box center [925, 54] width 174 height 30
click at [1077, 142] on icon at bounding box center [1077, 147] width 16 height 12
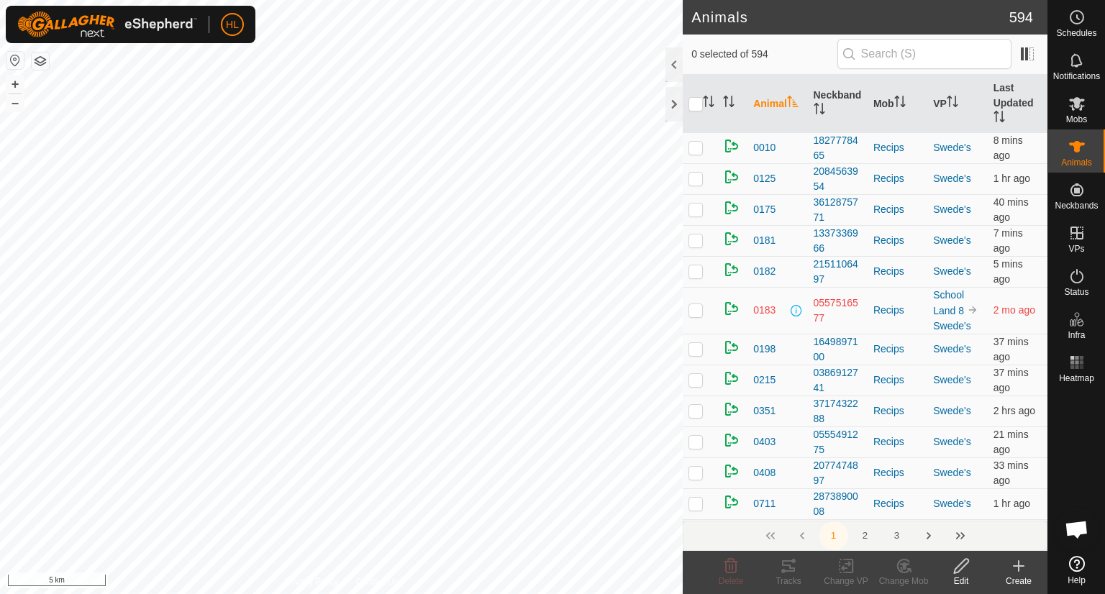
click at [895, 55] on input "text" at bounding box center [925, 54] width 174 height 30
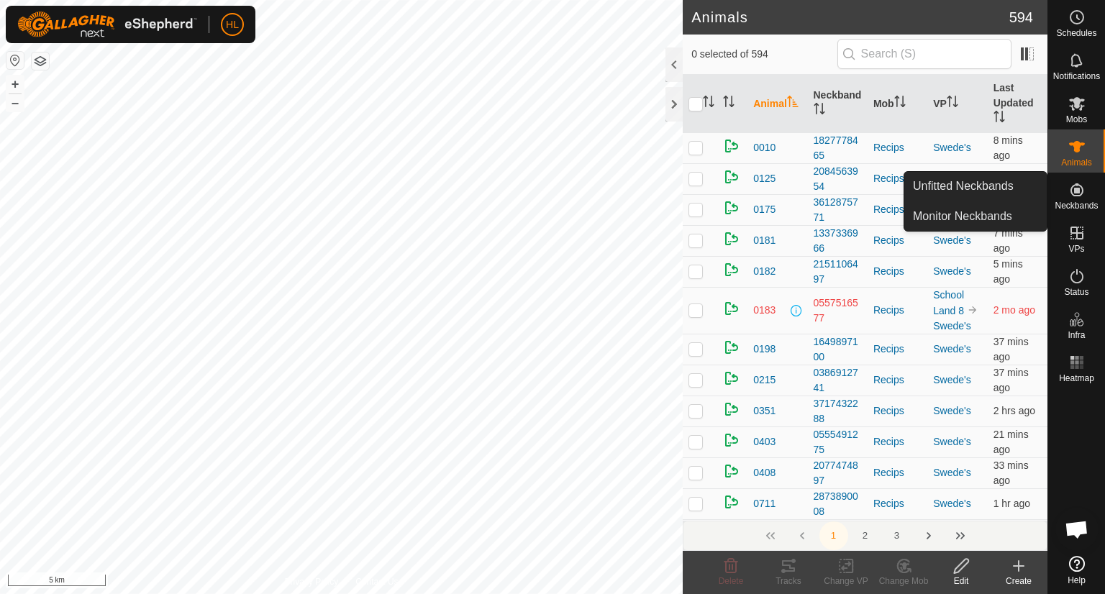
click at [1076, 191] on icon at bounding box center [1077, 190] width 13 height 13
click at [1008, 190] on link "Unfitted Neckbands" at bounding box center [976, 186] width 142 height 29
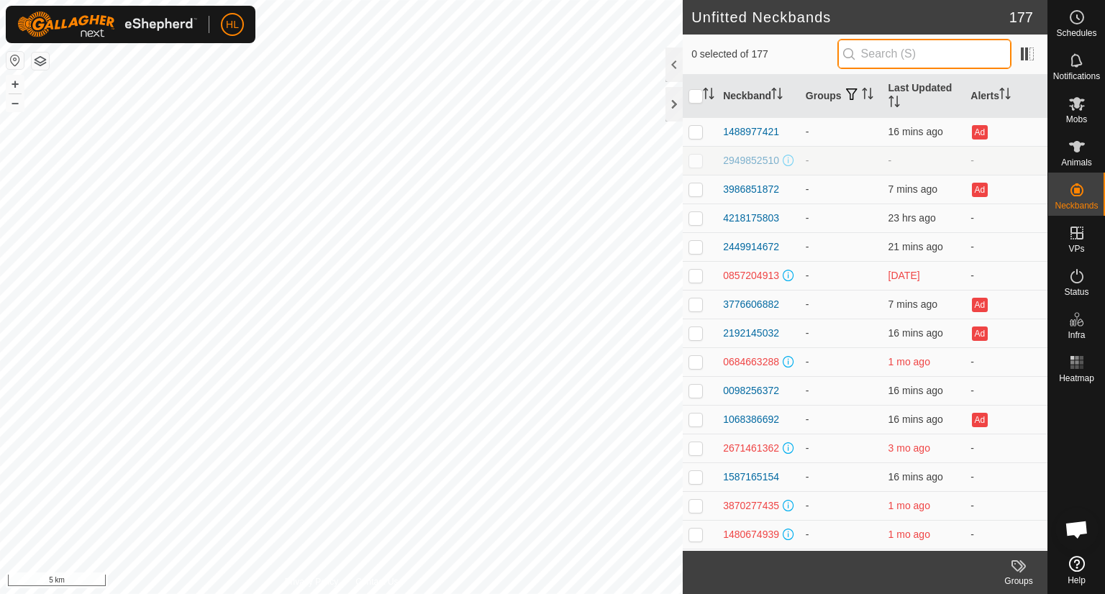
click at [894, 58] on input "text" at bounding box center [925, 54] width 174 height 30
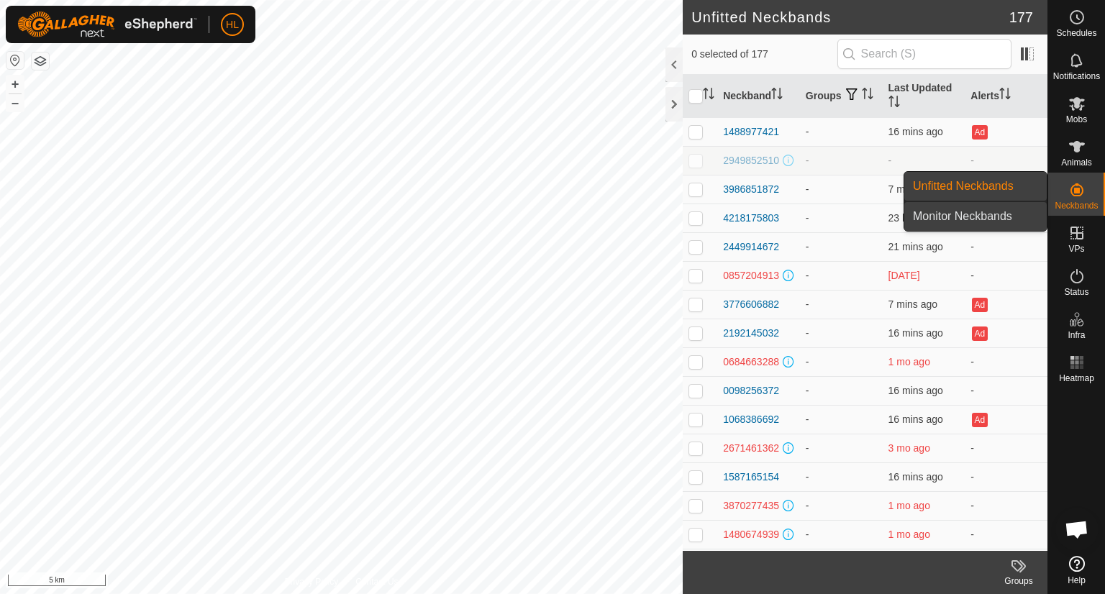
click at [1008, 213] on link "Monitor Neckbands" at bounding box center [976, 216] width 142 height 29
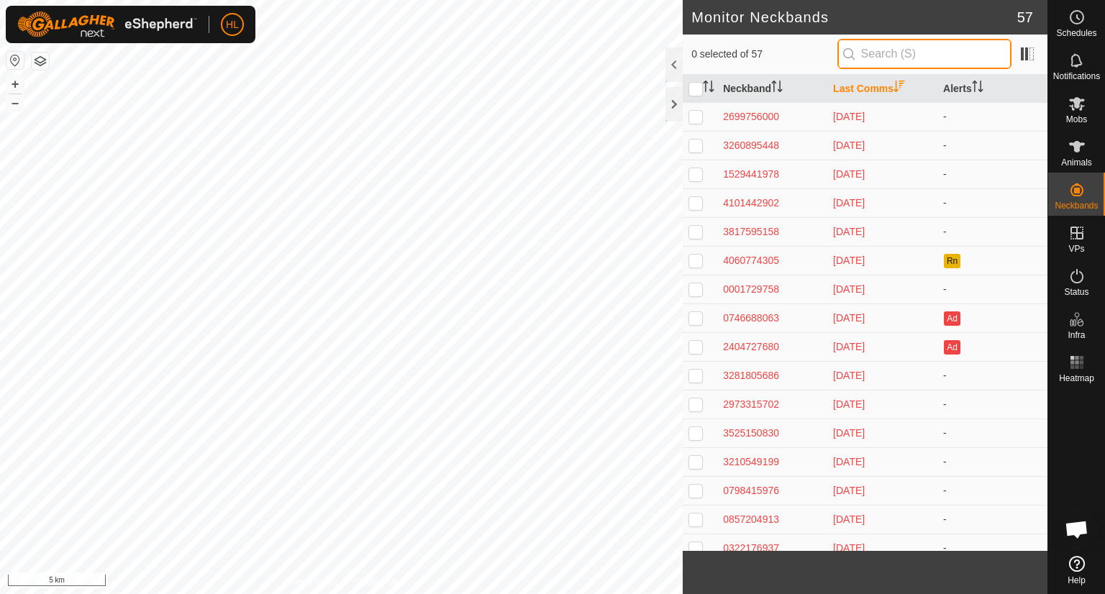
click at [933, 58] on input "text" at bounding box center [925, 54] width 174 height 30
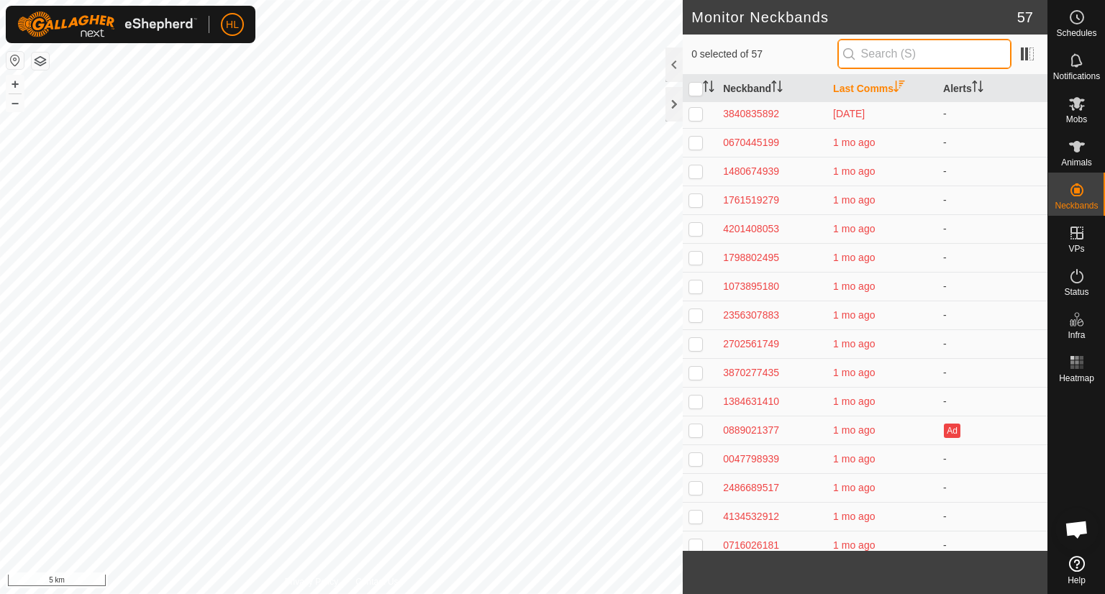
scroll to position [547, 0]
